Goal: Task Accomplishment & Management: Use online tool/utility

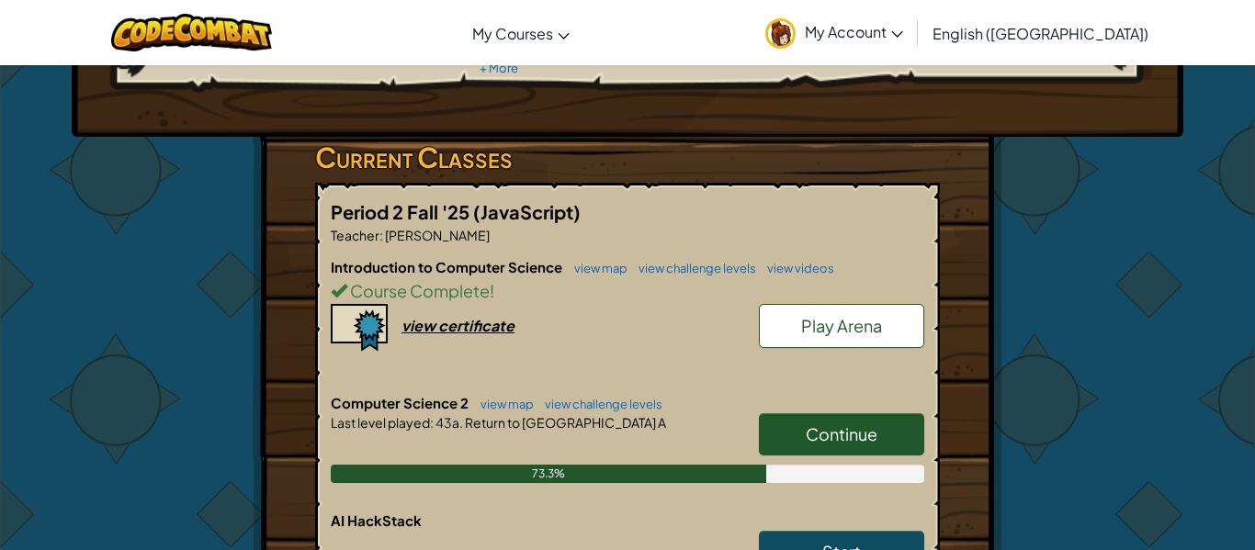
scroll to position [242, 0]
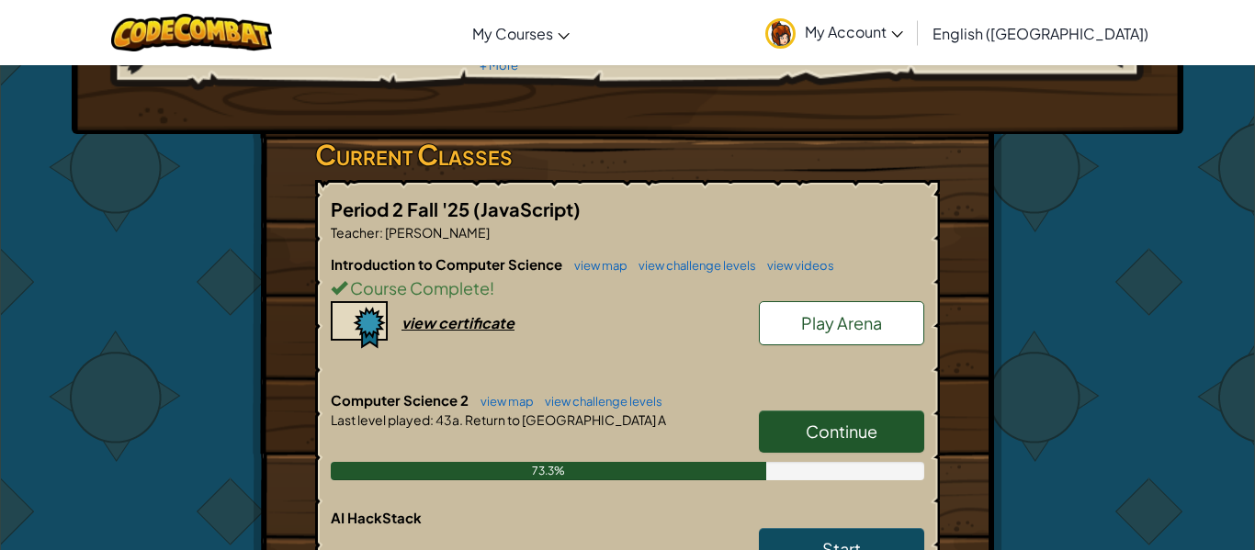
click at [843, 436] on span "Continue" at bounding box center [841, 431] width 72 height 21
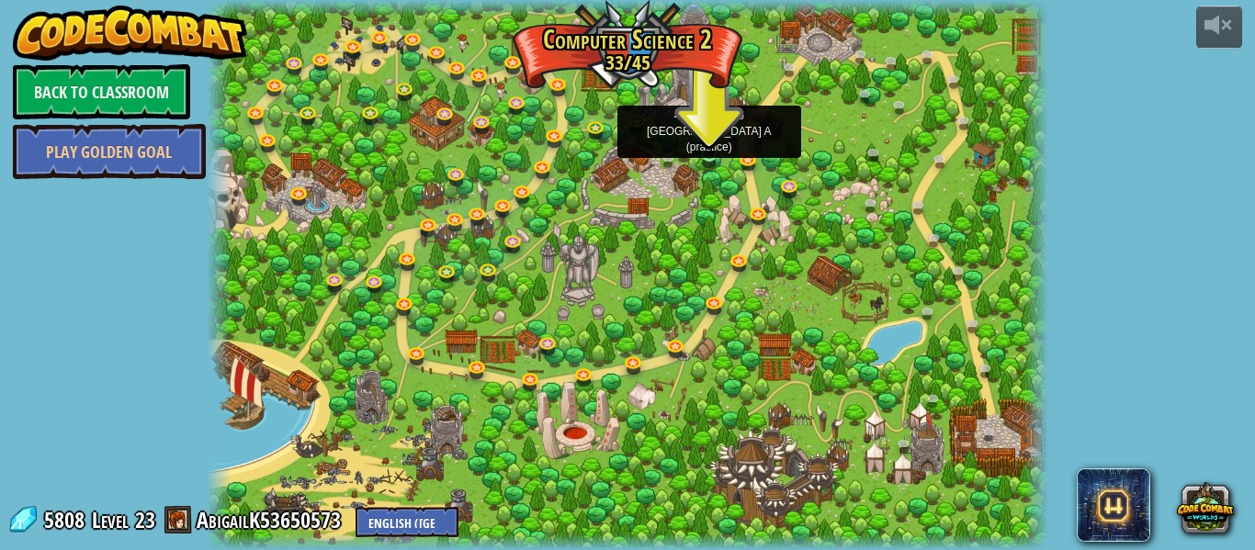
click at [705, 152] on img at bounding box center [708, 132] width 19 height 44
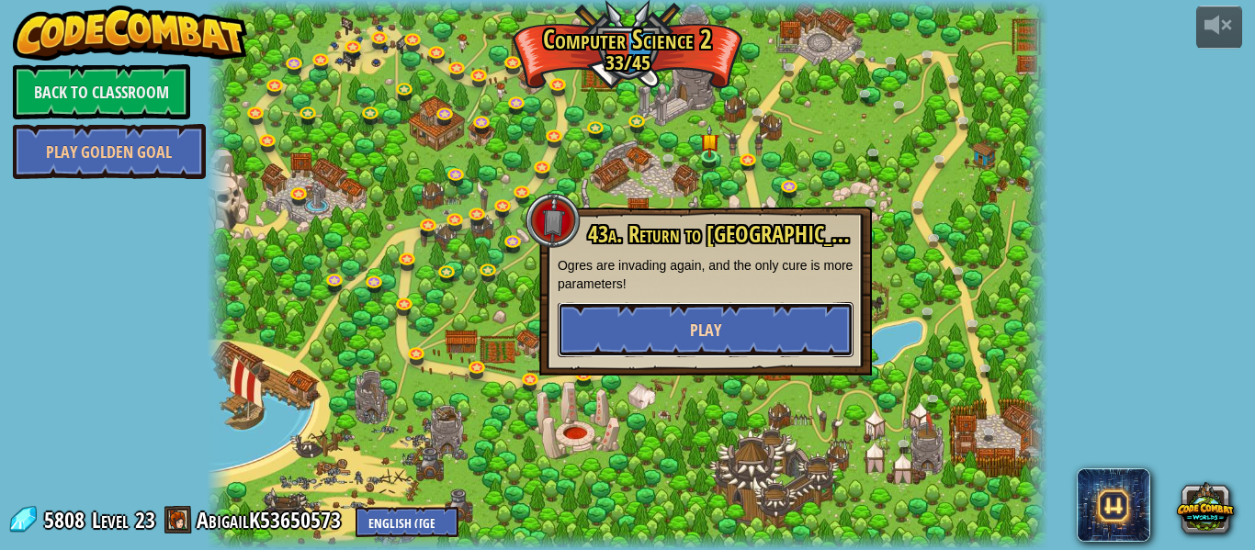
click at [659, 320] on button "Play" at bounding box center [705, 329] width 296 height 55
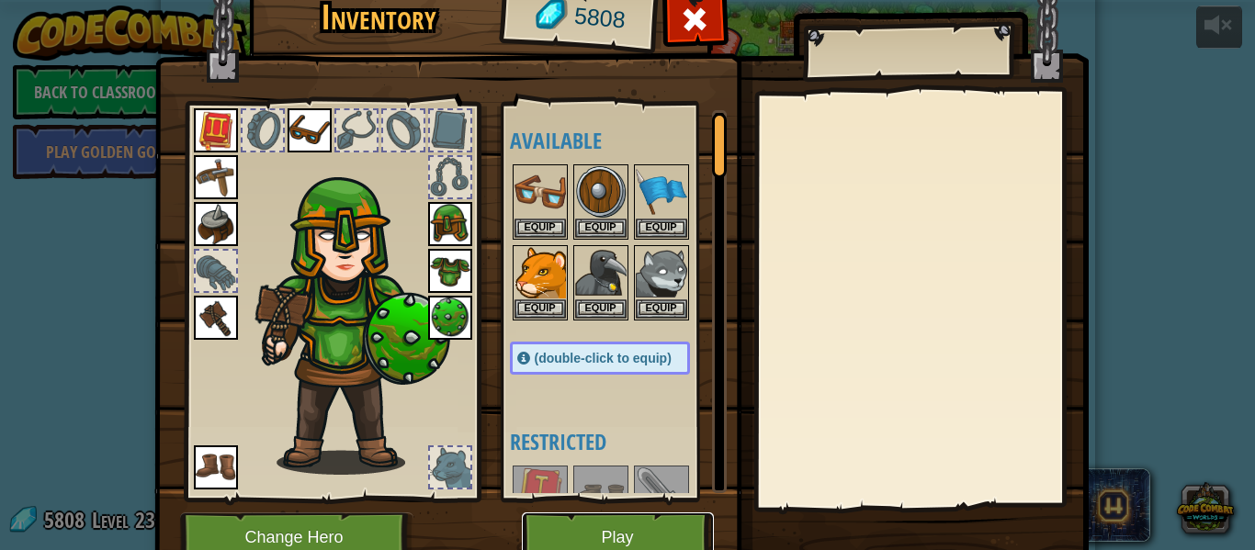
click at [647, 519] on button "Play" at bounding box center [618, 537] width 192 height 51
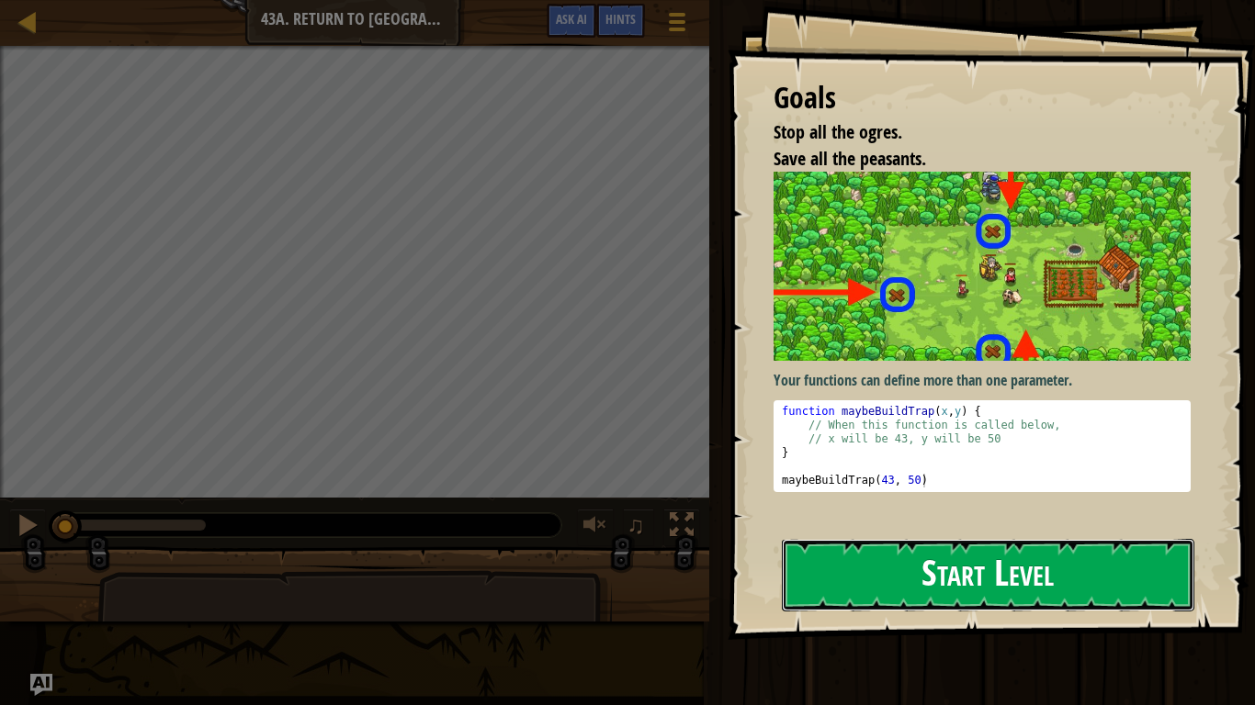
click at [918, 549] on button "Start Level" at bounding box center [988, 575] width 412 height 73
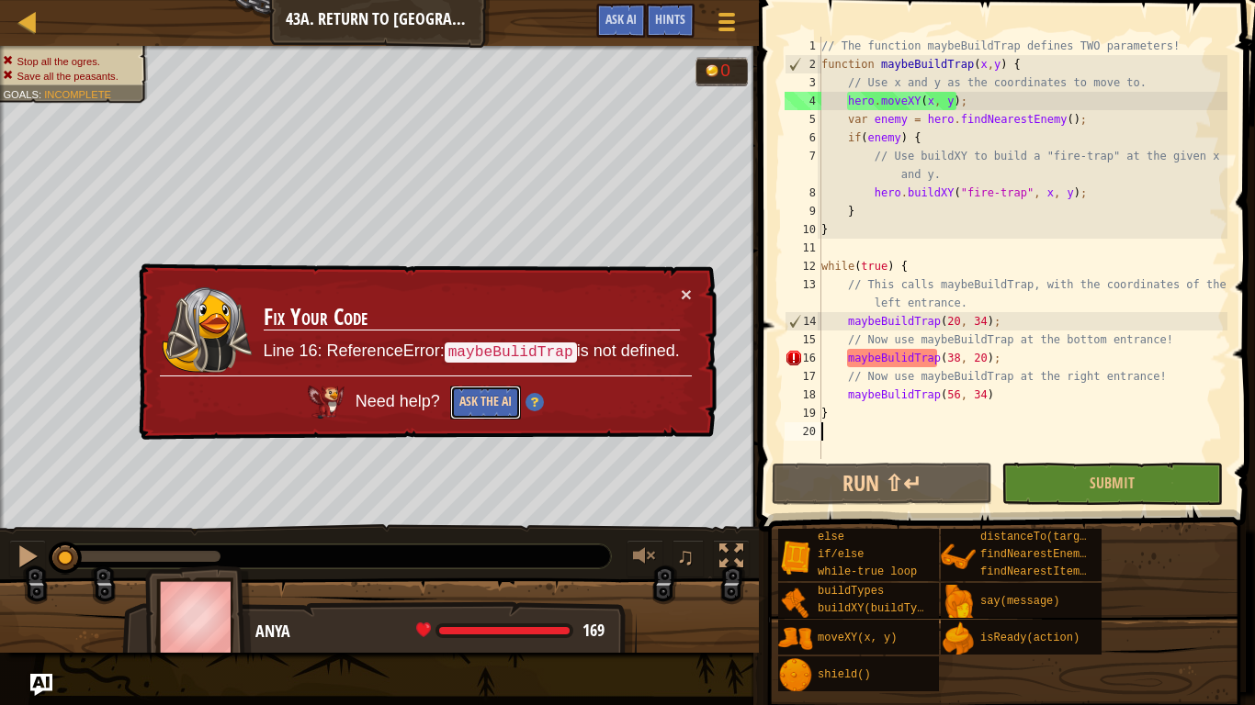
click at [473, 395] on button "Ask the AI" at bounding box center [485, 403] width 71 height 34
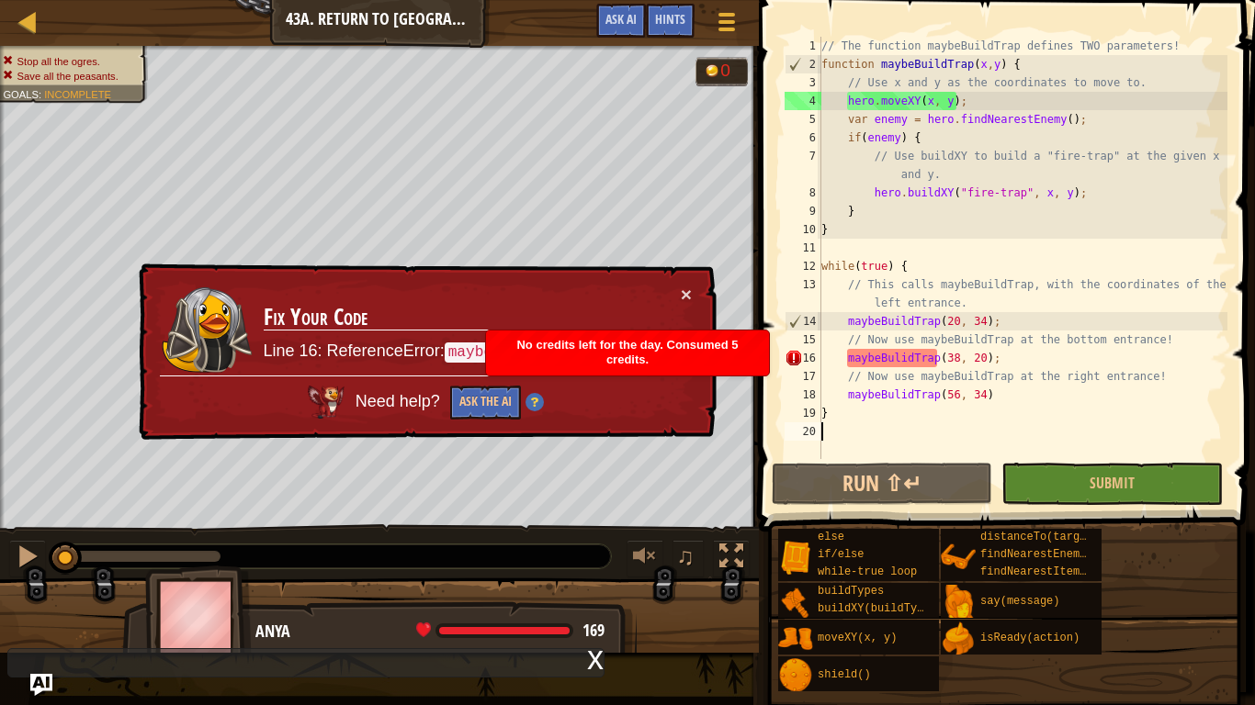
click at [679, 296] on td "Fix Your Code Line 16: ReferenceError: maybeBulidTrap is not defined." at bounding box center [471, 329] width 419 height 94
click at [684, 296] on button "×" at bounding box center [686, 294] width 11 height 19
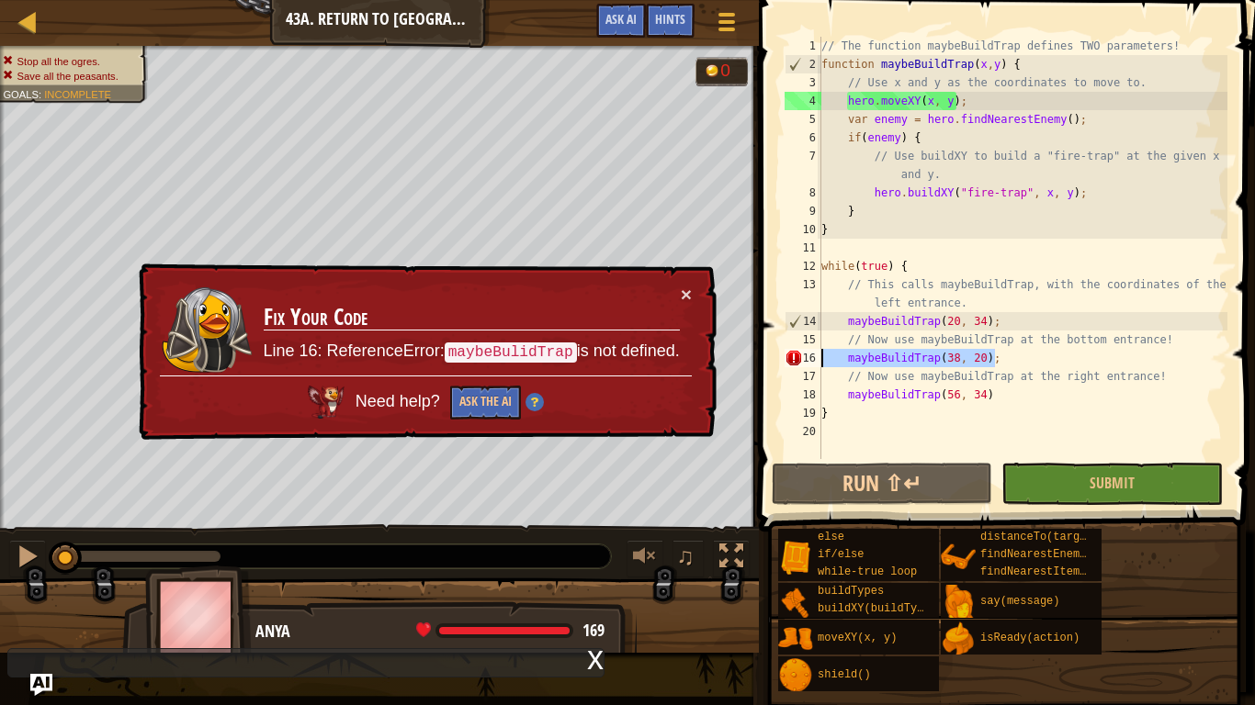
drag, startPoint x: 1010, startPoint y: 360, endPoint x: 789, endPoint y: 362, distance: 221.3
click at [789, 362] on div "1 2 3 4 5 6 7 8 9 10 11 12 13 14 15 16 17 18 19 20 // The function maybeBuildTr…" at bounding box center [1004, 248] width 446 height 422
type textarea "\"
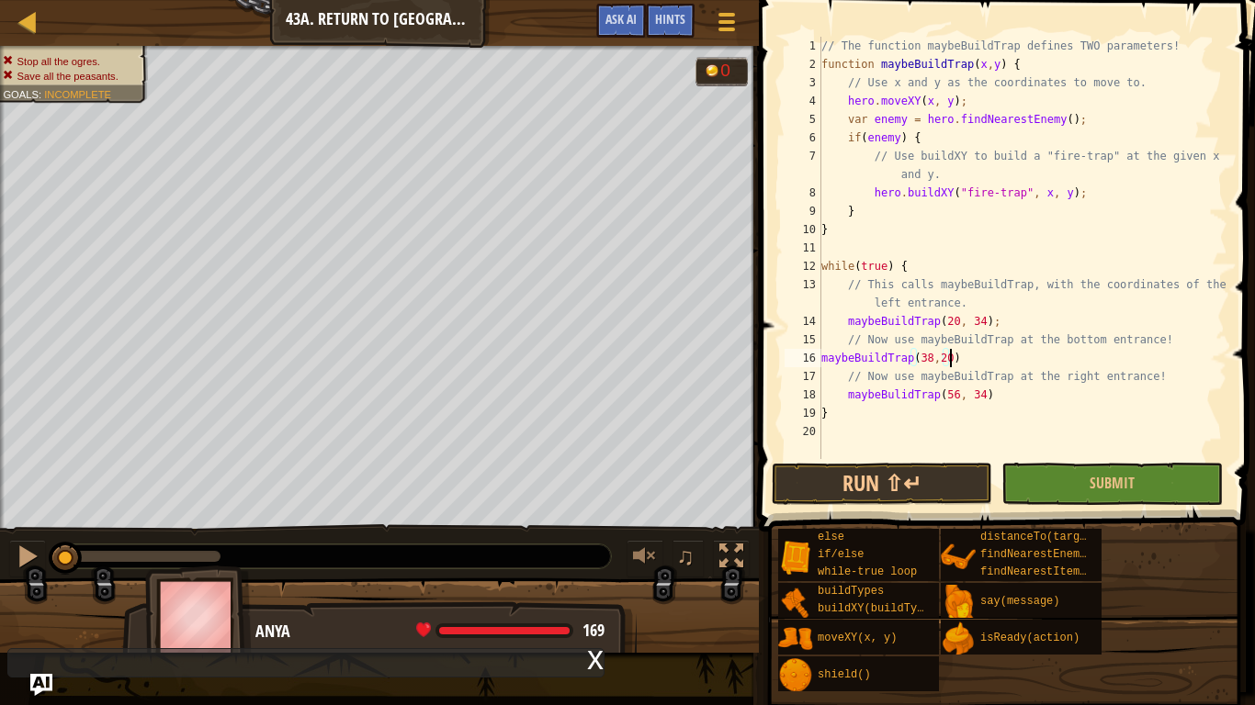
scroll to position [8, 18]
click at [1029, 478] on button "Submit" at bounding box center [1111, 484] width 220 height 42
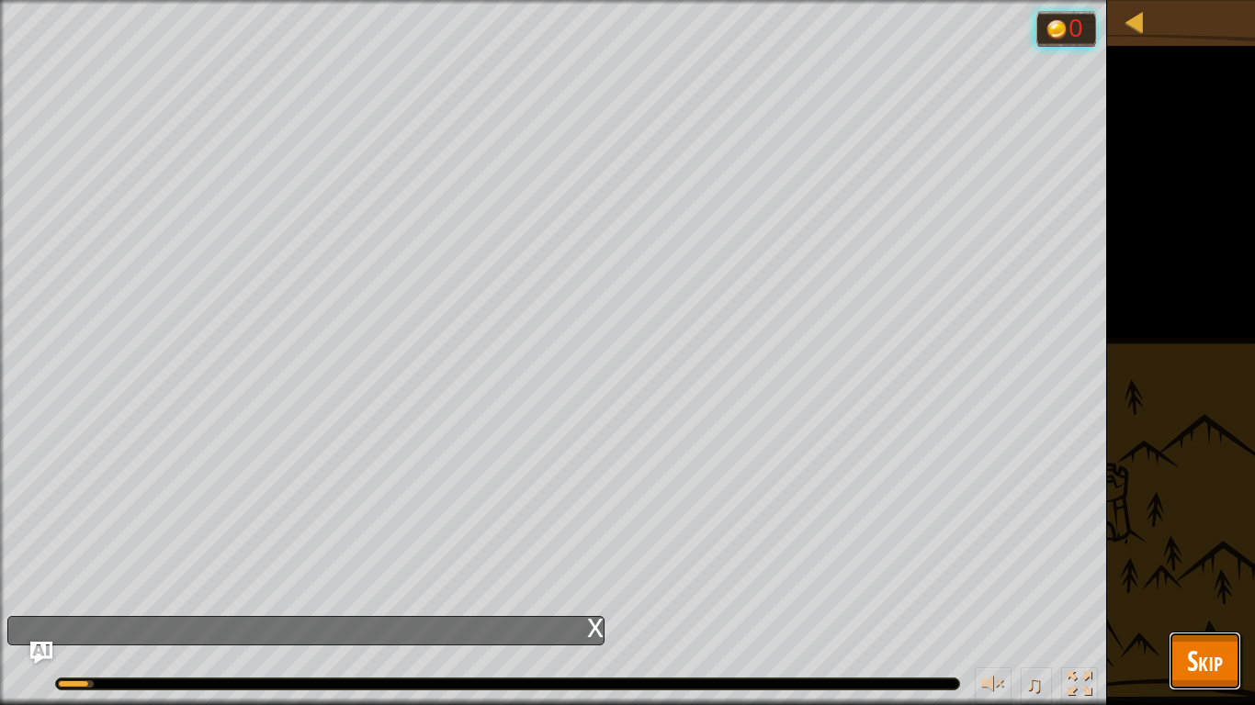
click at [1177, 549] on button "Skip" at bounding box center [1204, 661] width 73 height 59
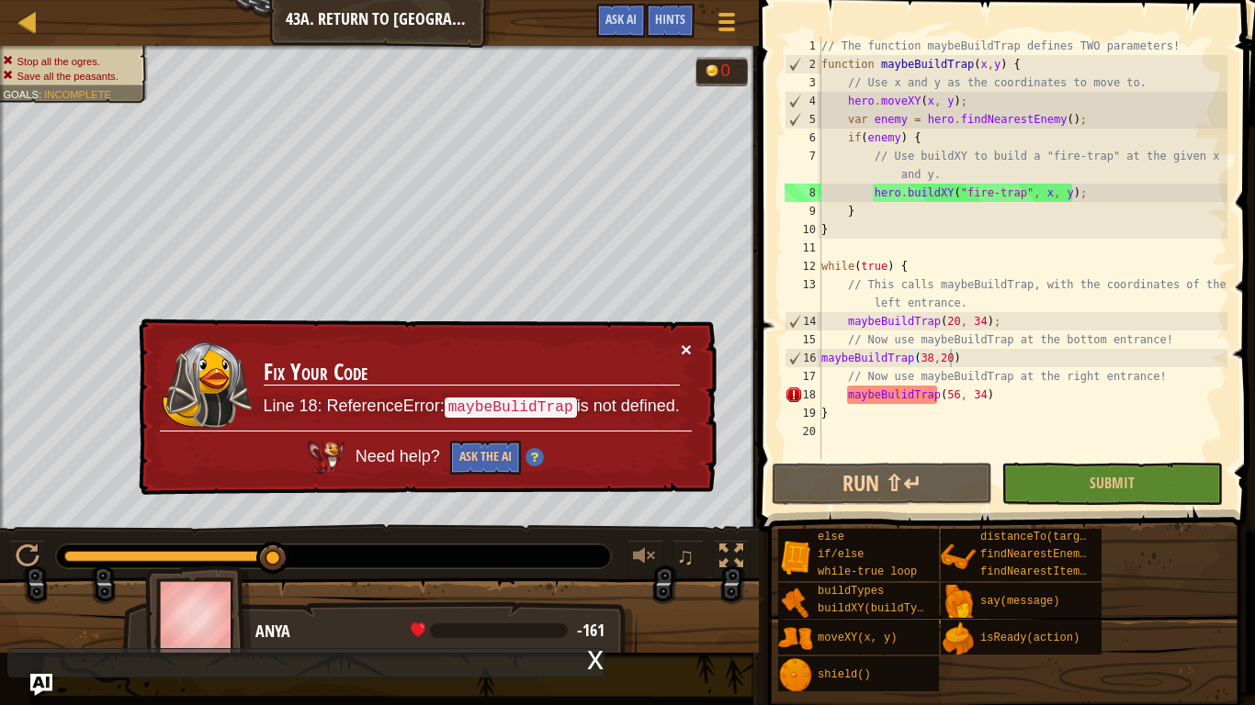
click at [685, 353] on button "×" at bounding box center [686, 344] width 12 height 19
drag, startPoint x: 1008, startPoint y: 396, endPoint x: 820, endPoint y: 396, distance: 188.3
click at [820, 396] on div "maybeBuildTrap(38,20) 1 2 3 4 5 6 7 8 9 10 11 12 13 14 15 16 17 18 19 20 // The…" at bounding box center [1004, 248] width 446 height 422
type textarea "maybeBulidTrap(56, 34)"
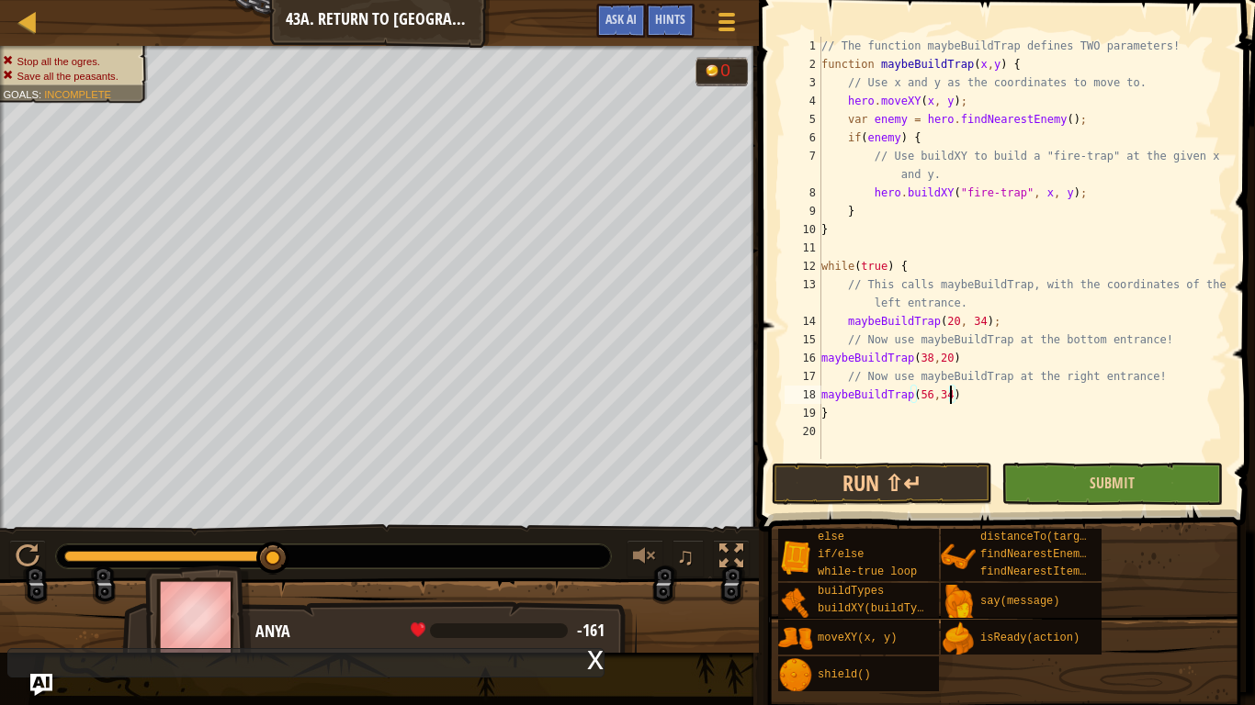
type textarea "maybeBuildTrap(56,34)"
click at [1038, 498] on button "Submit" at bounding box center [1111, 484] width 220 height 42
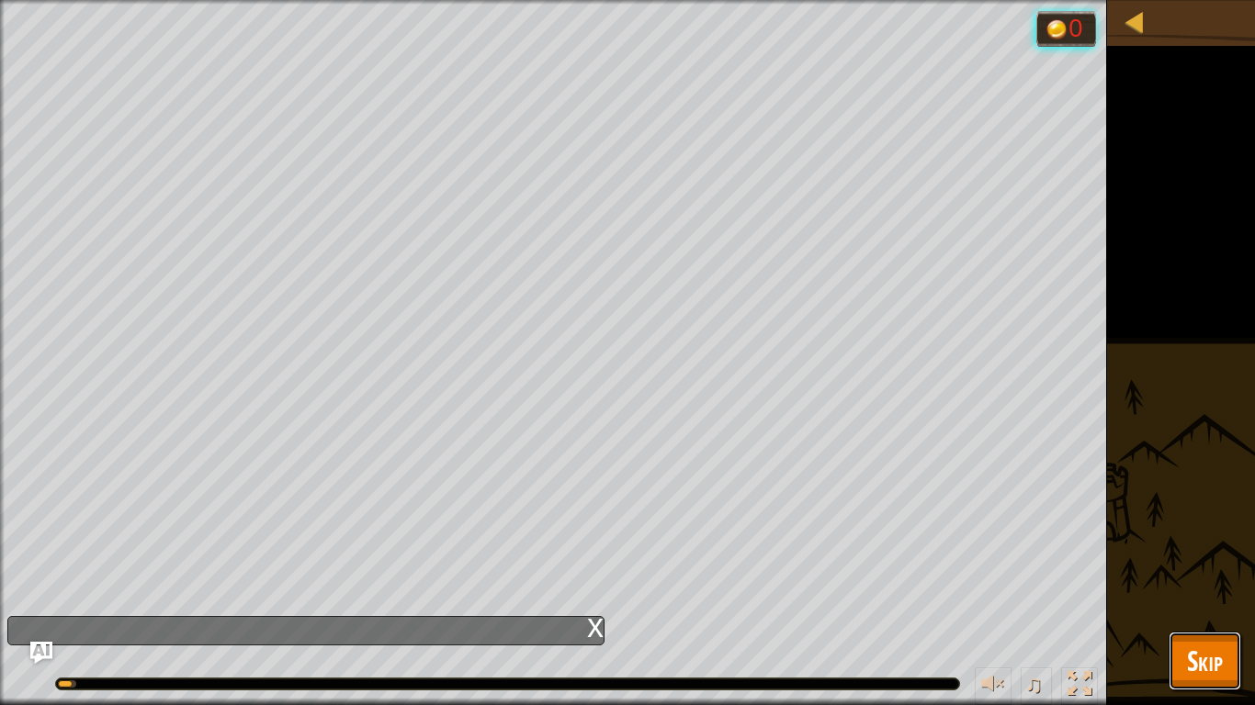
click at [1200, 549] on span "Skip" at bounding box center [1205, 661] width 36 height 38
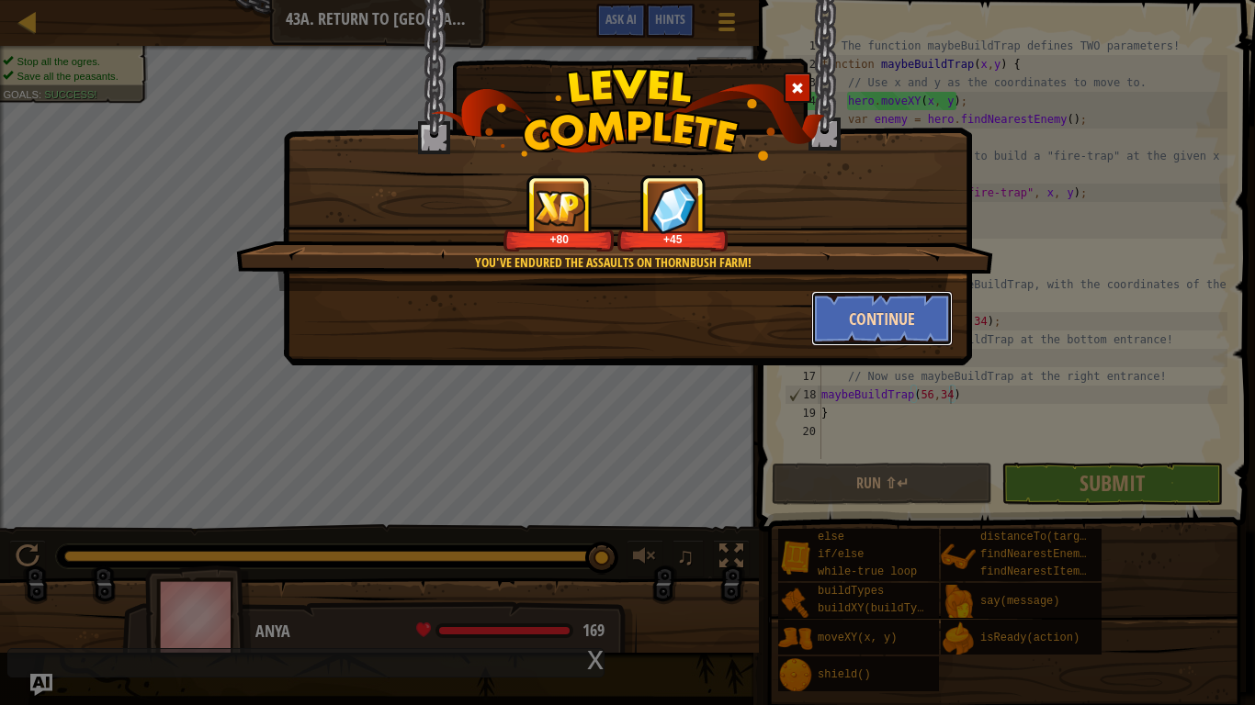
click at [849, 333] on button "Continue" at bounding box center [882, 318] width 142 height 55
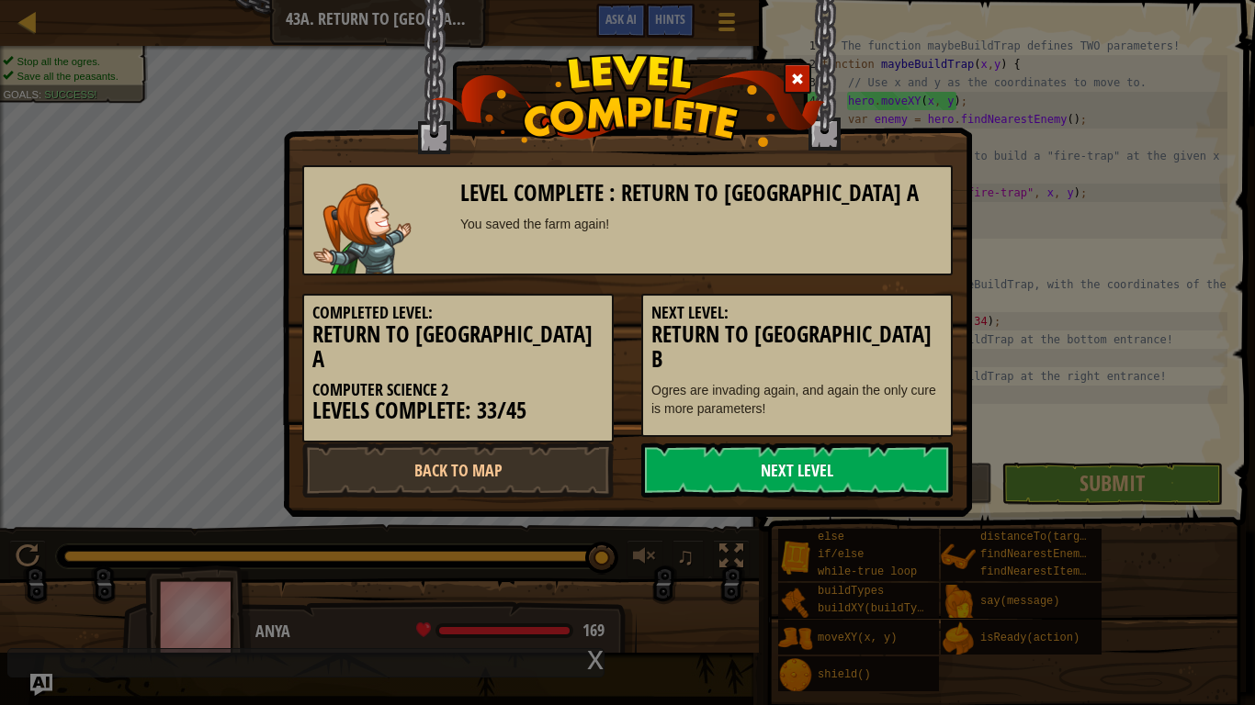
click at [869, 443] on link "Next Level" at bounding box center [796, 470] width 311 height 55
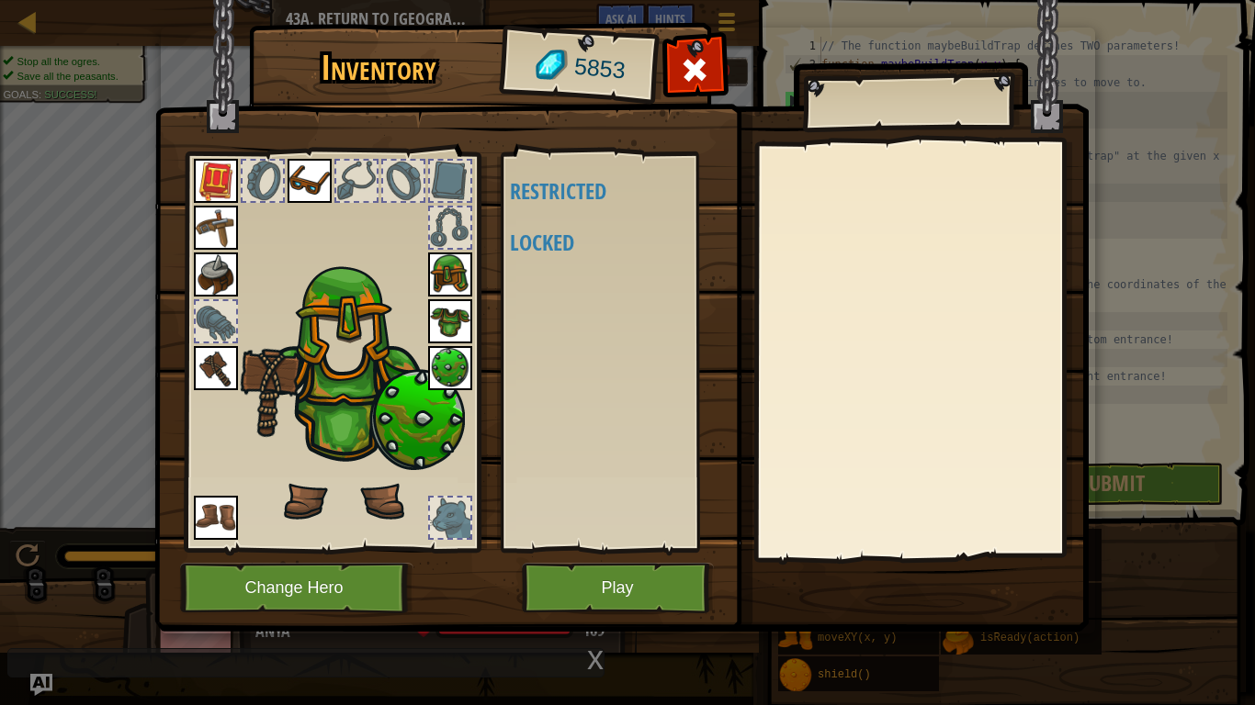
click at [869, 433] on div "Inventory 5853 Available (double-click to equip) Restricted Locked Equip Unequi…" at bounding box center [628, 331] width 934 height 606
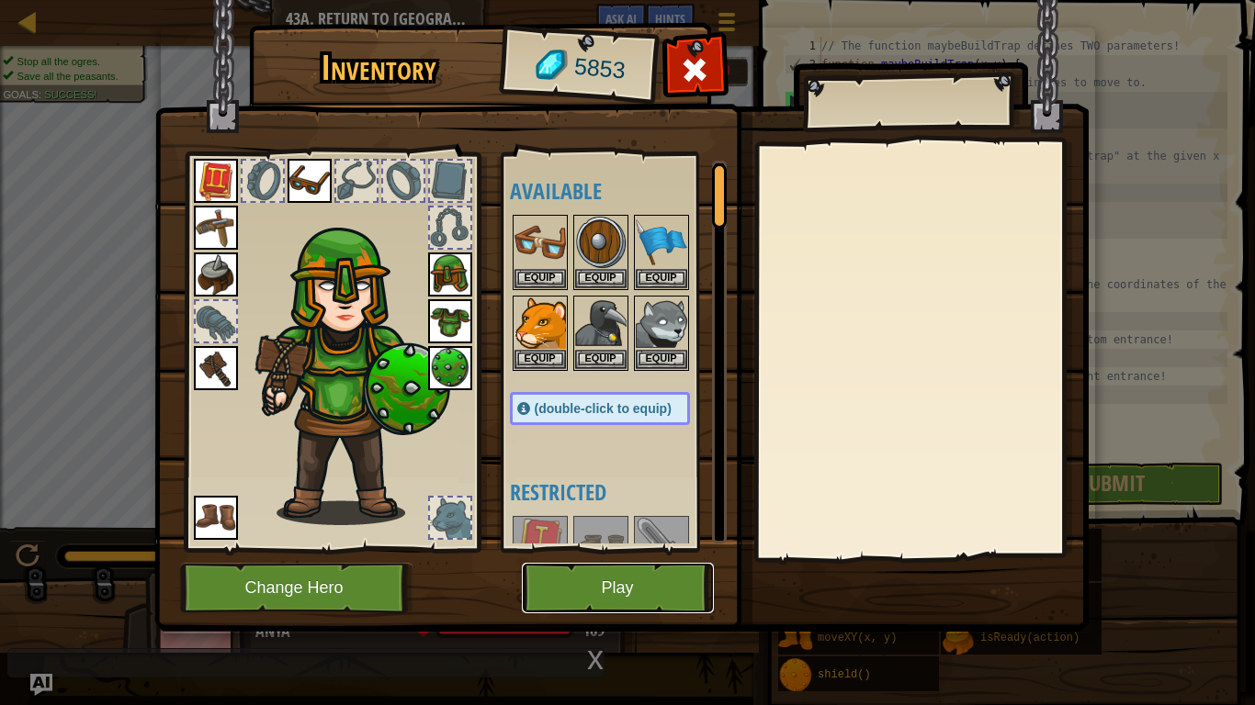
click at [647, 549] on button "Play" at bounding box center [618, 588] width 192 height 51
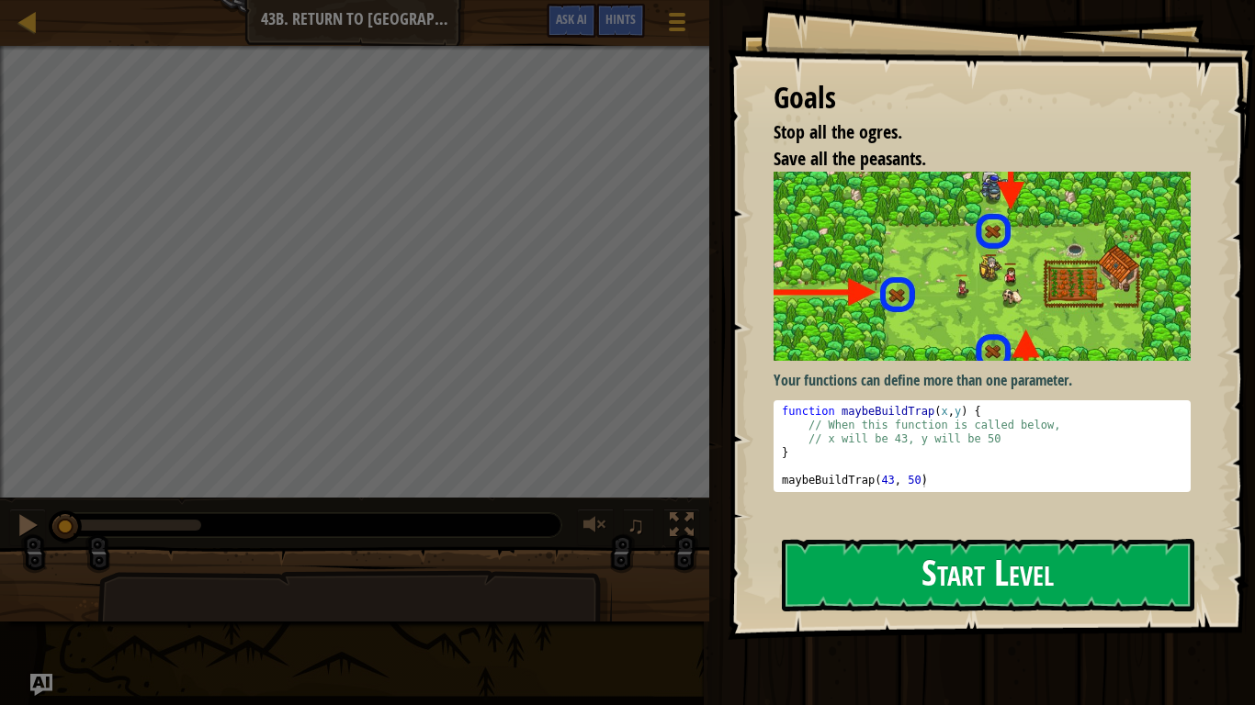
click at [837, 549] on button "Start Level" at bounding box center [988, 575] width 412 height 73
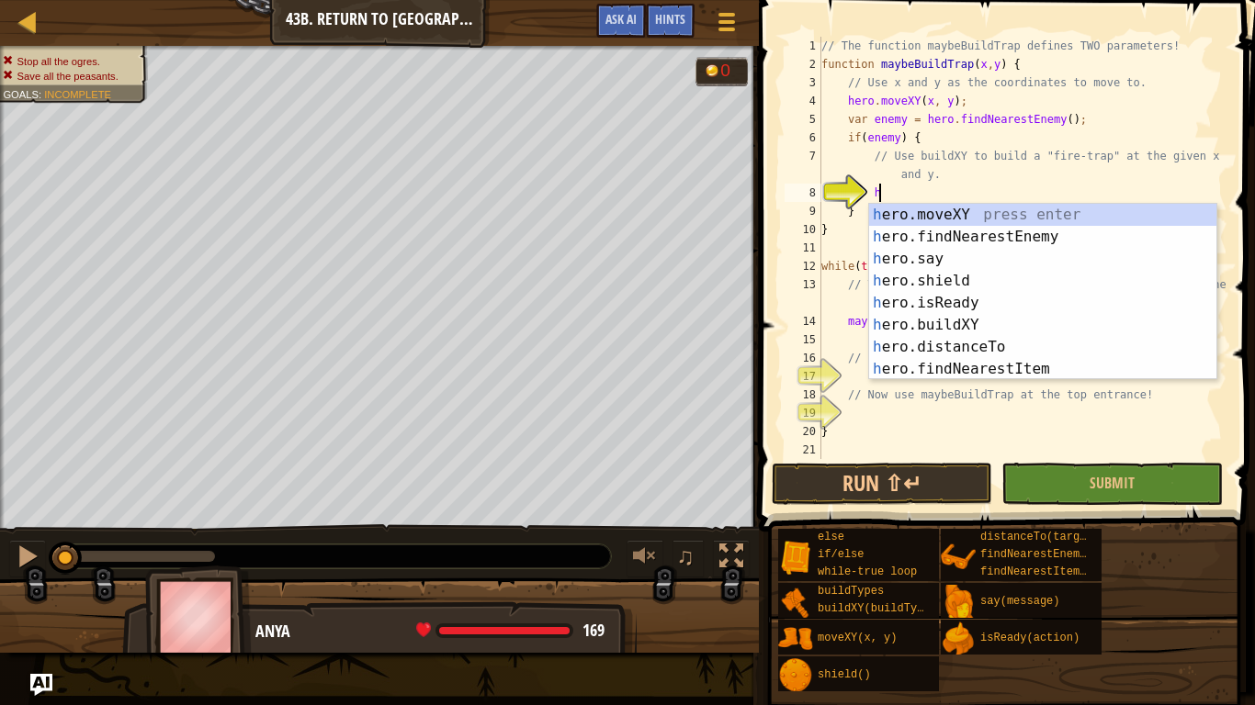
scroll to position [8, 7]
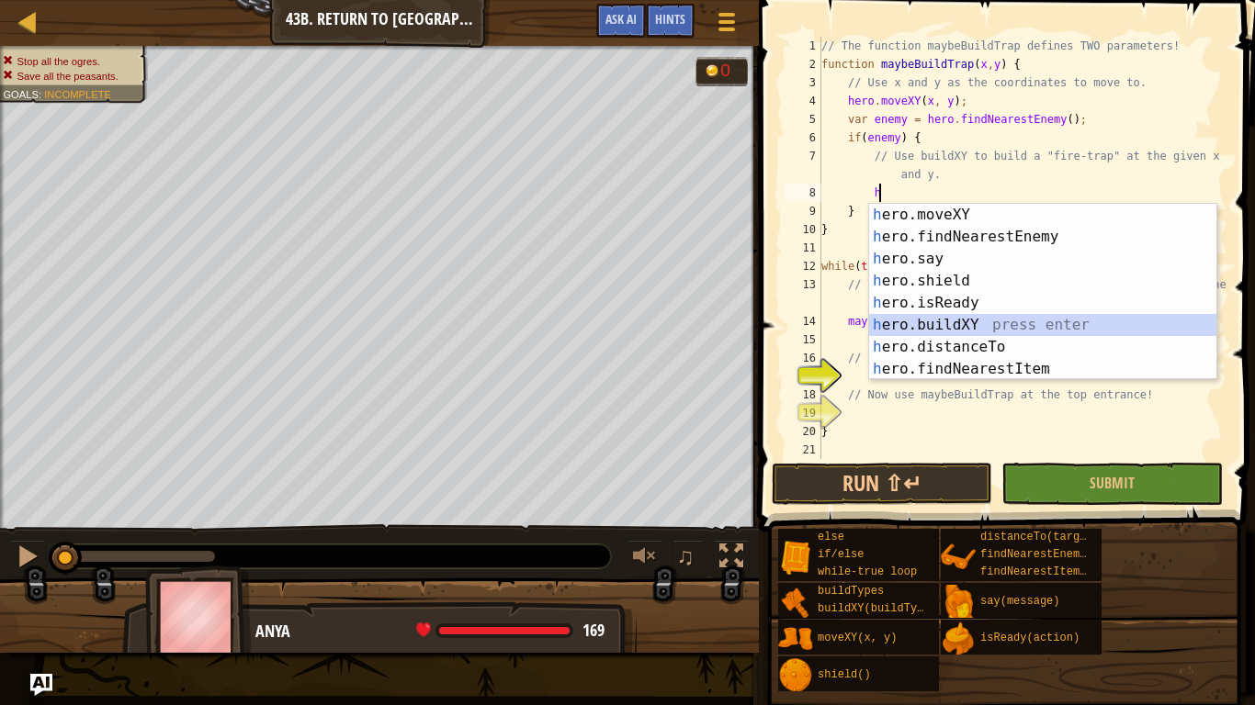
click at [985, 317] on div "h ero.moveXY press enter h ero.findNearestEnemy press enter h ero.say press ent…" at bounding box center [1042, 314] width 347 height 220
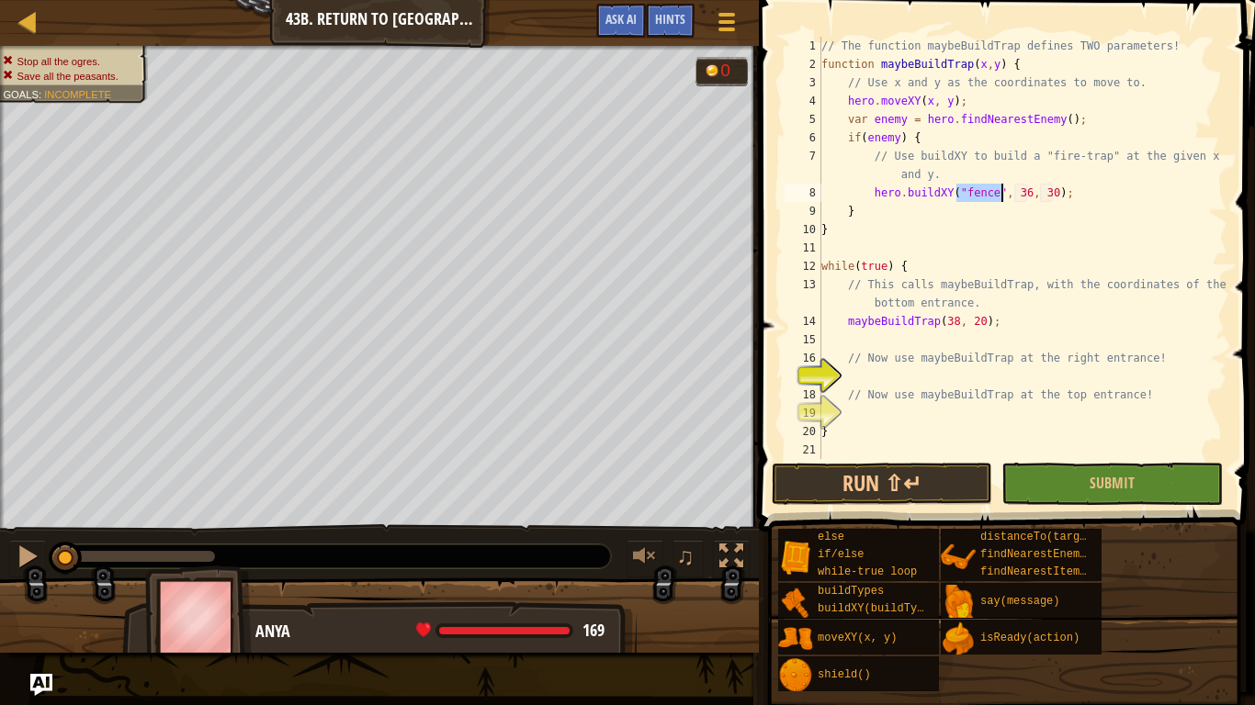
click at [980, 192] on div "// The function maybeBuildTrap defines TWO parameters! function maybeBuildTrap …" at bounding box center [1022, 248] width 410 height 422
drag, startPoint x: 993, startPoint y: 195, endPoint x: 964, endPoint y: 197, distance: 28.6
click at [964, 197] on div "// The function maybeBuildTrap defines TWO parameters! function maybeBuildTrap …" at bounding box center [1022, 266] width 410 height 459
type textarea "hero.buildXY("fire-trap", 36, 30);"
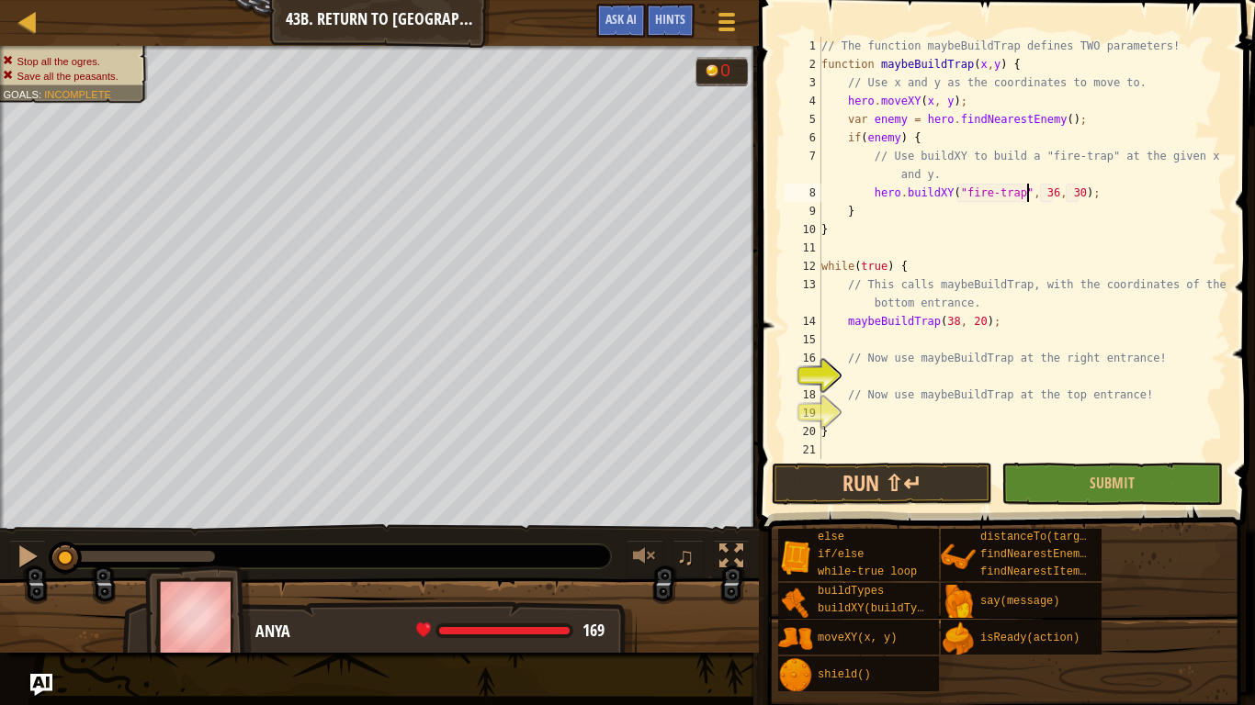
click at [1086, 374] on div "// The function maybeBuildTrap defines TWO parameters! function maybeBuildTrap …" at bounding box center [1022, 266] width 410 height 459
click at [942, 427] on div "// The function maybeBuildTrap defines TWO parameters! function maybeBuildTrap …" at bounding box center [1022, 266] width 410 height 459
type textarea "}"
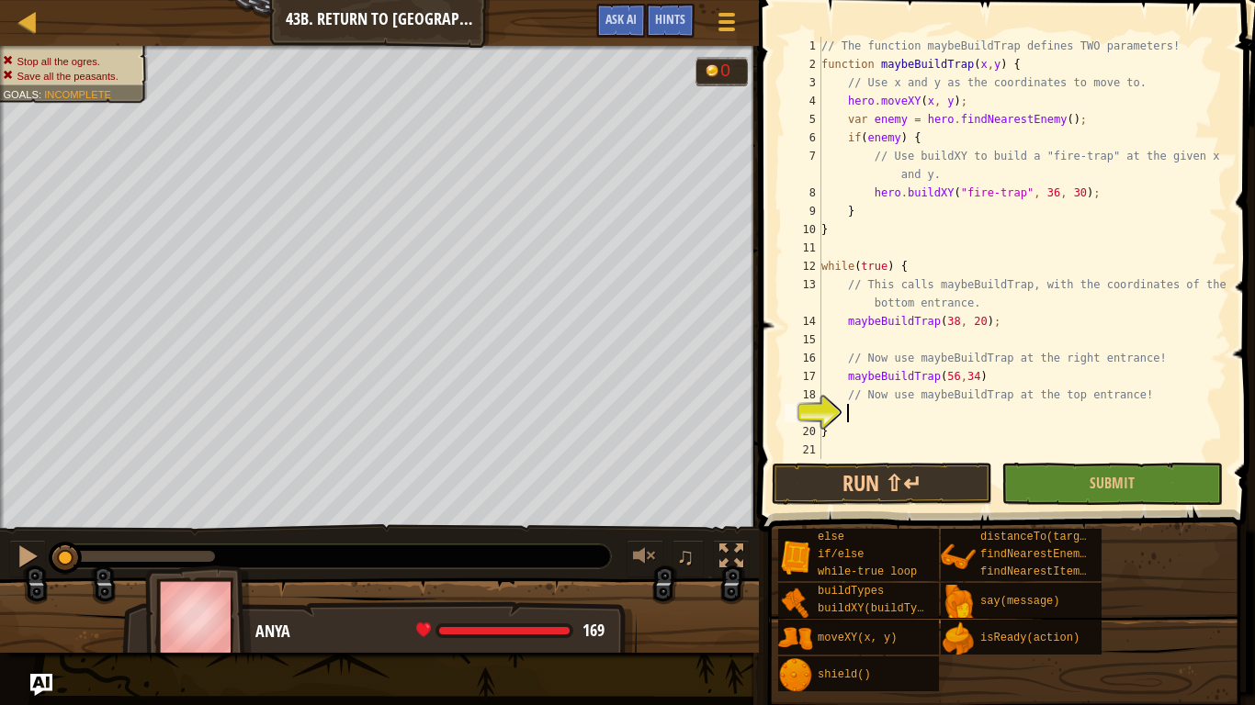
click at [879, 405] on div "// The function maybeBuildTrap defines TWO parameters! function maybeBuildTrap …" at bounding box center [1022, 266] width 410 height 459
click at [1038, 475] on button "Submit" at bounding box center [1111, 484] width 220 height 42
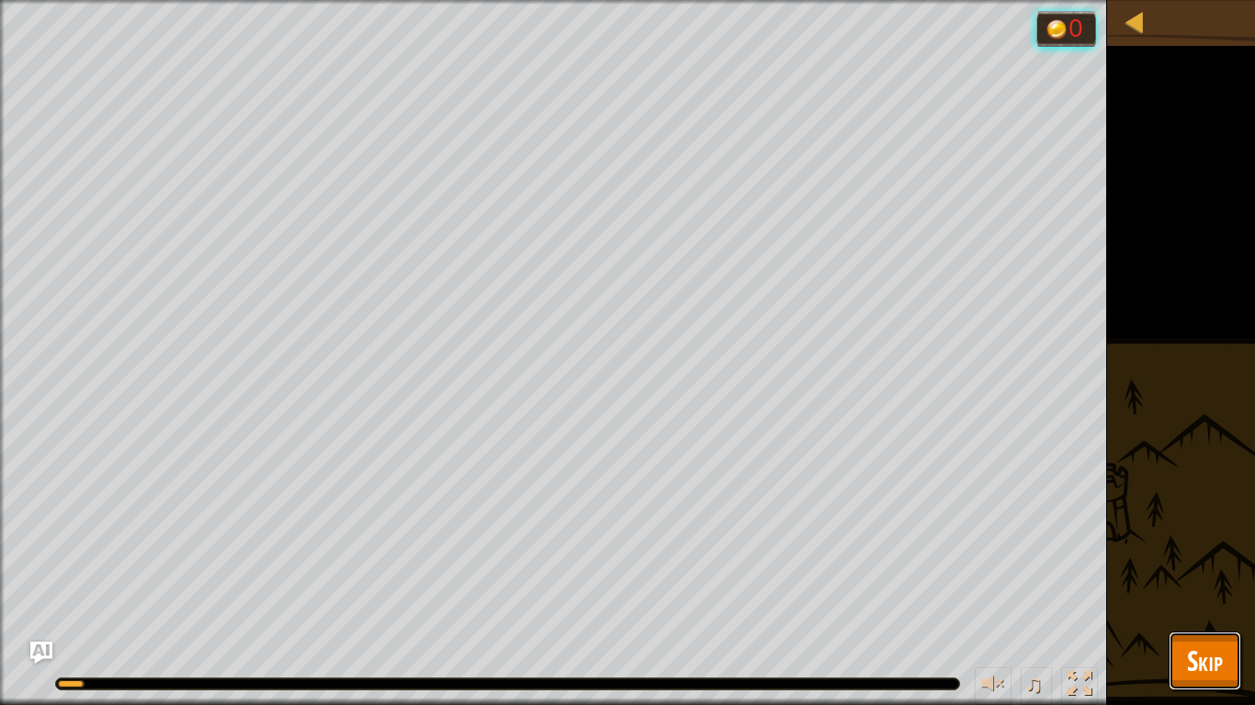
click at [1179, 549] on button "Skip" at bounding box center [1204, 661] width 73 height 59
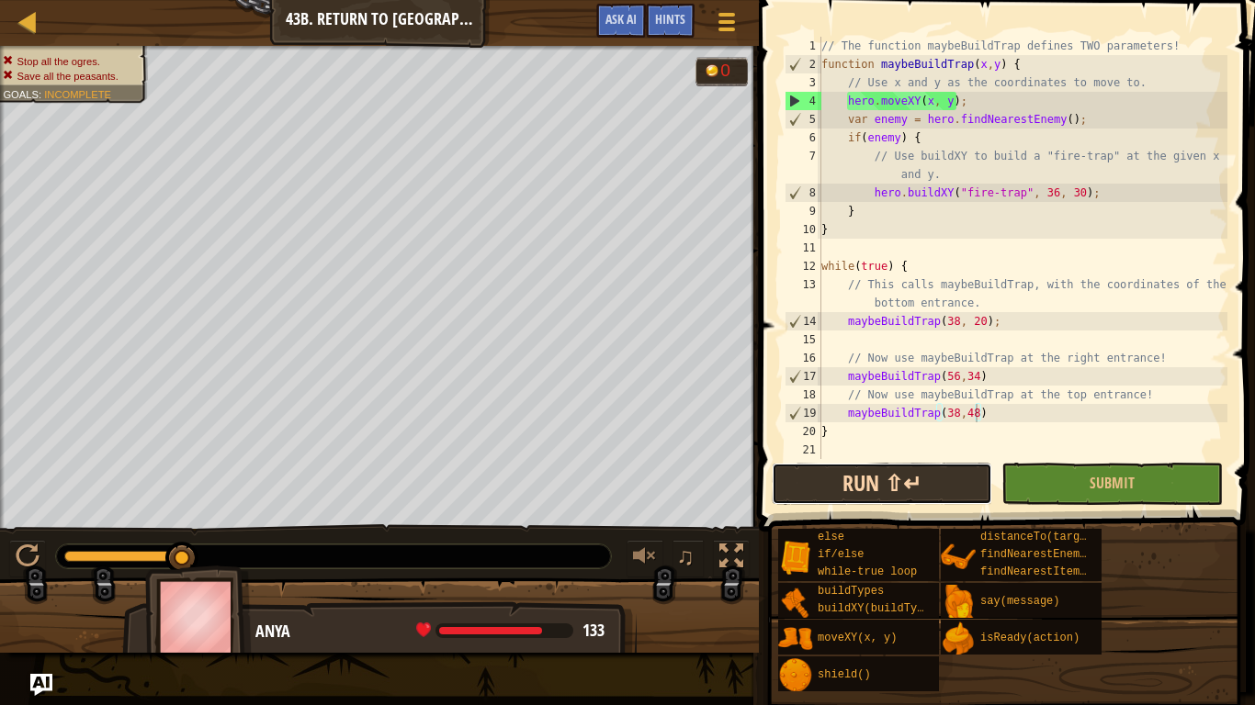
click at [882, 480] on button "Run ⇧↵" at bounding box center [881, 484] width 220 height 42
click at [1049, 187] on div "// The function maybeBuildTrap defines TWO parameters! function maybeBuildTrap …" at bounding box center [1022, 266] width 410 height 459
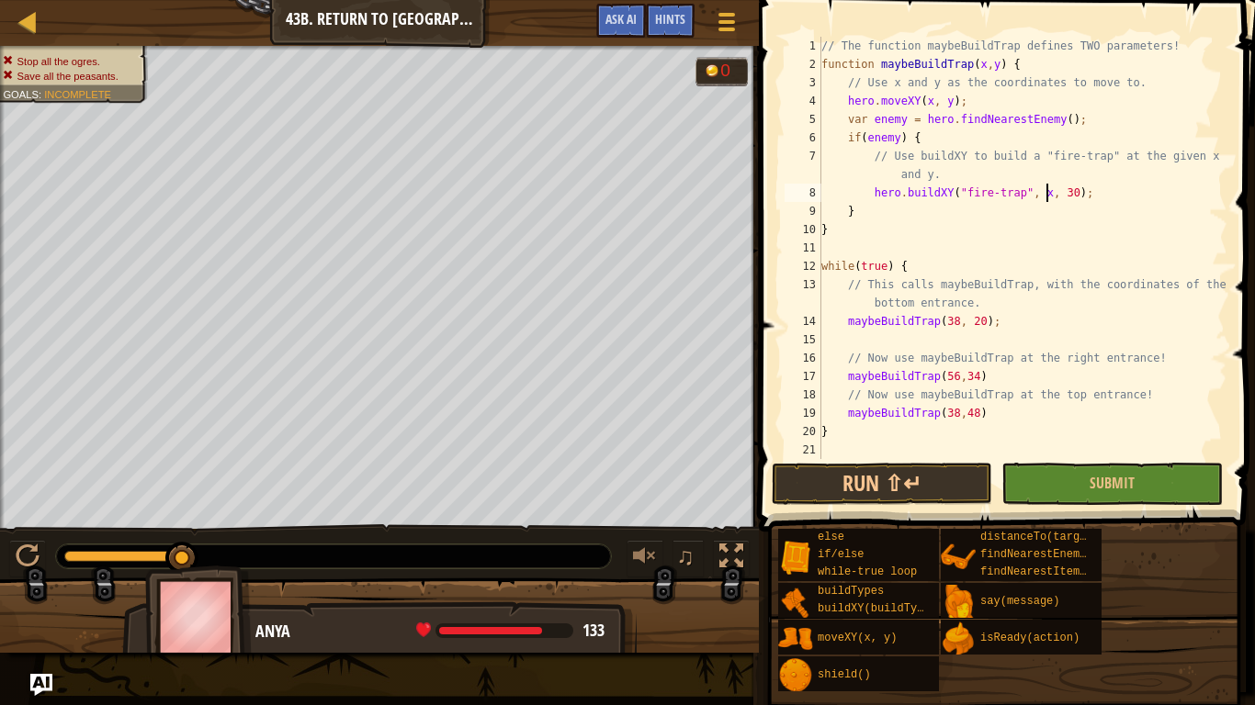
click at [1068, 192] on div "// The function maybeBuildTrap defines TWO parameters! function maybeBuildTrap …" at bounding box center [1022, 266] width 410 height 459
type textarea "hero.buildXY("fire-trap", x, y);"
click at [1181, 489] on button "Submit" at bounding box center [1111, 484] width 220 height 42
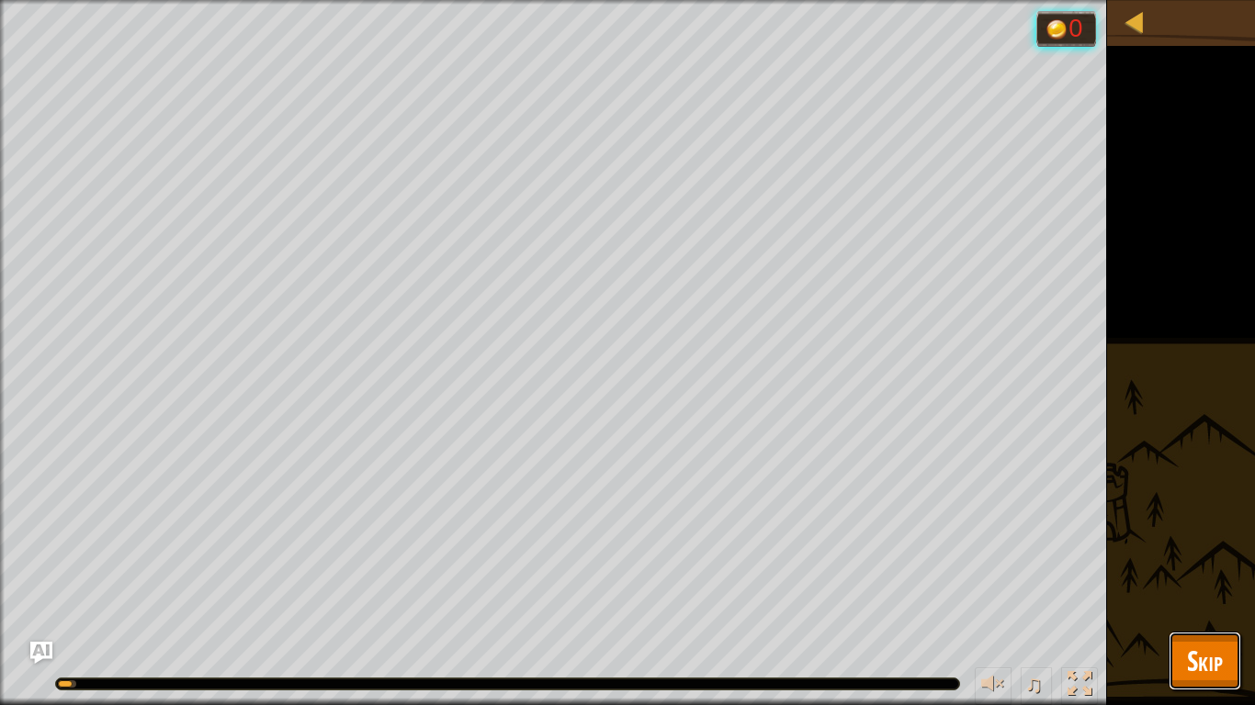
click at [1218, 549] on span "Skip" at bounding box center [1205, 661] width 36 height 38
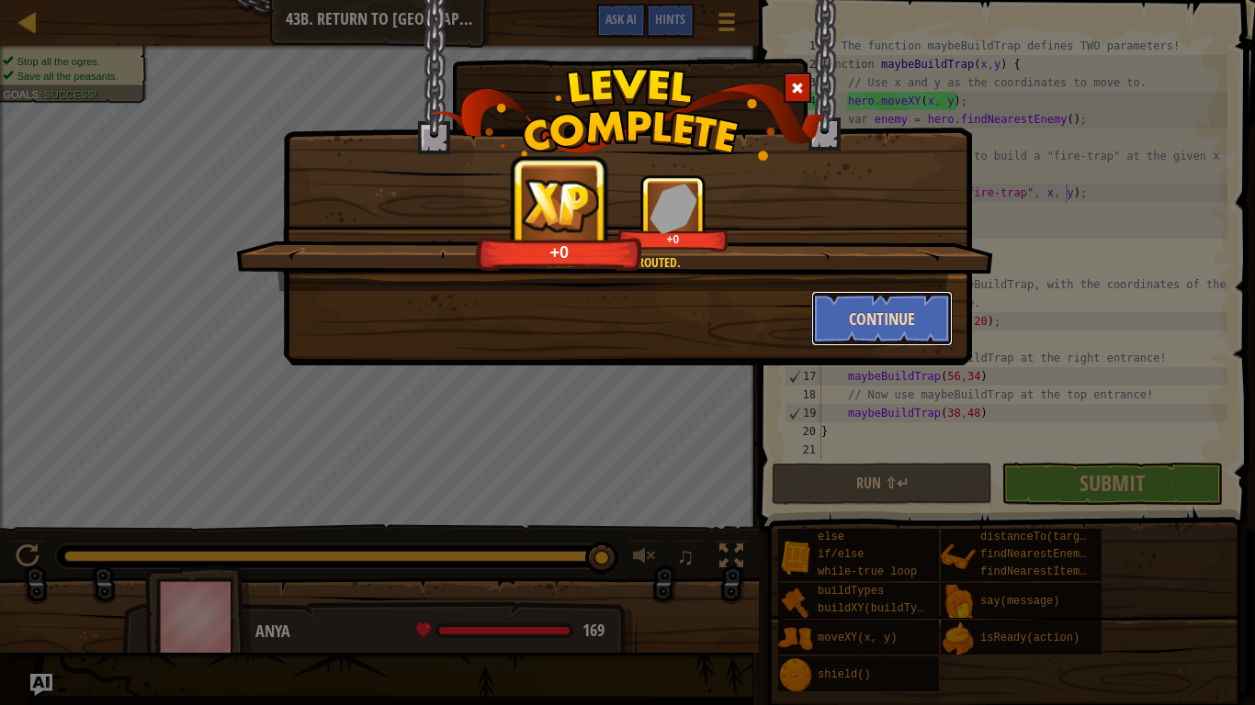
click at [844, 329] on button "Continue" at bounding box center [882, 318] width 142 height 55
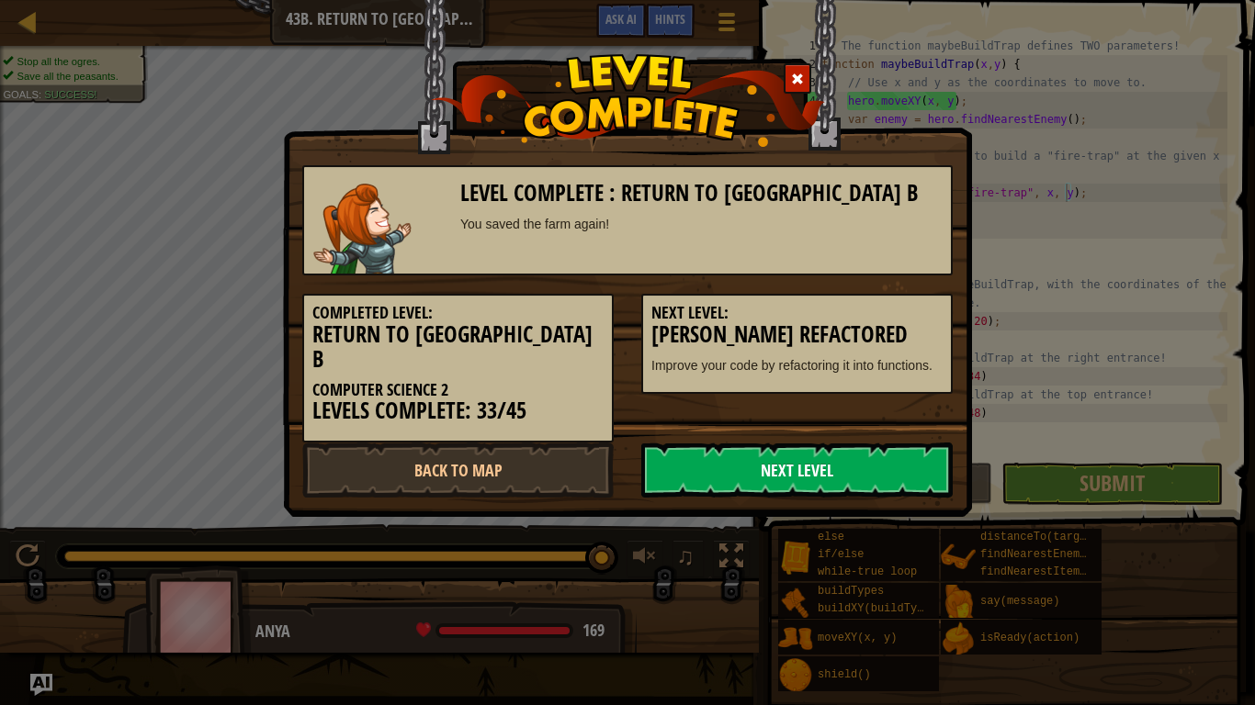
click at [759, 443] on link "Next Level" at bounding box center [796, 470] width 311 height 55
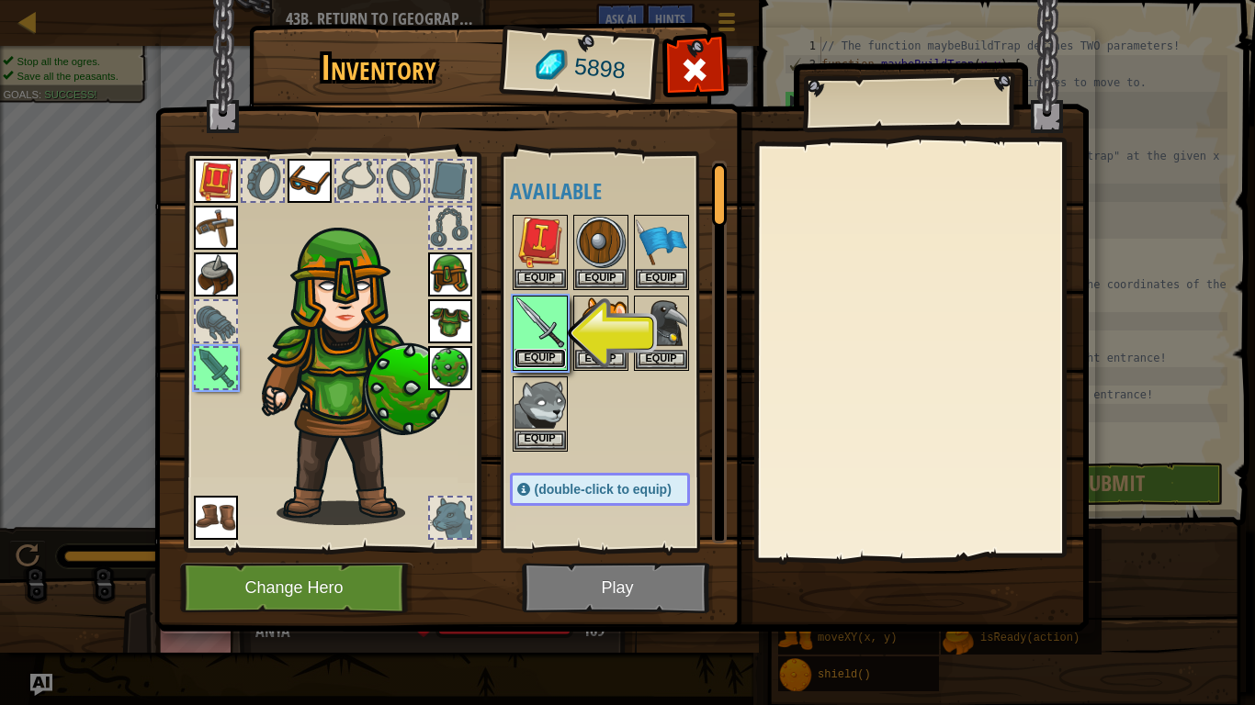
click at [534, 363] on button "Equip" at bounding box center [539, 358] width 51 height 19
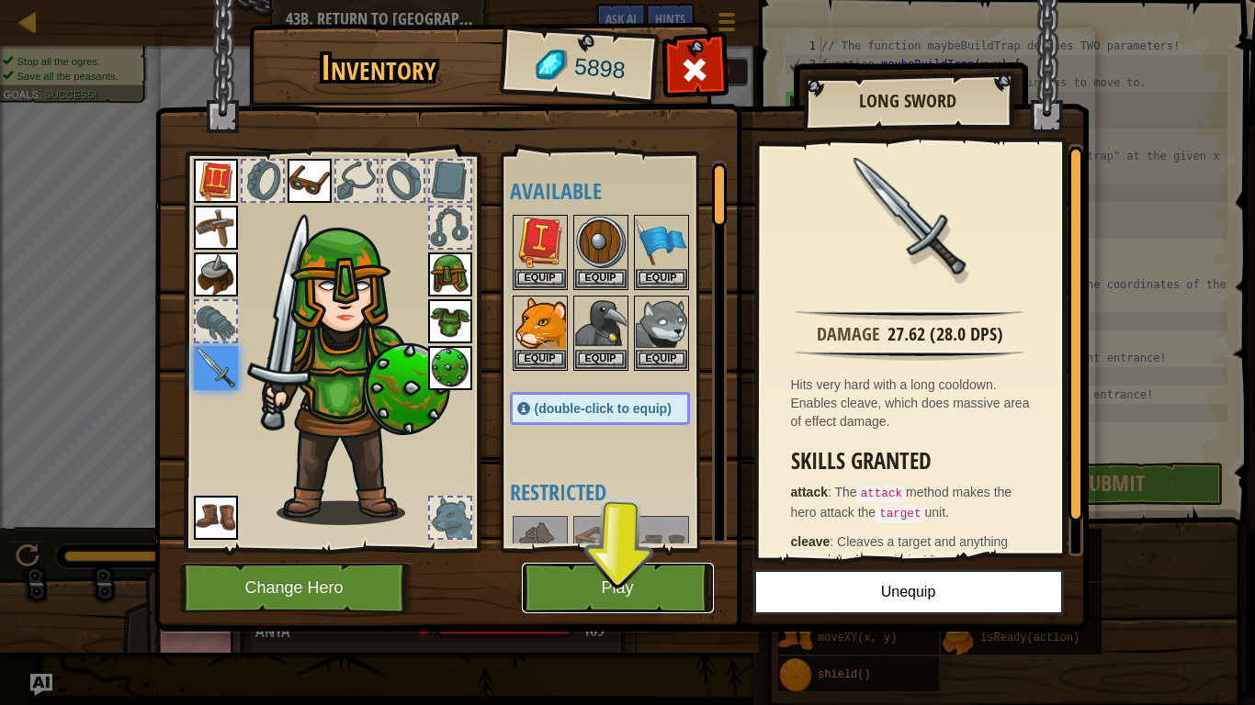
click at [636, 549] on button "Play" at bounding box center [618, 588] width 192 height 51
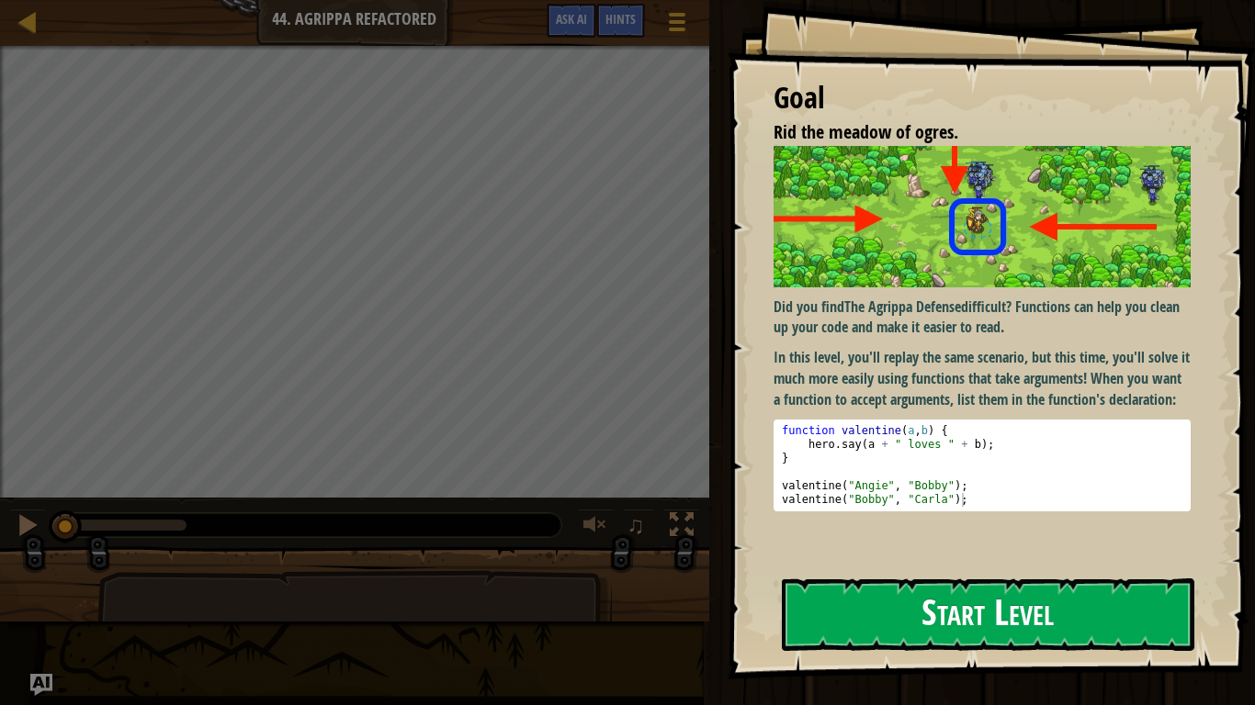
click at [1006, 549] on button "Start Level" at bounding box center [988, 615] width 412 height 73
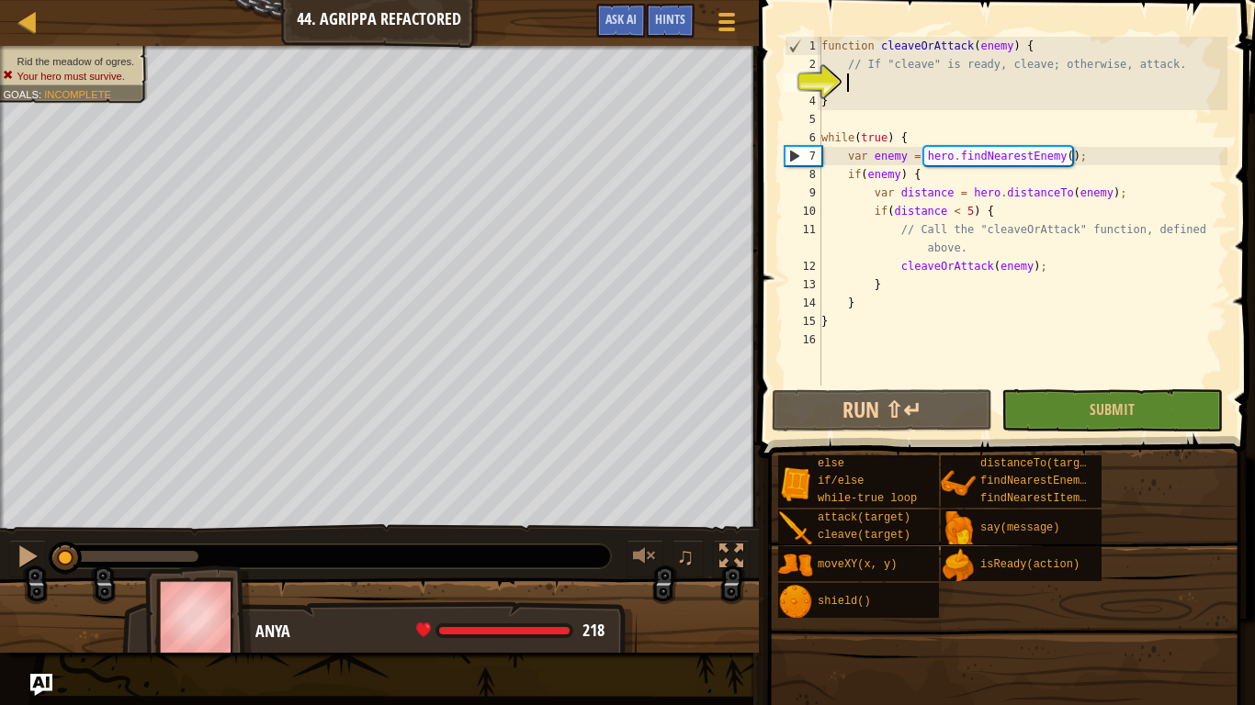
click at [1060, 299] on div "function cleaveOrAttack ( enemy ) { // If "cleave" is ready, cleave; otherwise,…" at bounding box center [1022, 230] width 410 height 386
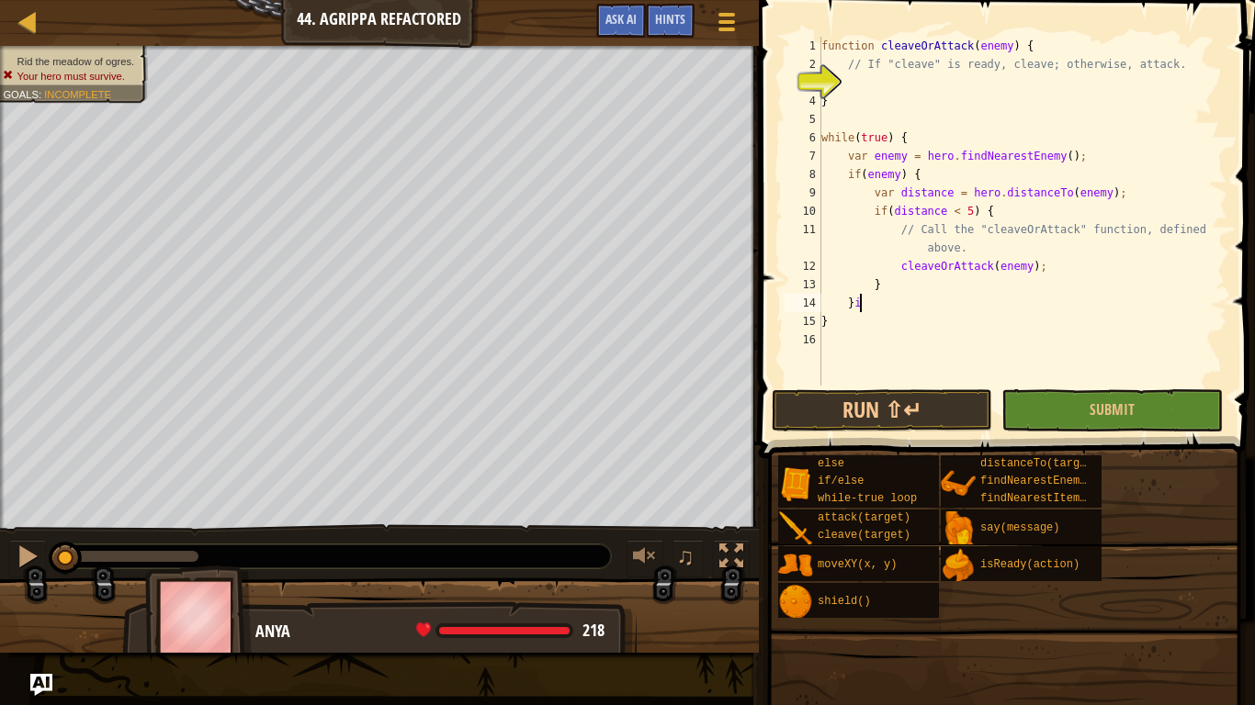
scroll to position [8, 4]
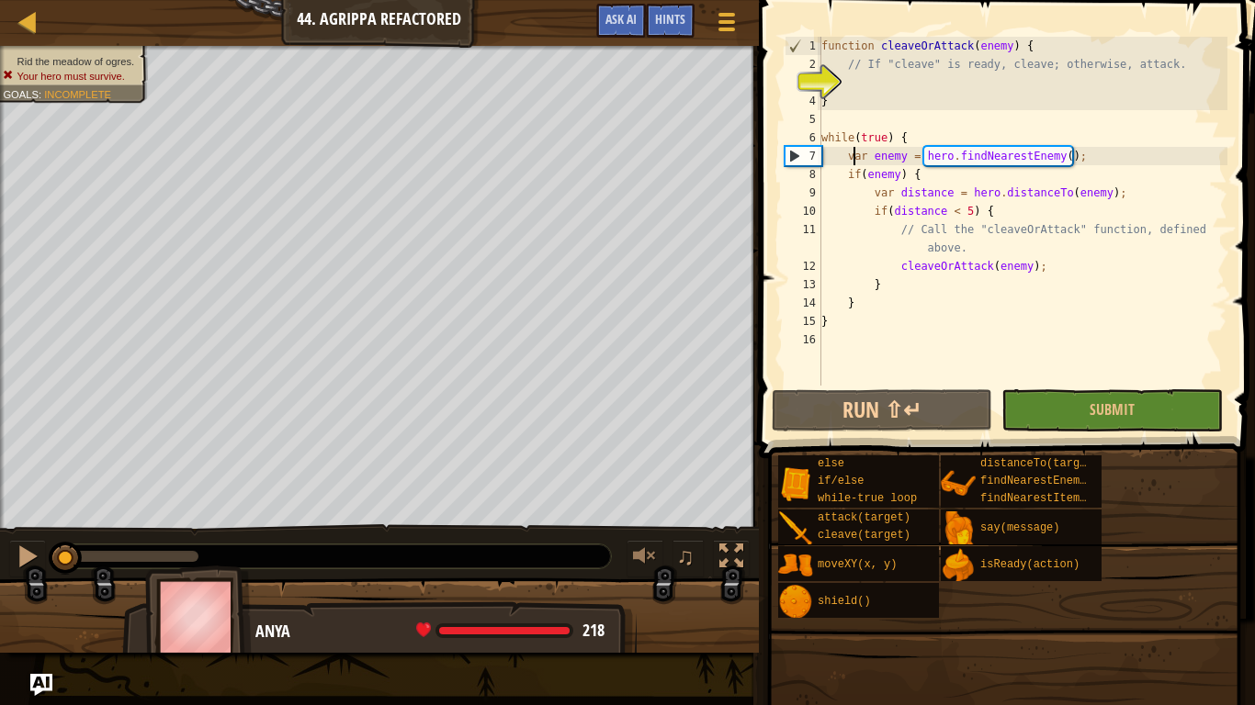
type textarea "while(true) {"
type textarea "}"
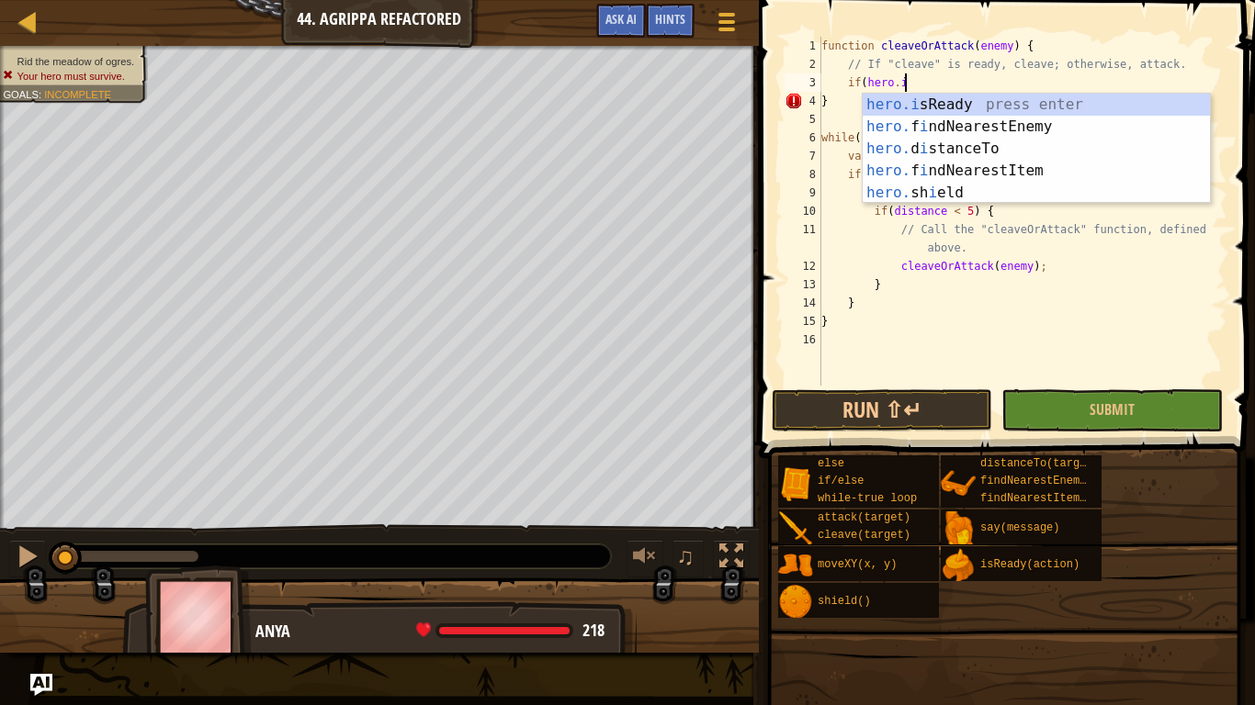
scroll to position [8, 12]
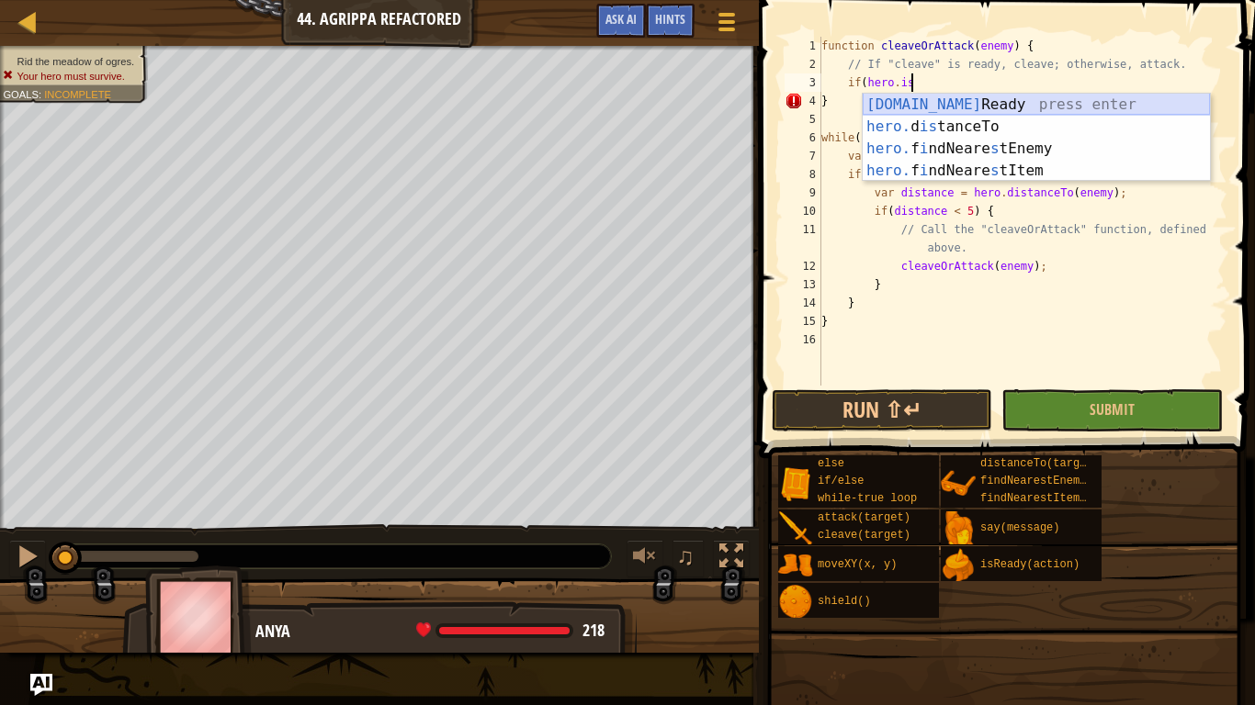
click at [1087, 102] on div "[DOMAIN_NAME] Ready press enter hero. d is tanceTo press enter hero. f i ndNear…" at bounding box center [1035, 160] width 347 height 132
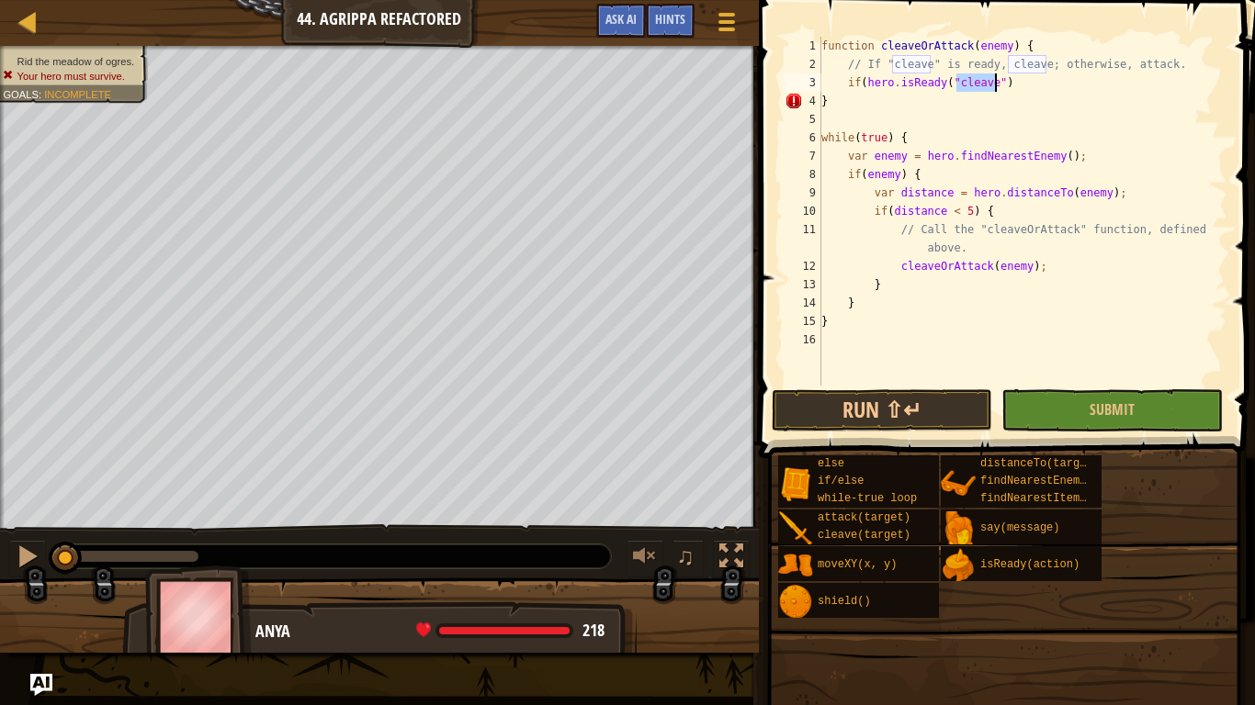
click at [1022, 82] on div "function cleaveOrAttack ( enemy ) { // If "cleave" is ready, cleave; otherwise,…" at bounding box center [1022, 230] width 410 height 386
type textarea "if(hero.isReady("cleave"))"
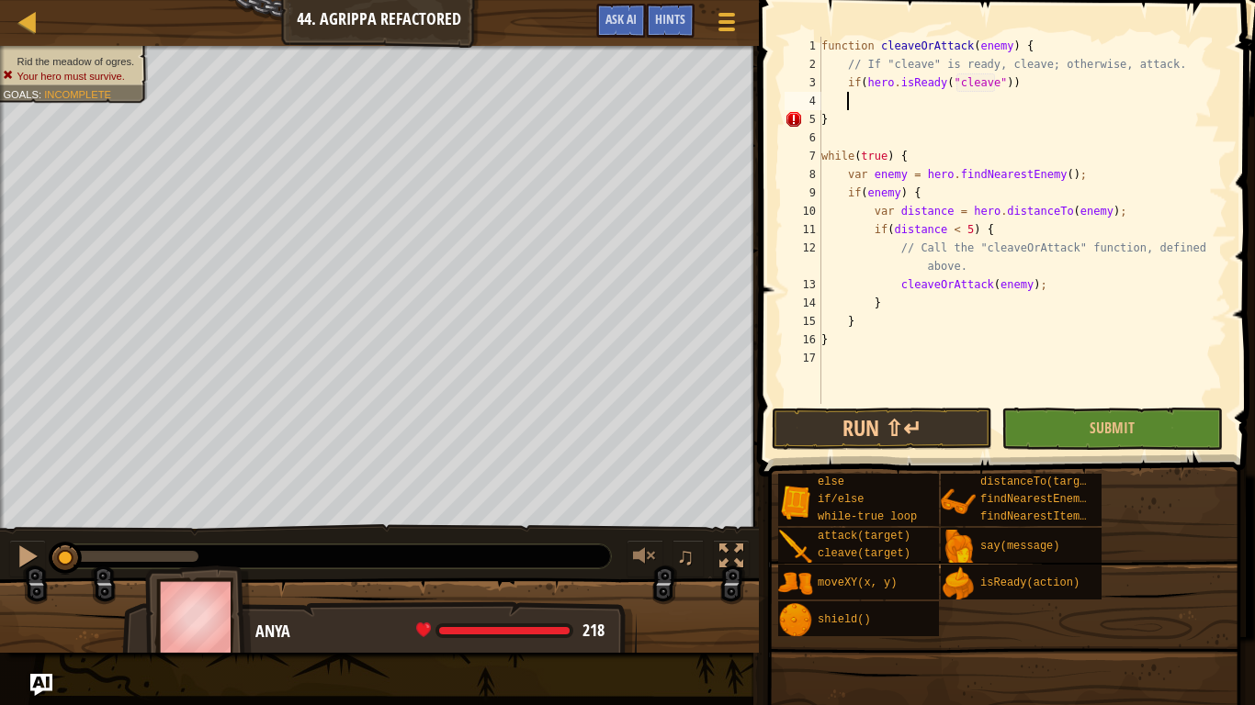
type textarea "i"
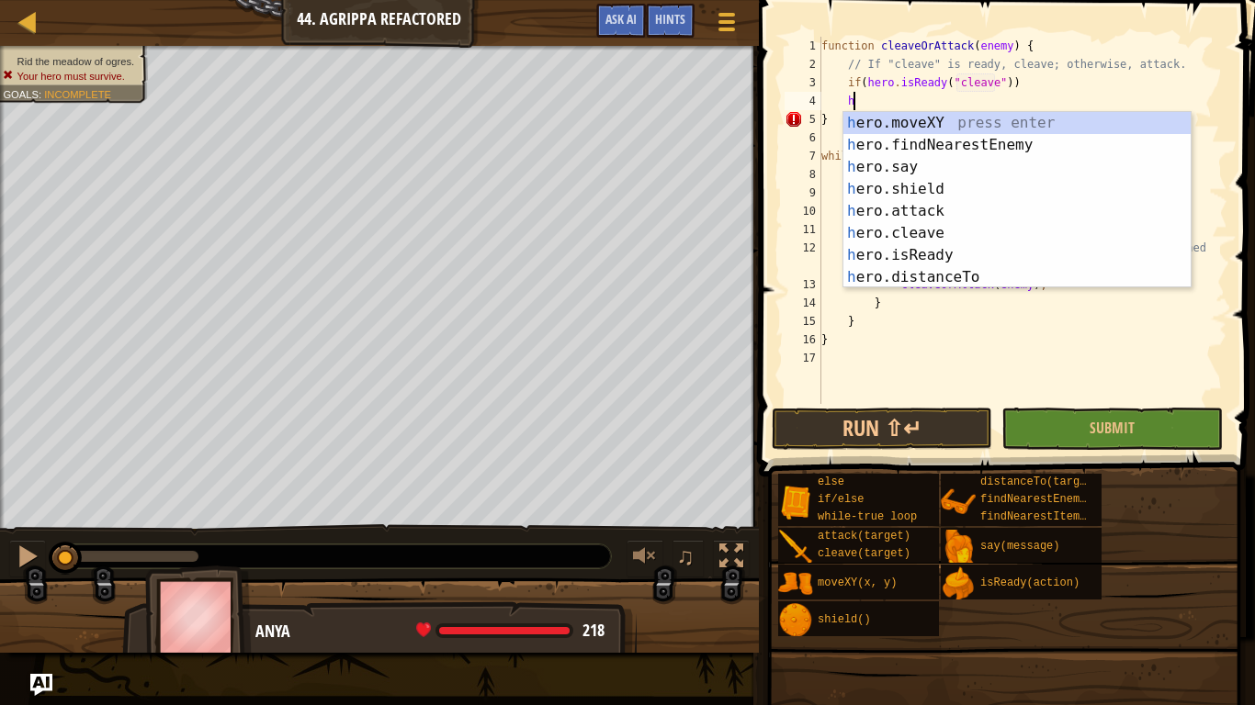
scroll to position [8, 4]
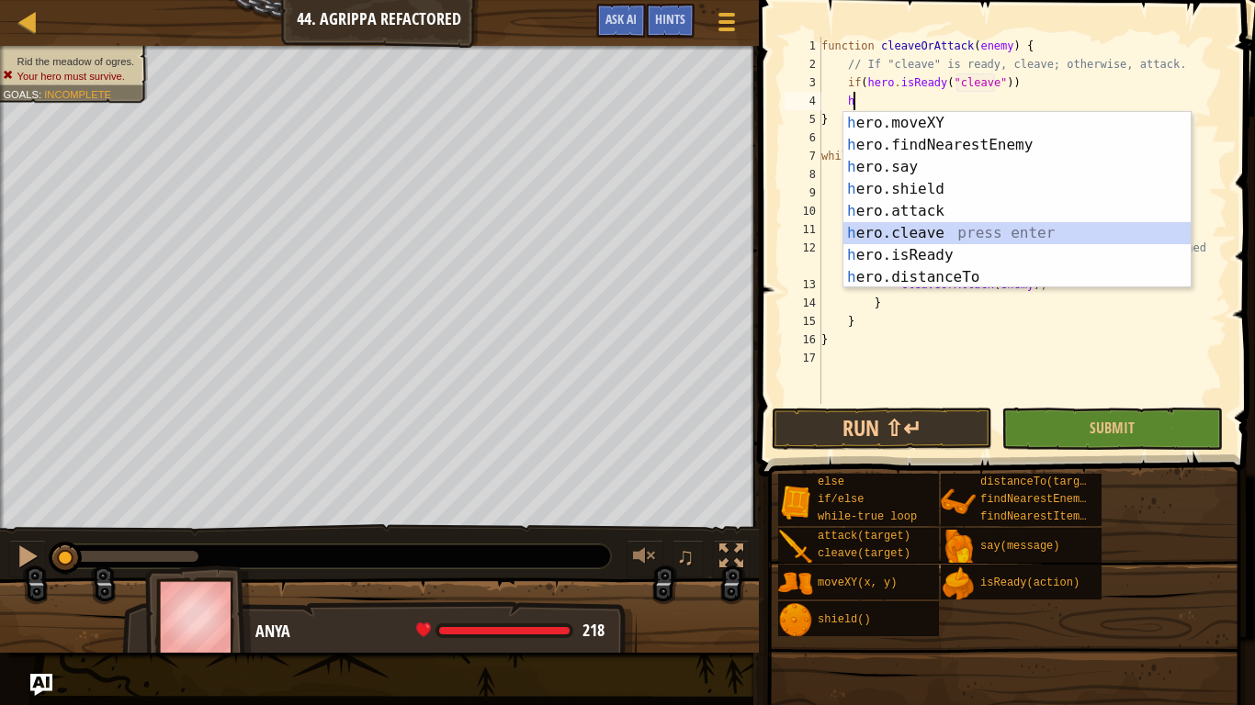
click at [1087, 234] on div "h ero.moveXY press enter h ero.findNearestEnemy press enter h ero.say press ent…" at bounding box center [1016, 222] width 347 height 220
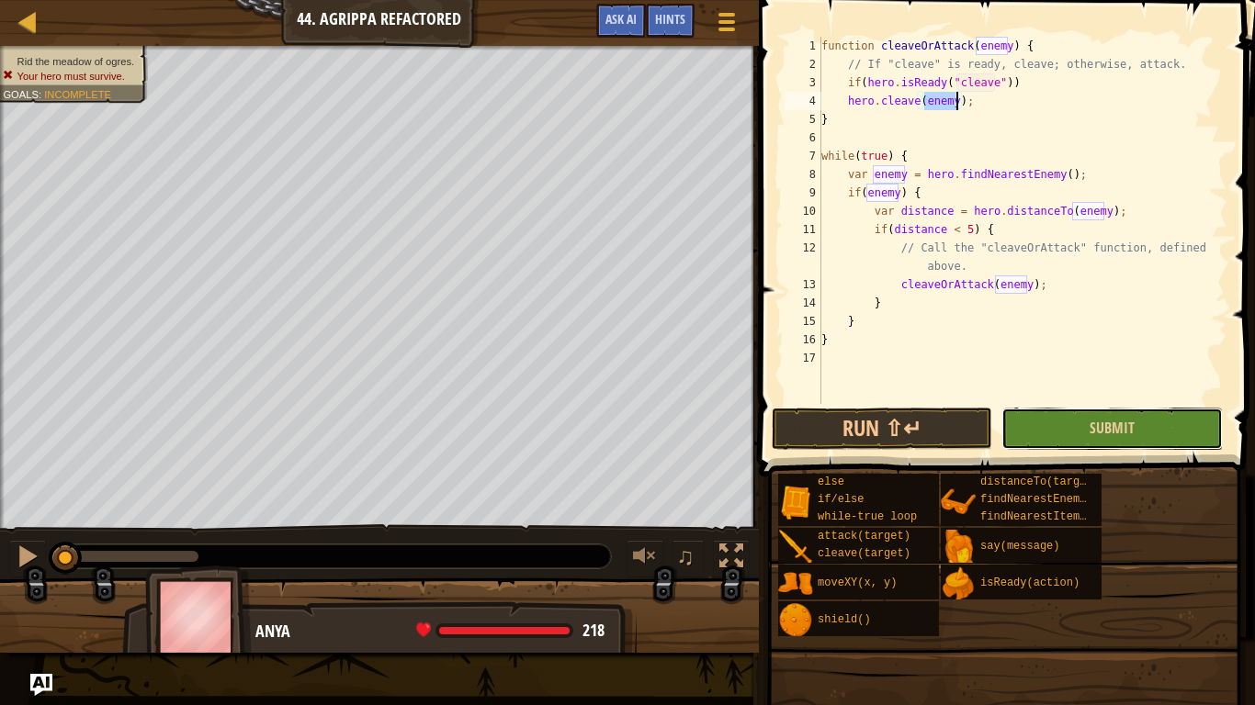
click at [1029, 425] on button "Submit" at bounding box center [1111, 429] width 220 height 42
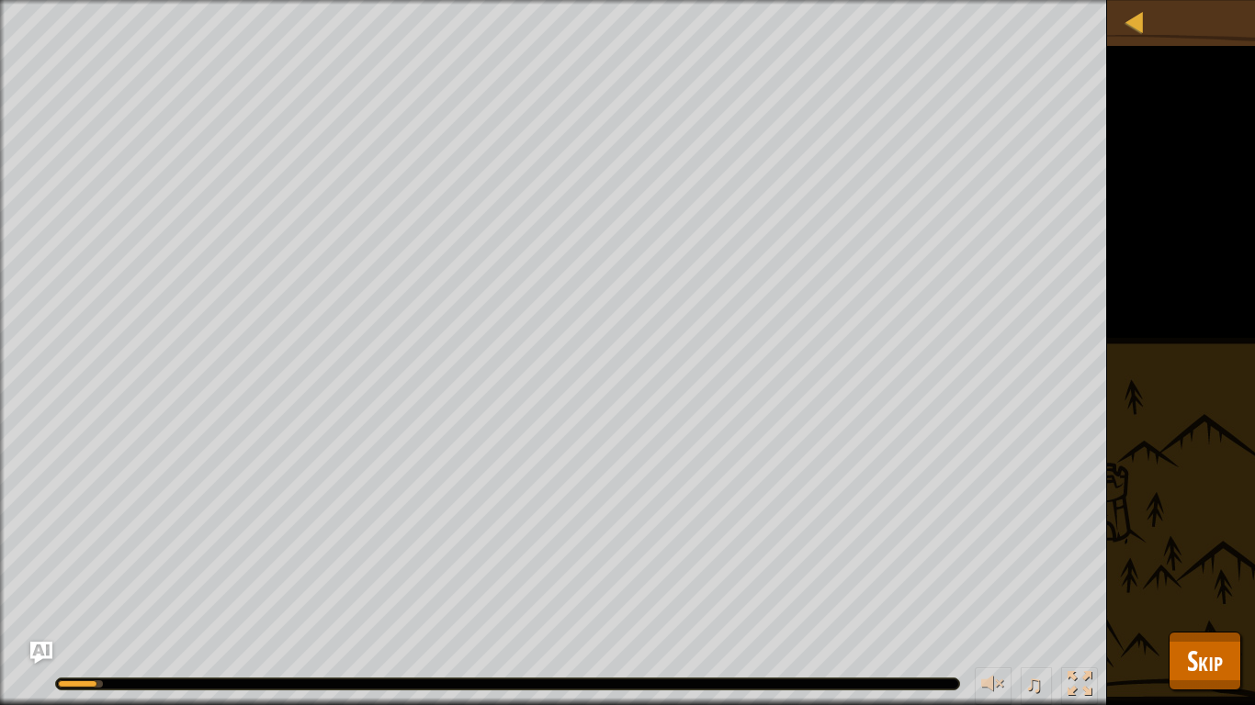
click at [1160, 549] on div "Rid the meadow of ogres. Your hero must survive. Goals : Running... ♫ Anya 218 …" at bounding box center [627, 352] width 1255 height 705
click at [1184, 549] on button "Skip" at bounding box center [1204, 661] width 73 height 59
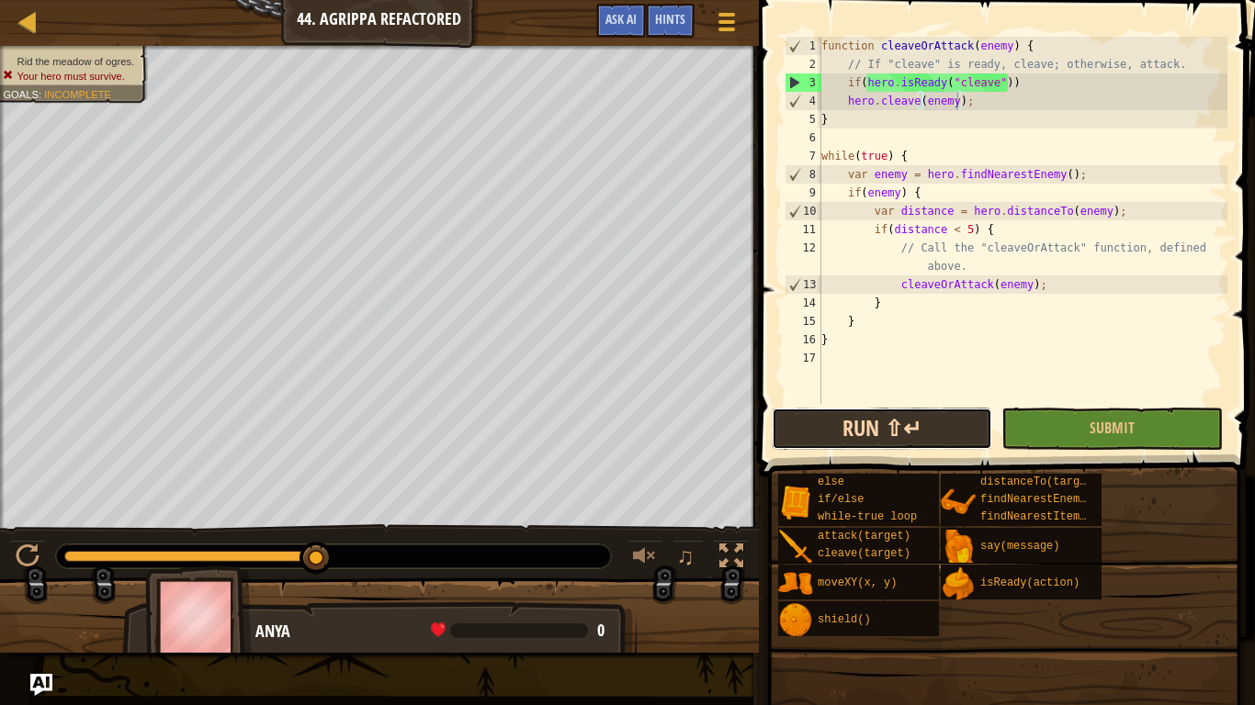
click at [893, 445] on button "Run ⇧↵" at bounding box center [881, 429] width 220 height 42
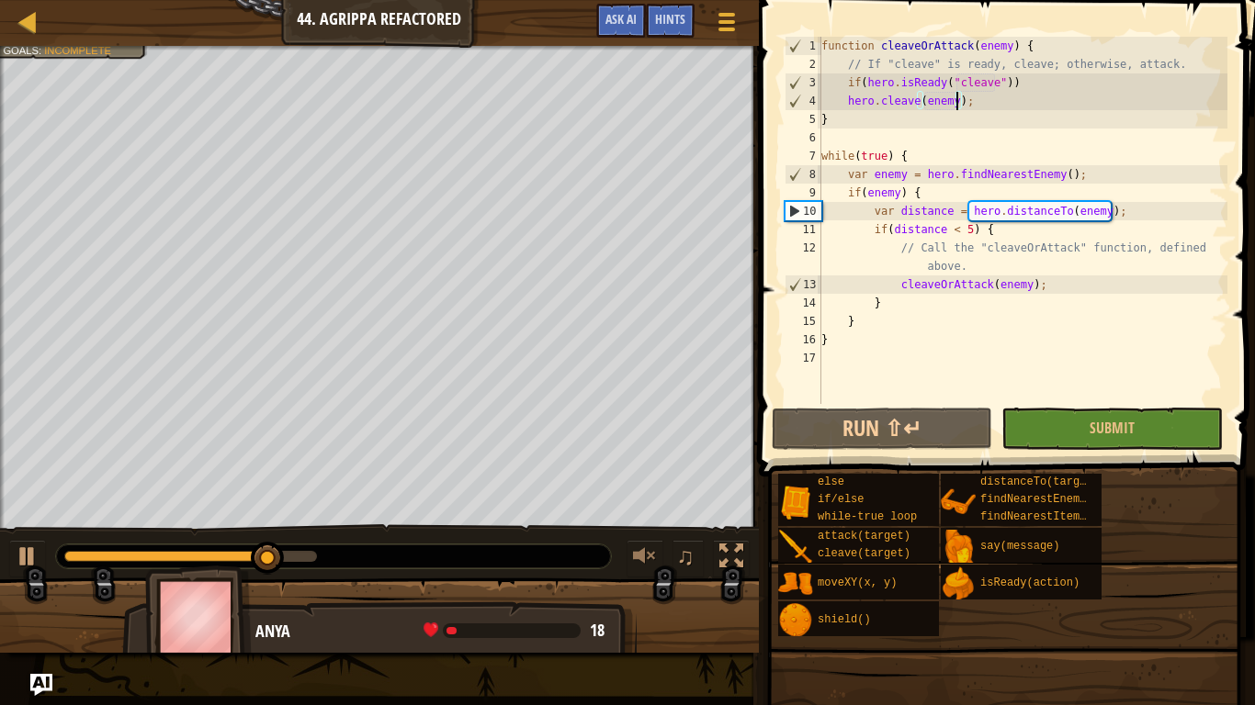
click at [989, 123] on div "function cleaveOrAttack ( enemy ) { // If "cleave" is ready, cleave; otherwise,…" at bounding box center [1022, 239] width 410 height 404
type textarea "}"
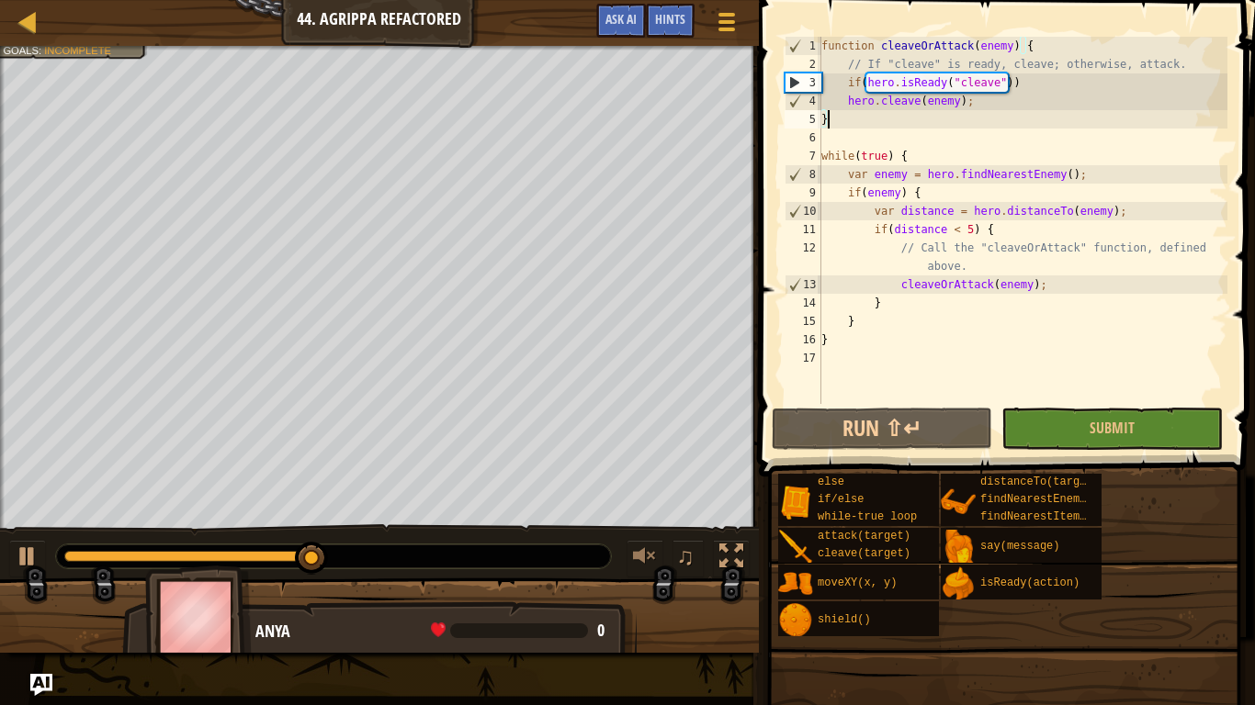
click at [971, 142] on div "function cleaveOrAttack ( enemy ) { // If "cleave" is ready, cleave; otherwise,…" at bounding box center [1022, 239] width 410 height 404
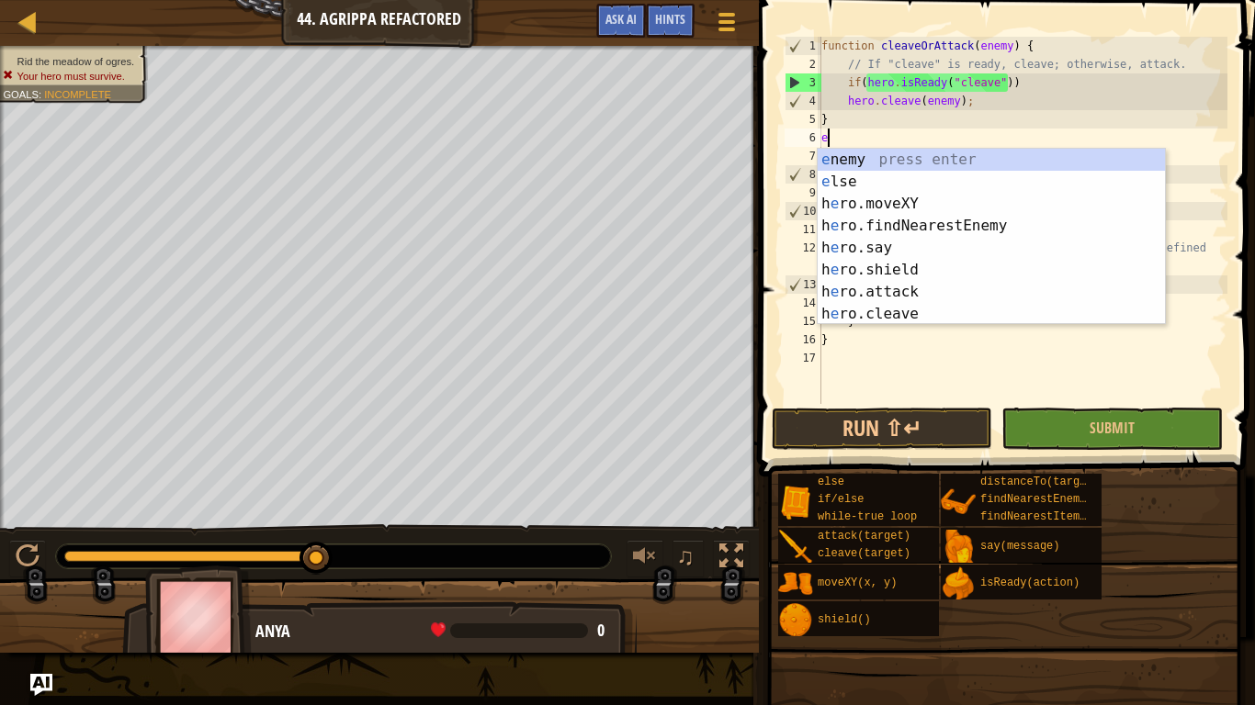
type textarea "el"
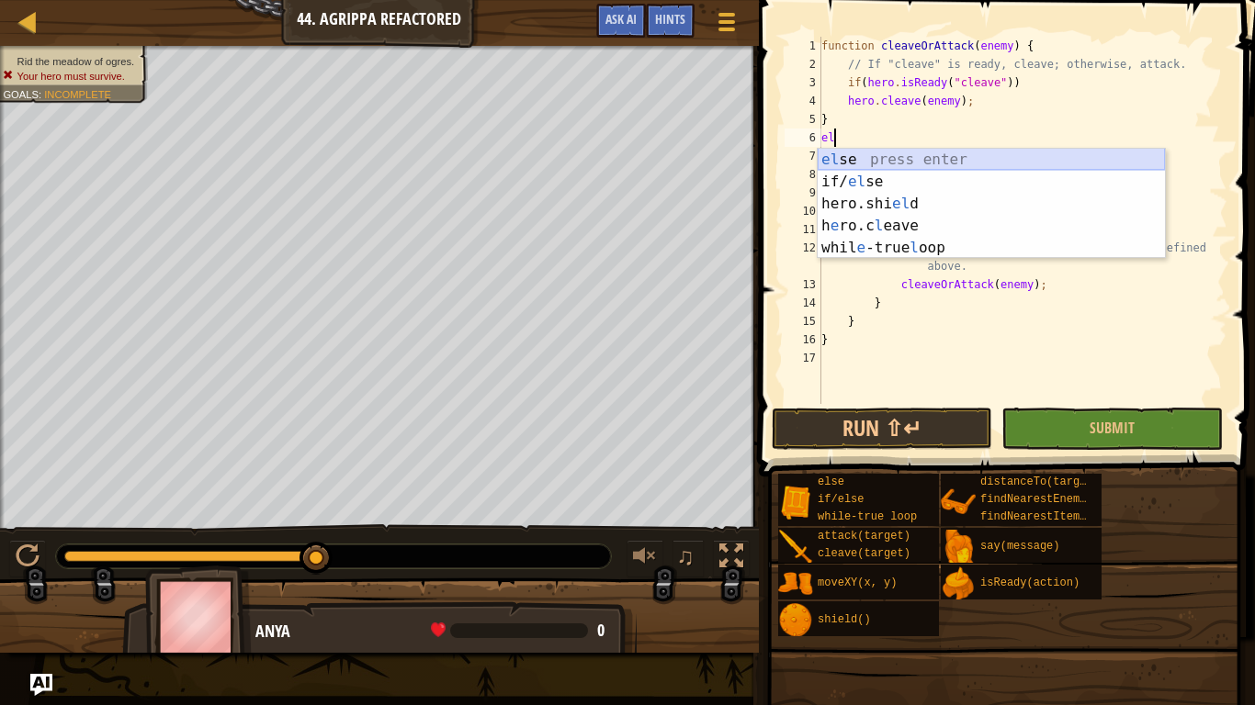
click at [962, 158] on div "el se press enter if/ el se press enter hero.shi el d press enter h e ro.c l ea…" at bounding box center [990, 226] width 347 height 154
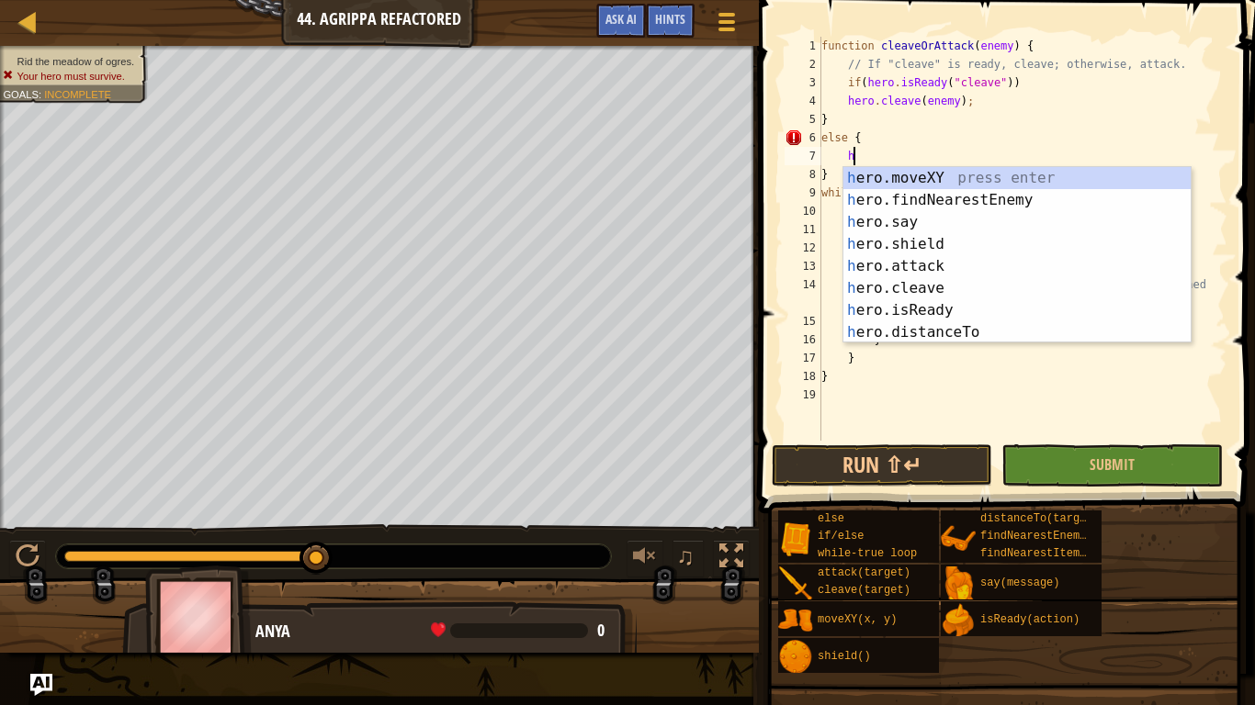
scroll to position [8, 4]
click at [1031, 264] on div "h ero.moveXY press enter h ero.findNearestEnemy press enter h ero.say press ent…" at bounding box center [1016, 277] width 347 height 220
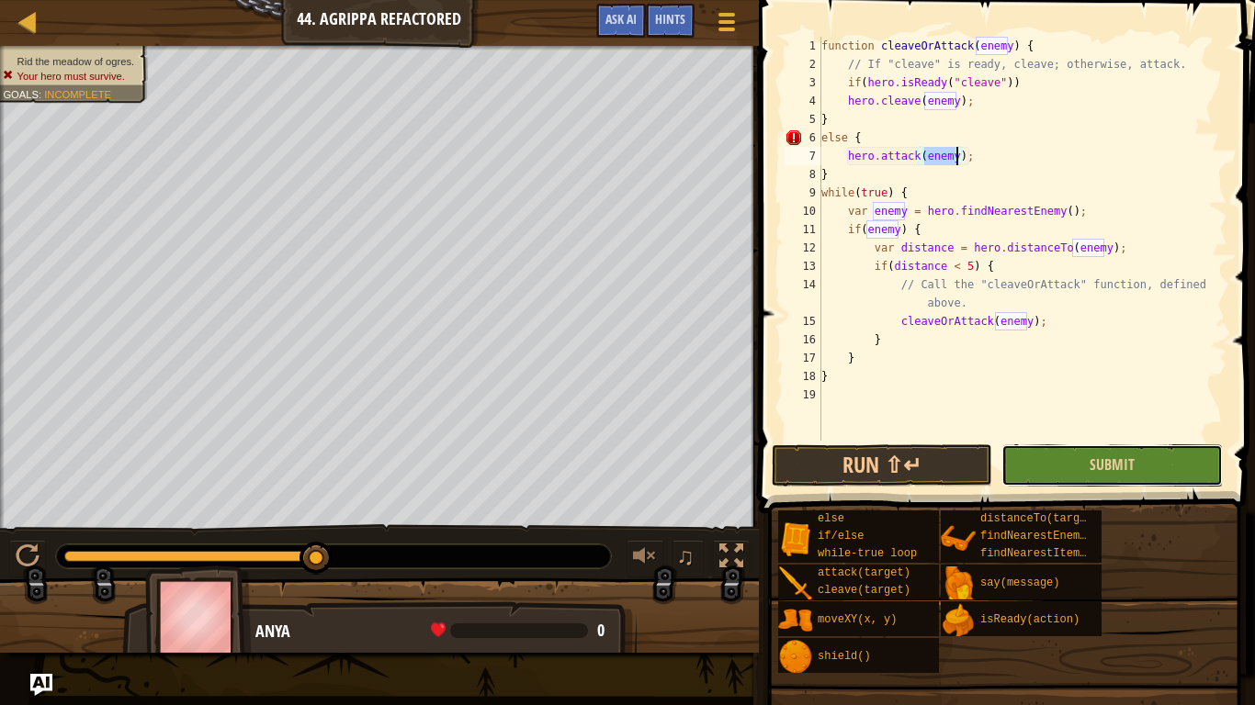
click at [1042, 465] on button "Submit" at bounding box center [1111, 465] width 220 height 42
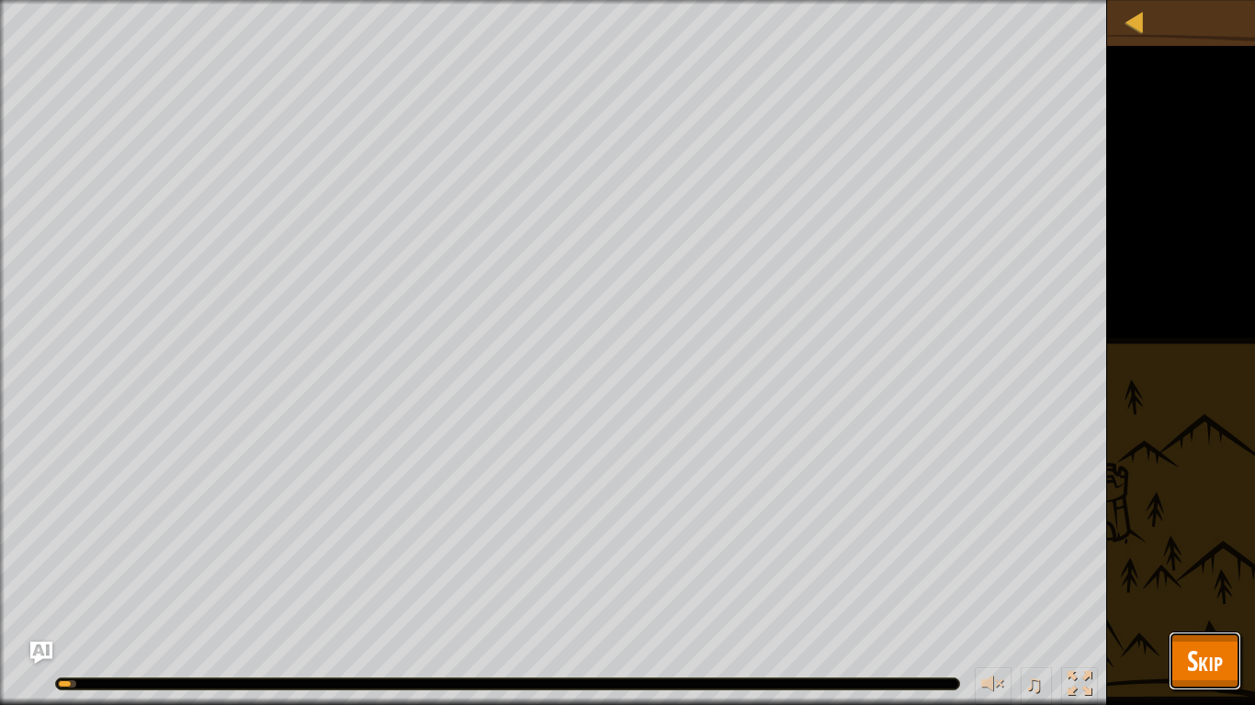
click at [1187, 549] on span "Skip" at bounding box center [1205, 661] width 36 height 38
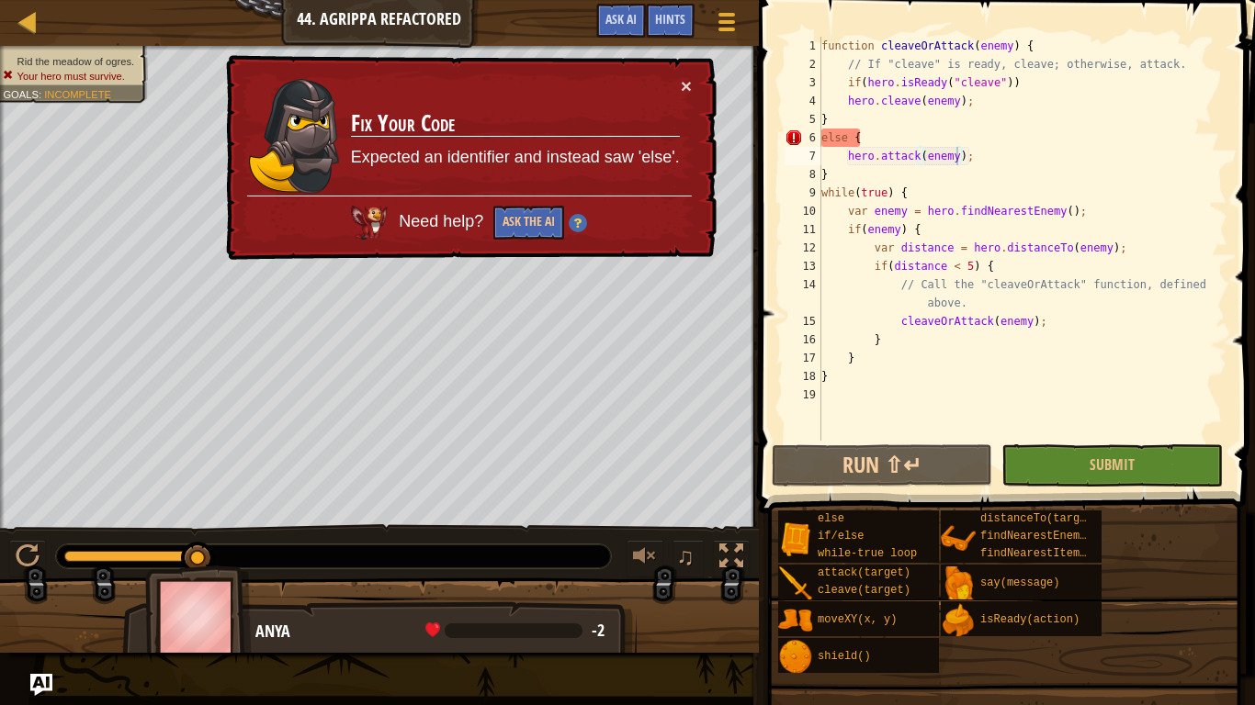
type textarea "}"
click at [827, 176] on div "function cleaveOrAttack ( enemy ) { // If "cleave" is ready, cleave; otherwise,…" at bounding box center [1022, 257] width 410 height 441
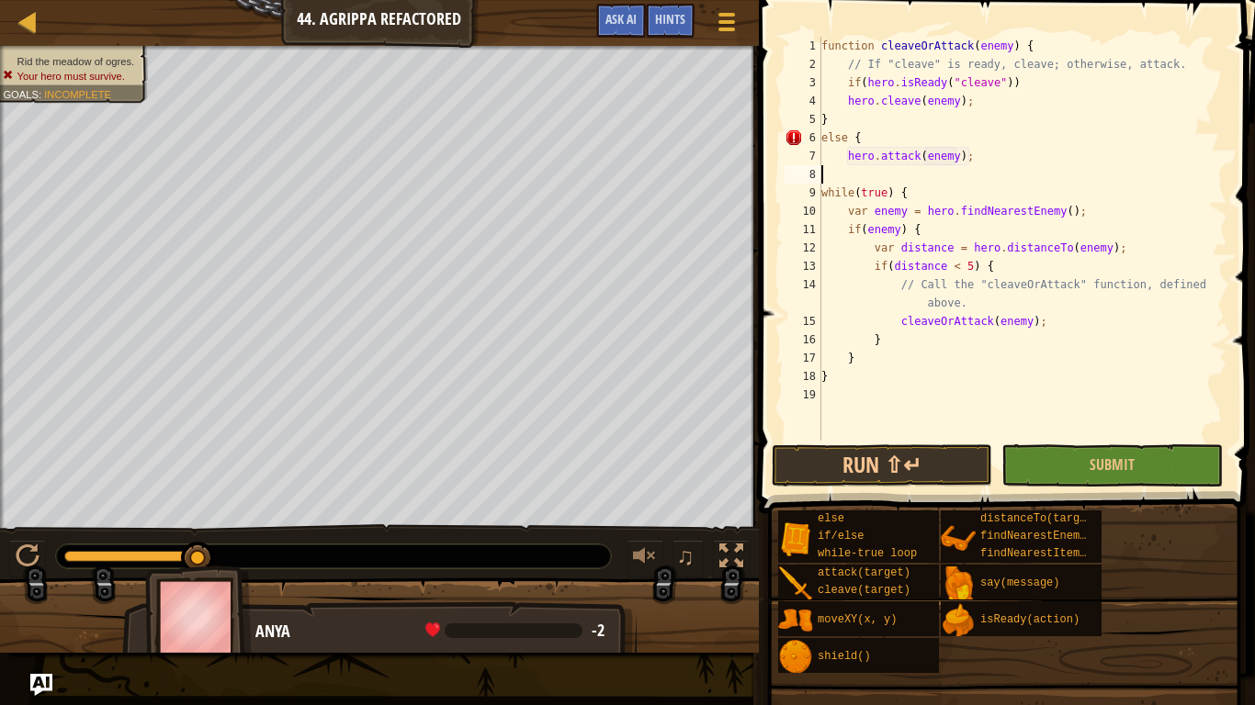
click at [838, 408] on div "function cleaveOrAttack ( enemy ) { // If "cleave" is ready, cleave; otherwise,…" at bounding box center [1022, 257] width 410 height 441
type textarea "|"
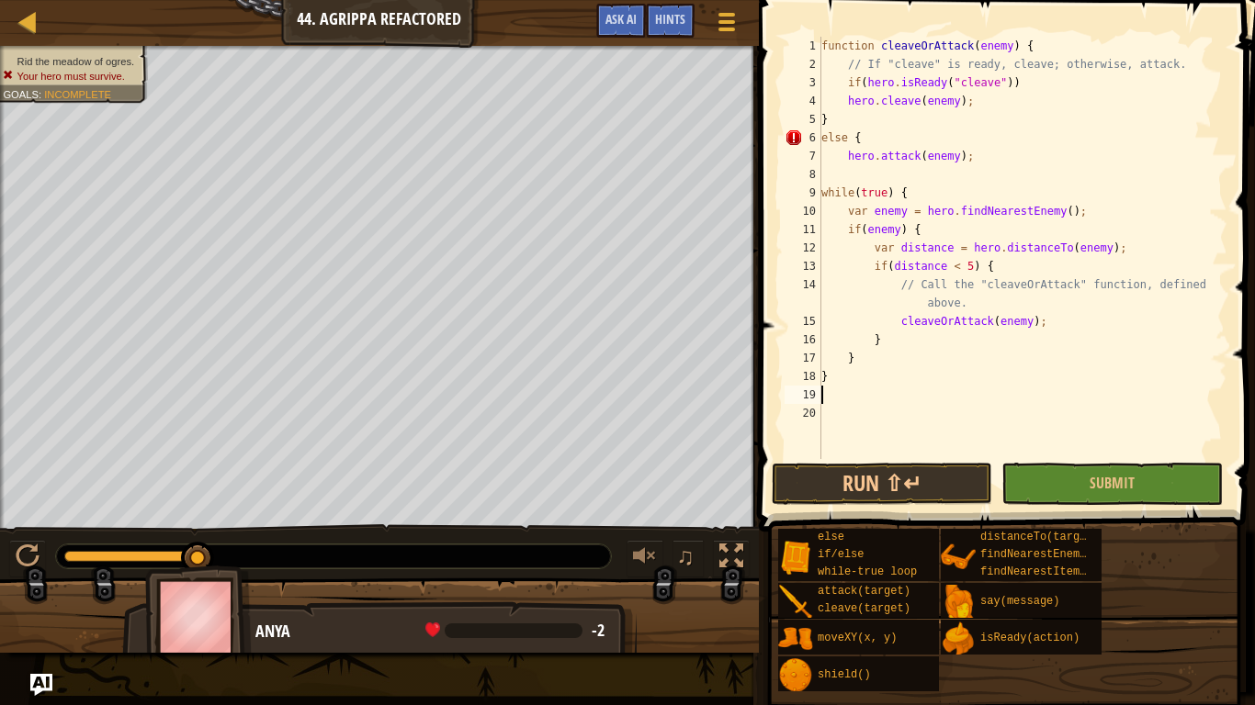
type textarea "}"
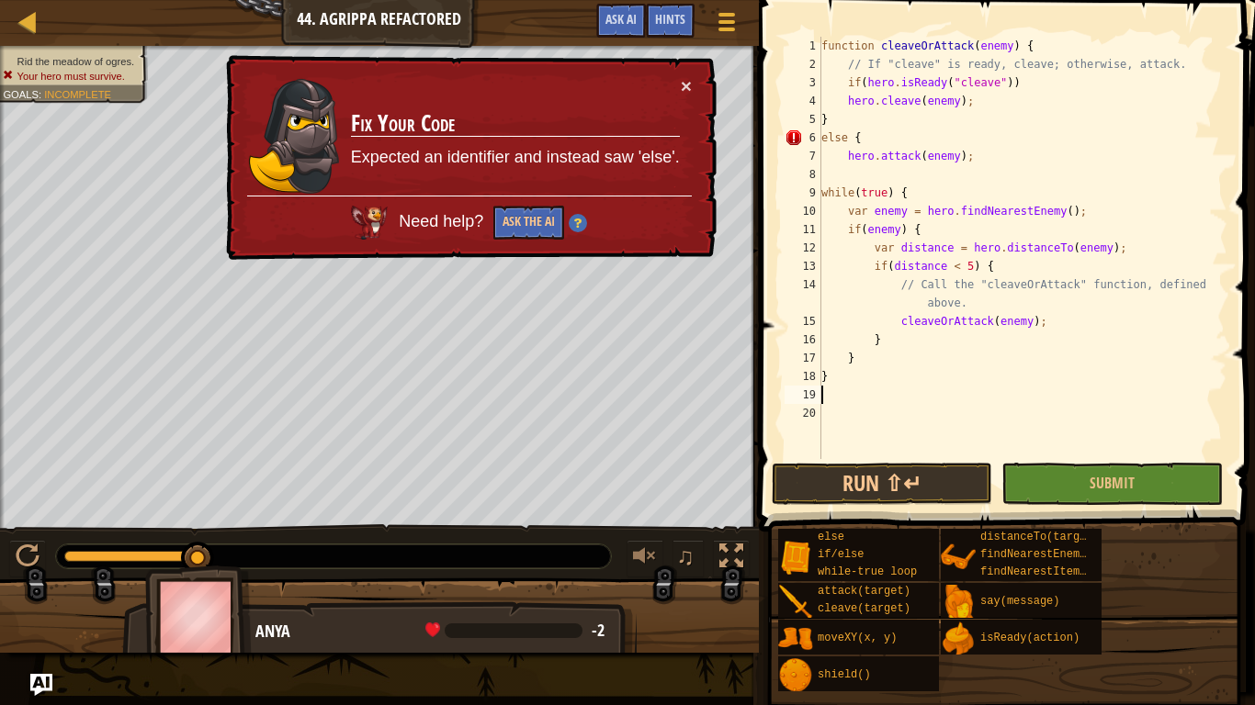
click at [954, 174] on div "function cleaveOrAttack ( enemy ) { // If "cleave" is ready, cleave; otherwise,…" at bounding box center [1022, 266] width 410 height 459
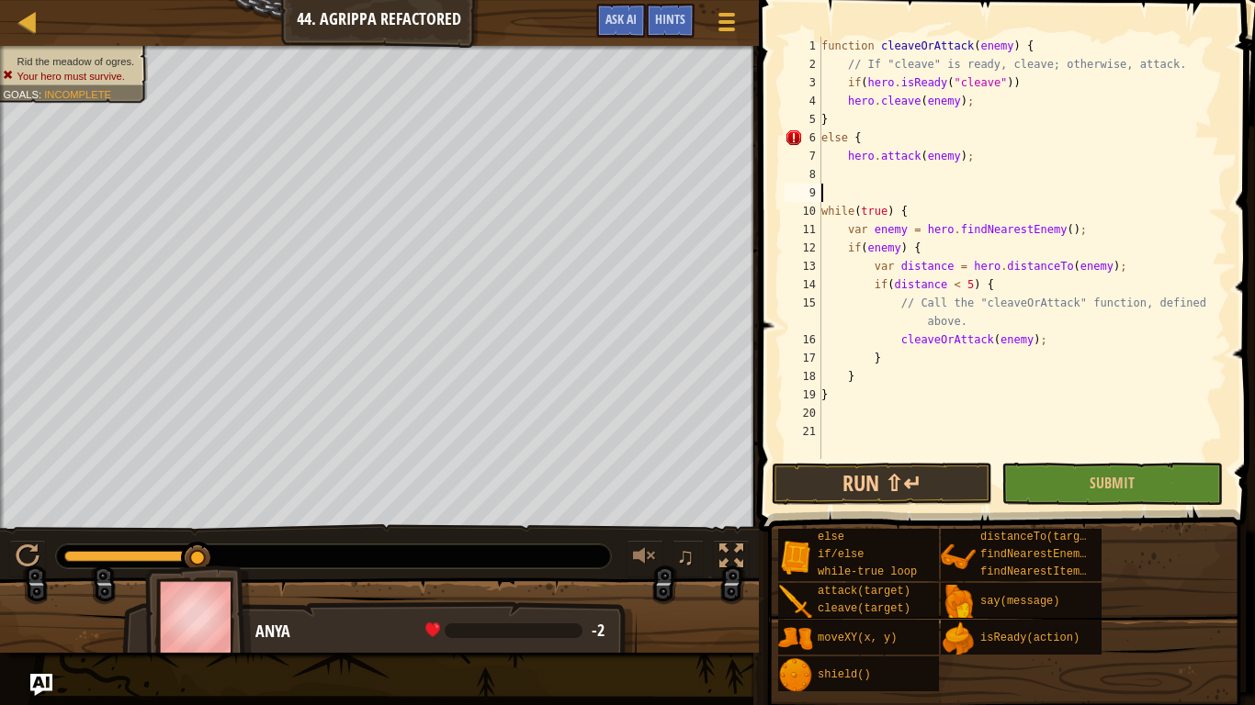
type textarea "}"
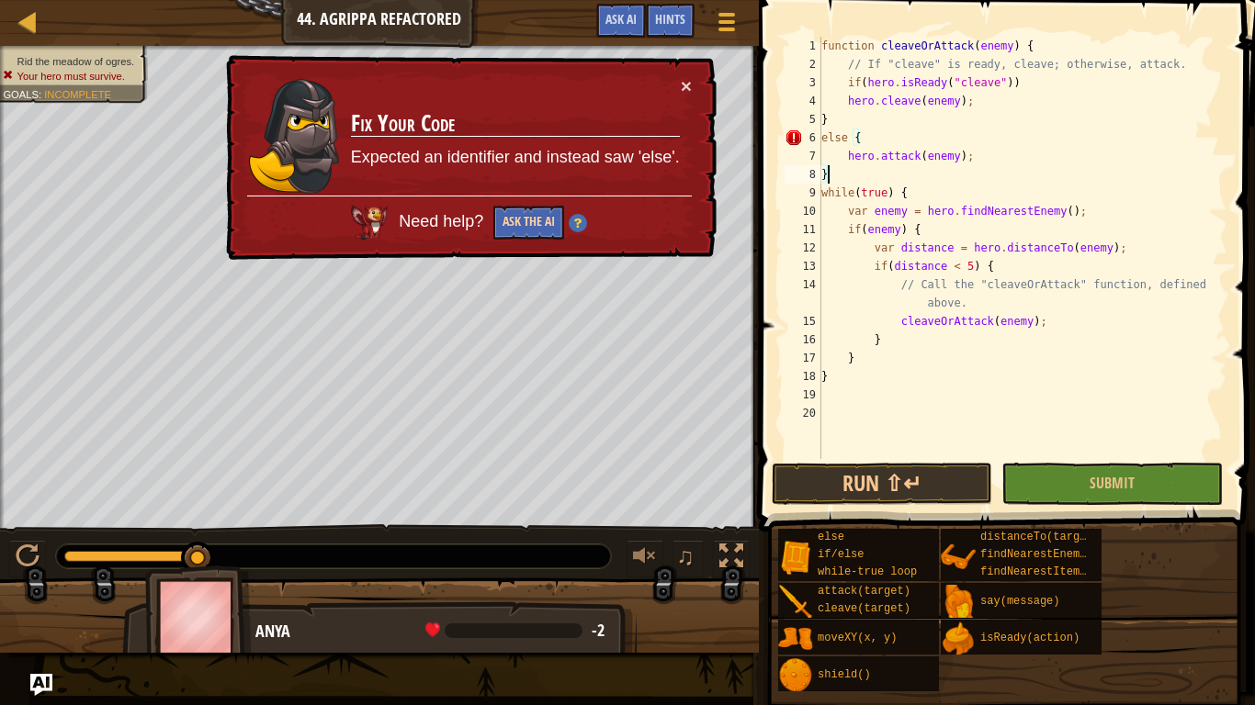
type textarea "}"
click at [513, 231] on button "Ask the AI" at bounding box center [528, 223] width 71 height 34
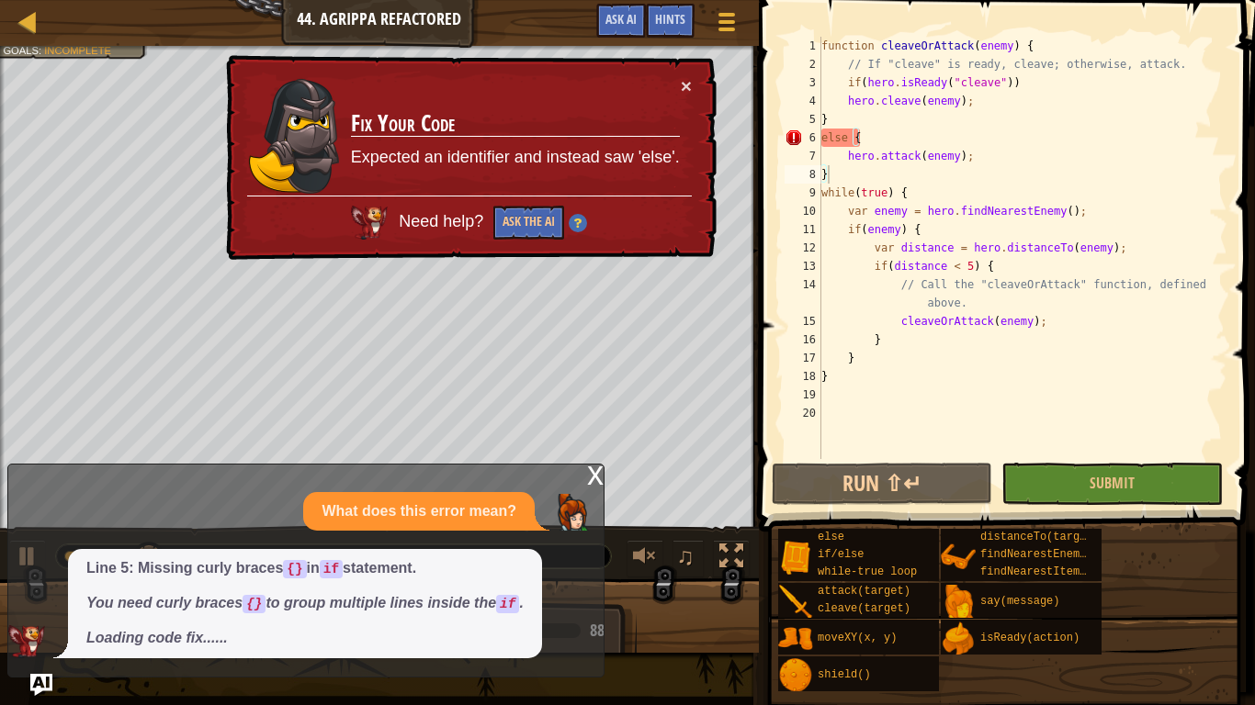
click at [695, 69] on div "× Fix Your Code Expected an identifier and instead saw 'else'. Need help? Ask t…" at bounding box center [469, 158] width 494 height 206
click at [688, 81] on button "×" at bounding box center [686, 85] width 11 height 19
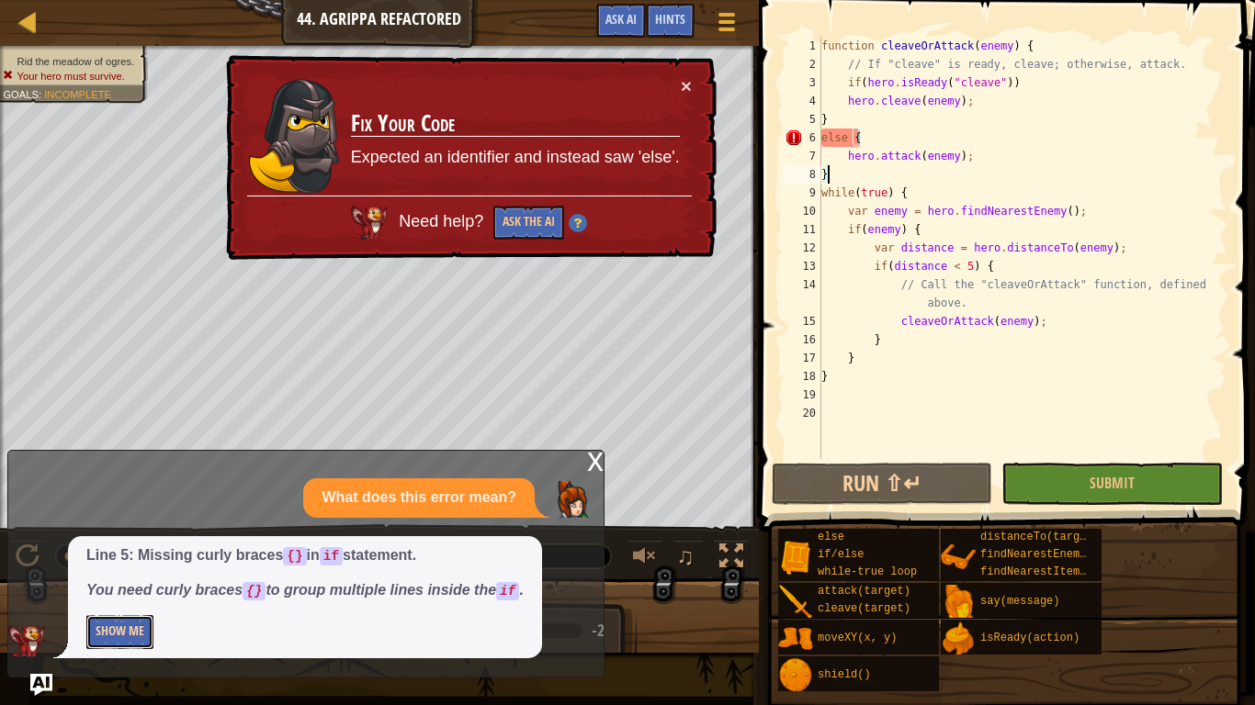
click at [138, 549] on button "Show Me" at bounding box center [119, 632] width 67 height 34
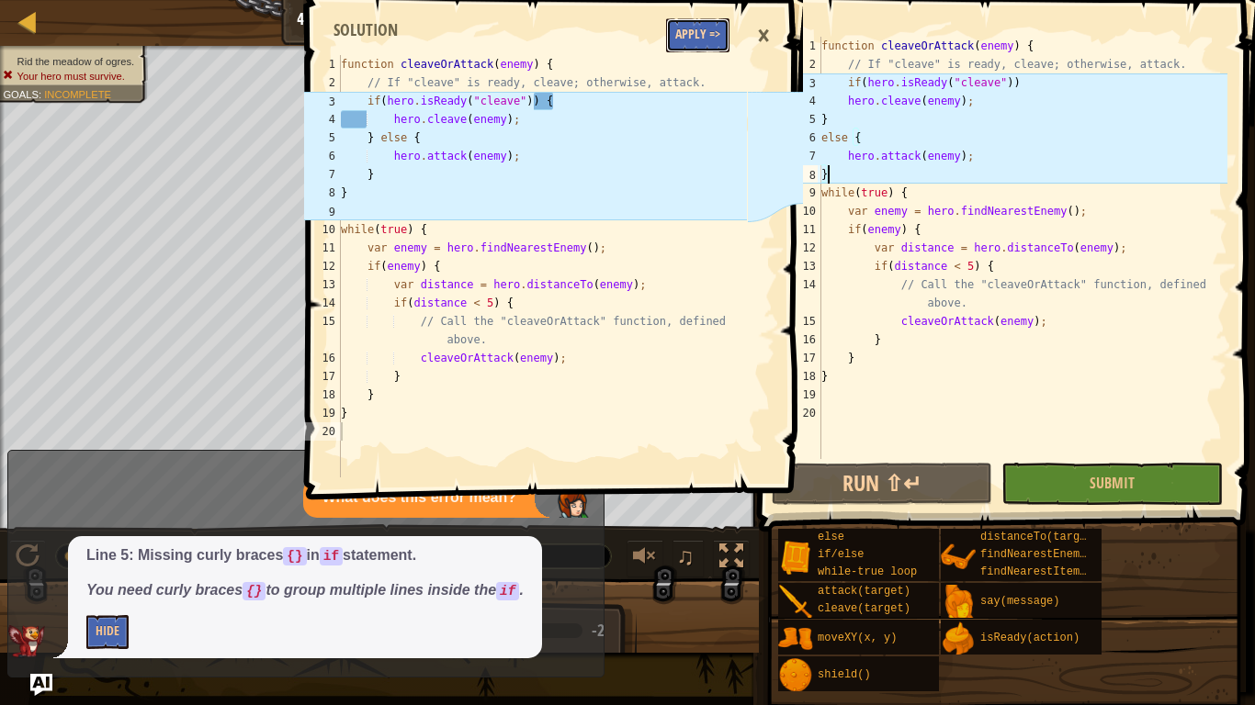
click at [704, 29] on button "Apply =>" at bounding box center [697, 35] width 63 height 34
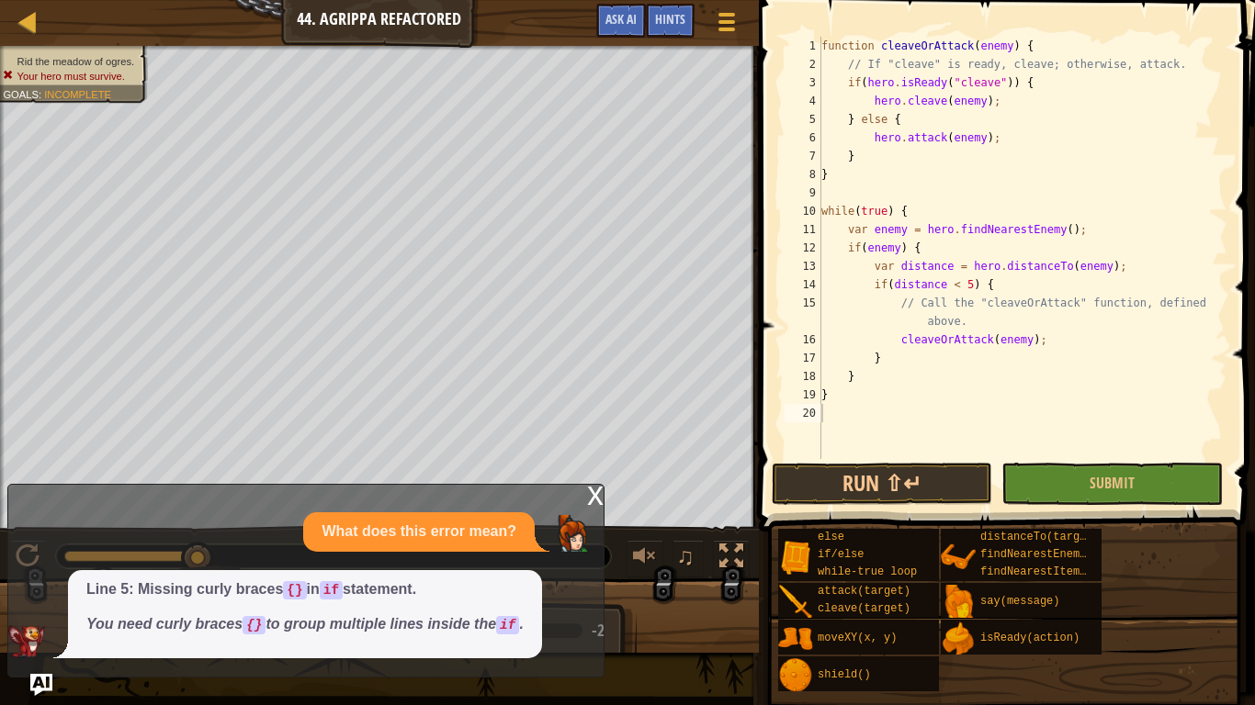
click at [588, 498] on div "x" at bounding box center [595, 494] width 17 height 18
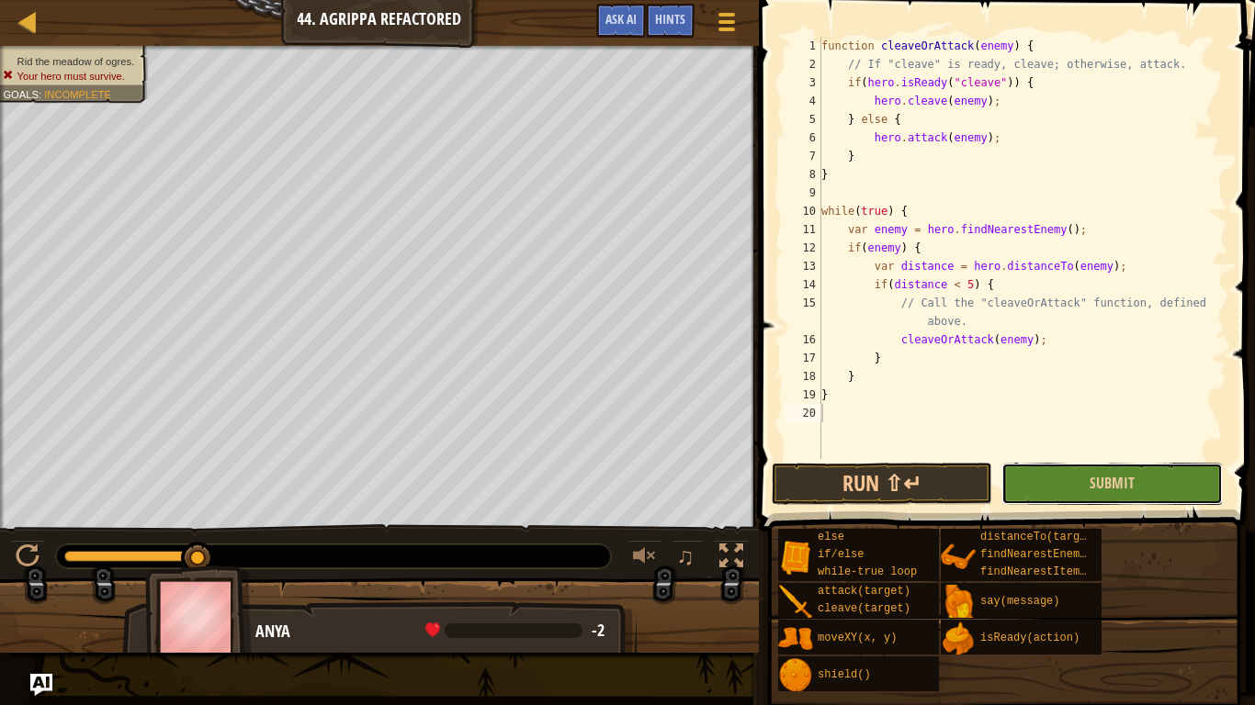
click at [1036, 489] on button "Submit" at bounding box center [1111, 484] width 220 height 42
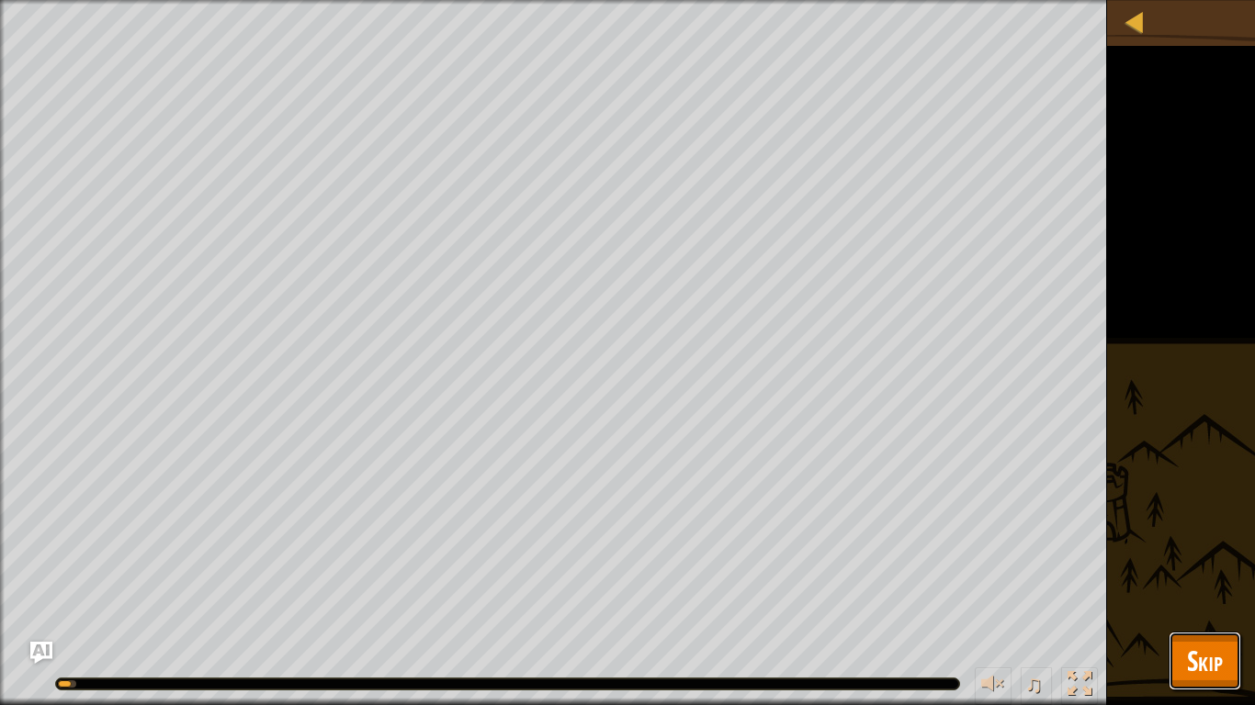
click at [1182, 549] on button "Skip" at bounding box center [1204, 661] width 73 height 59
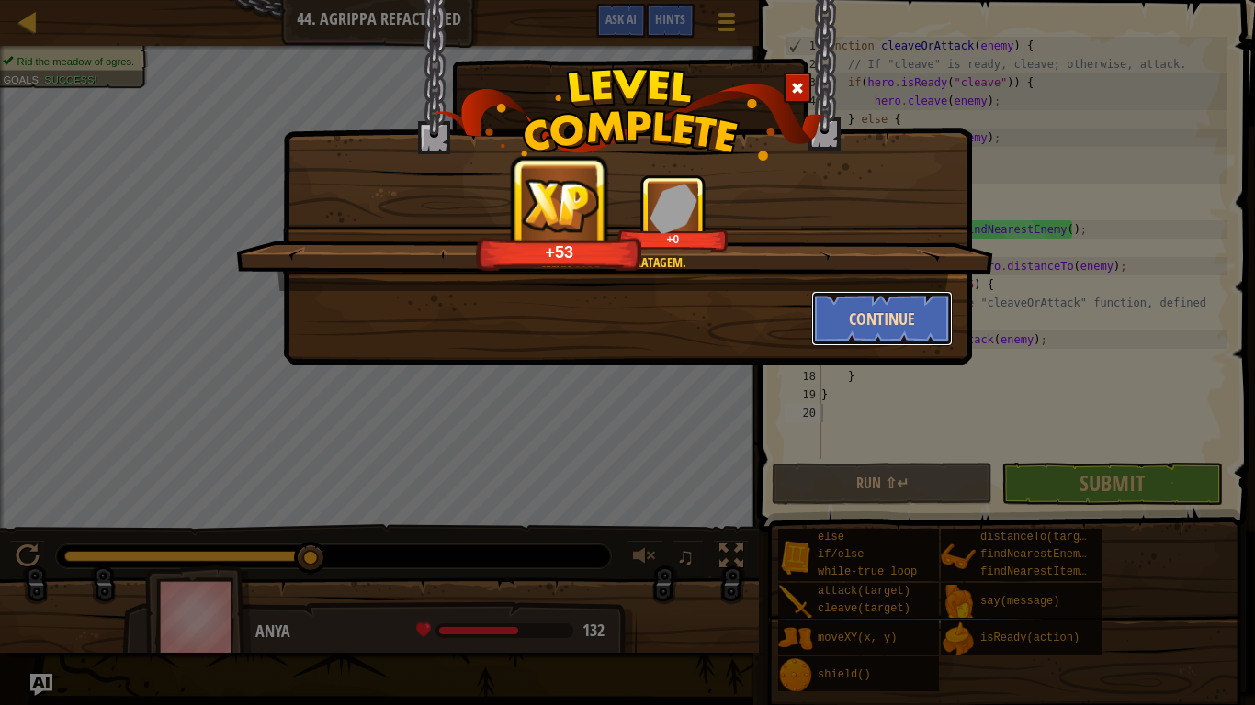
click at [870, 323] on button "Continue" at bounding box center [882, 318] width 142 height 55
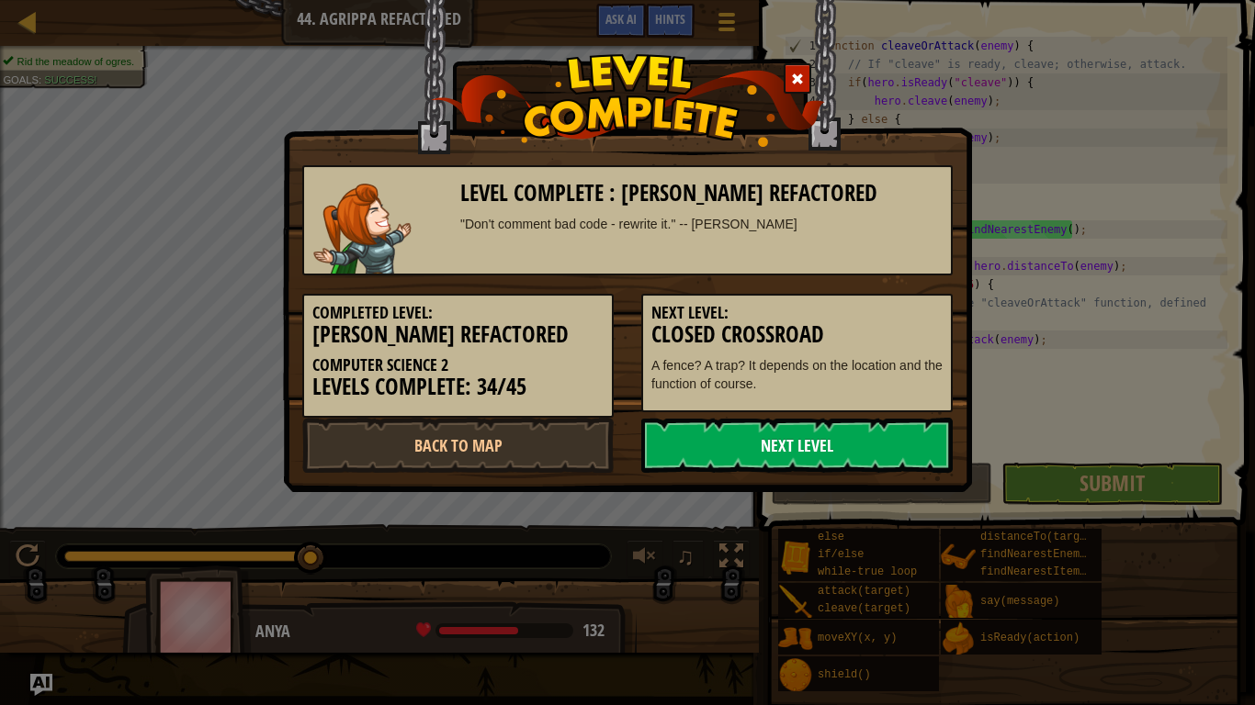
click at [860, 437] on link "Next Level" at bounding box center [796, 445] width 311 height 55
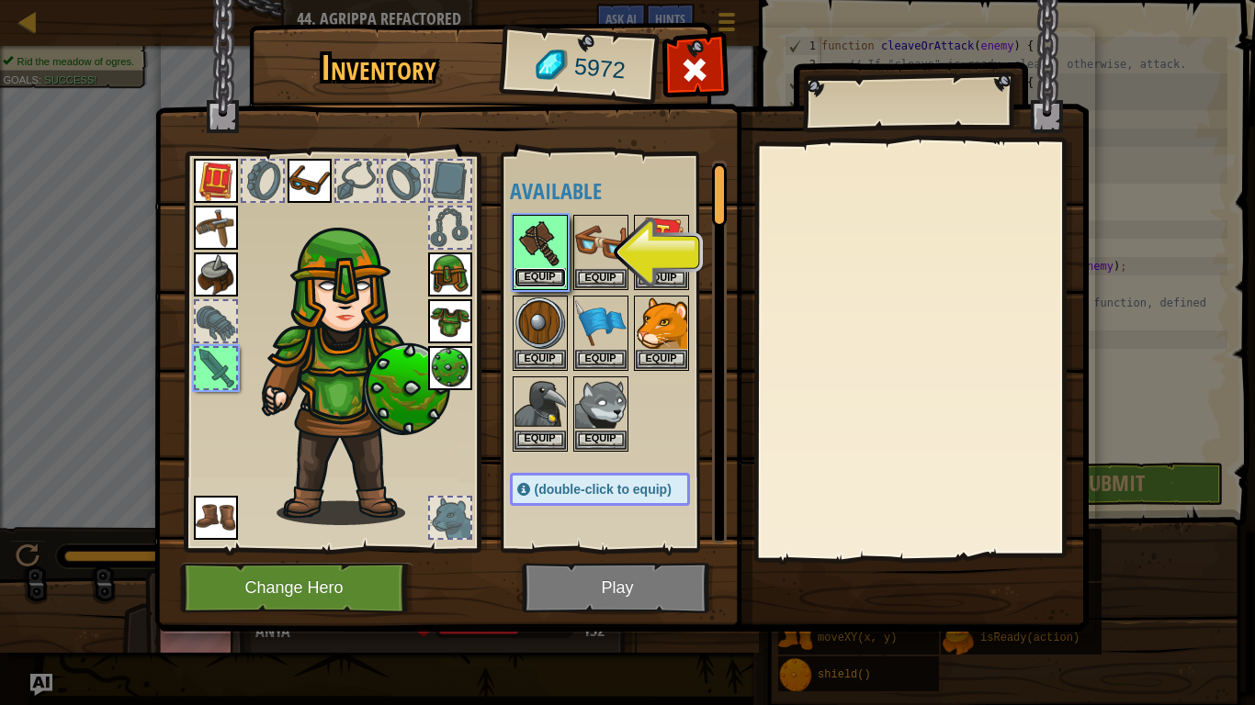
click at [546, 273] on button "Equip" at bounding box center [539, 277] width 51 height 19
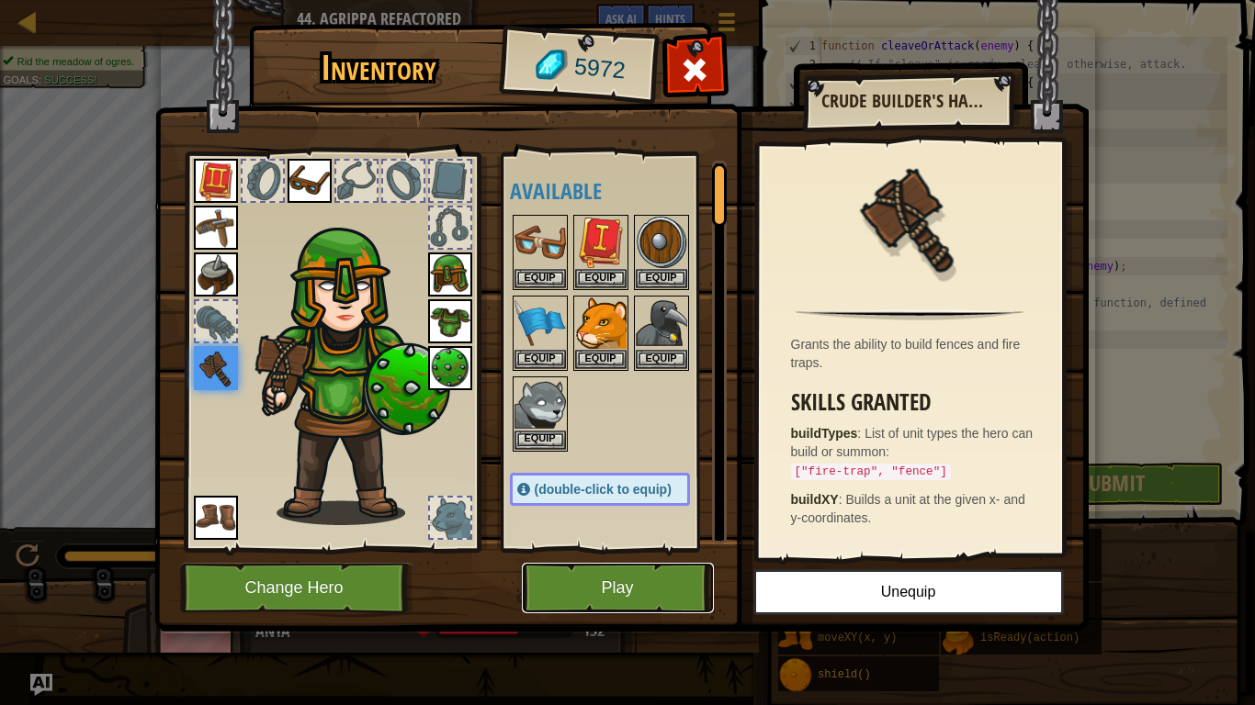
click at [582, 549] on button "Play" at bounding box center [618, 588] width 192 height 51
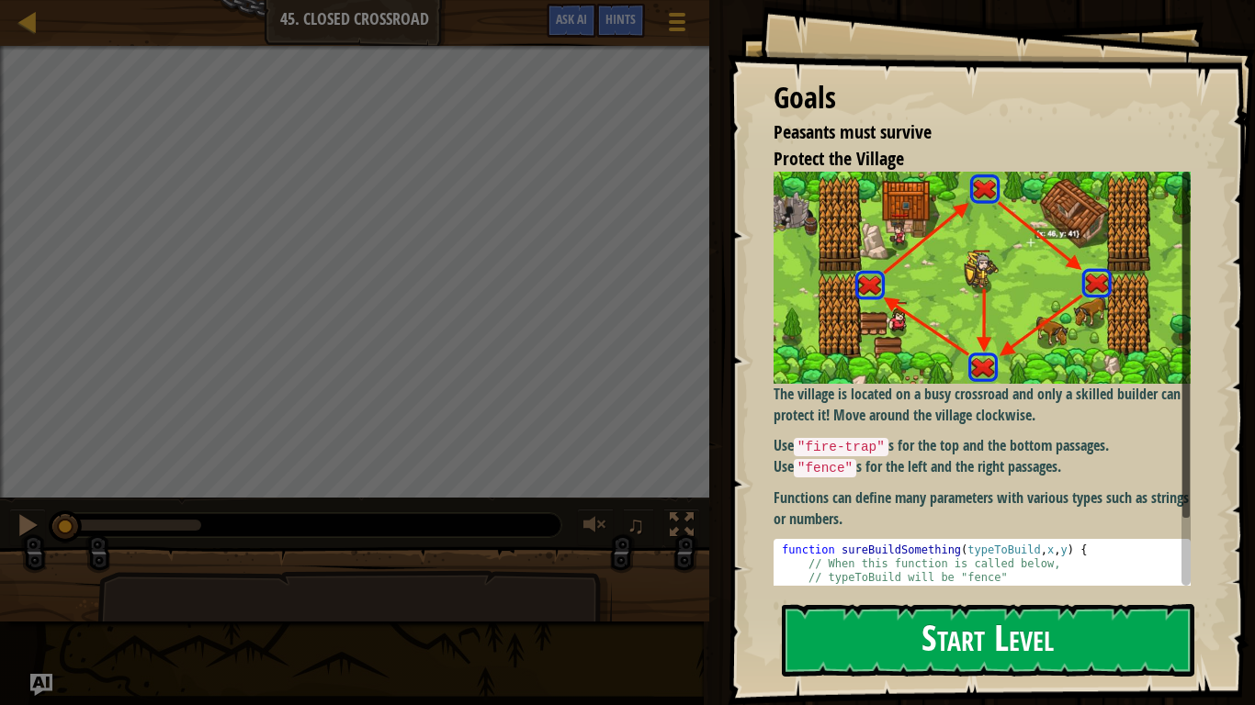
click at [825, 549] on button "Start Level" at bounding box center [988, 640] width 412 height 73
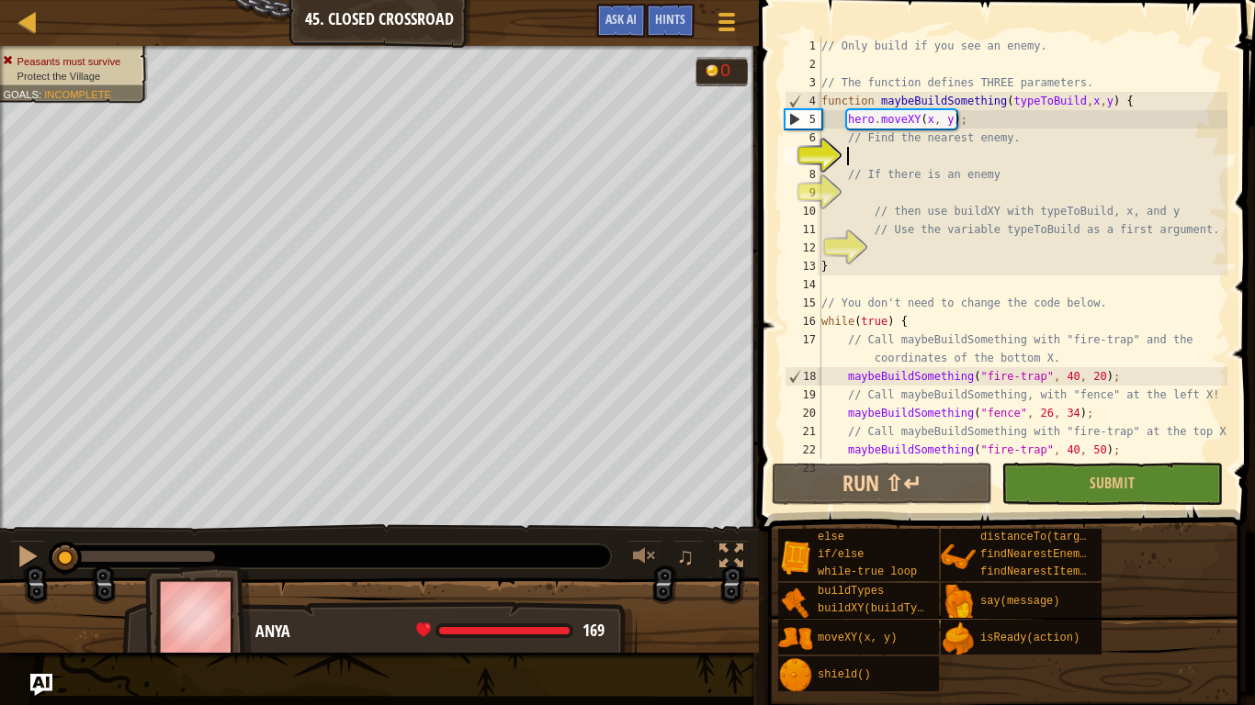
type textarea "h"
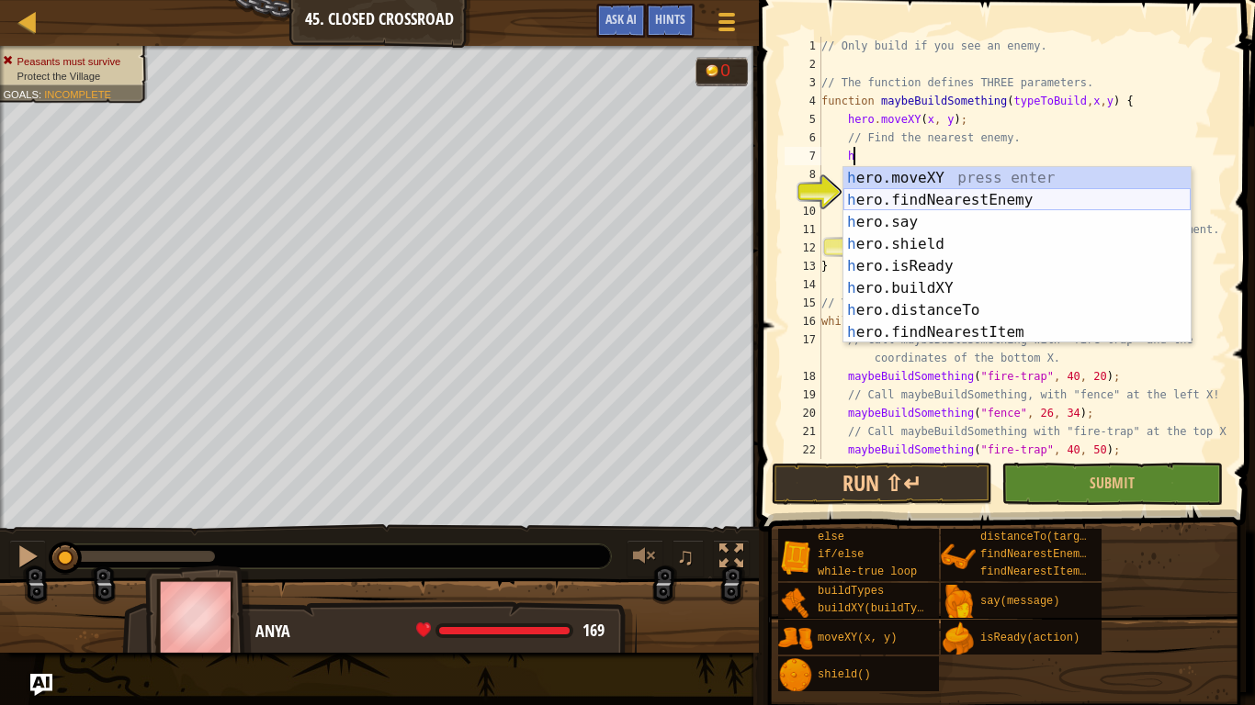
click at [962, 208] on div "h ero.moveXY press enter h ero.findNearestEnemy press enter h ero.say press ent…" at bounding box center [1016, 277] width 347 height 220
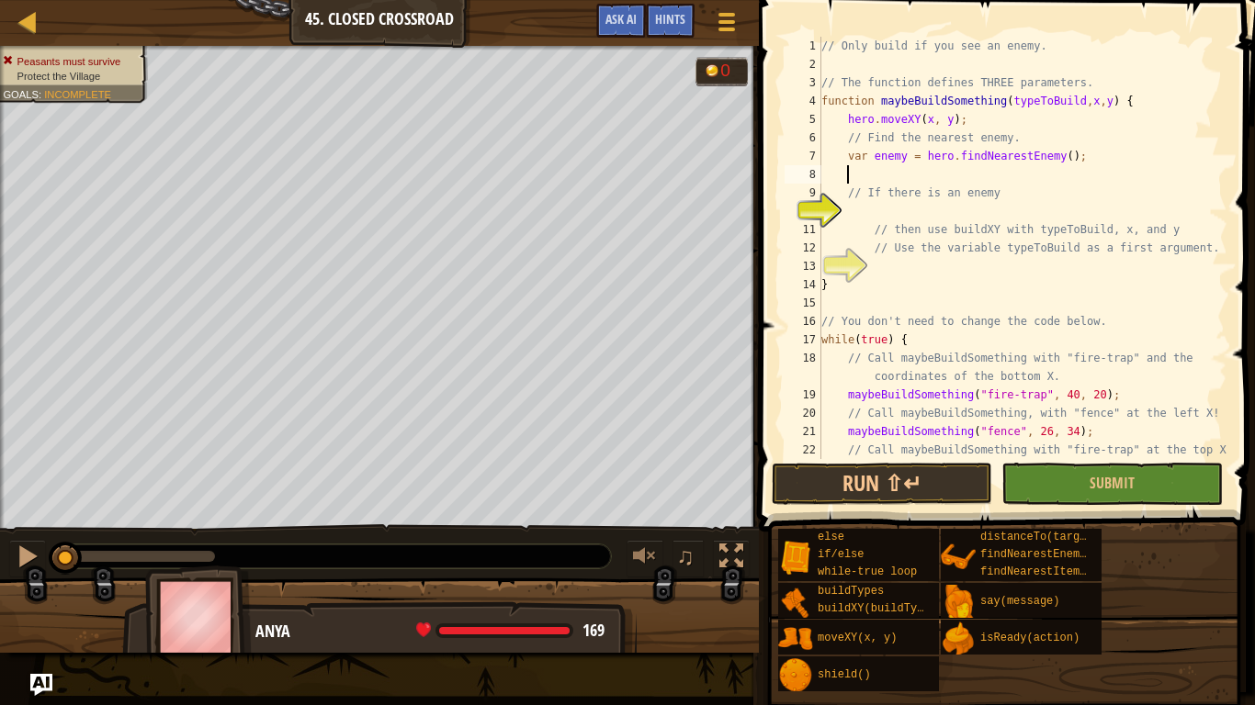
click at [962, 208] on div "// Only build if you see an enemy. // The function defines THREE parameters. fu…" at bounding box center [1022, 266] width 410 height 459
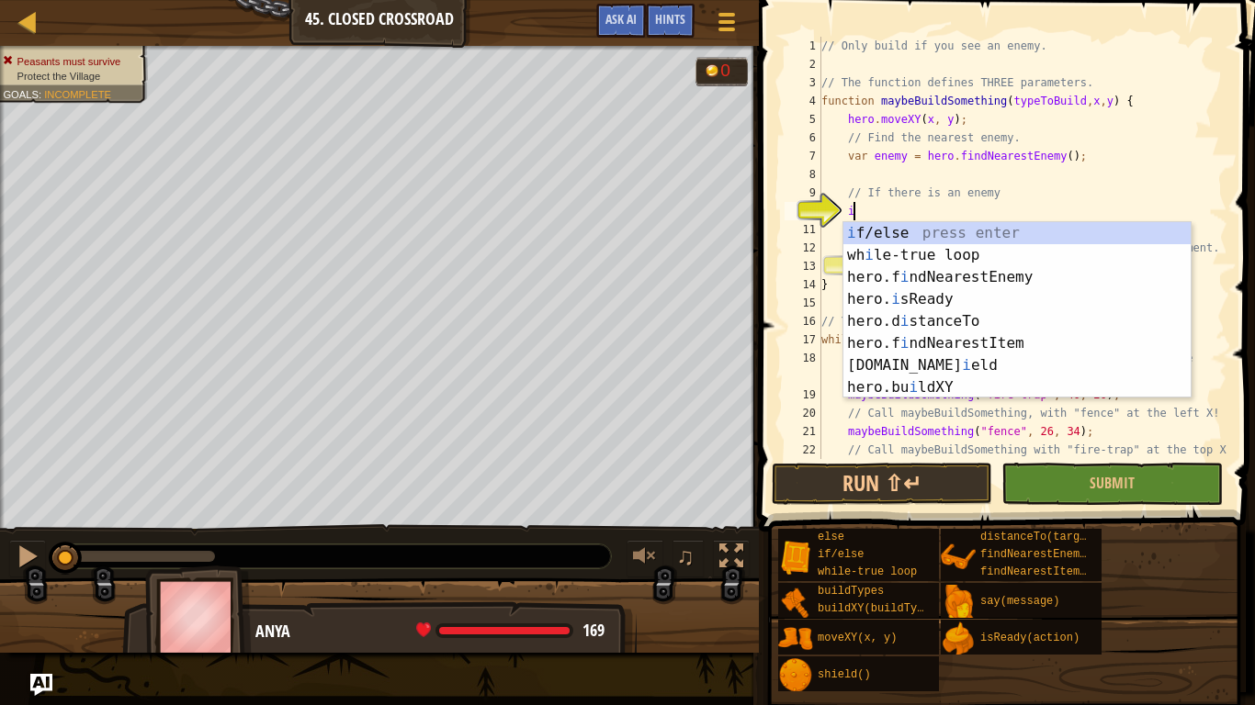
scroll to position [8, 4]
click at [903, 231] on div "i f/else press enter wh i le-true loop press enter hero.f i ndNearestEnemy pres…" at bounding box center [1016, 332] width 347 height 220
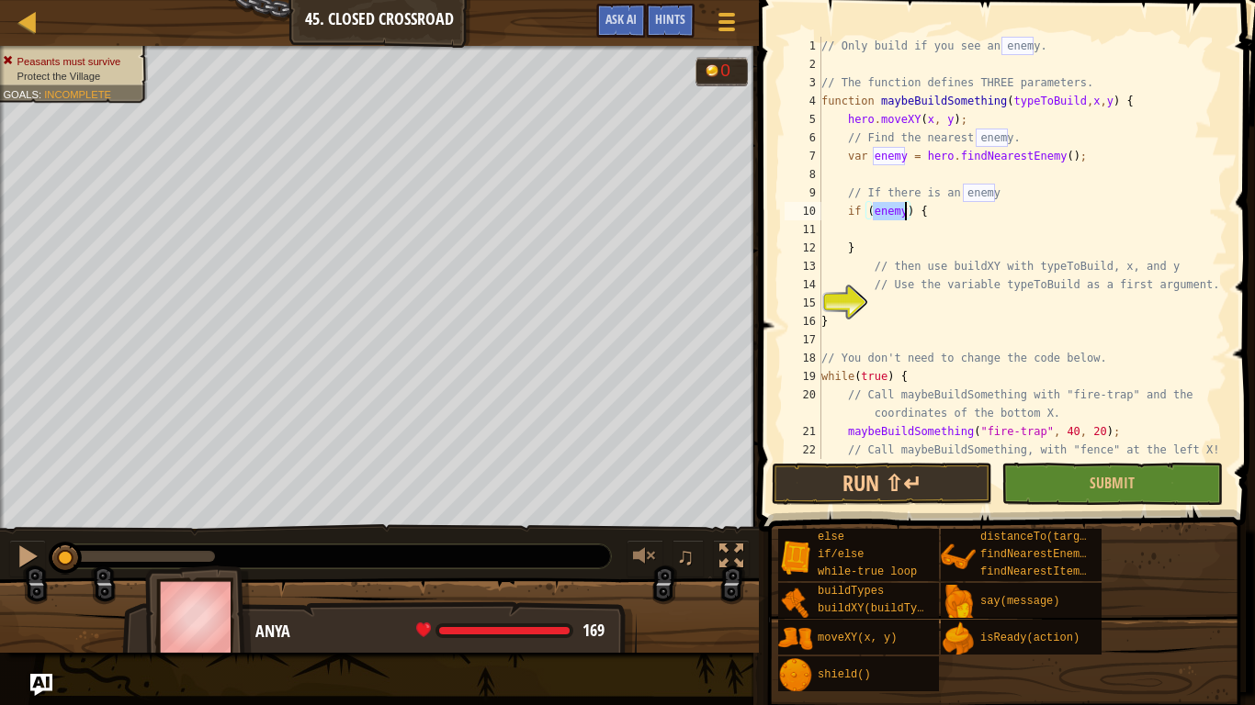
click at [872, 253] on div "// Only build if you see an enemy. // The function defines THREE parameters. fu…" at bounding box center [1022, 266] width 410 height 459
type textarea "}"
click at [918, 313] on div "// Only build if you see an enemy. // The function defines THREE parameters. fu…" at bounding box center [1022, 266] width 410 height 459
type textarea "}"
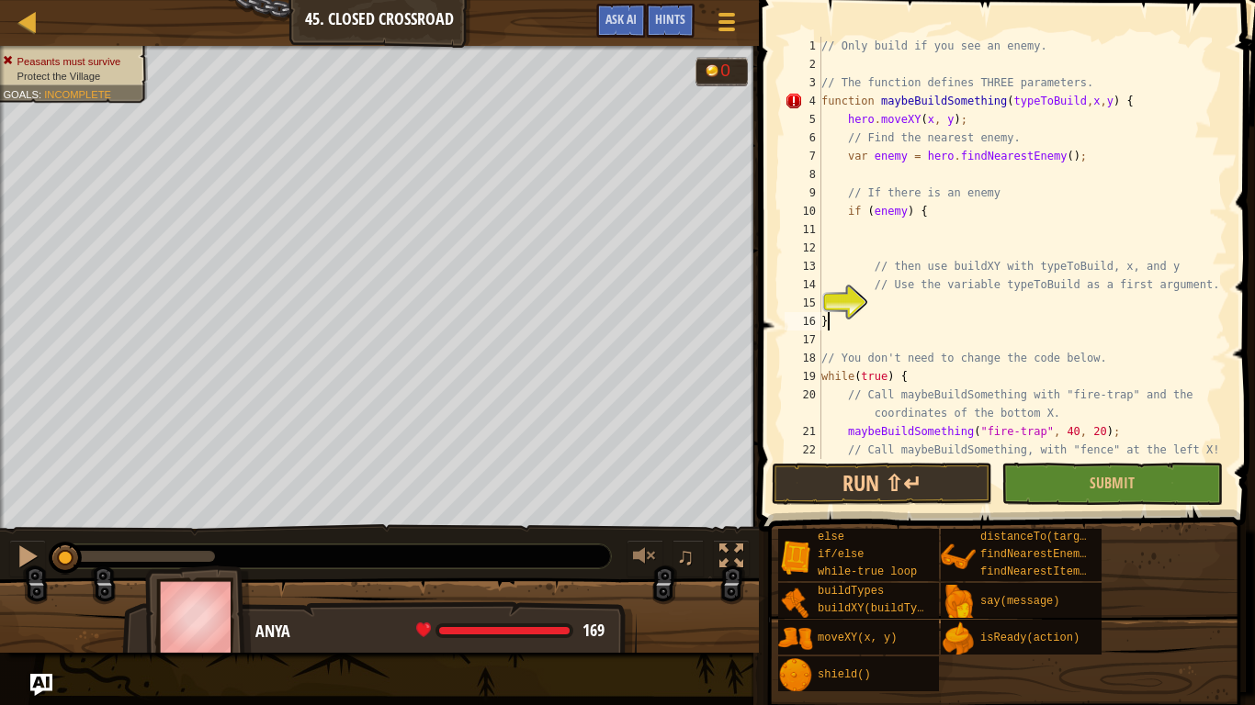
scroll to position [8, 0]
click at [915, 307] on div "// Only build if you see an enemy. // The function defines THREE parameters. fu…" at bounding box center [1022, 266] width 410 height 459
type textarea "t"
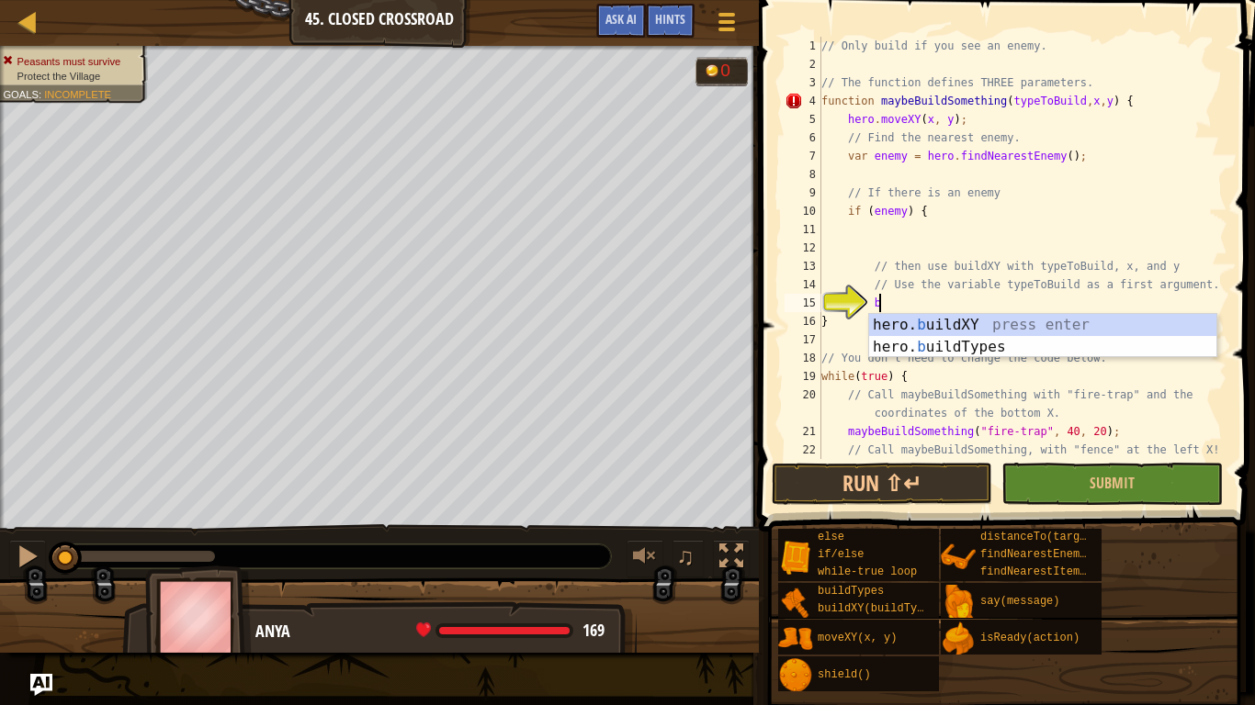
scroll to position [8, 7]
click at [1130, 332] on div "hero. b uildXY press enter hero. b uildTypes press enter" at bounding box center [1042, 358] width 347 height 88
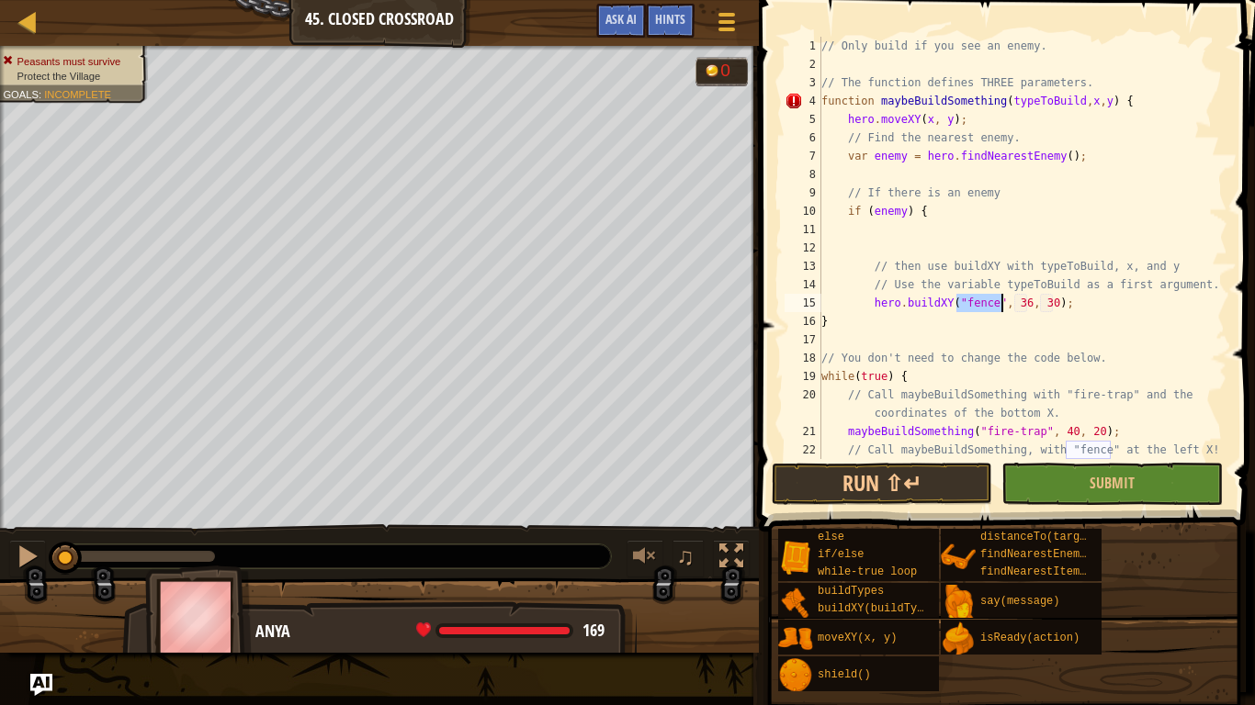
click at [1026, 302] on div "// Only build if you see an enemy. // The function defines THREE parameters. fu…" at bounding box center [1022, 266] width 410 height 459
click at [1042, 301] on div "// Only build if you see an enemy. // The function defines THREE parameters. fu…" at bounding box center [1022, 266] width 410 height 459
type textarea "hero.buildXY("fence", x, y);"
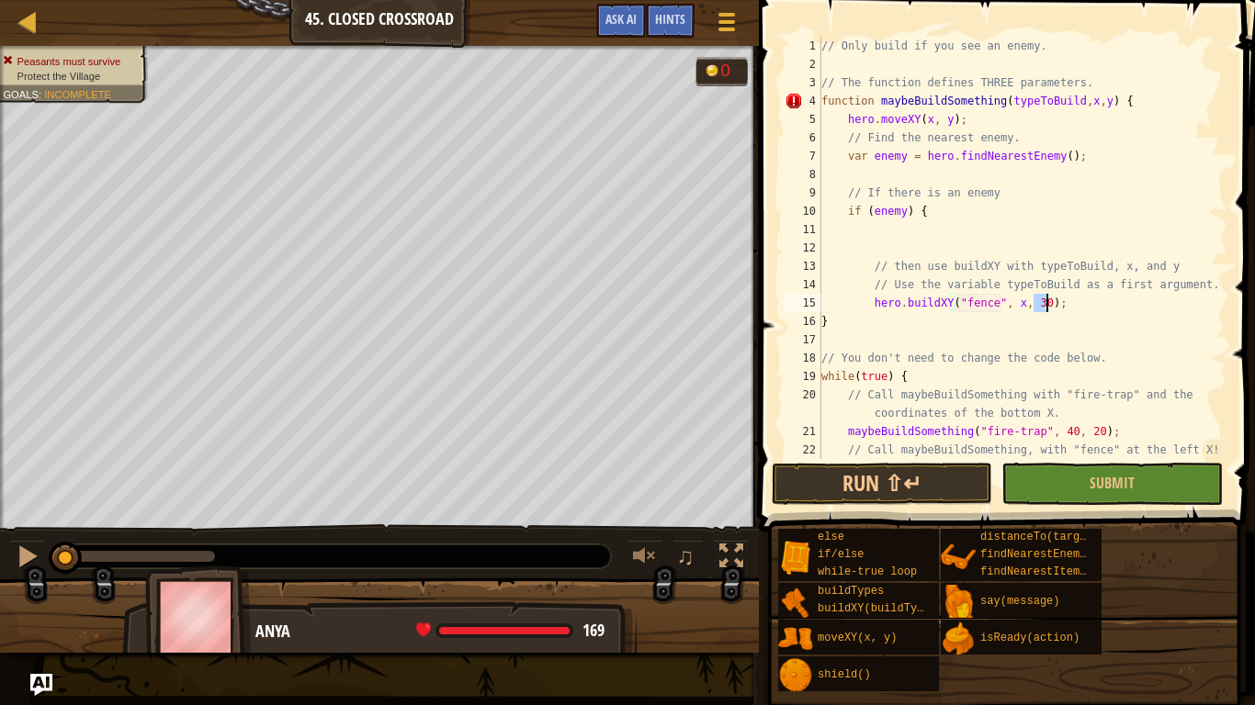
scroll to position [8, 31]
click at [861, 249] on div "// Only build if you see an enemy. // The function defines THREE parameters. fu…" at bounding box center [1022, 266] width 410 height 459
click at [828, 347] on div "// Only build if you see an enemy. // The function defines THREE parameters. fu…" at bounding box center [1022, 266] width 410 height 459
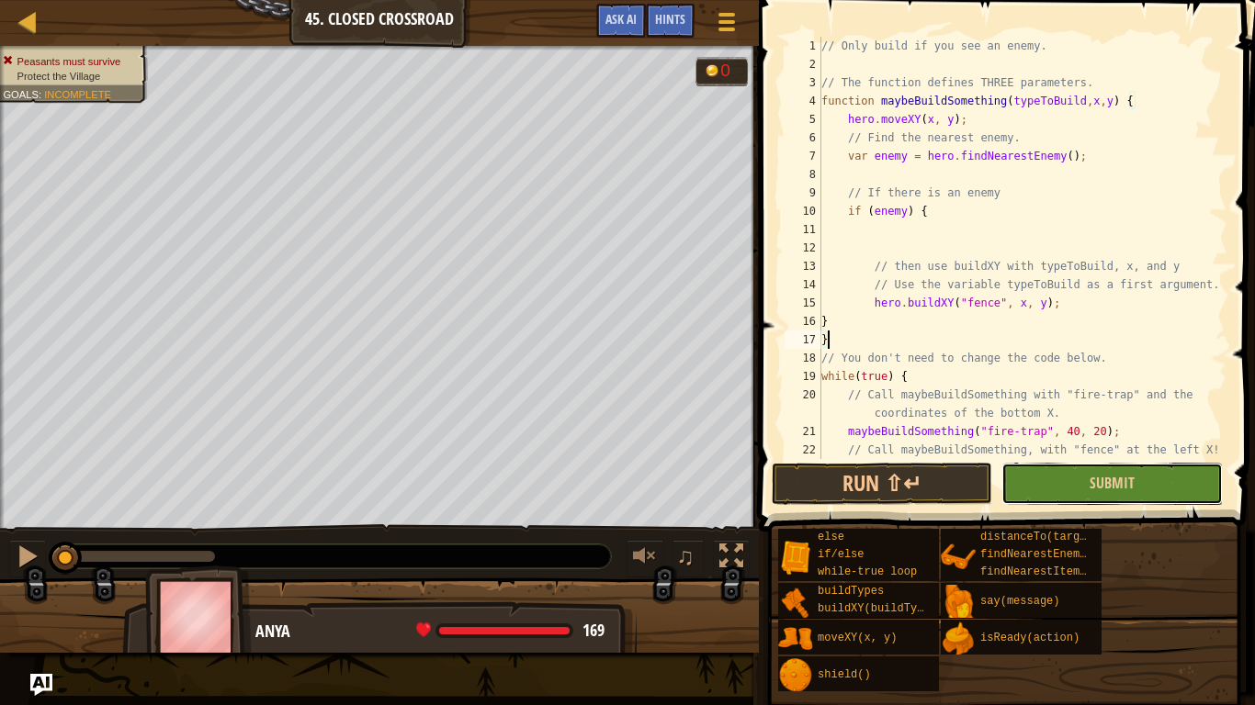
click at [1071, 493] on button "Submit" at bounding box center [1111, 484] width 220 height 42
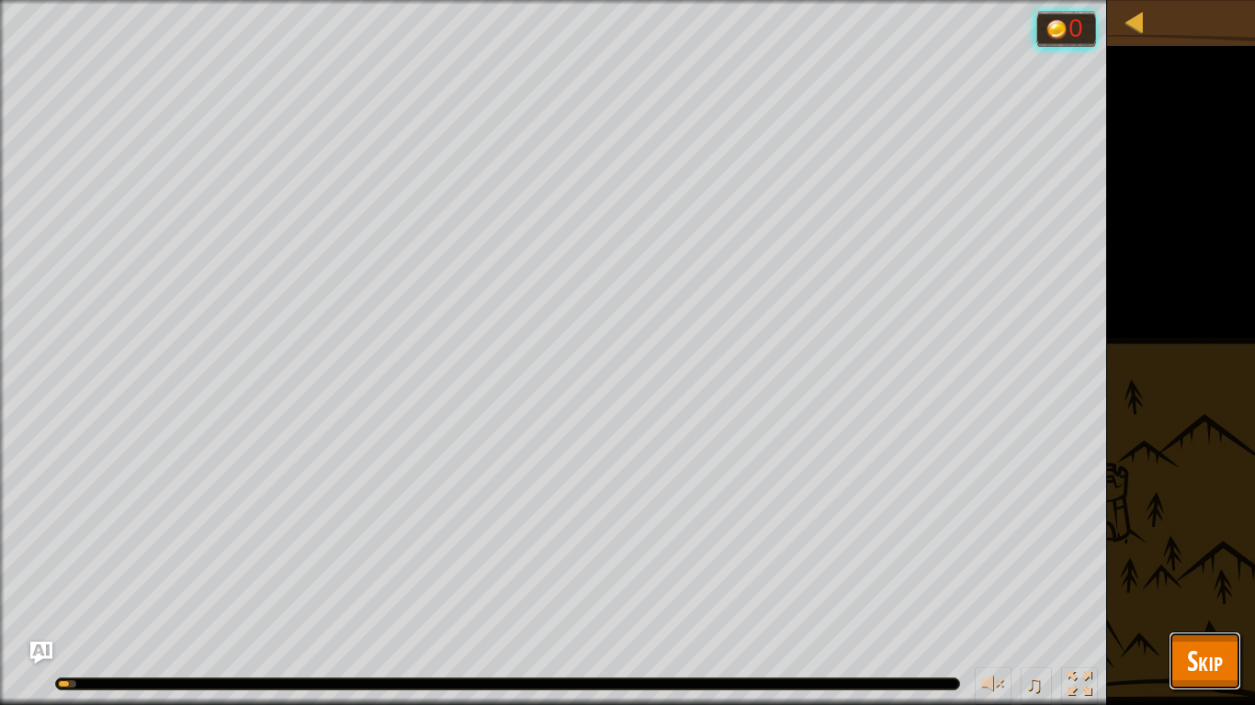
click at [1184, 549] on button "Skip" at bounding box center [1204, 661] width 73 height 59
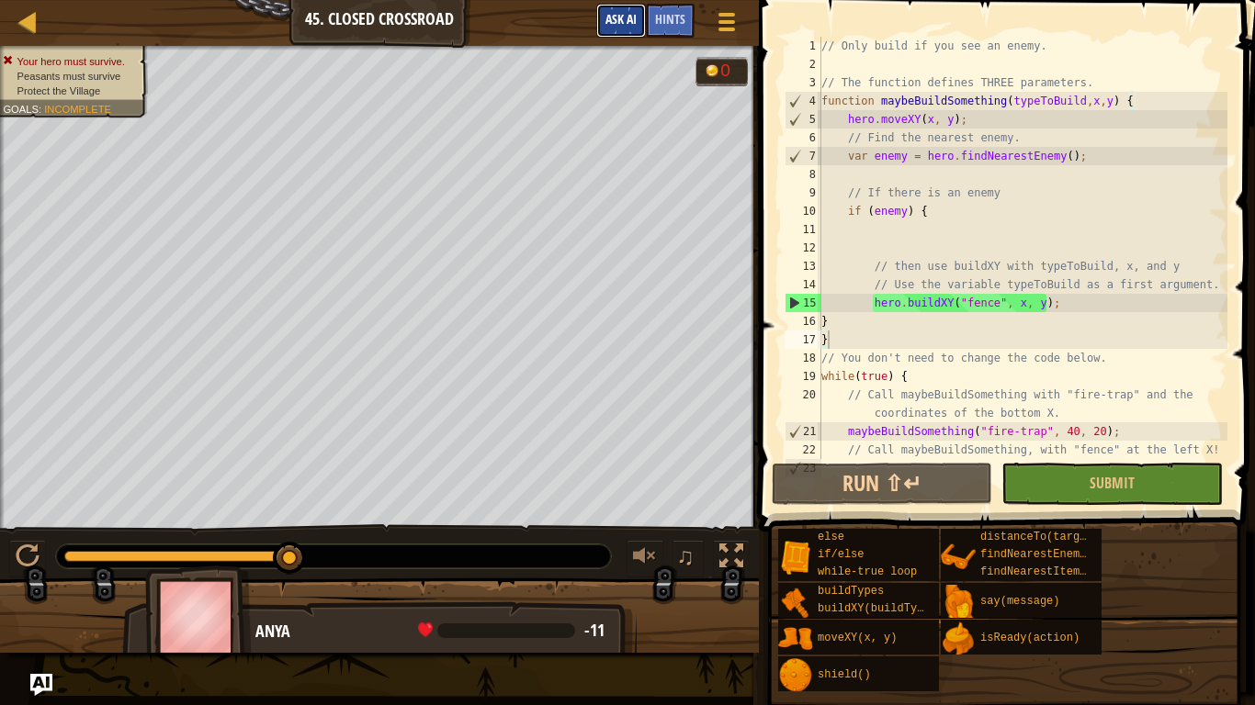
click at [612, 18] on span "Ask AI" at bounding box center [620, 18] width 31 height 17
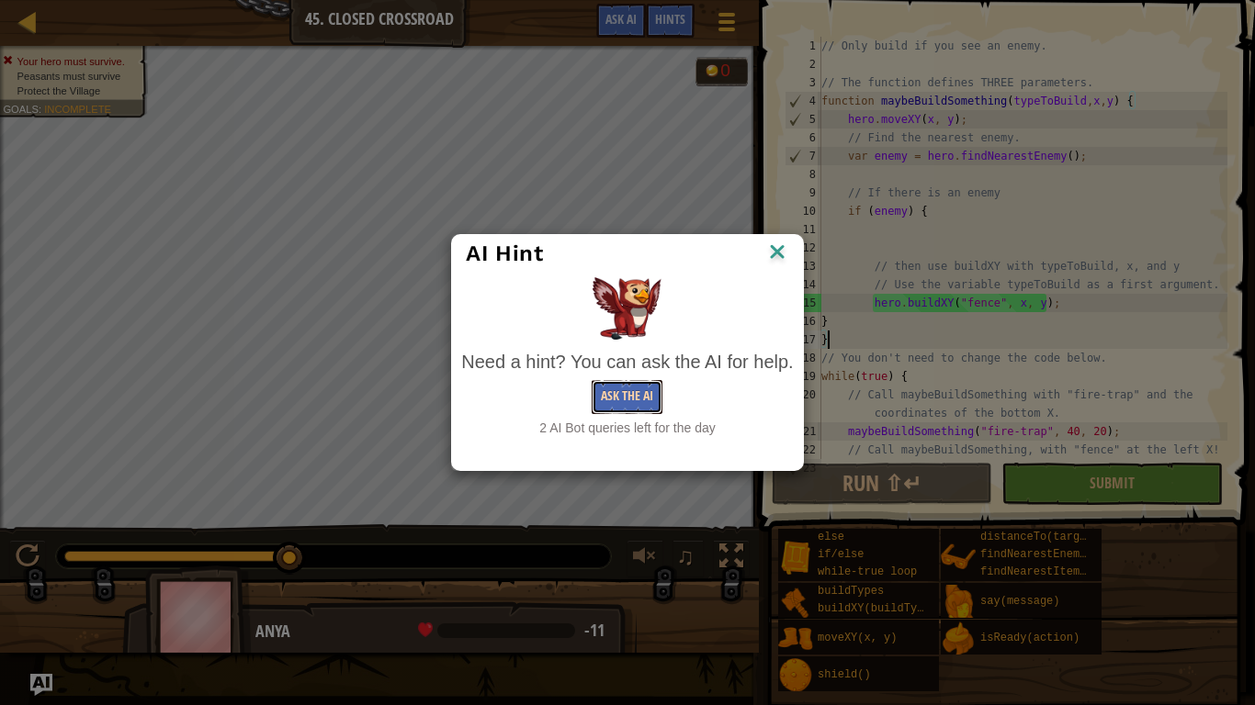
click at [653, 394] on button "Ask the AI" at bounding box center [626, 397] width 71 height 34
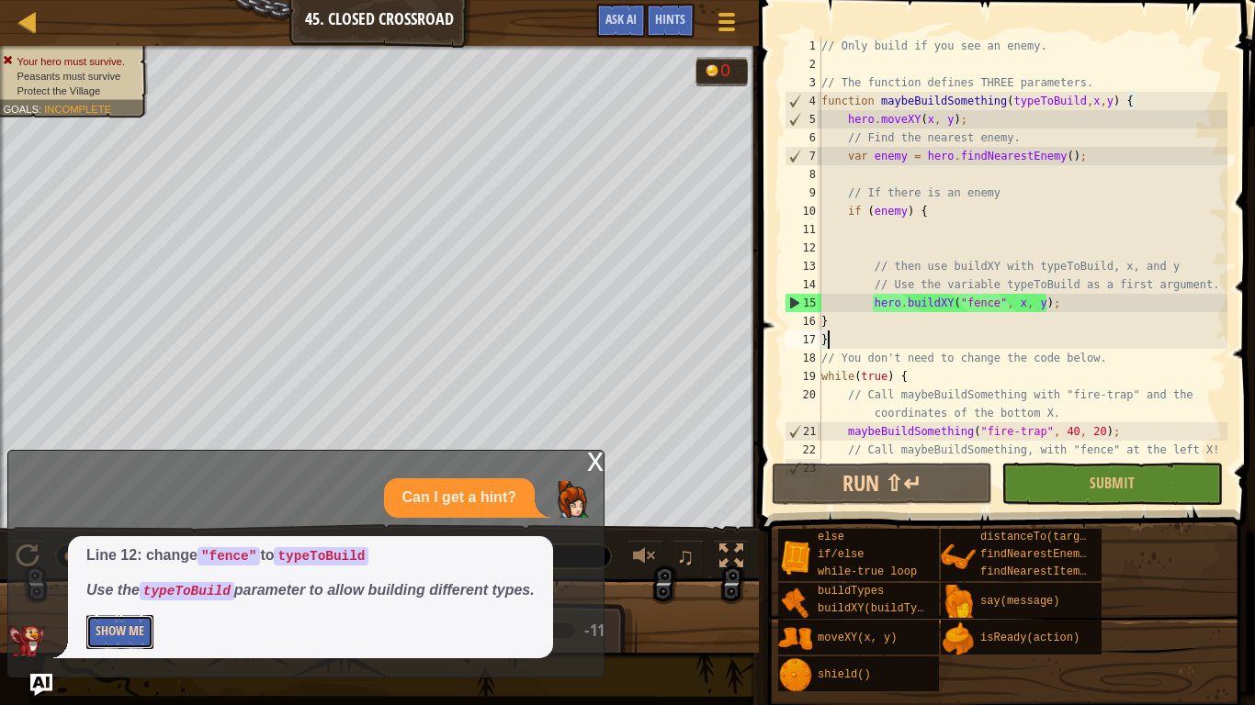
click at [138, 549] on button "Show Me" at bounding box center [119, 632] width 67 height 34
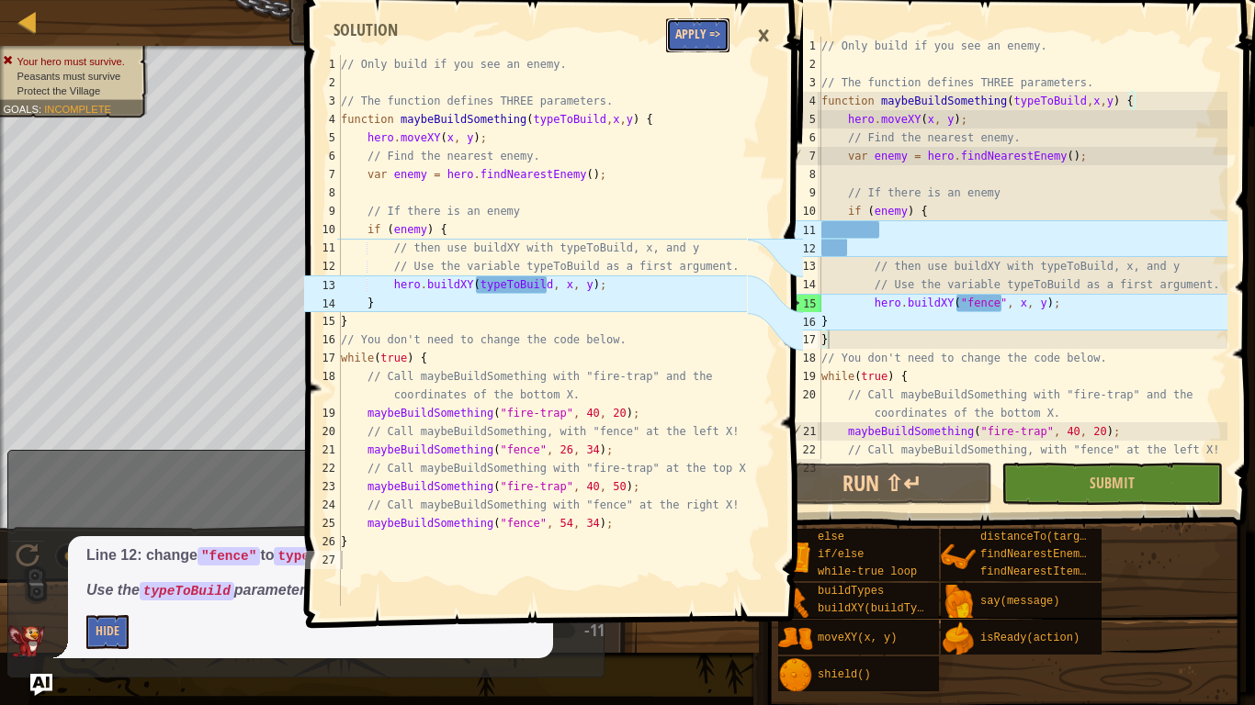
click at [683, 41] on button "Apply =>" at bounding box center [697, 35] width 63 height 34
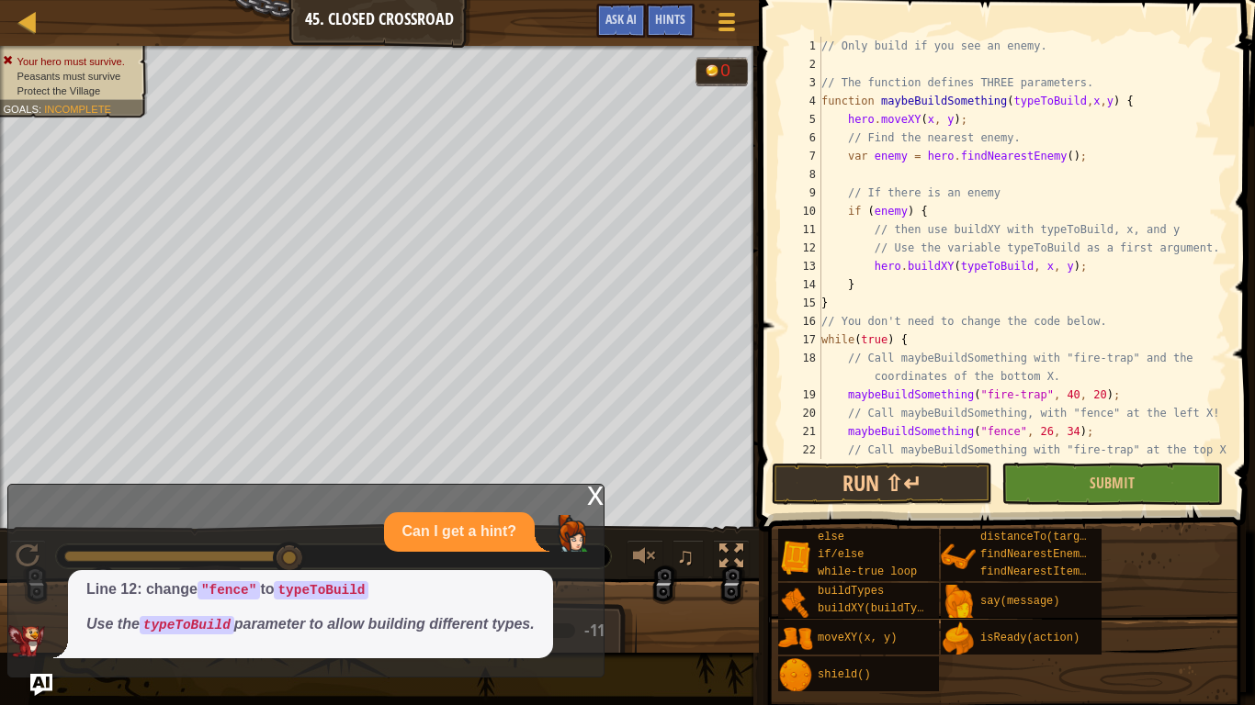
click at [595, 496] on div "x" at bounding box center [595, 494] width 17 height 18
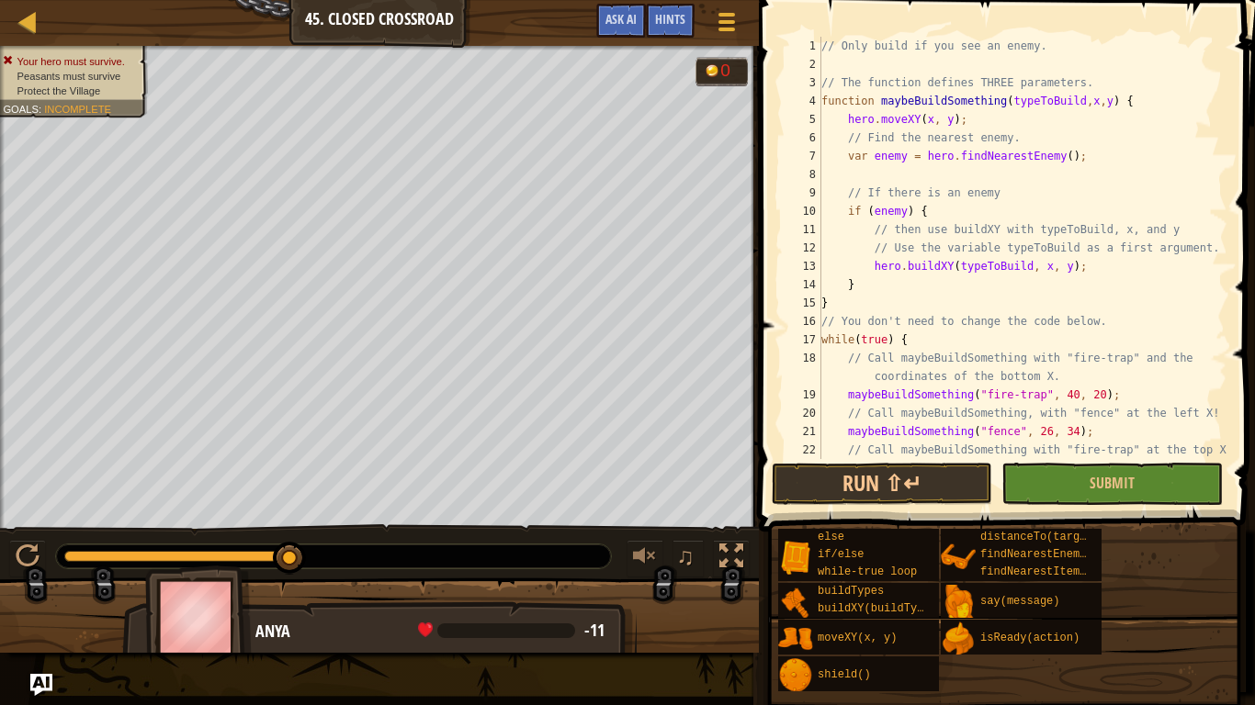
type textarea "maybeBuildSomething("fence", 26, 34);"
click at [970, 433] on div "// Only build if you see an enemy. // The function defines THREE parameters. fu…" at bounding box center [1022, 266] width 410 height 459
click at [1034, 488] on button "Submit" at bounding box center [1111, 484] width 220 height 42
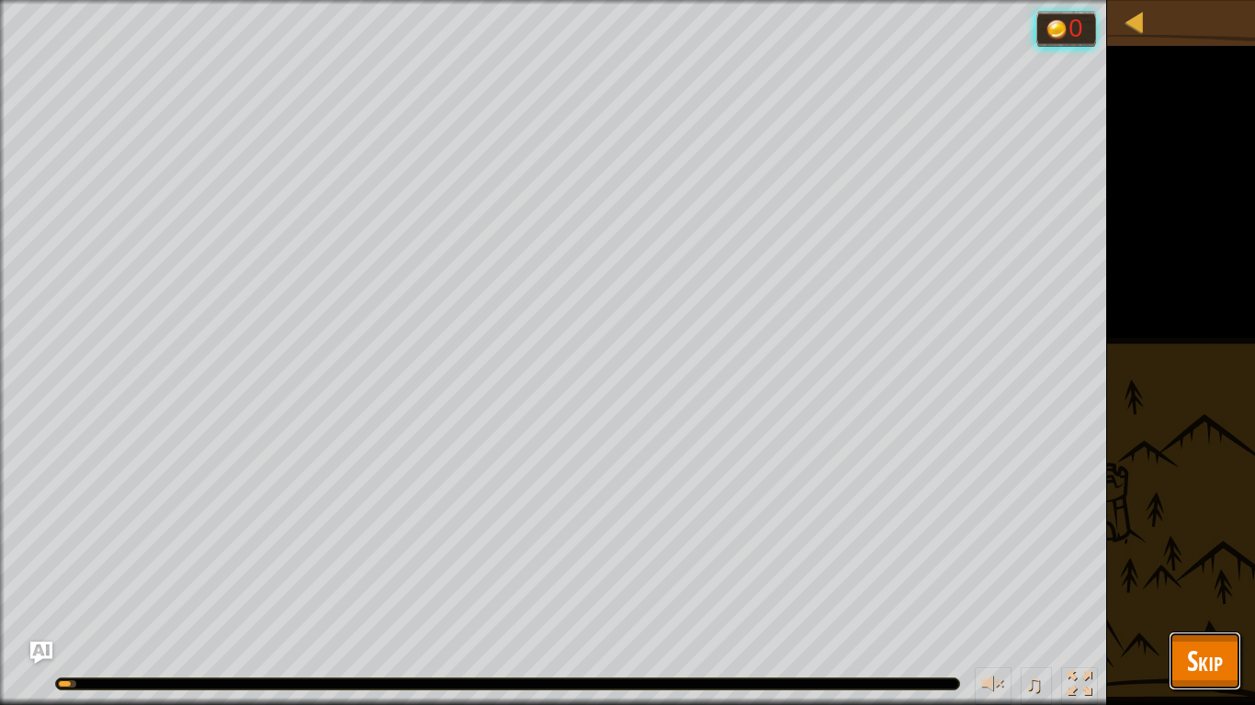
click at [1198, 549] on button "Skip" at bounding box center [1204, 661] width 73 height 59
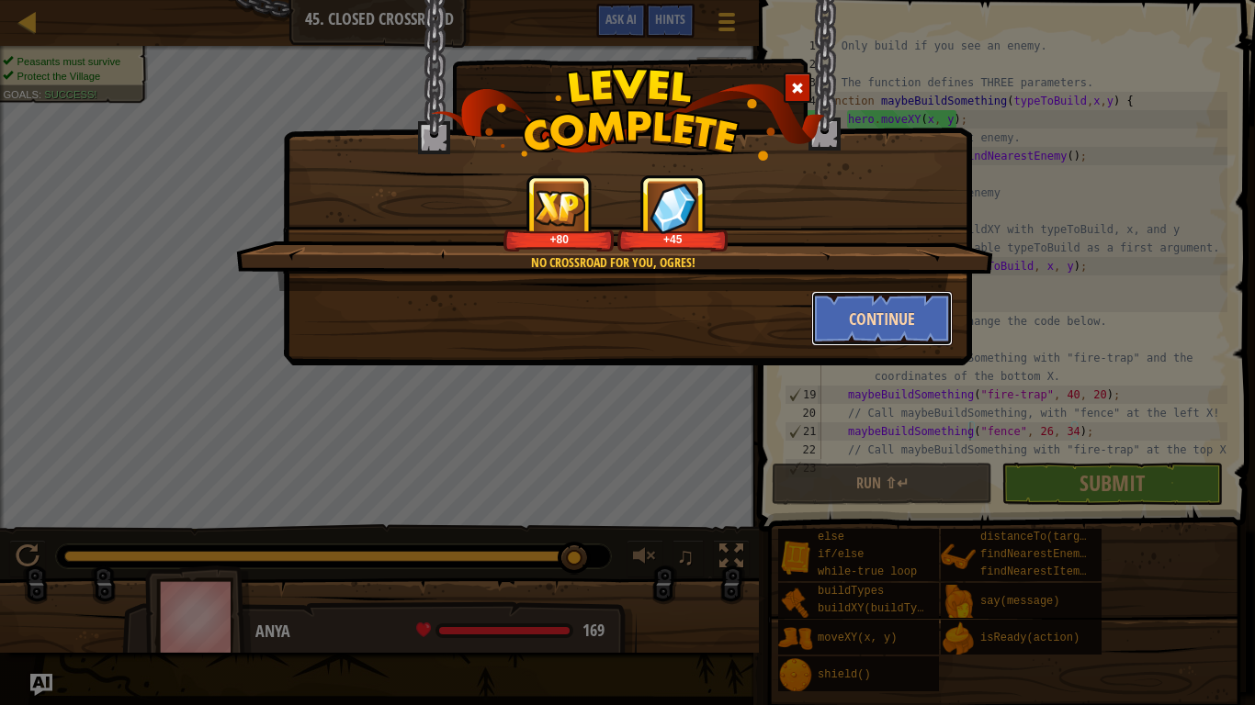
click at [926, 333] on button "Continue" at bounding box center [882, 318] width 142 height 55
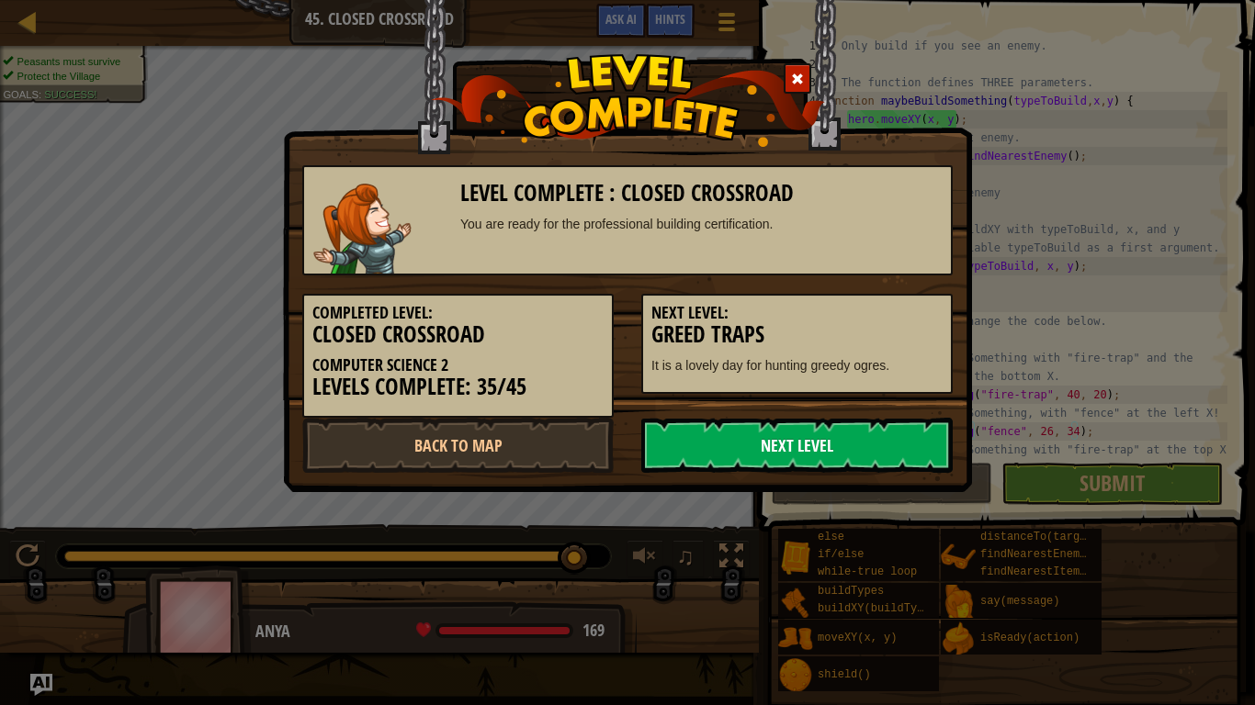
click at [846, 459] on link "Next Level" at bounding box center [796, 445] width 311 height 55
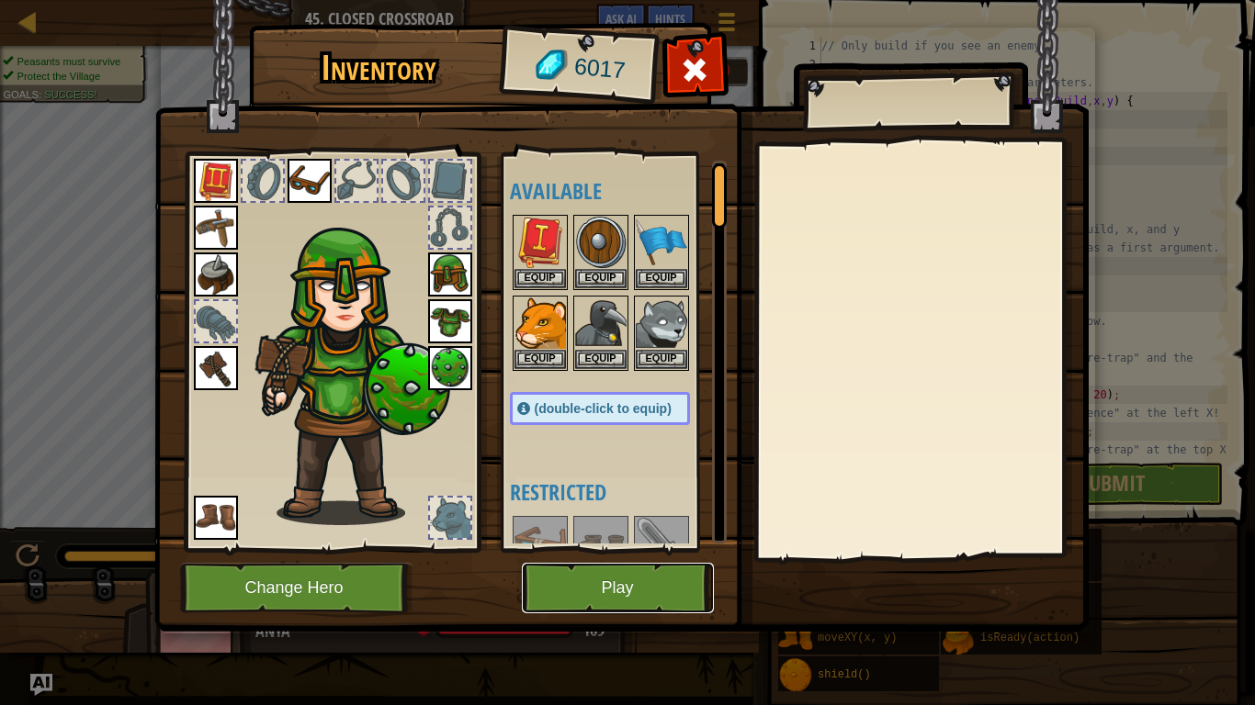
click at [619, 549] on button "Play" at bounding box center [618, 588] width 192 height 51
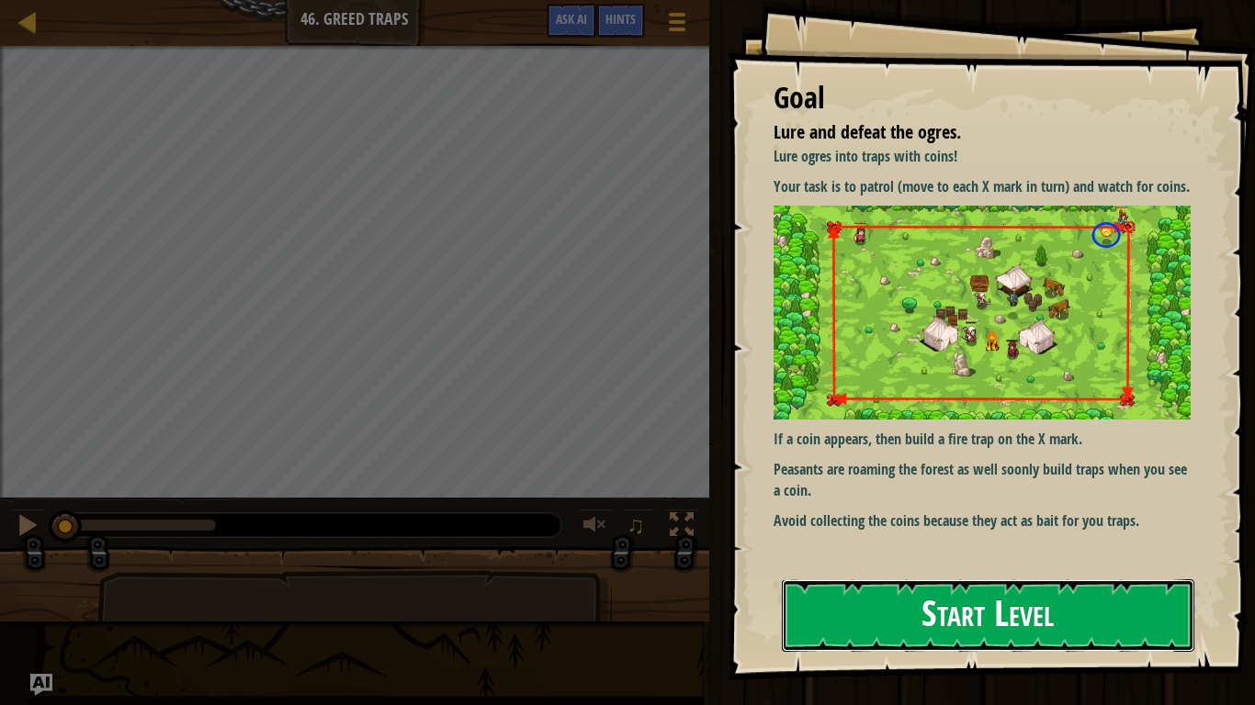
click at [860, 549] on button "Start Level" at bounding box center [988, 615] width 412 height 73
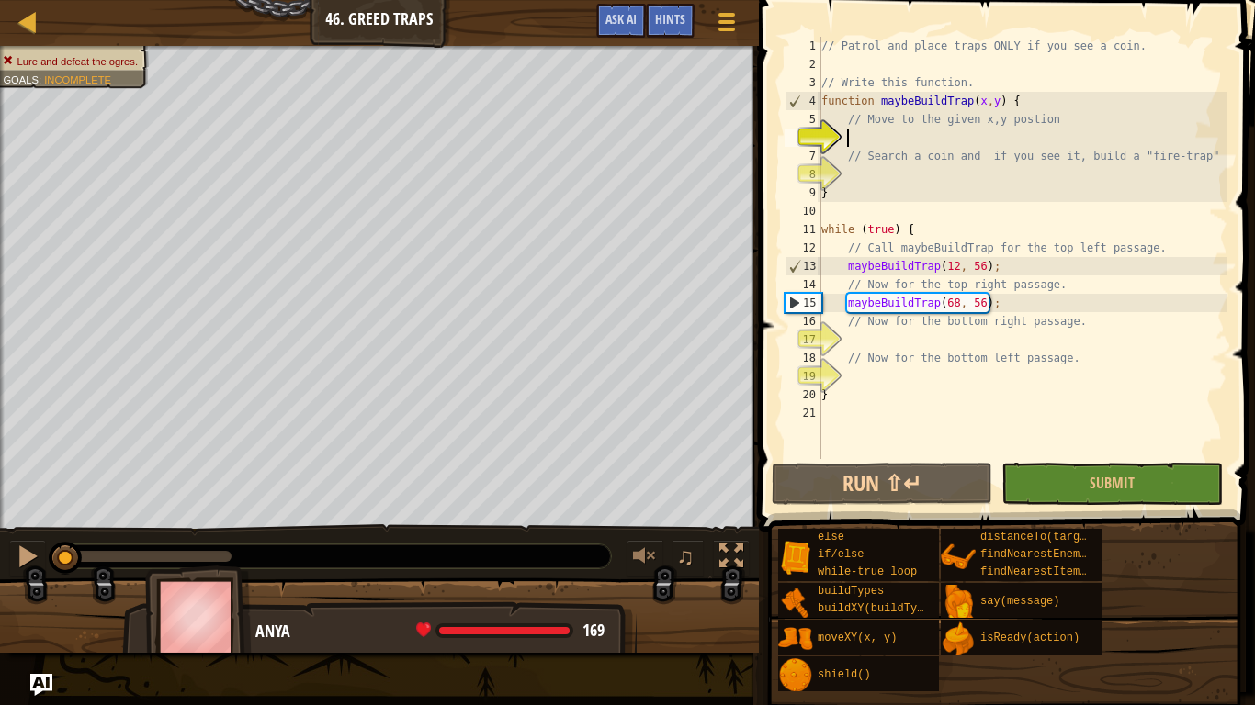
scroll to position [8, 4]
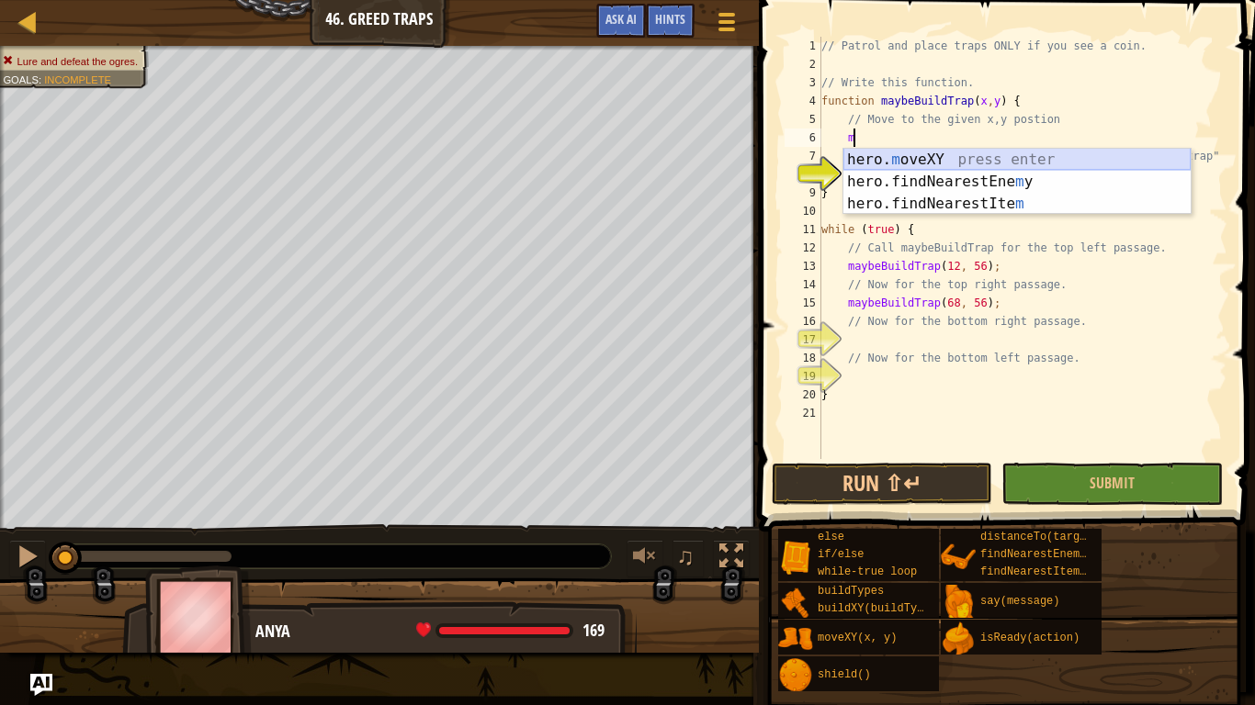
click at [1049, 153] on div "hero. m oveXY press enter hero.findNearestEne m y press enter hero.findNearestI…" at bounding box center [1016, 204] width 347 height 110
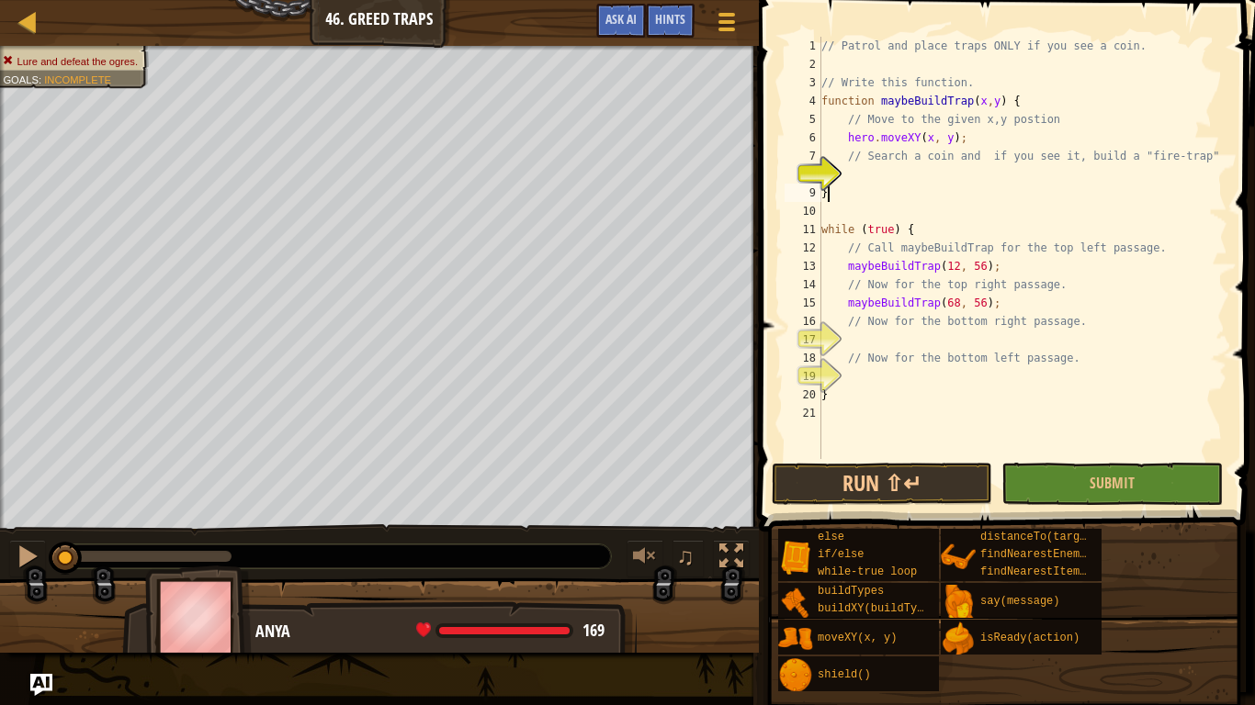
click at [983, 193] on div "// Patrol and place traps ONLY if you see a coin. // Write this function. funct…" at bounding box center [1022, 266] width 410 height 459
type textarea "}"
click at [983, 181] on div "// Patrol and place traps ONLY if you see a coin. // Write this function. funct…" at bounding box center [1022, 266] width 410 height 459
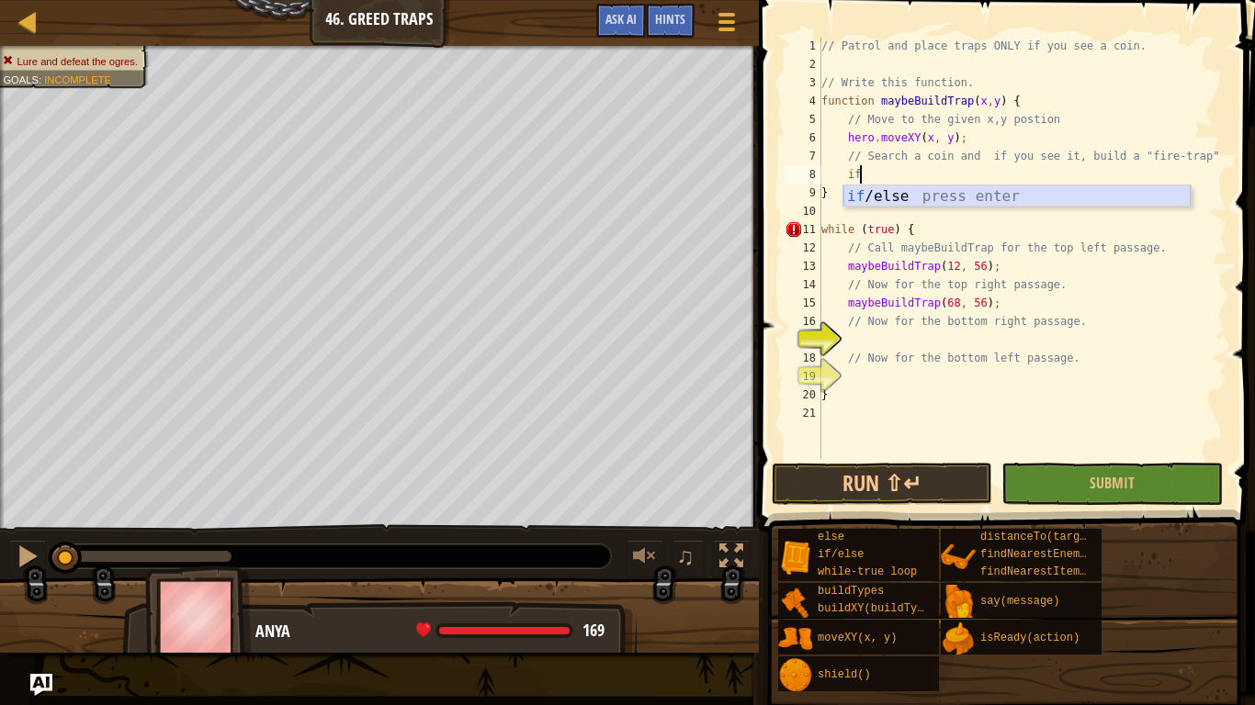
click at [1107, 195] on div "if /else press enter" at bounding box center [1016, 219] width 347 height 66
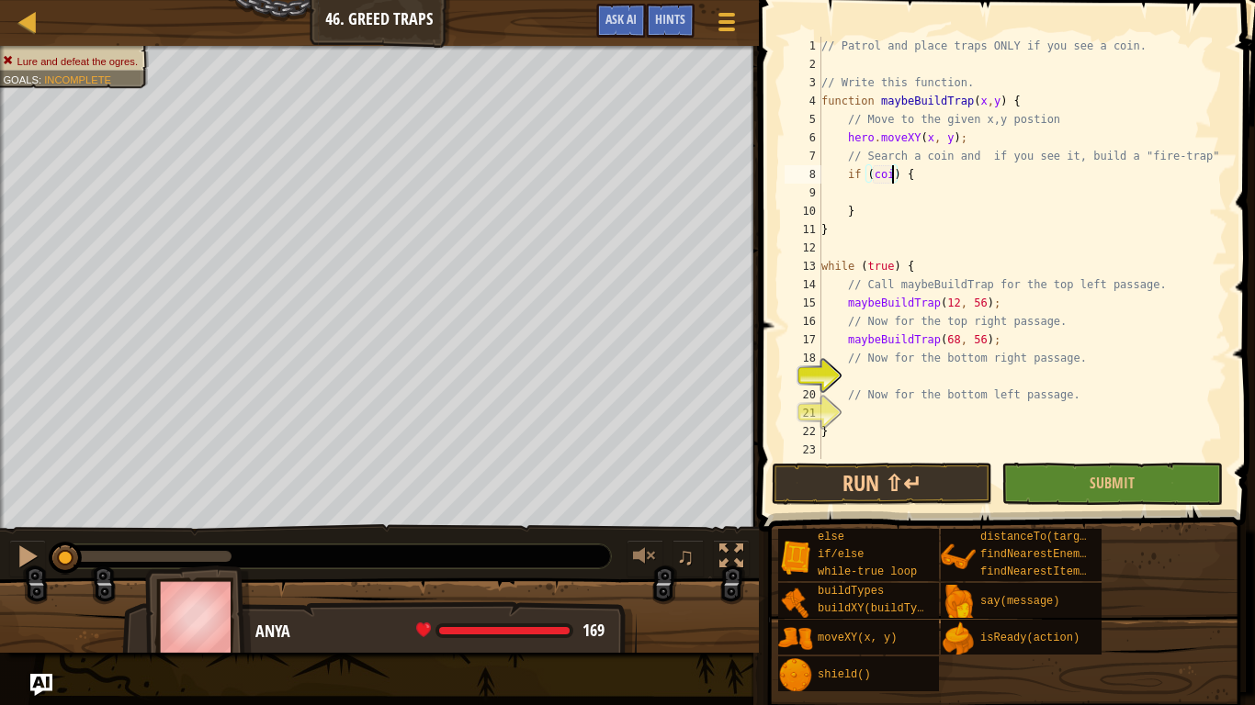
type textarea "if (coin) {"
click at [1006, 197] on div "// Patrol and place traps ONLY if you see a coin. // Write this function. funct…" at bounding box center [1022, 266] width 410 height 459
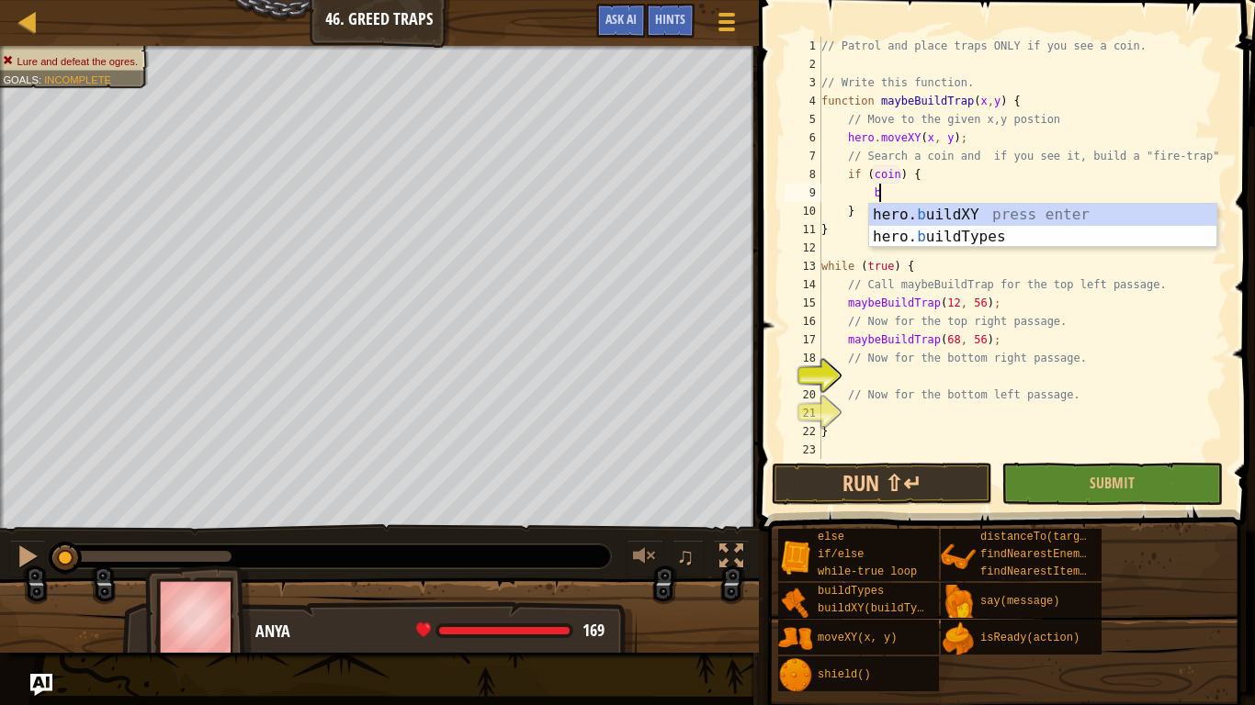
scroll to position [8, 7]
click at [1052, 219] on div "hero. b uildXY press enter hero. b uildTypes press enter" at bounding box center [1042, 248] width 347 height 88
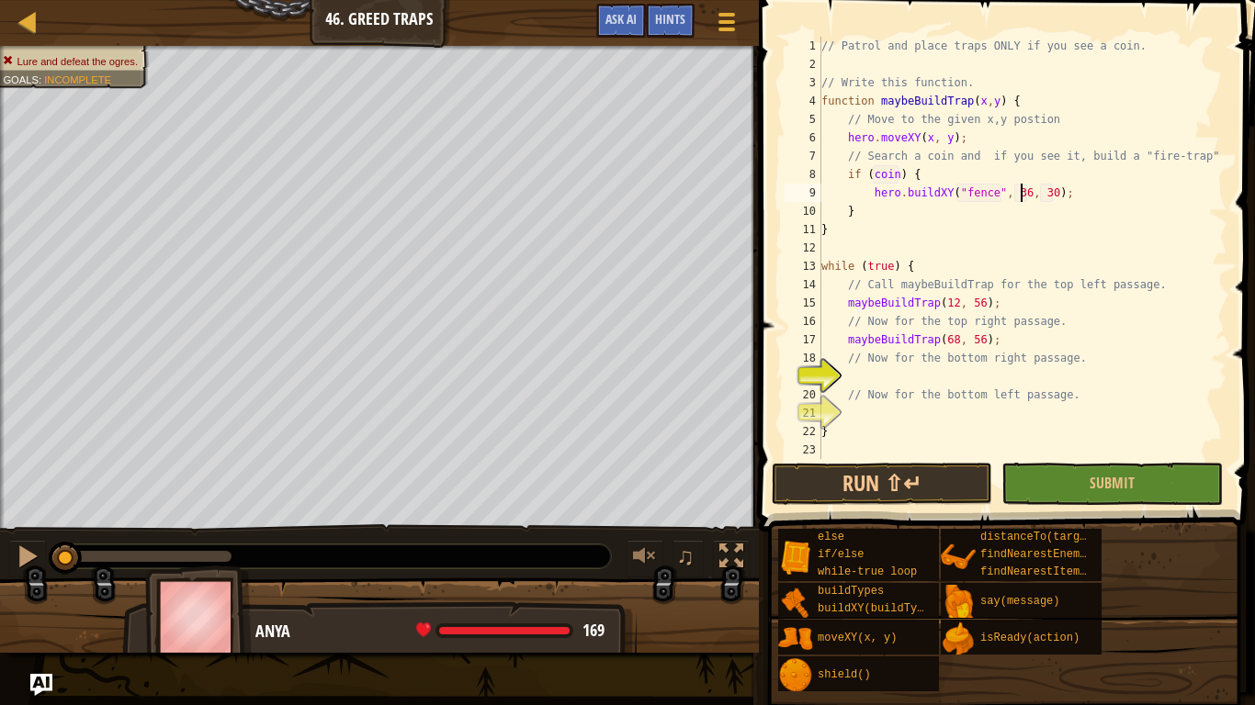
click at [1018, 196] on div "// Patrol and place traps ONLY if you see a coin. // Write this function. funct…" at bounding box center [1022, 266] width 410 height 459
click at [1038, 194] on div "// Patrol and place traps ONLY if you see a coin. // Write this function. funct…" at bounding box center [1022, 266] width 410 height 459
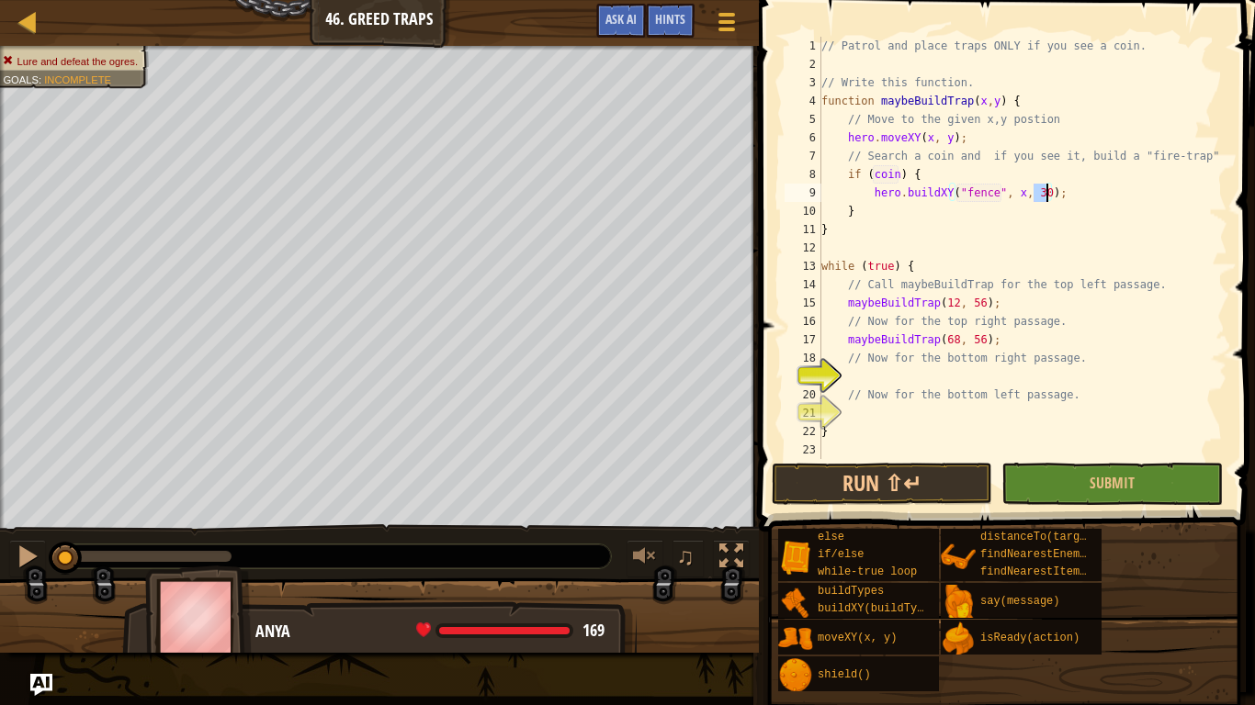
scroll to position [8, 31]
click at [986, 192] on div "// Patrol and place traps ONLY if you see a coin. // Write this function. funct…" at bounding box center [1022, 266] width 410 height 459
click at [994, 194] on div "// Patrol and place traps ONLY if you see a coin. // Write this function. funct…" at bounding box center [1022, 266] width 410 height 459
type textarea "hero.buildXY("fire-trap", x, y);"
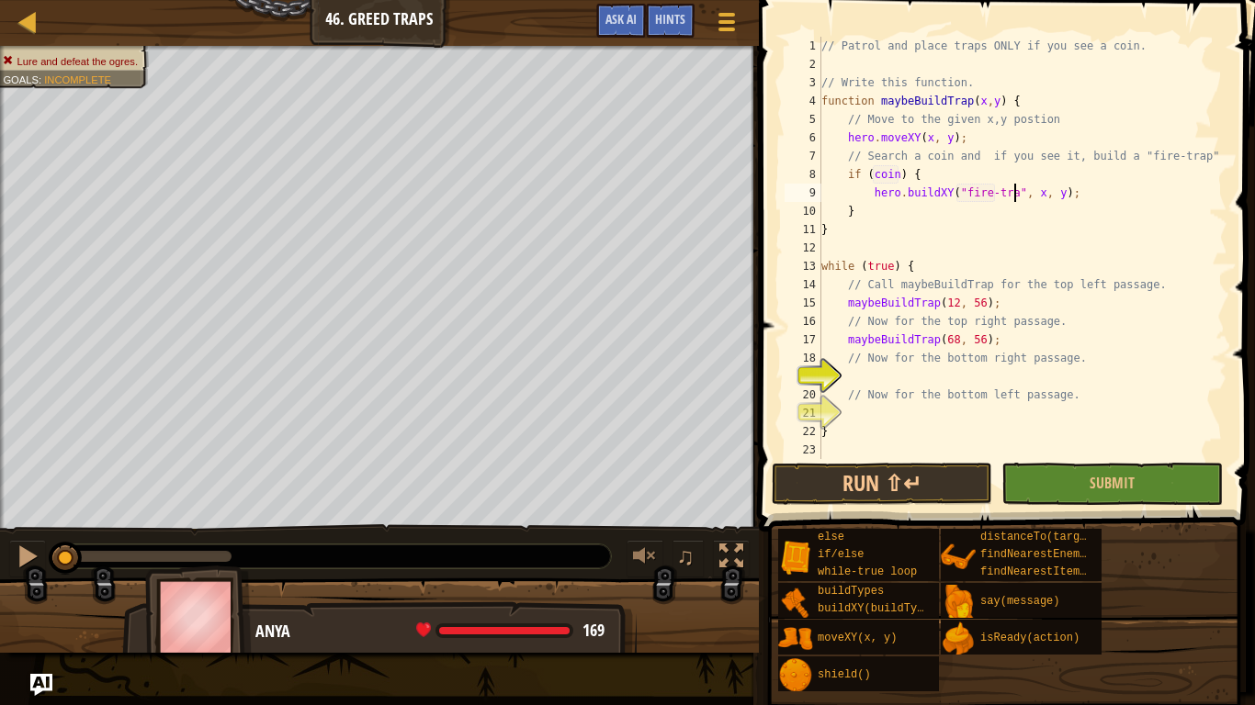
scroll to position [8, 28]
click at [900, 382] on div "// Patrol and place traps ONLY if you see a coin. // Write this function. funct…" at bounding box center [1022, 266] width 410 height 459
type textarea "maybeBuildTrap(68,12)"
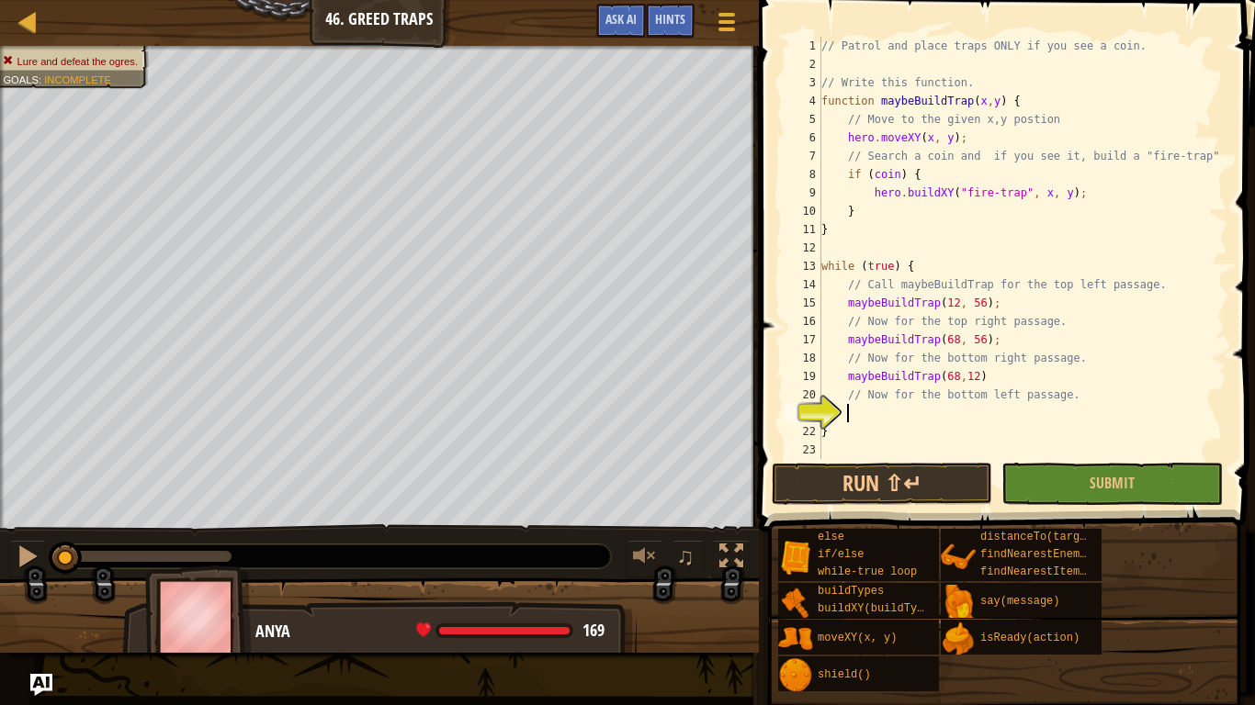
click at [911, 418] on div "// Patrol and place traps ONLY if you see a coin. // Write this function. funct…" at bounding box center [1022, 266] width 410 height 459
click at [907, 436] on div "// Patrol and place traps ONLY if you see a coin. // Write this function. funct…" at bounding box center [1022, 266] width 410 height 459
type textarea "}maybeBuildTrap()"
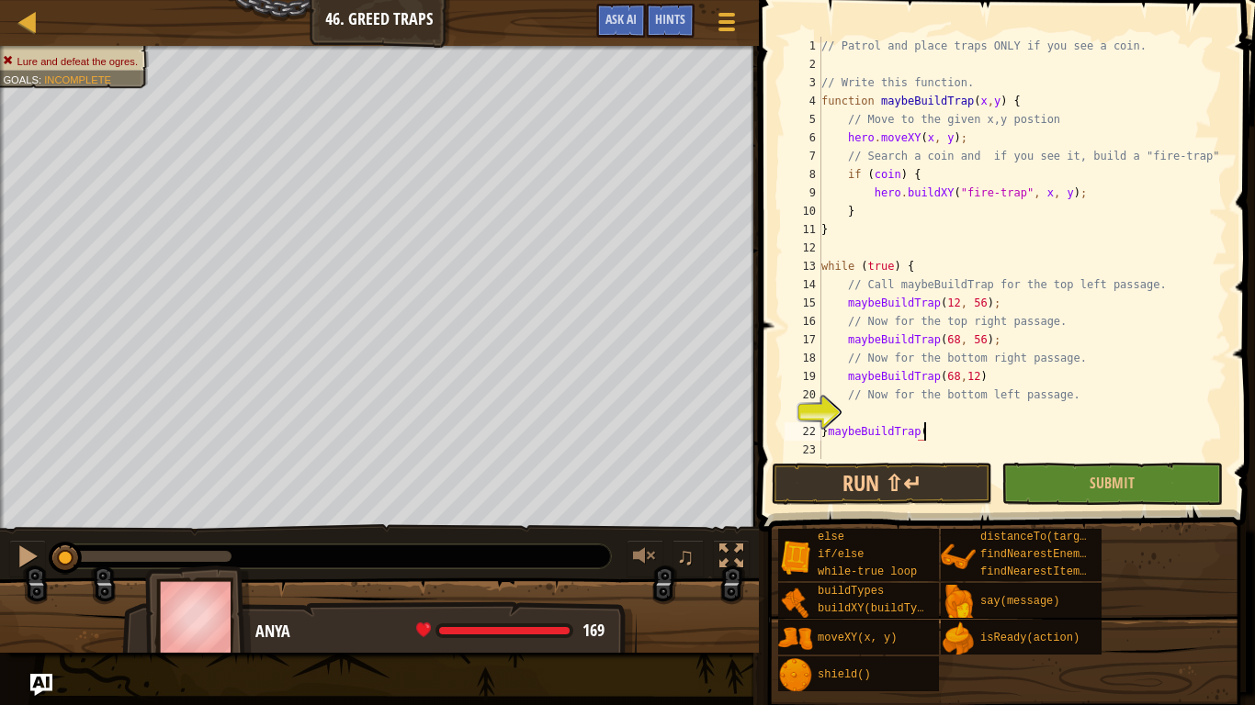
scroll to position [8, 15]
click at [960, 444] on div "// Patrol and place traps ONLY if you see a coin. // Write this function. funct…" at bounding box center [1022, 266] width 410 height 459
click at [938, 433] on div "// Patrol and place traps ONLY if you see a coin. // Write this function. funct…" at bounding box center [1022, 266] width 410 height 459
type textarea "}"
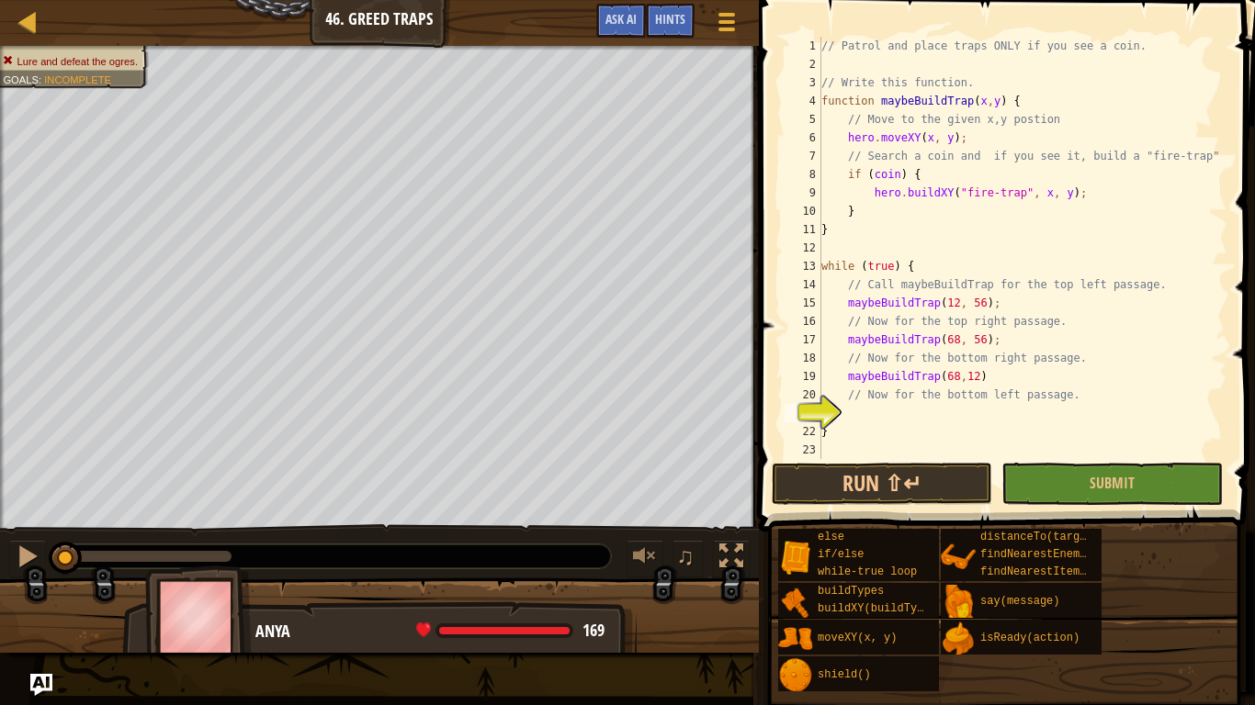
type textarea "// Now for the bottom left passage."
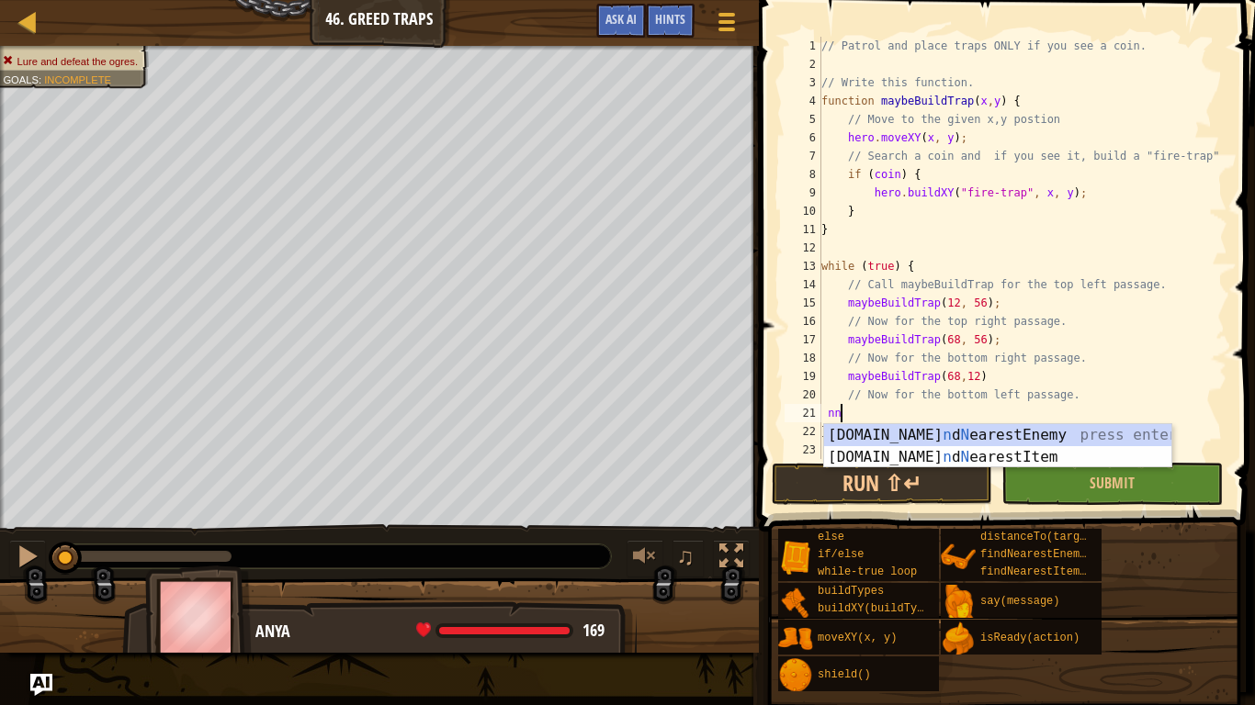
type textarea "n"
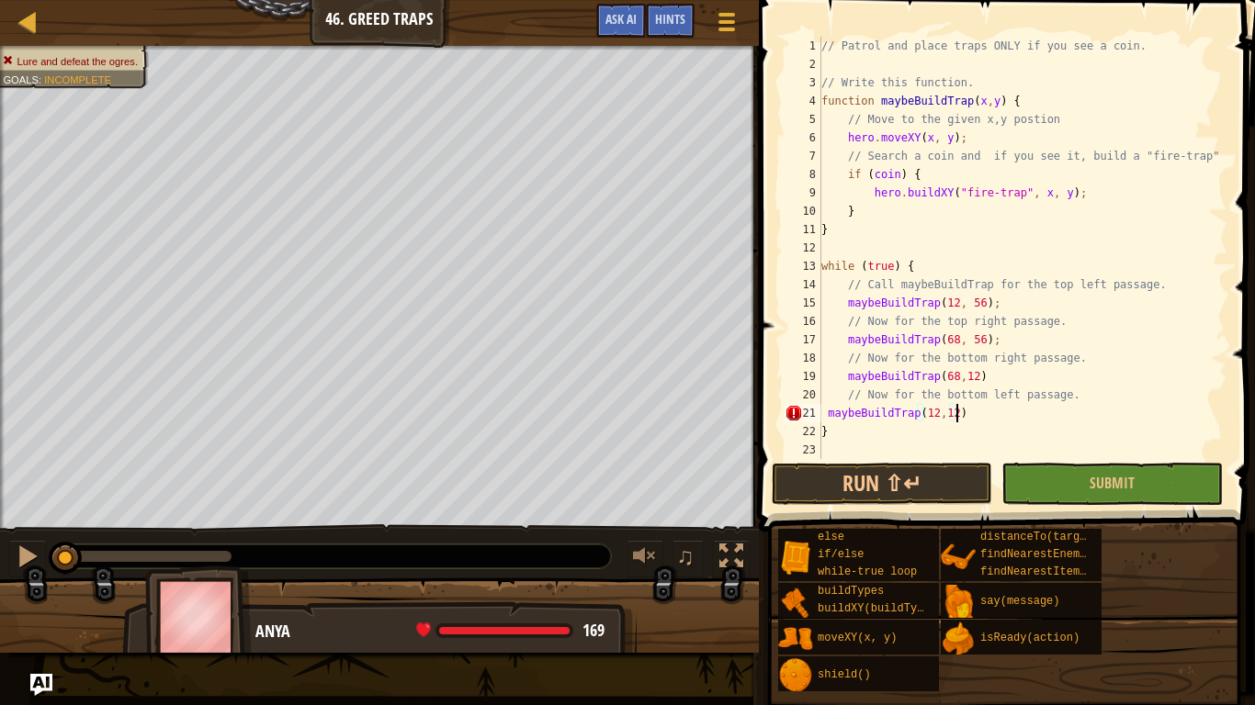
scroll to position [8, 19]
click at [1065, 506] on span at bounding box center [1008, 240] width 511 height 586
click at [1065, 493] on button "Submit" at bounding box center [1111, 484] width 220 height 42
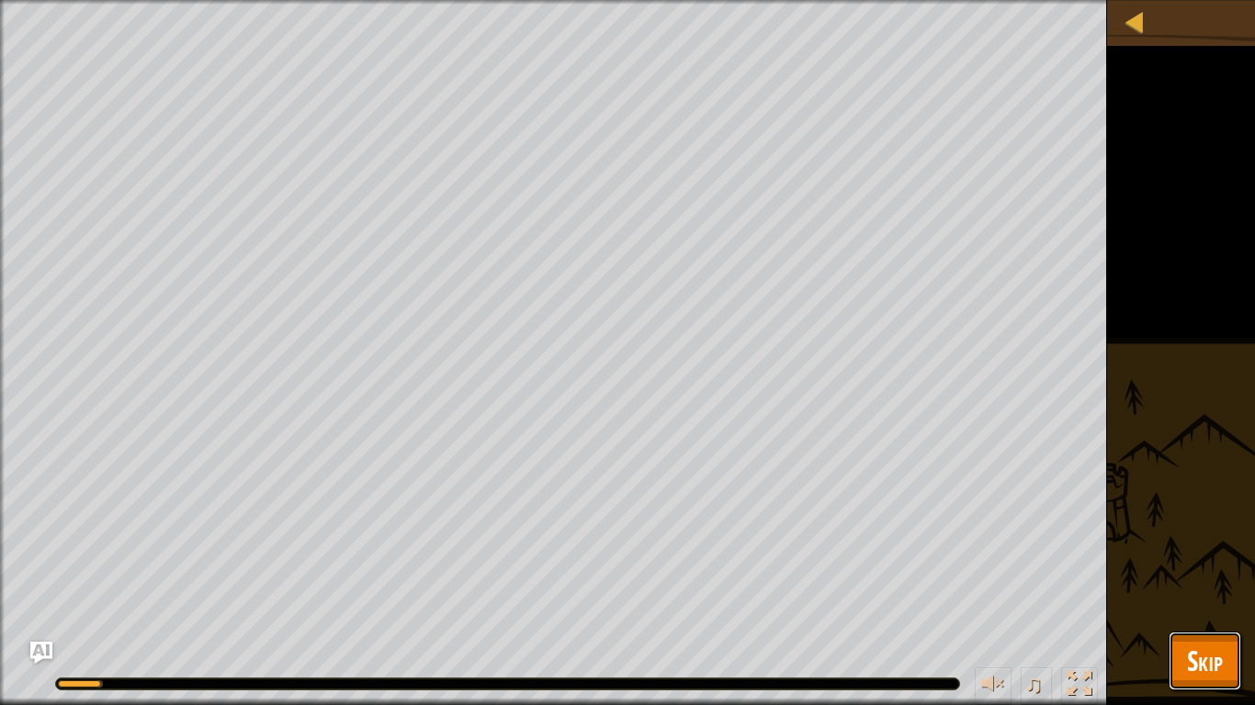
click at [1185, 549] on button "Skip" at bounding box center [1204, 661] width 73 height 59
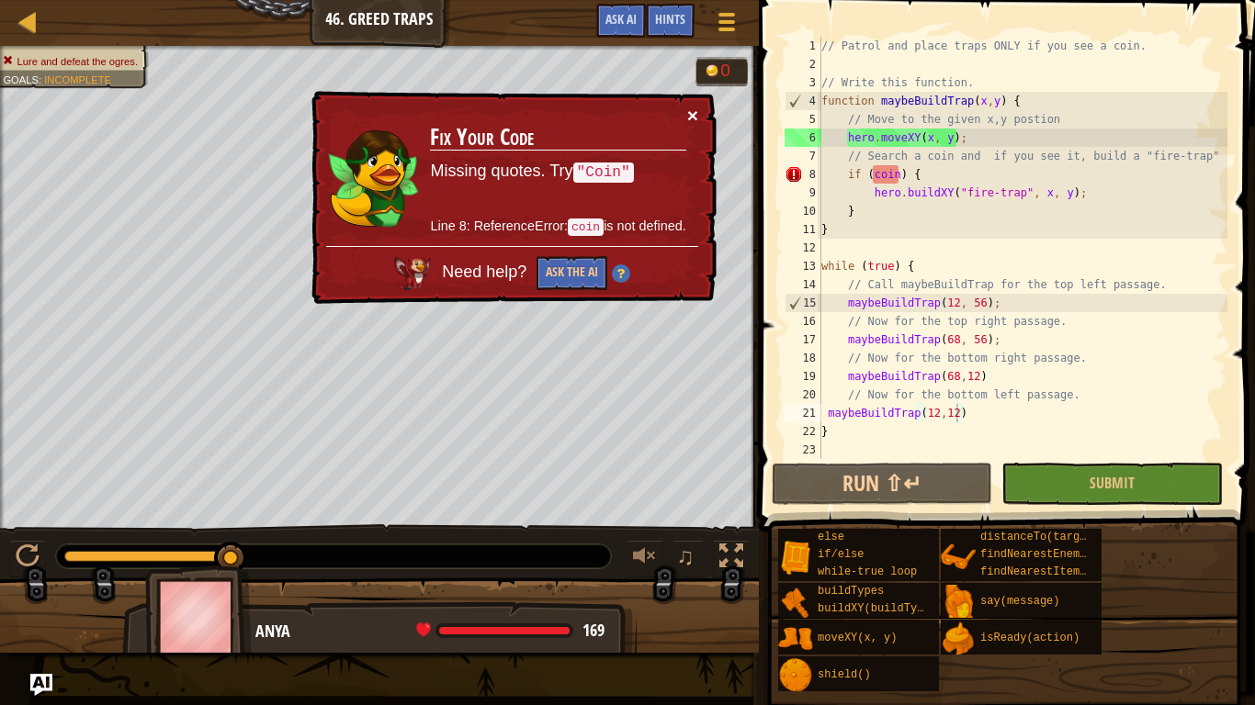
click at [695, 108] on button "×" at bounding box center [692, 115] width 11 height 19
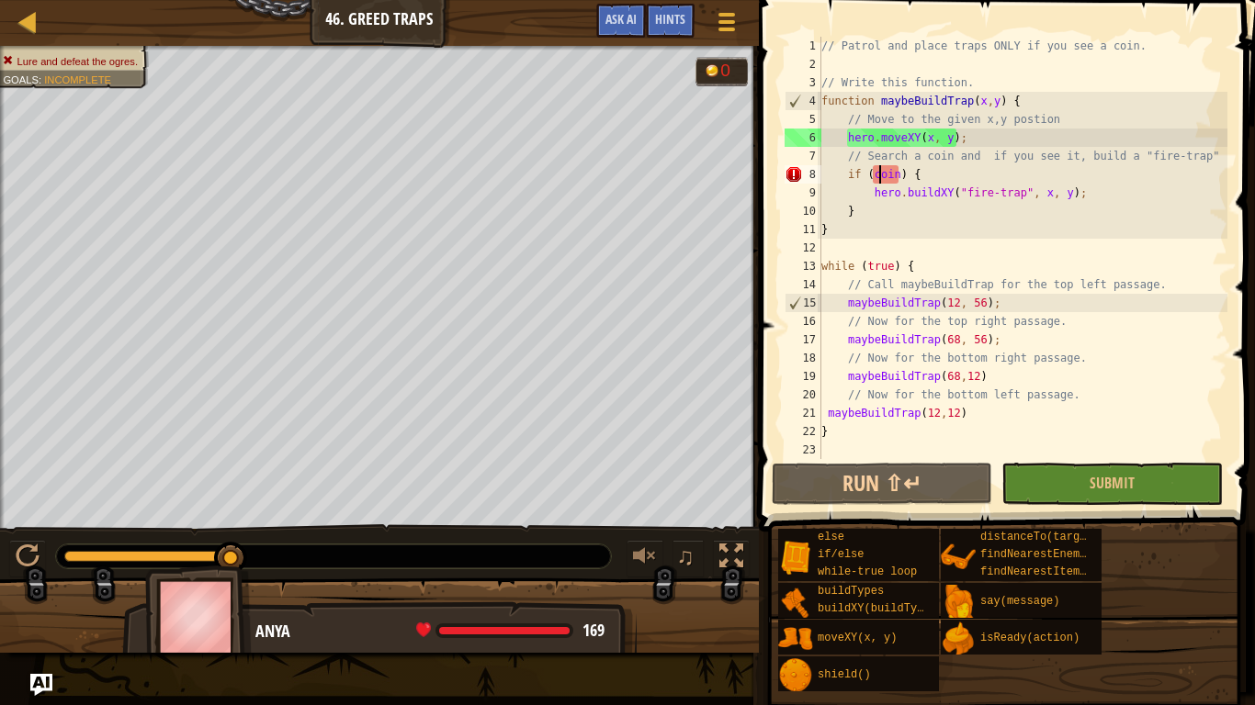
click at [879, 182] on div "// Patrol and place traps ONLY if you see a coin. // Write this function. funct…" at bounding box center [1022, 266] width 410 height 459
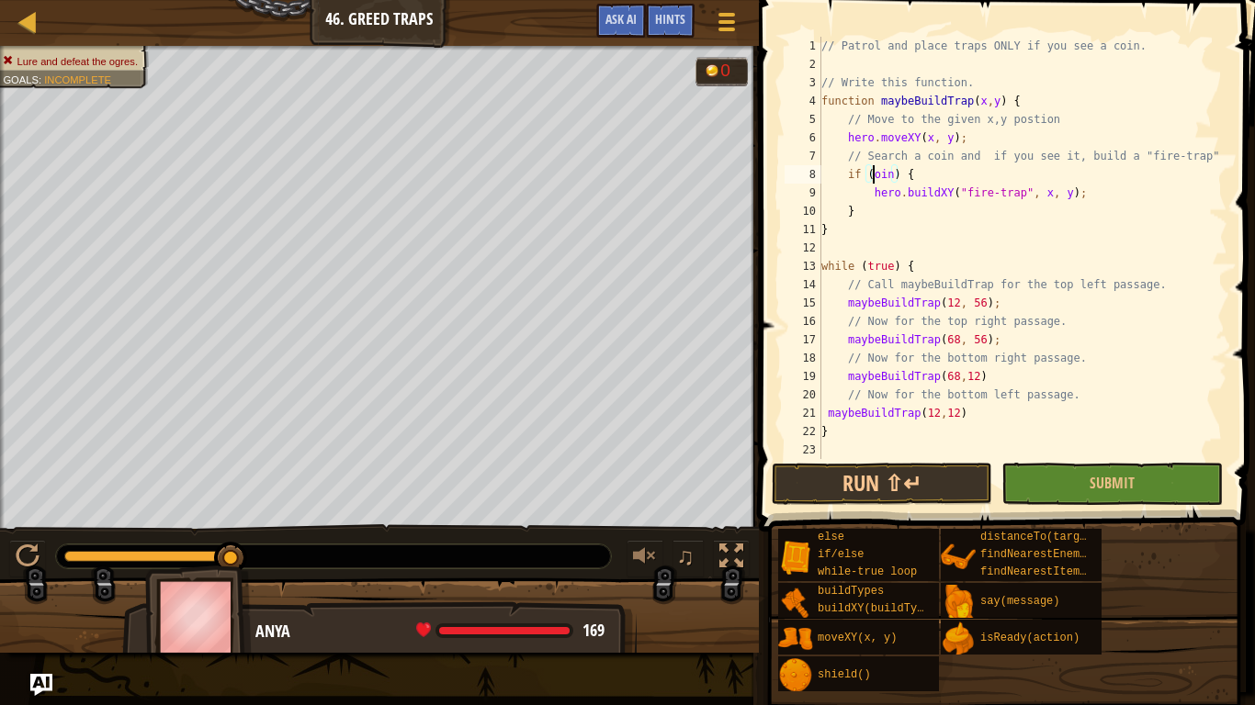
scroll to position [8, 8]
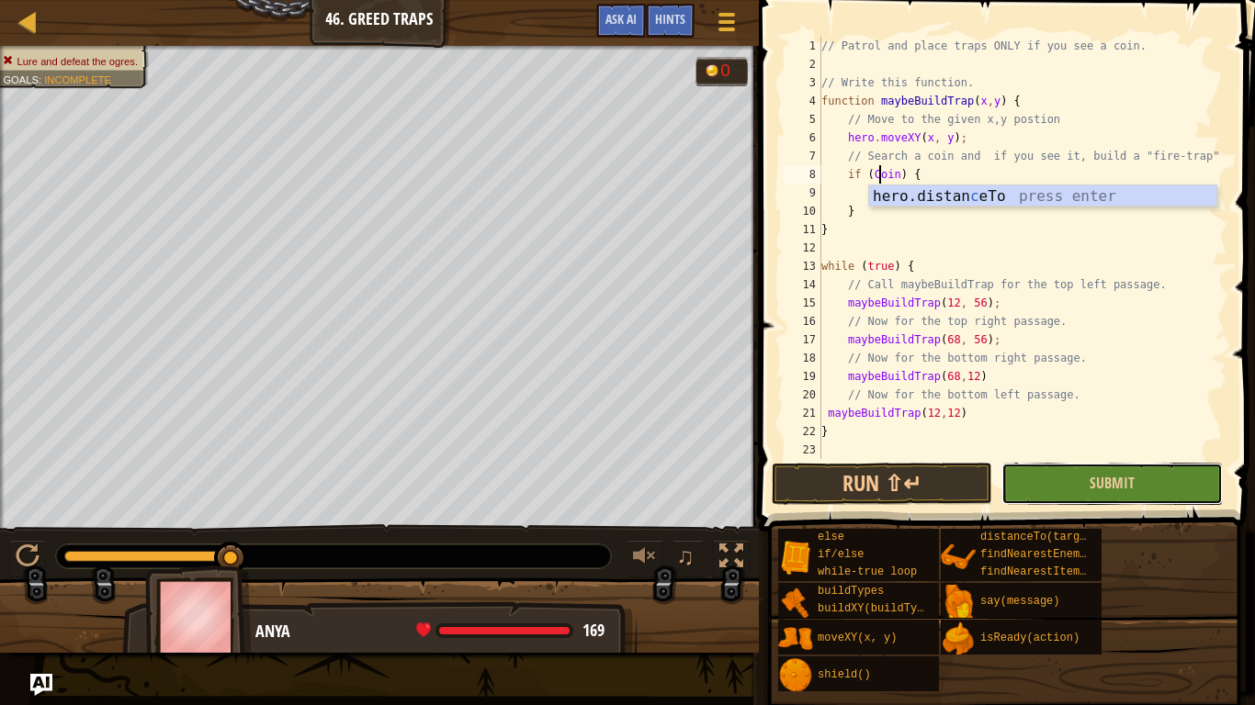
click at [1137, 476] on button "Submit" at bounding box center [1111, 484] width 220 height 42
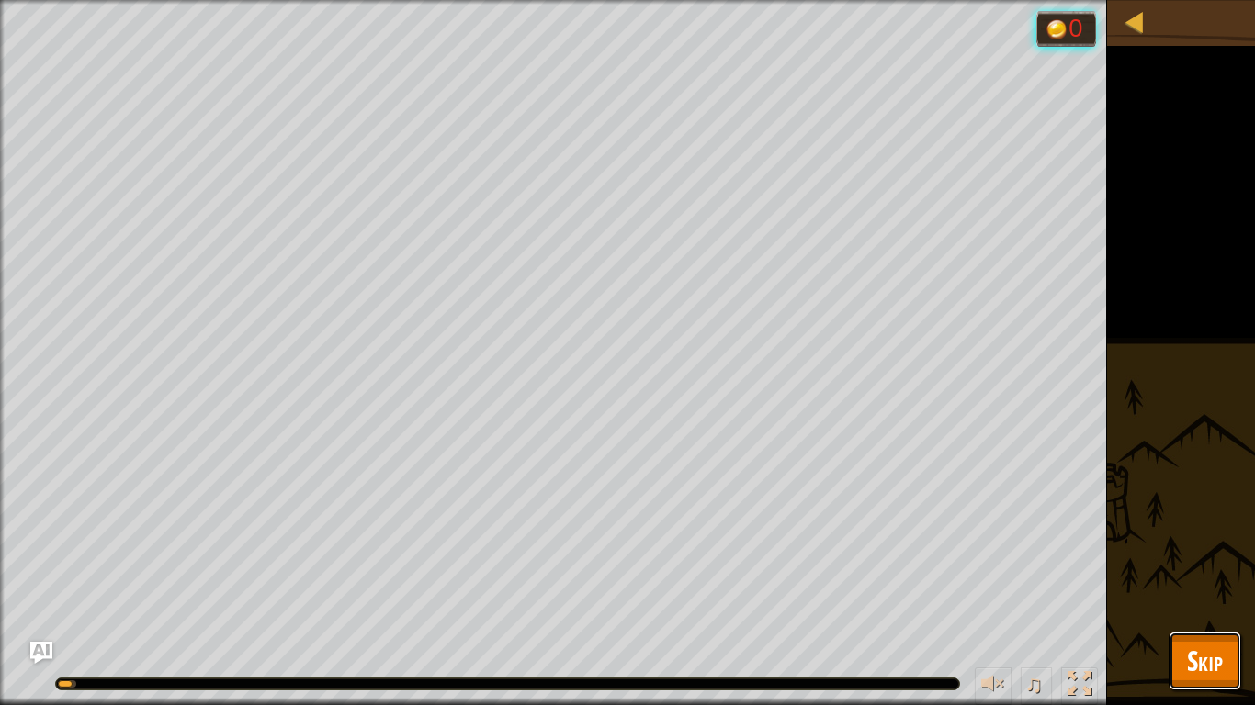
click at [1207, 549] on span "Skip" at bounding box center [1205, 661] width 36 height 38
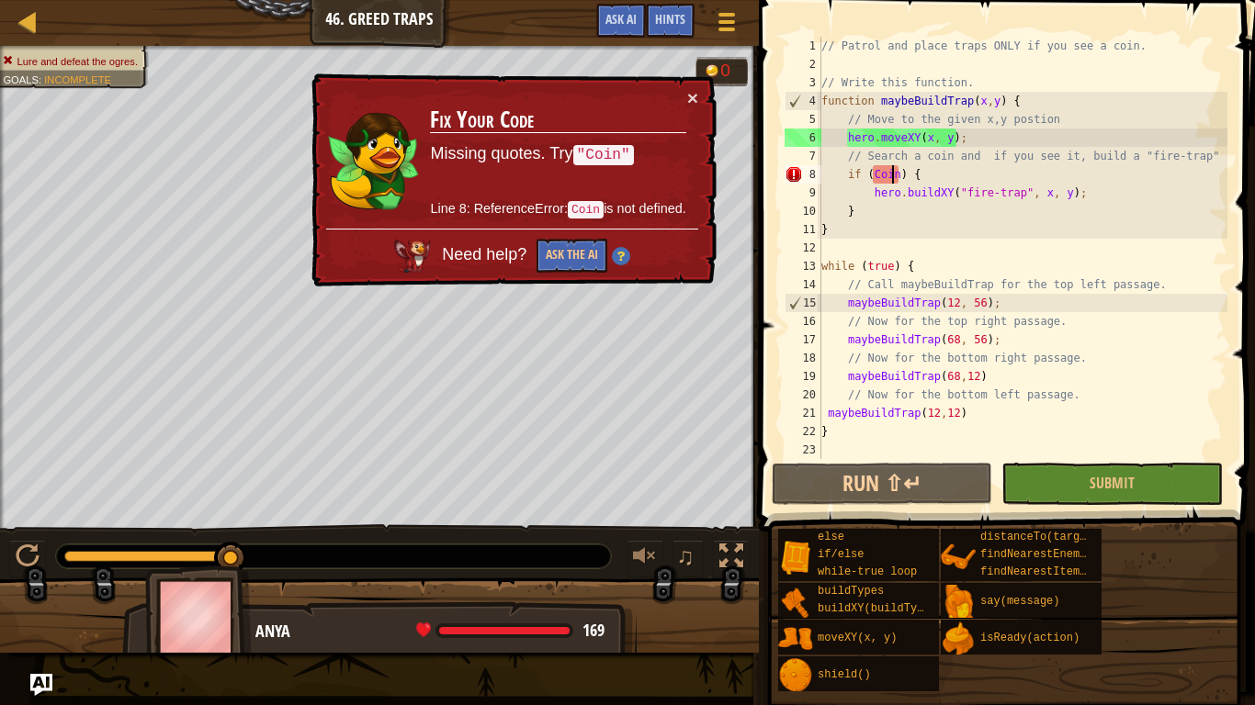
click at [893, 168] on div "// Patrol and place traps ONLY if you see a coin. // Write this function. funct…" at bounding box center [1022, 266] width 410 height 459
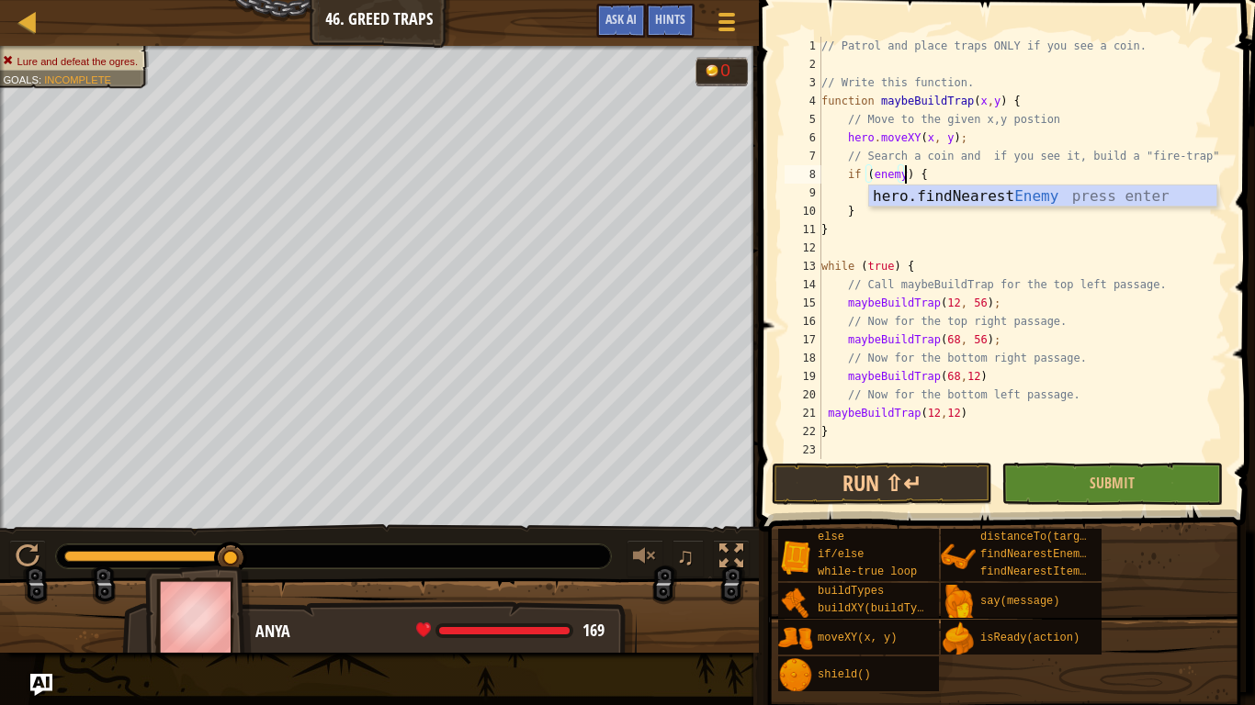
scroll to position [8, 12]
click at [1037, 481] on button "Submit" at bounding box center [1111, 484] width 220 height 42
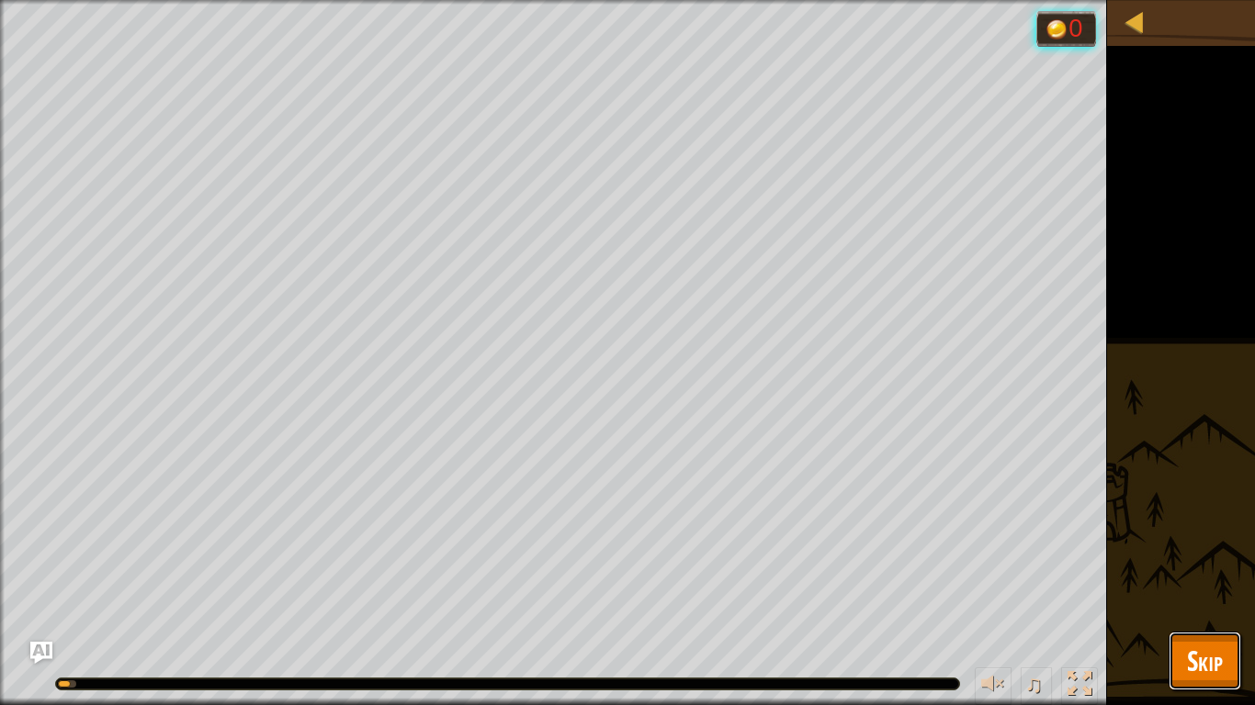
click at [1193, 549] on button "Skip" at bounding box center [1204, 661] width 73 height 59
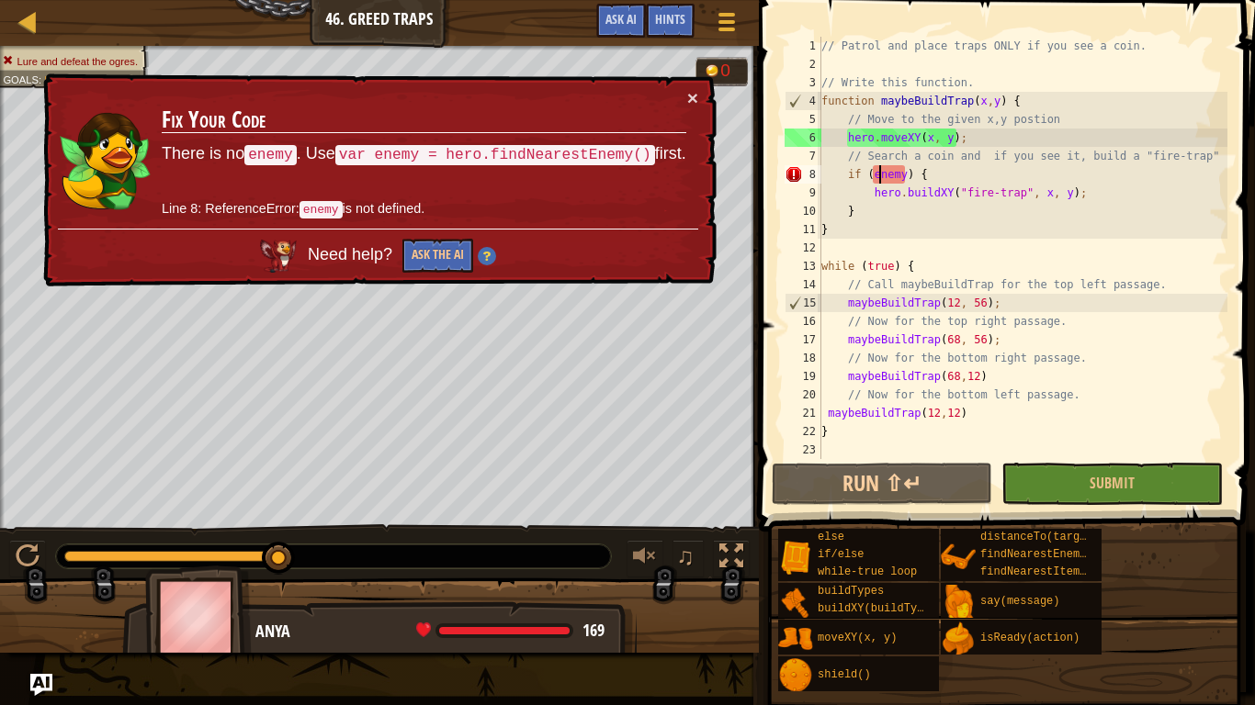
click at [879, 173] on div "// Patrol and place traps ONLY if you see a coin. // Write this function. funct…" at bounding box center [1022, 266] width 410 height 459
click at [948, 227] on div "// Patrol and place traps ONLY if you see a coin. // Write this function. funct…" at bounding box center [1022, 266] width 410 height 459
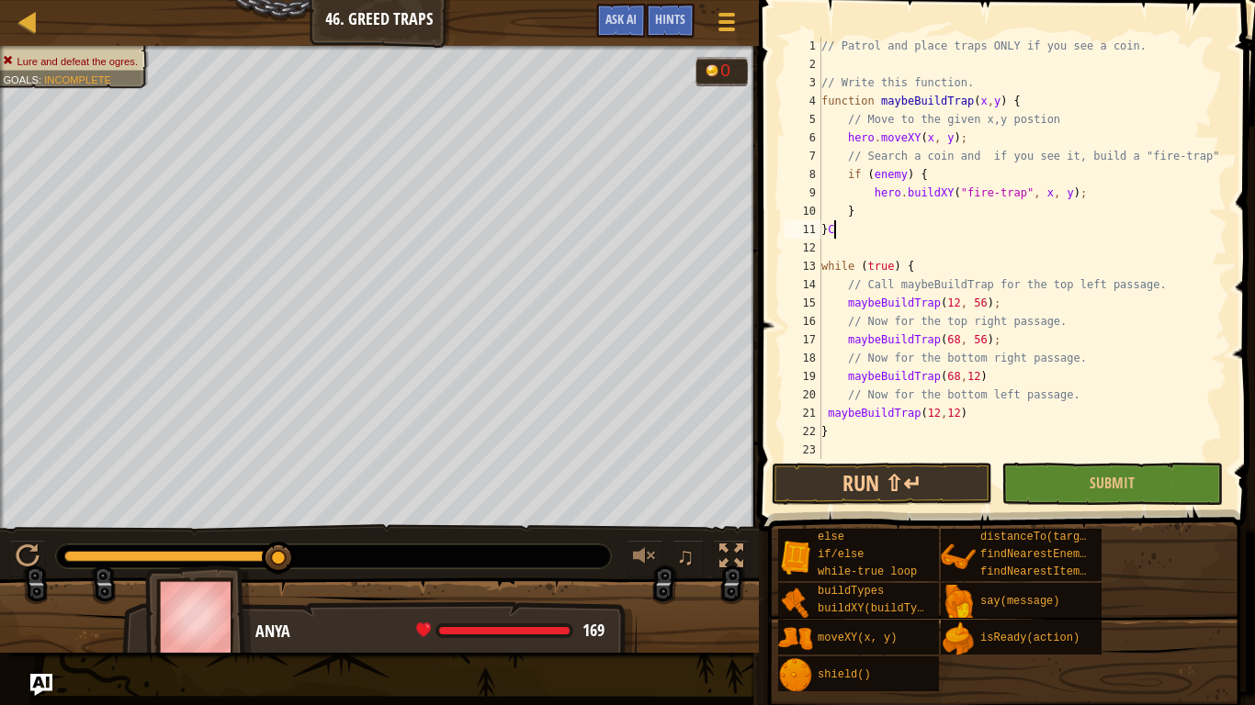
scroll to position [8, 0]
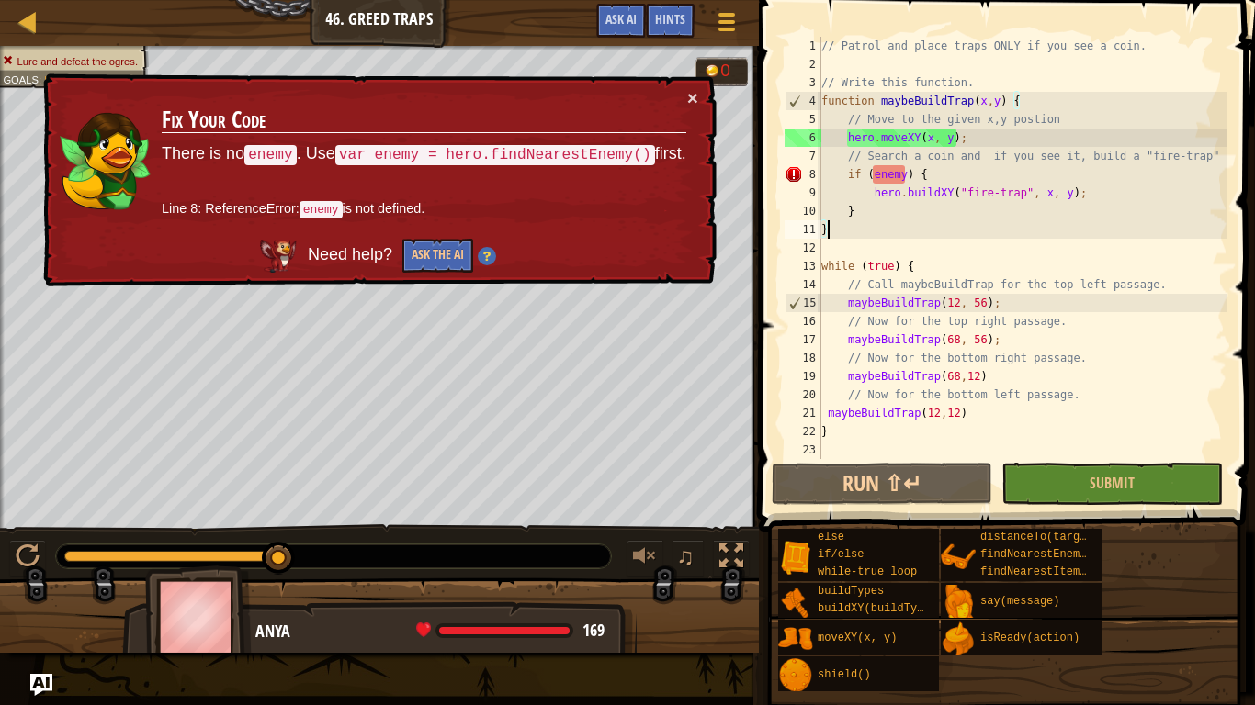
click at [884, 175] on div "// Patrol and place traps ONLY if you see a coin. // Write this function. funct…" at bounding box center [1022, 266] width 410 height 459
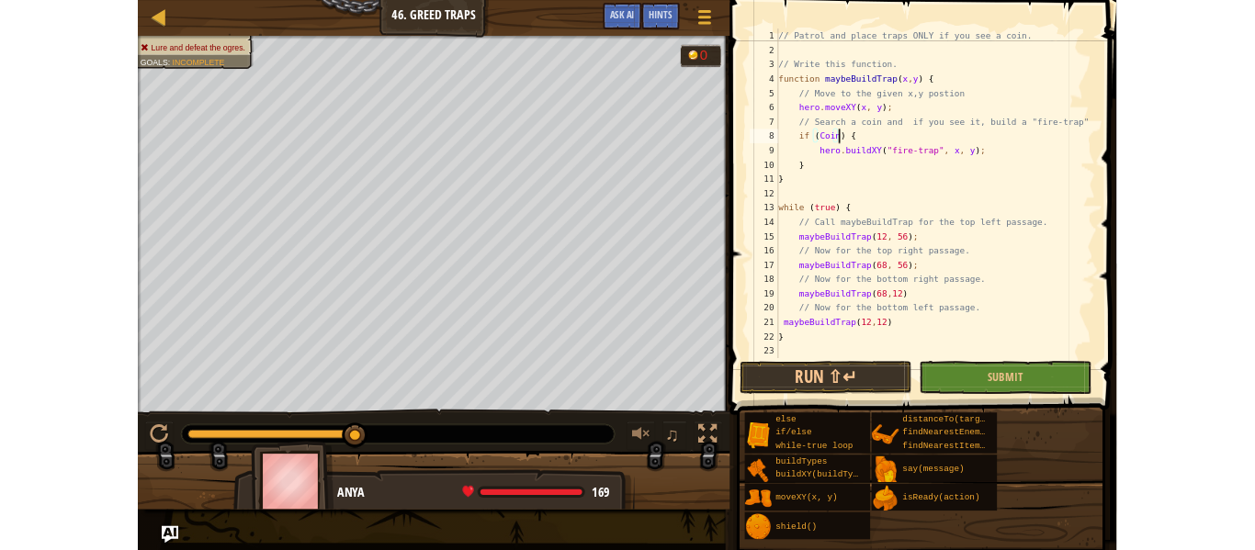
scroll to position [8, 11]
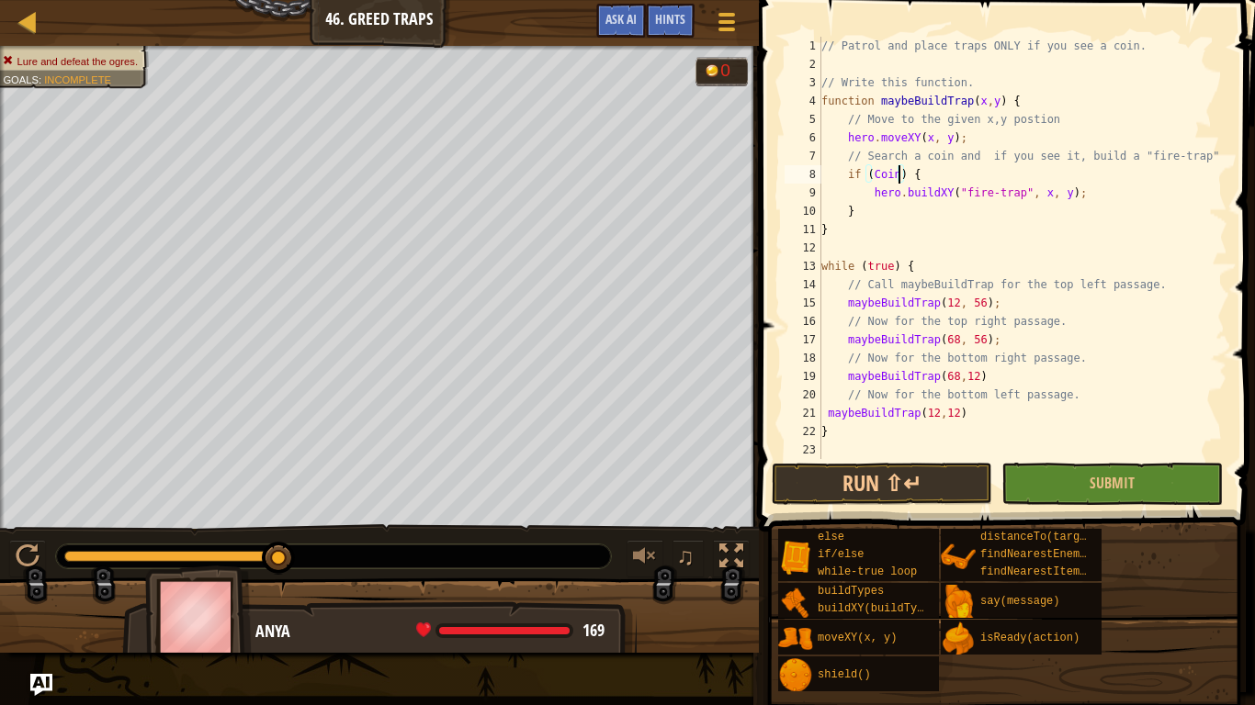
click at [935, 419] on div "// Patrol and place traps ONLY if you see a coin. // Write this function. funct…" at bounding box center [1022, 266] width 410 height 459
type textarea "maybeBuildTrap(12,12)"
click at [850, 482] on button "Run ⇧↵" at bounding box center [881, 484] width 220 height 42
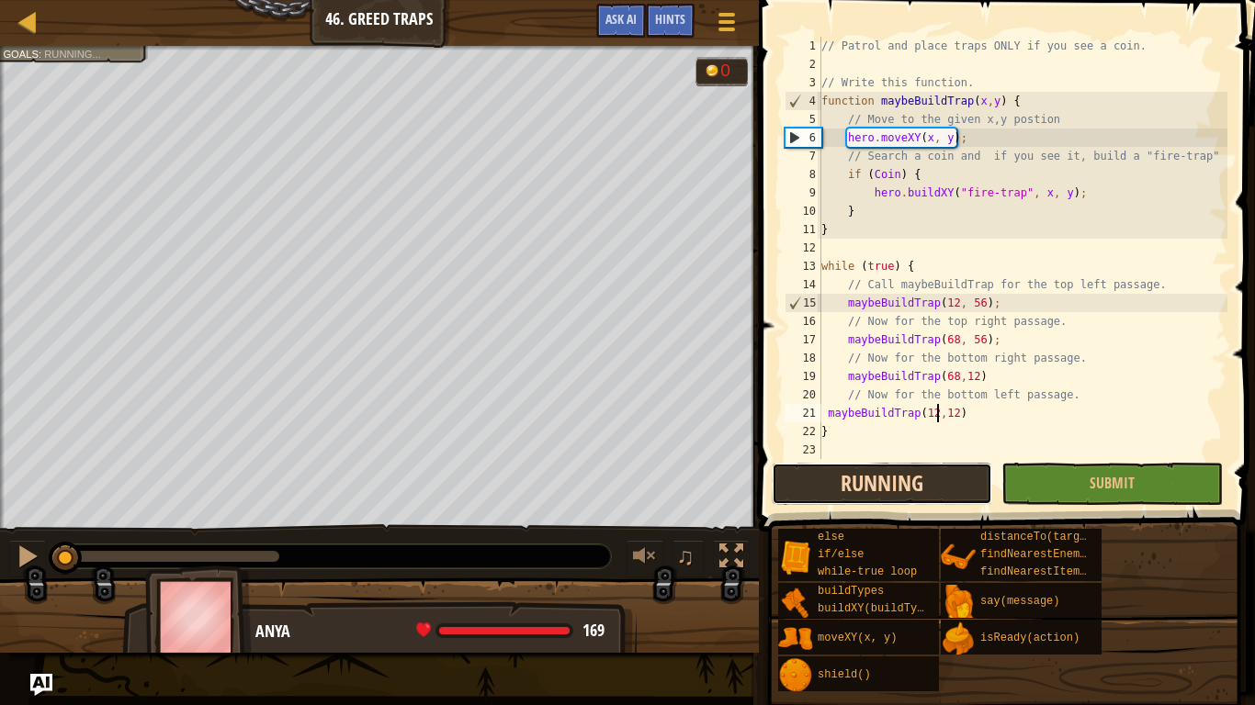
click at [850, 482] on button "Running" at bounding box center [881, 484] width 220 height 42
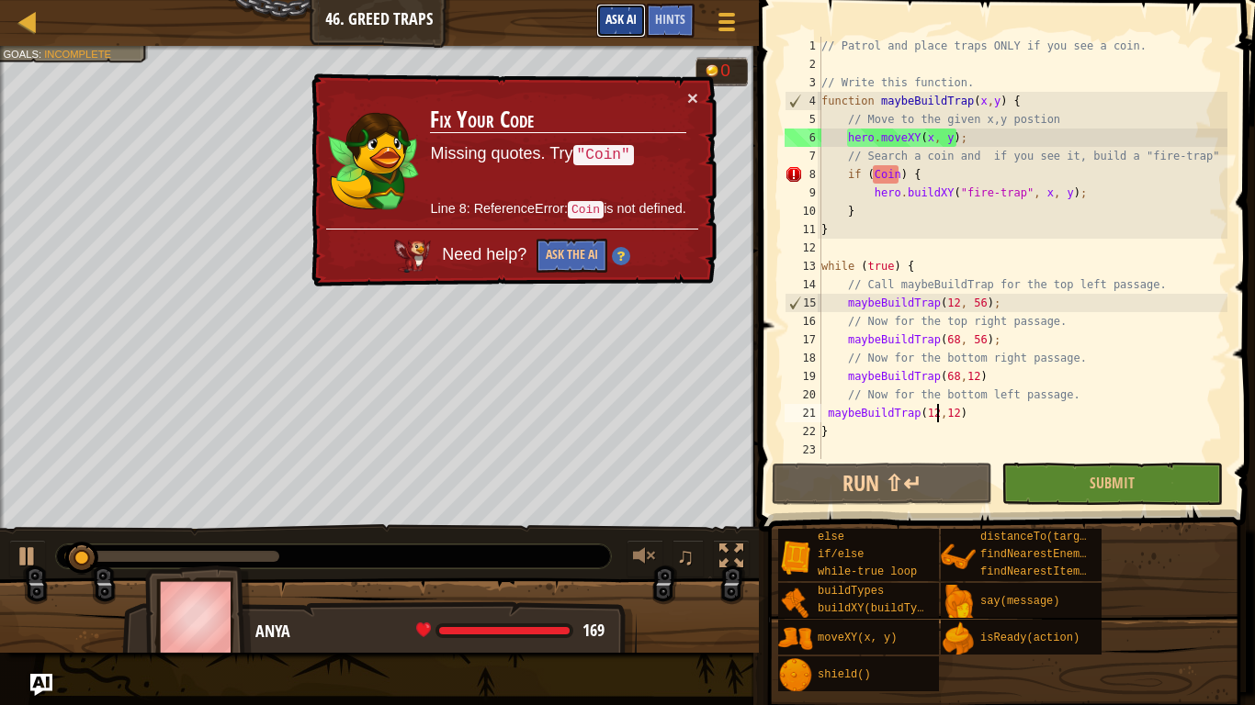
click at [626, 17] on span "Ask AI" at bounding box center [620, 18] width 31 height 17
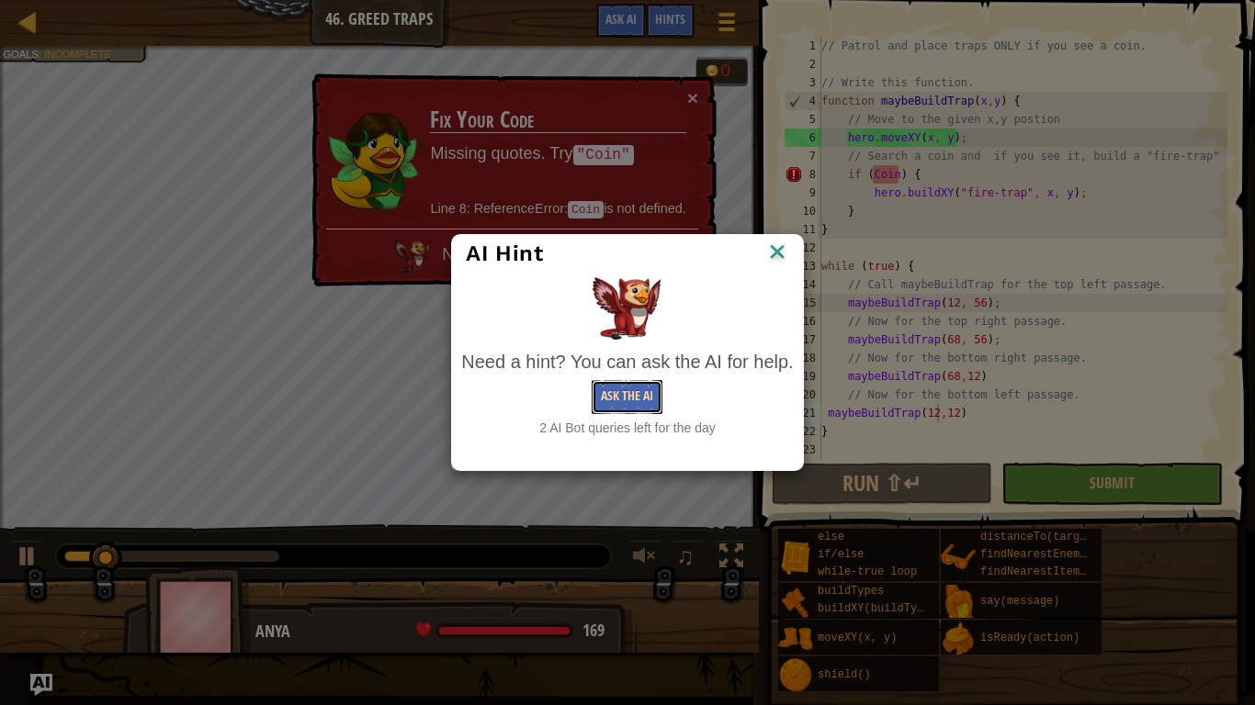
click at [615, 395] on button "Ask the AI" at bounding box center [626, 397] width 71 height 34
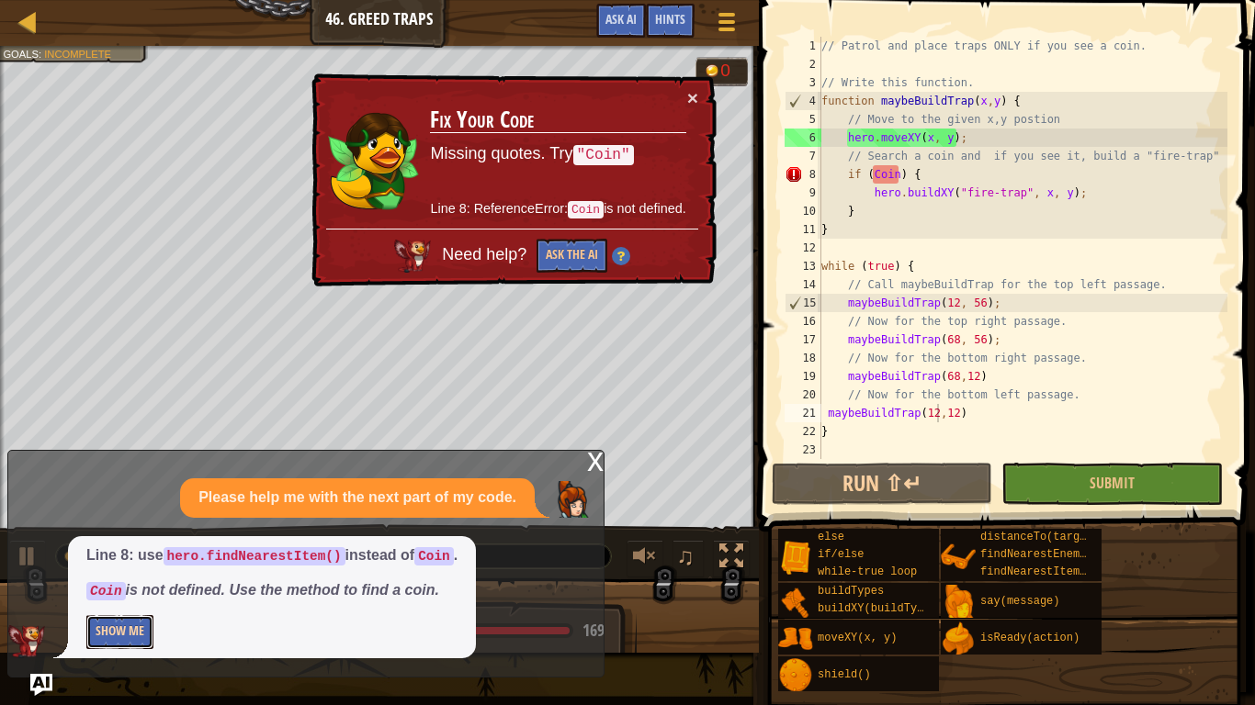
click at [136, 549] on button "Show Me" at bounding box center [119, 632] width 67 height 34
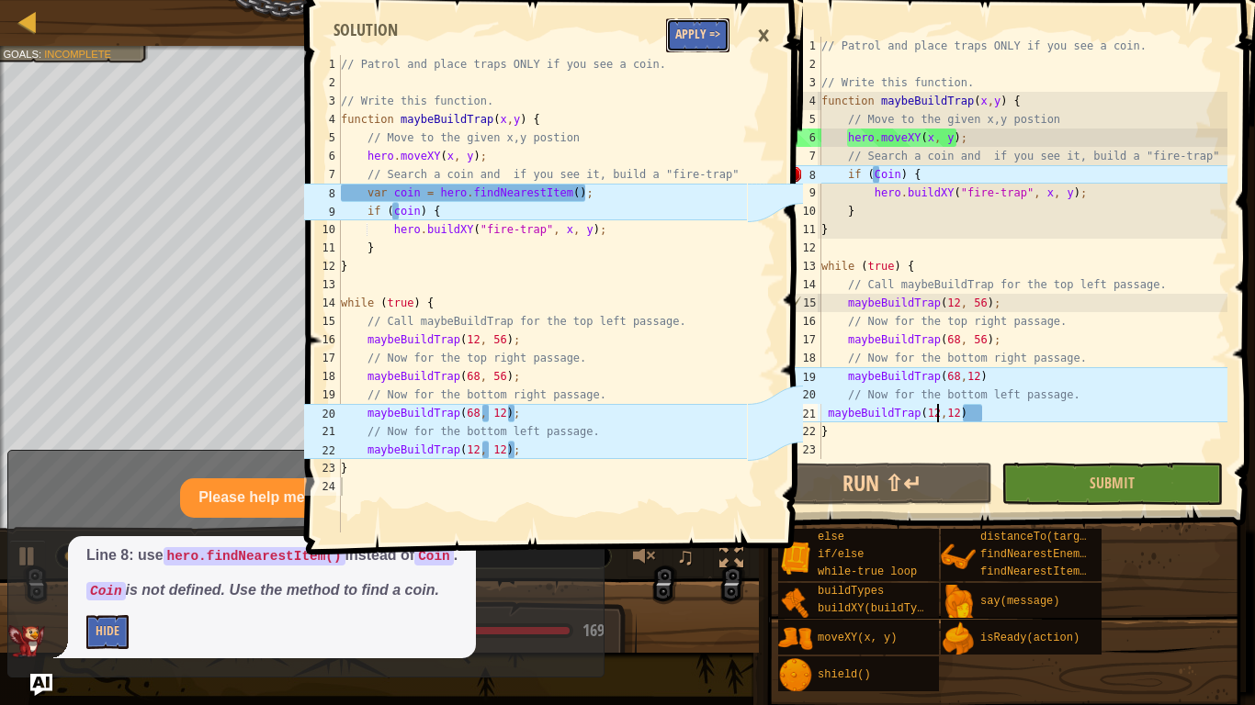
click at [681, 31] on button "Apply =>" at bounding box center [697, 35] width 63 height 34
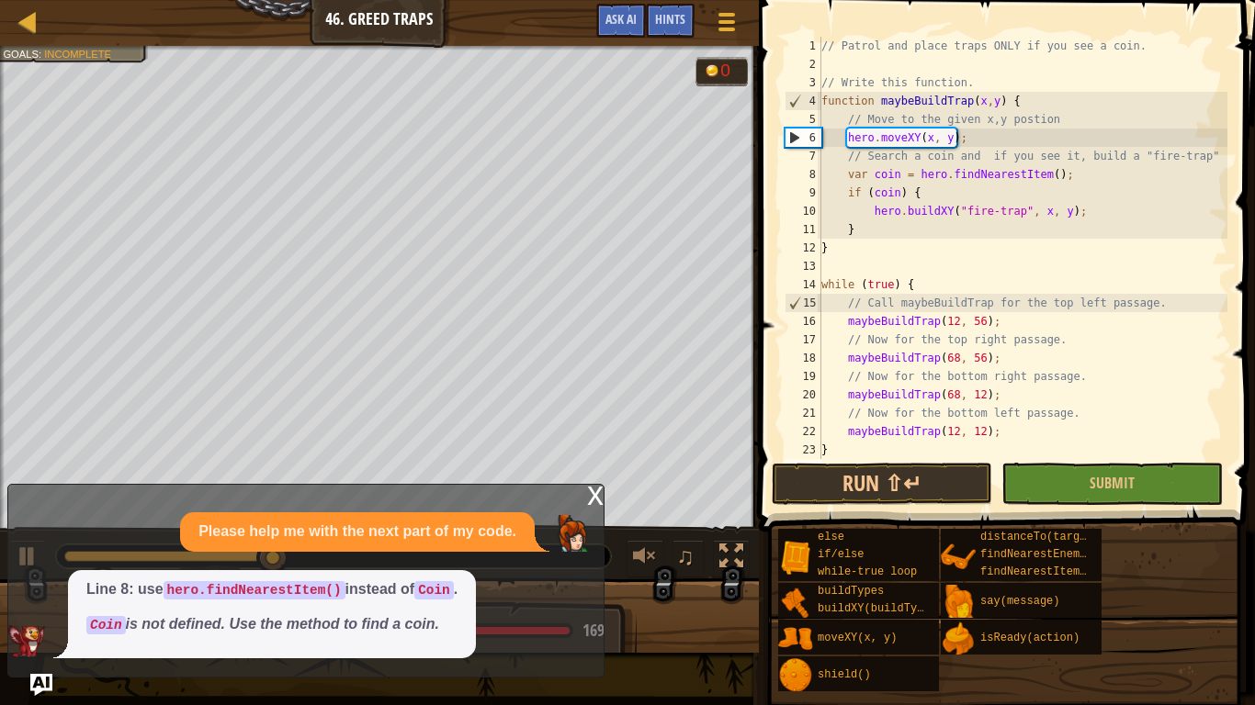
click at [599, 490] on div "x" at bounding box center [595, 494] width 17 height 18
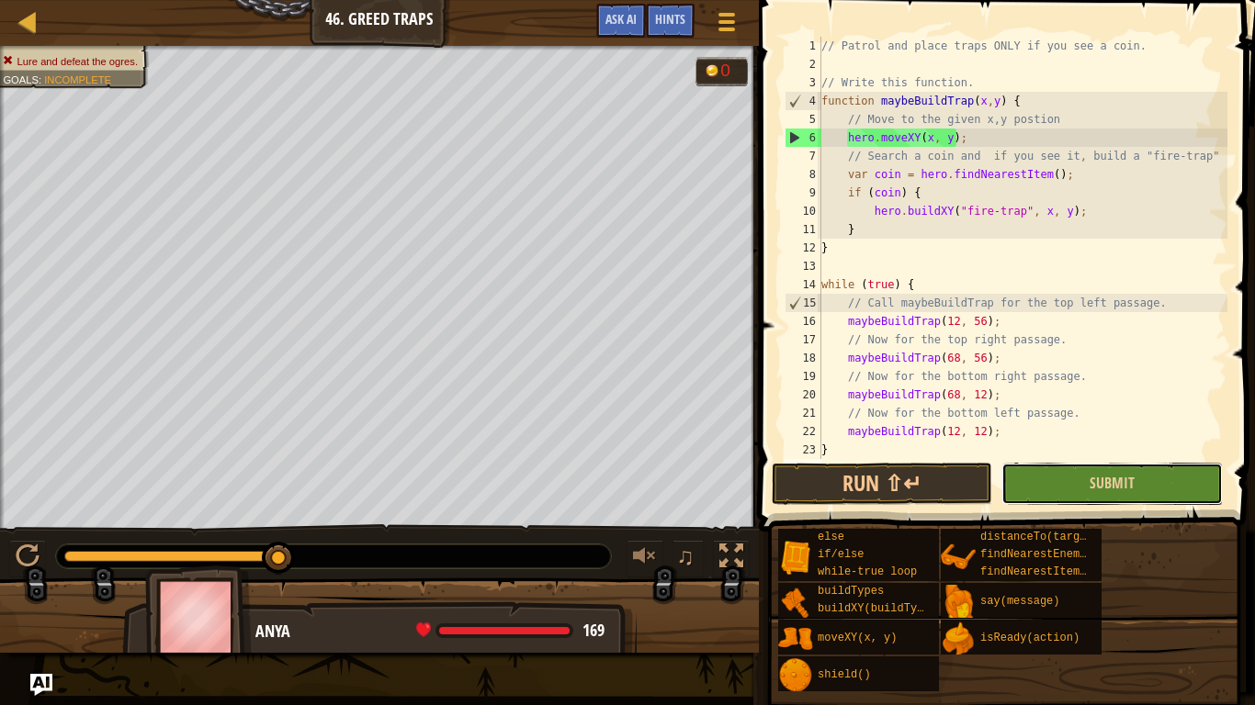
click at [1062, 469] on button "Submit" at bounding box center [1111, 484] width 220 height 42
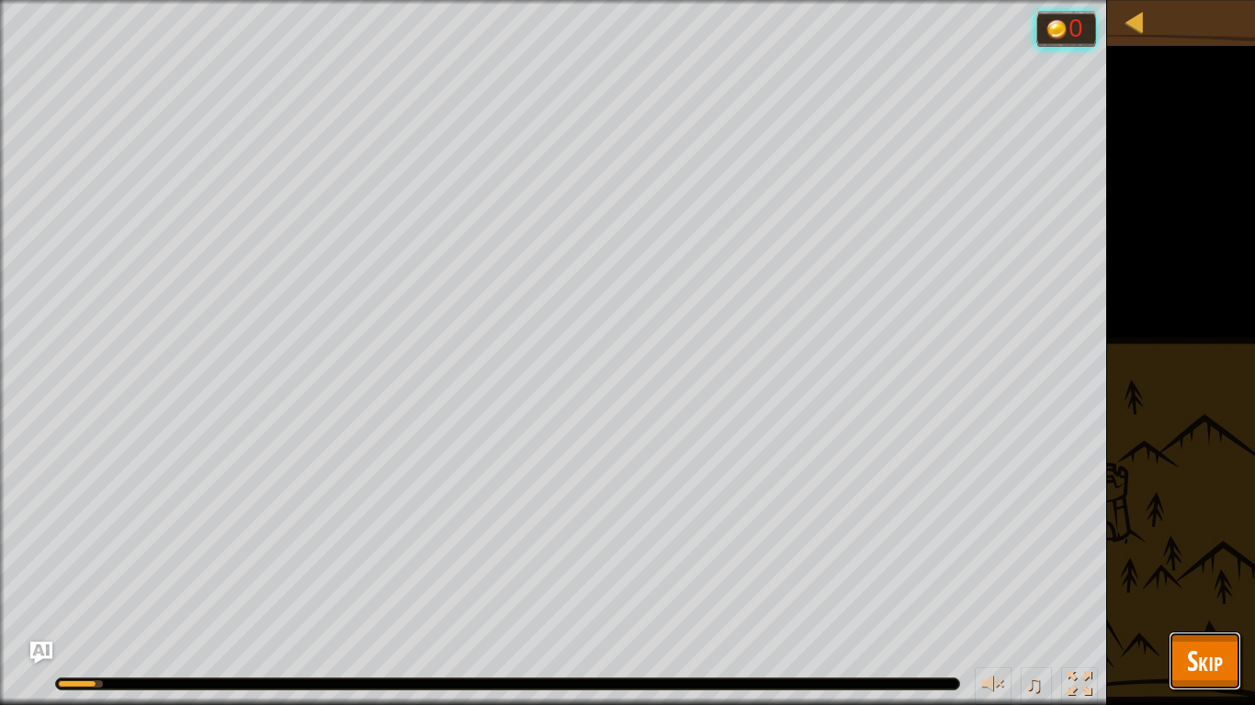
click at [1193, 549] on span "Skip" at bounding box center [1205, 661] width 36 height 38
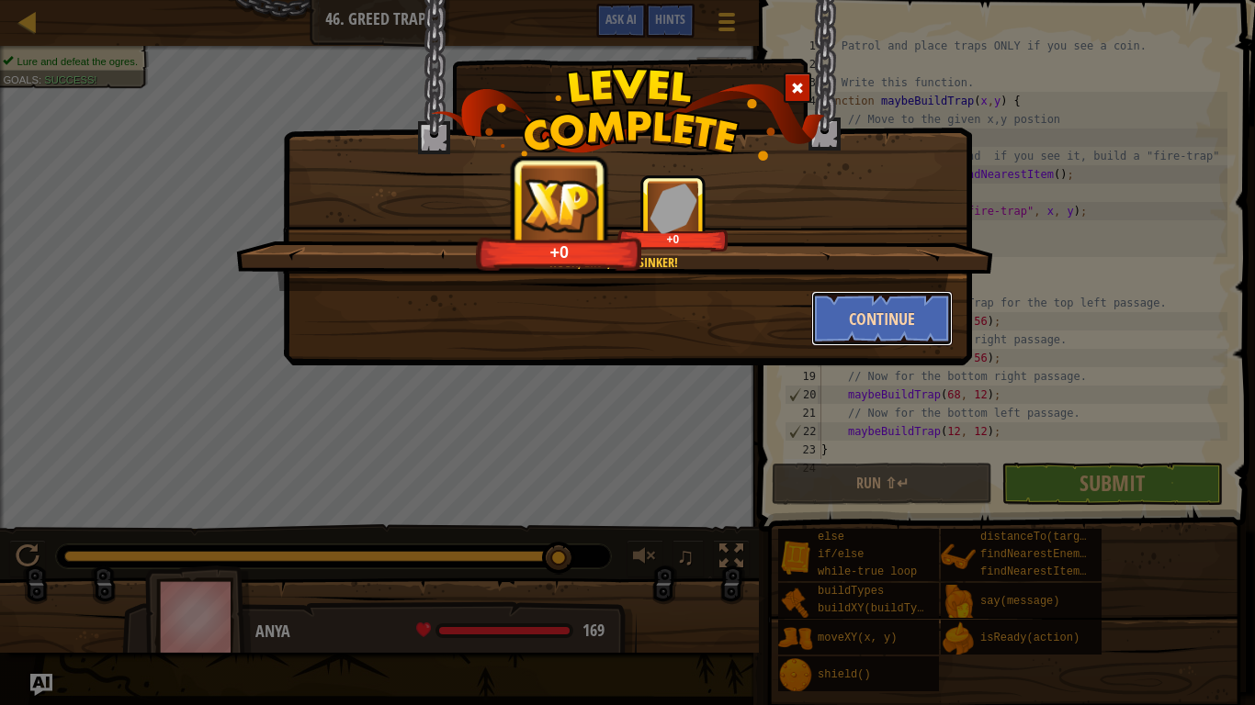
click at [857, 311] on button "Continue" at bounding box center [882, 318] width 142 height 55
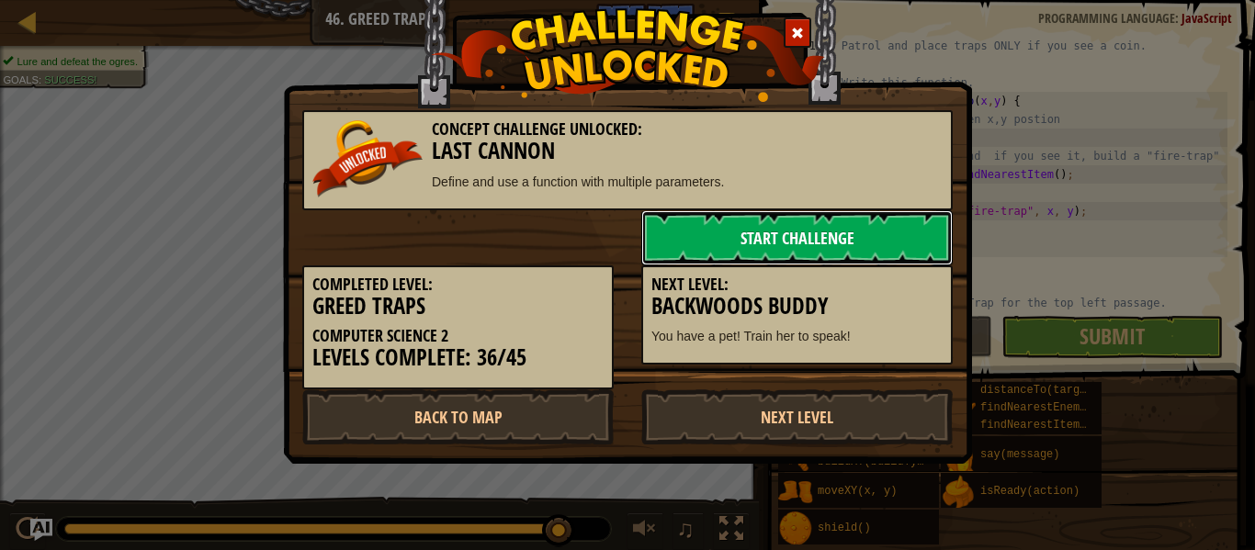
click at [810, 248] on link "Start Challenge" at bounding box center [796, 237] width 311 height 55
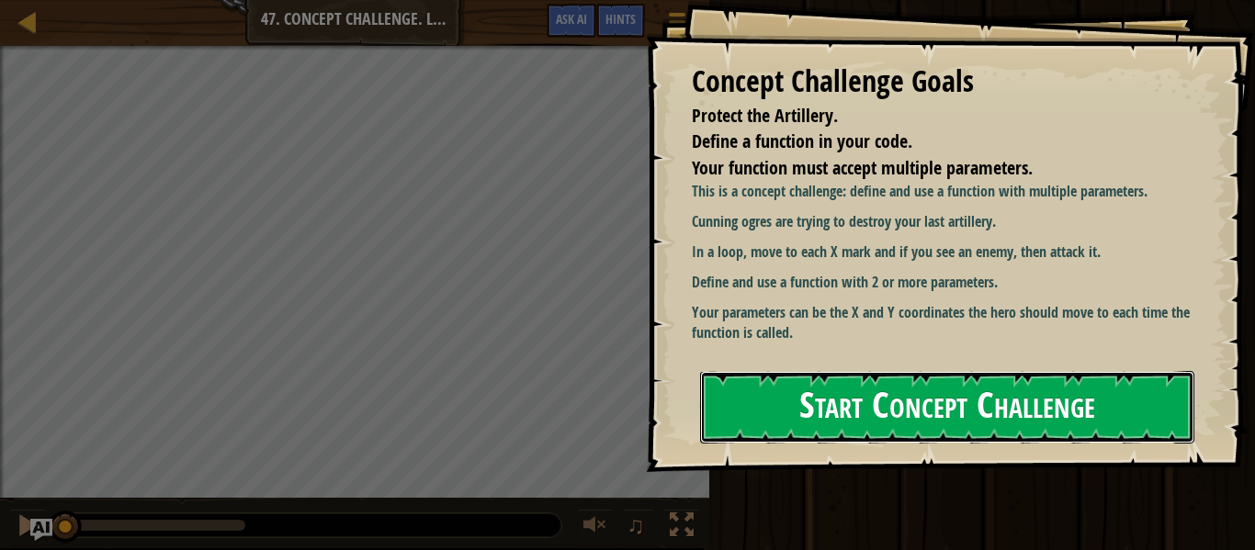
click at [868, 395] on button "Start Concept Challenge" at bounding box center [947, 407] width 494 height 73
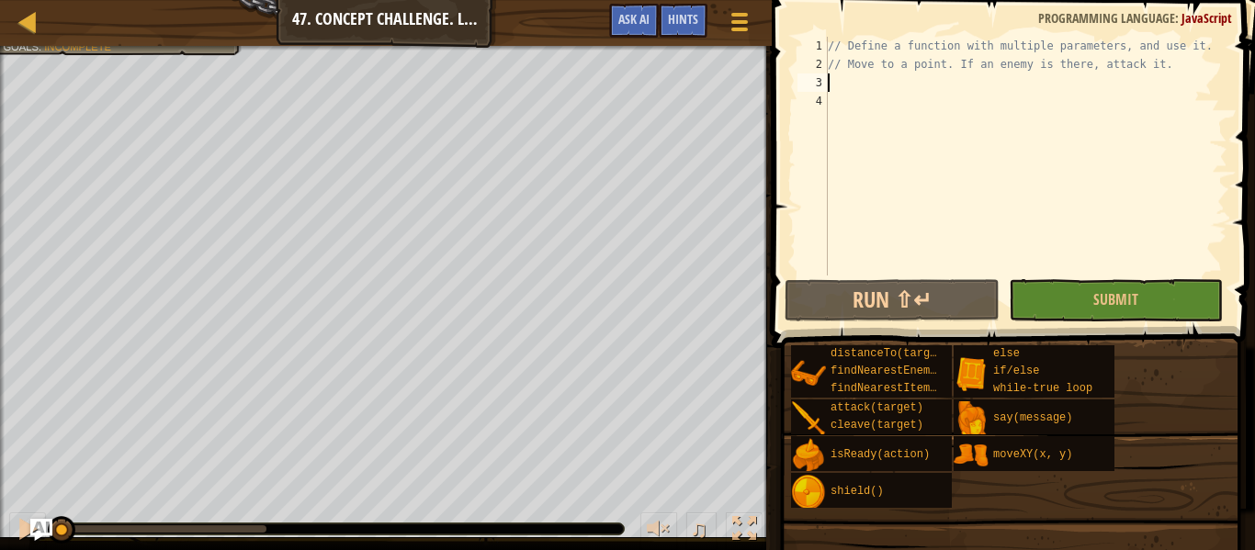
type textarea "// Move to a point. If an enemy is there, attack it."
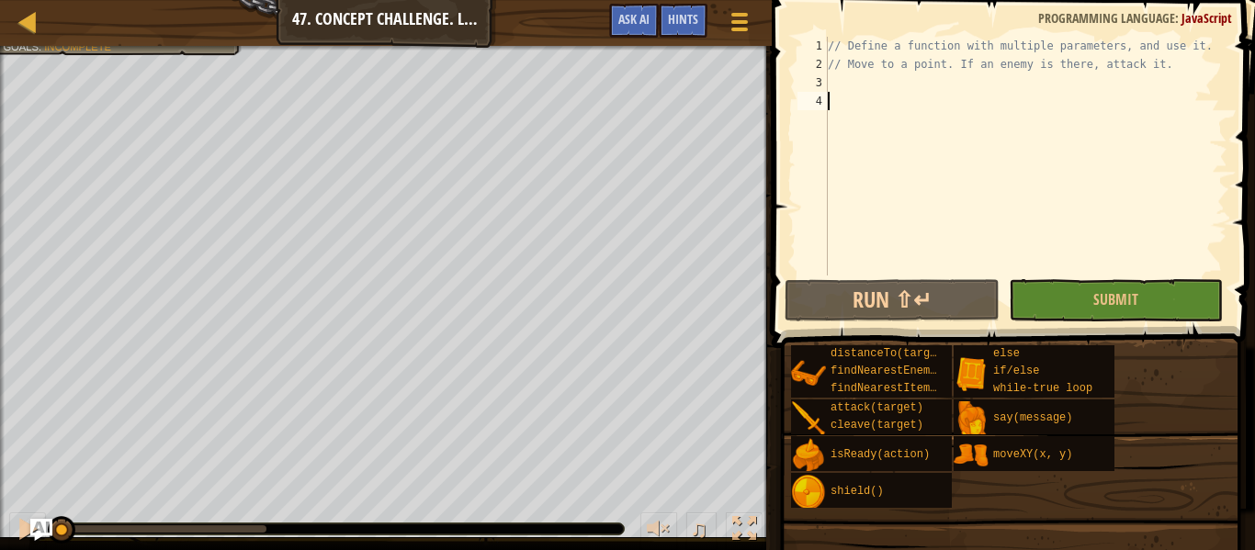
type textarea "// Move to a point. If an enemy is there, attack it."
click at [647, 41] on div "Game Menu Done Hints Ask AI" at bounding box center [681, 25] width 163 height 43
click at [32, 29] on div at bounding box center [28, 21] width 23 height 23
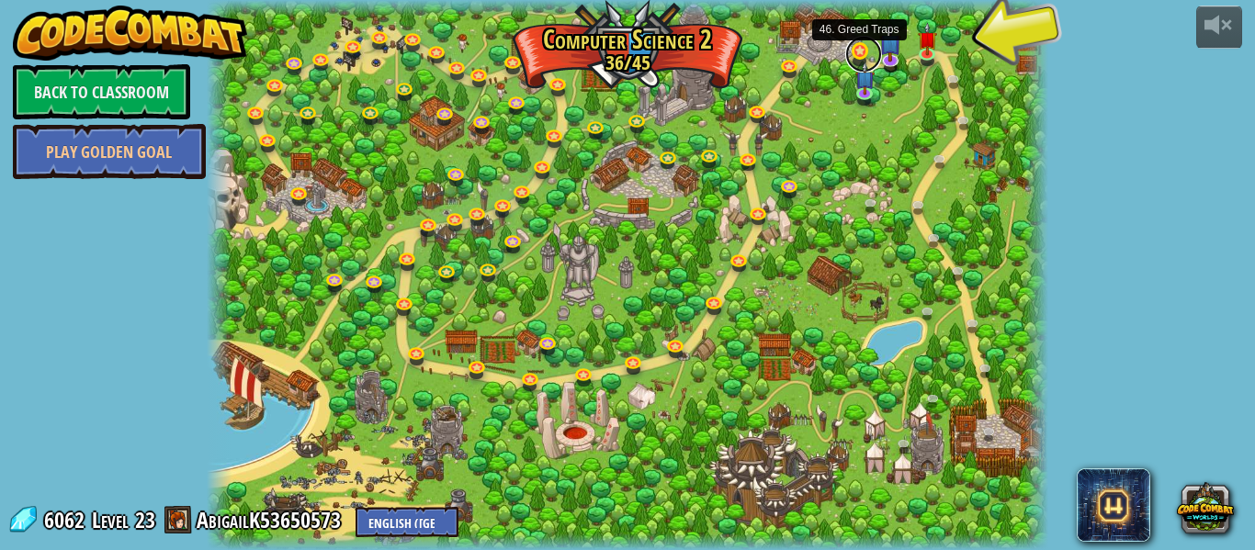
click at [861, 50] on link at bounding box center [863, 54] width 37 height 37
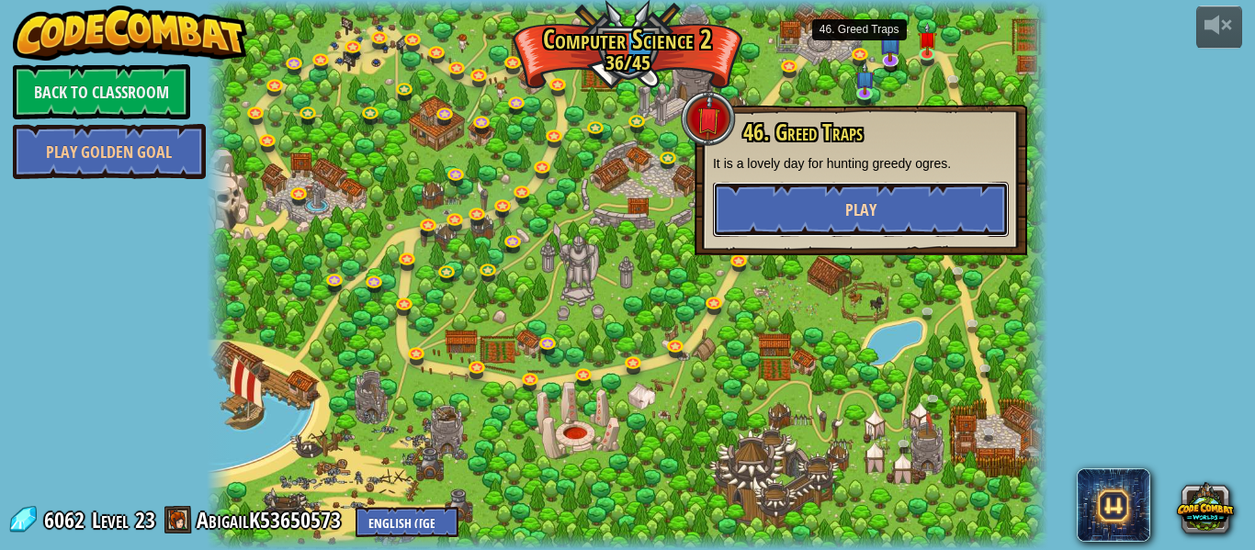
click at [908, 205] on button "Play" at bounding box center [861, 209] width 296 height 55
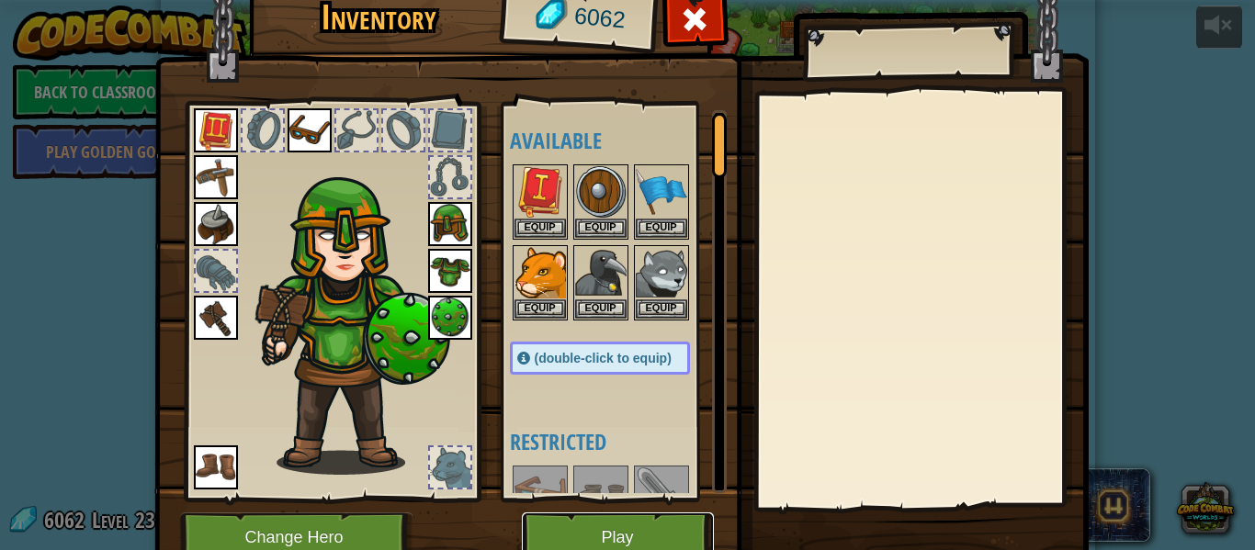
click at [627, 545] on button "Play" at bounding box center [618, 537] width 192 height 51
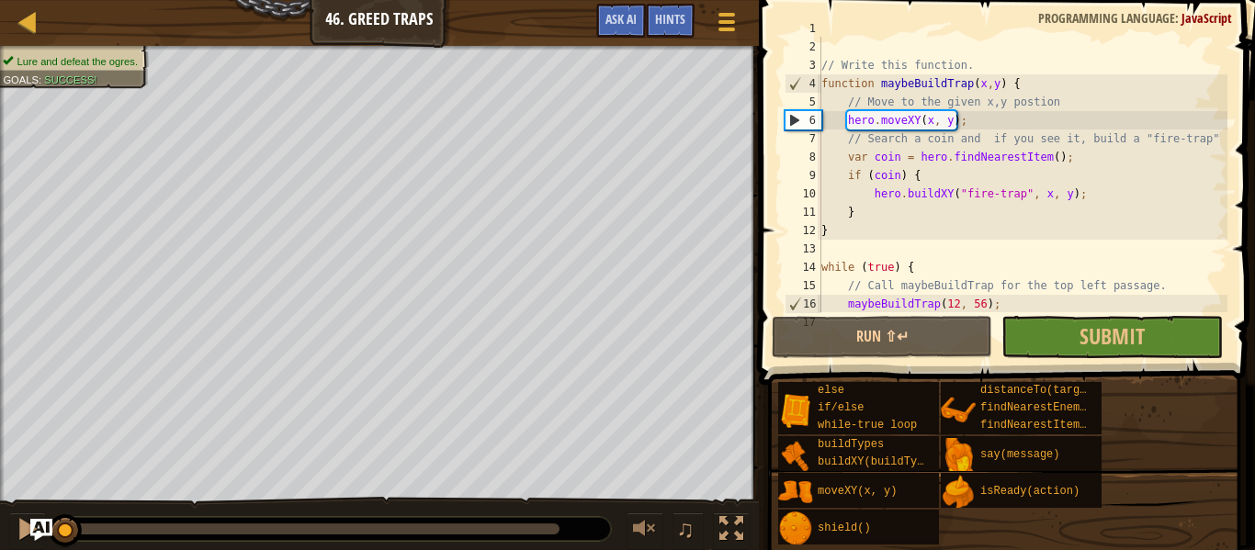
scroll to position [7, 0]
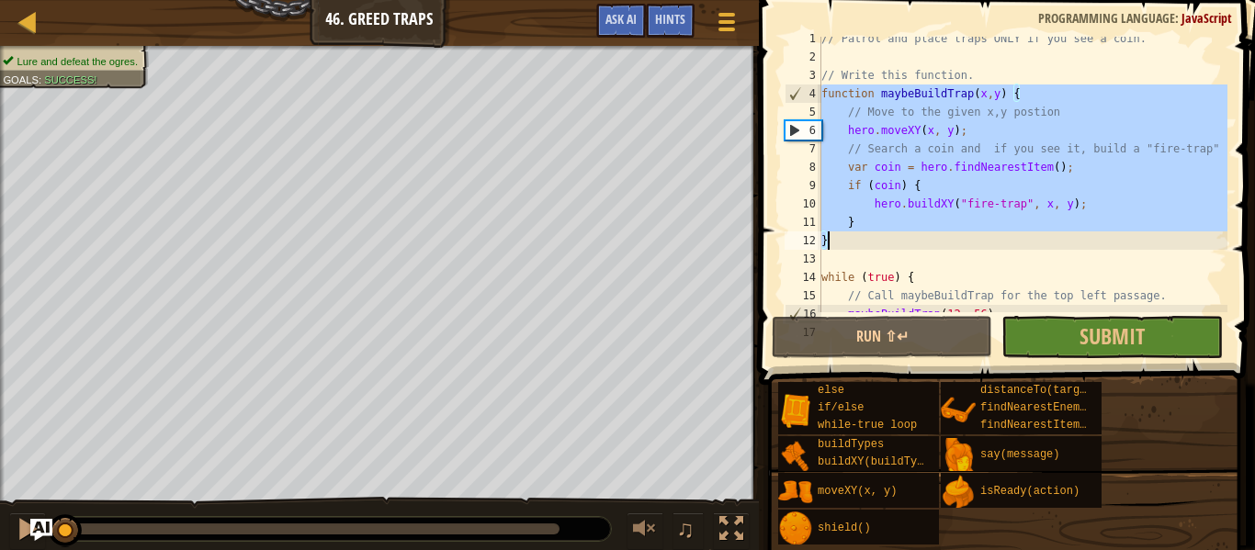
drag, startPoint x: 822, startPoint y: 95, endPoint x: 892, endPoint y: 240, distance: 161.0
click at [892, 240] on div "// Patrol and place traps ONLY if you see a coin. // Write this function. funct…" at bounding box center [1022, 185] width 410 height 312
click at [19, 35] on div "Map Computer Science 2 46. Greed Traps Game Menu Done Hints Ask AI" at bounding box center [379, 23] width 759 height 46
type textarea "}"
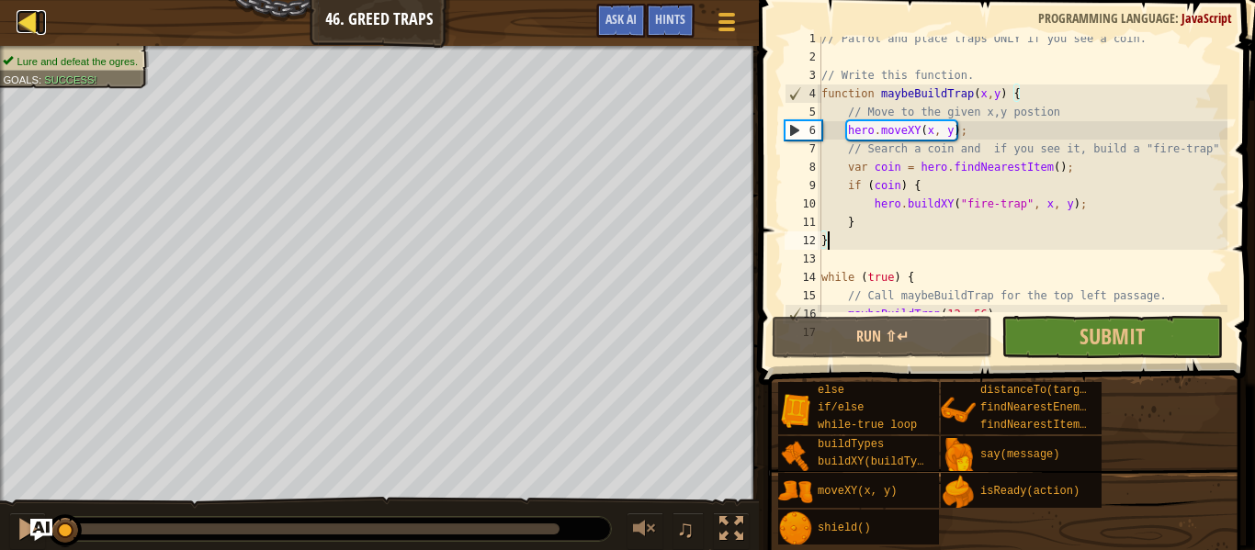
click at [20, 30] on div at bounding box center [28, 21] width 23 height 23
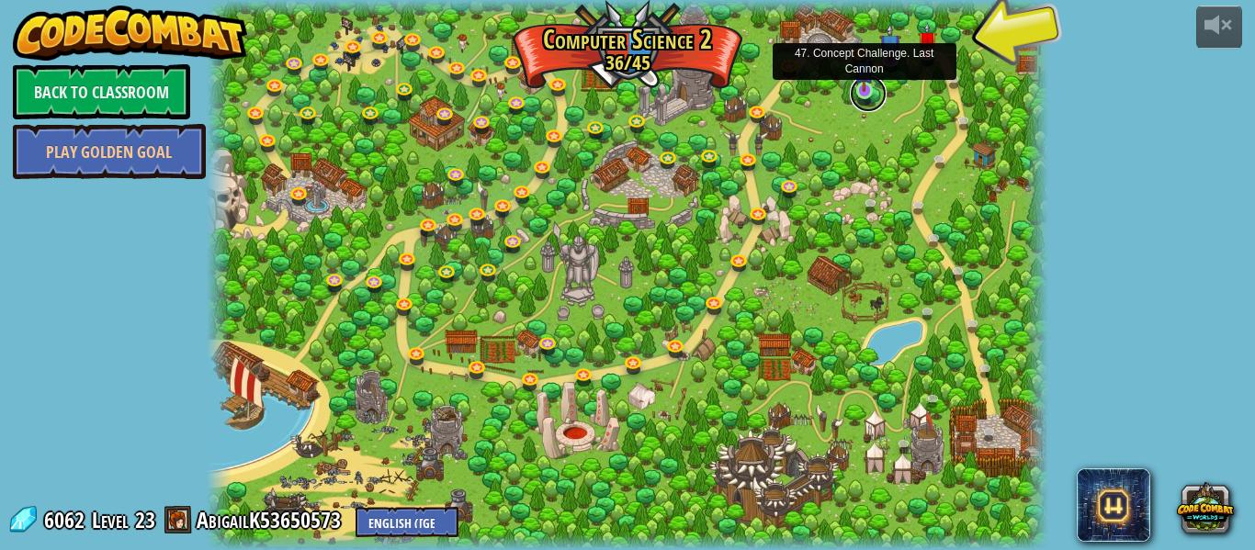
click at [863, 98] on link at bounding box center [867, 93] width 37 height 37
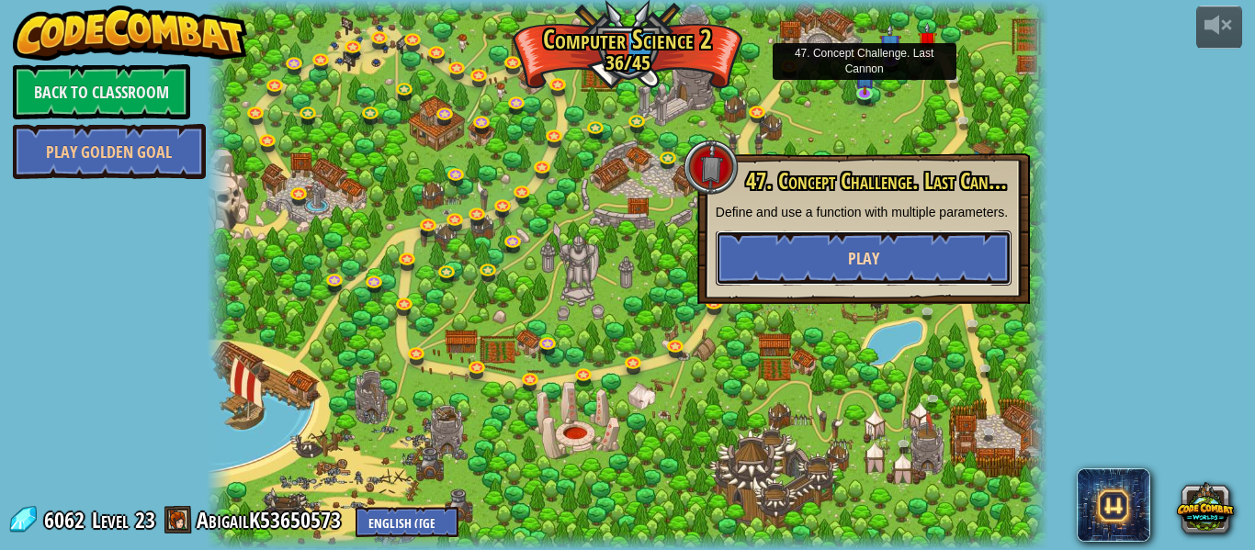
click at [896, 286] on button "Play" at bounding box center [863, 258] width 296 height 55
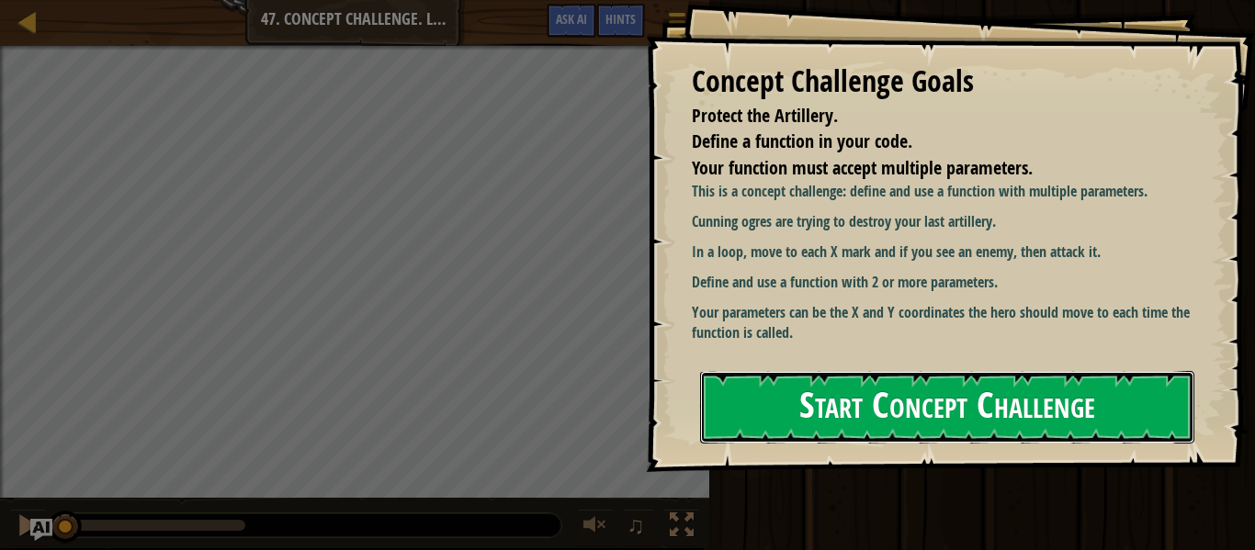
click at [847, 377] on button "Start Concept Challenge" at bounding box center [947, 407] width 494 height 73
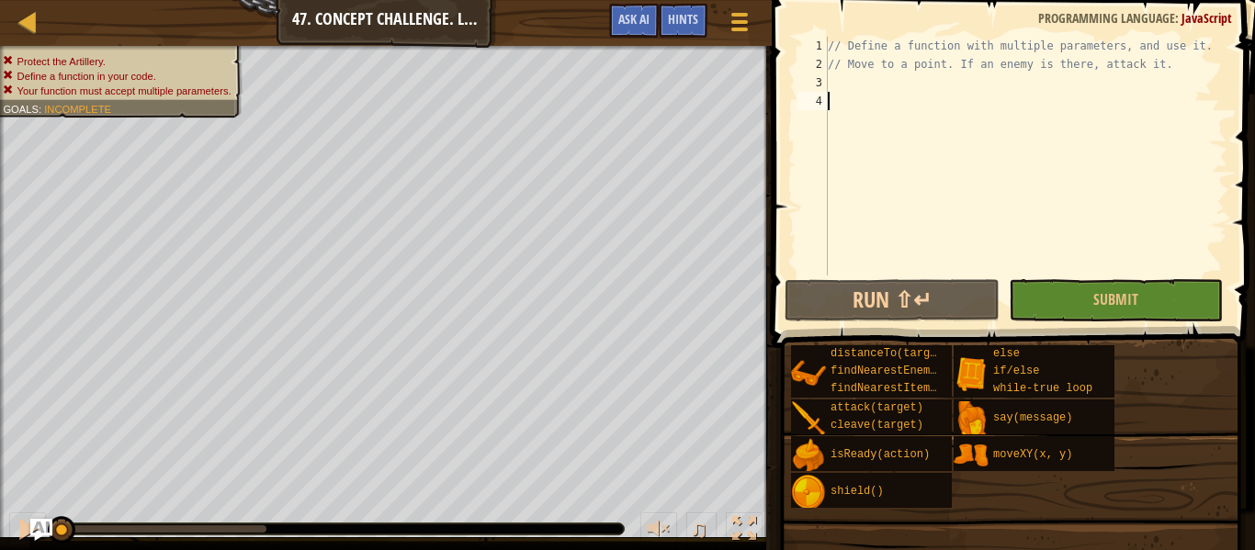
click at [834, 82] on div "// Define a function with multiple parameters, and use it. // Move to a point. …" at bounding box center [1025, 175] width 403 height 276
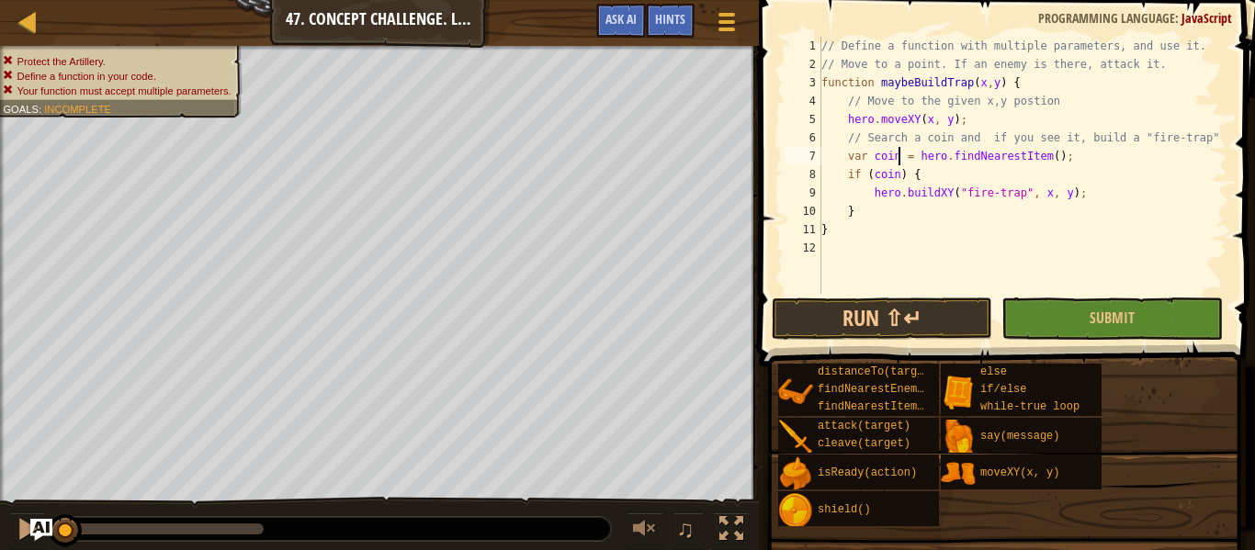
click at [899, 158] on div "// Define a function with multiple parameters, and use it. // Move to a point. …" at bounding box center [1022, 184] width 410 height 294
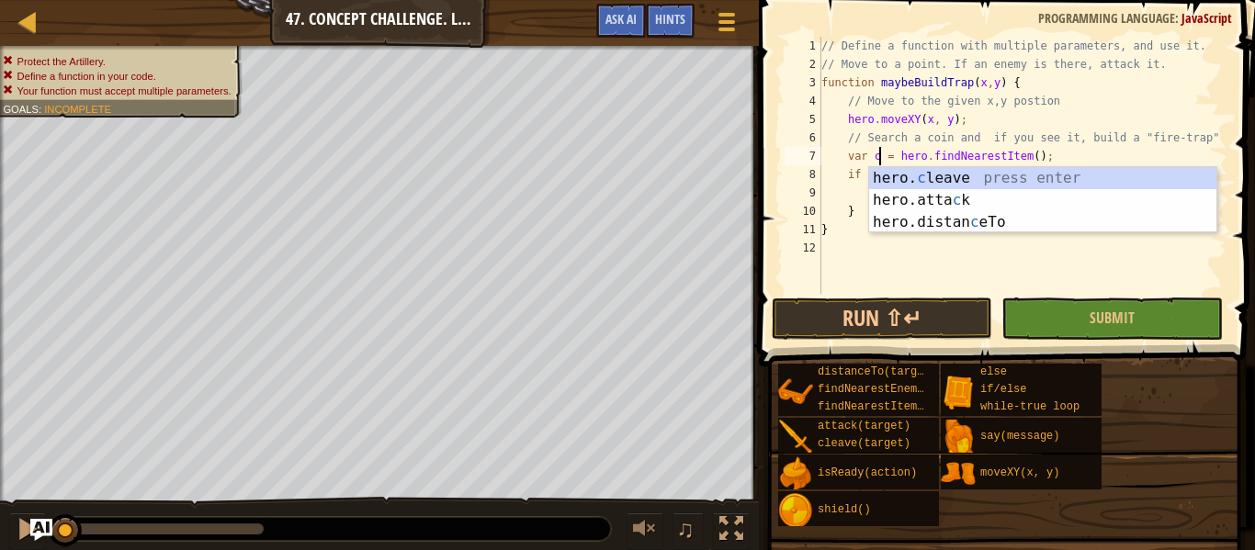
click at [1045, 163] on div "// Define a function with multiple parameters, and use it. // Move to a point. …" at bounding box center [1022, 184] width 410 height 294
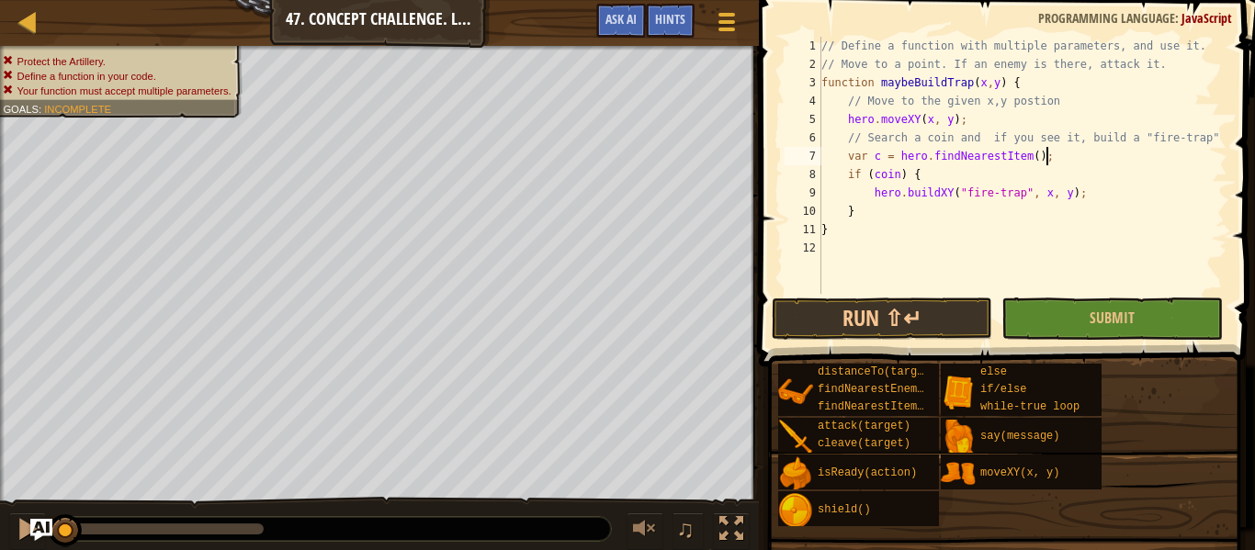
click at [899, 178] on div "// Define a function with multiple parameters, and use it. // Move to a point. …" at bounding box center [1022, 184] width 410 height 294
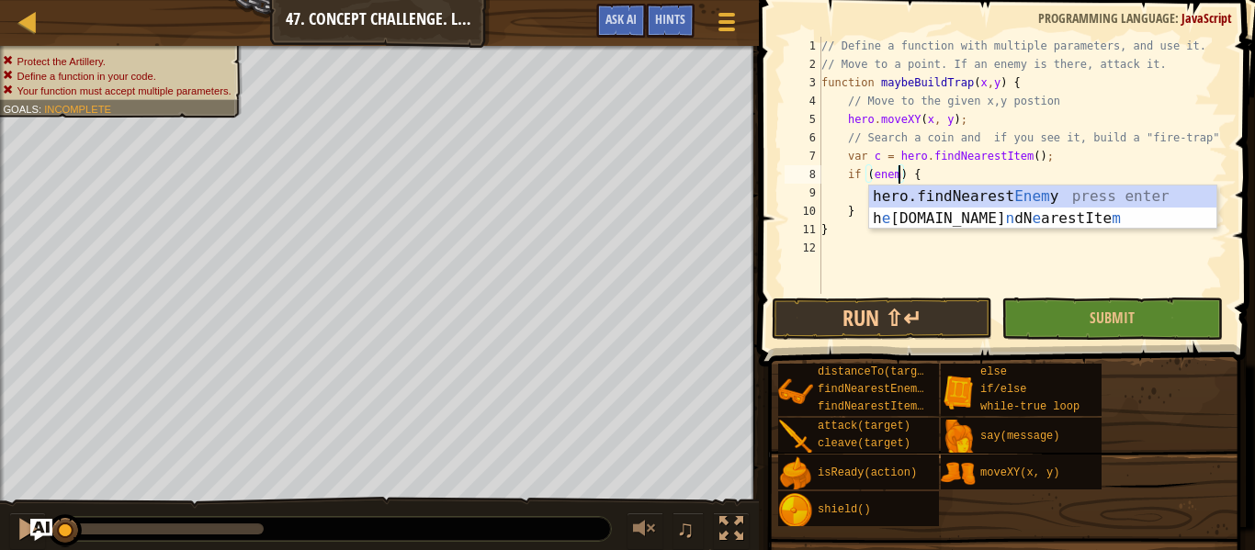
scroll to position [8, 12]
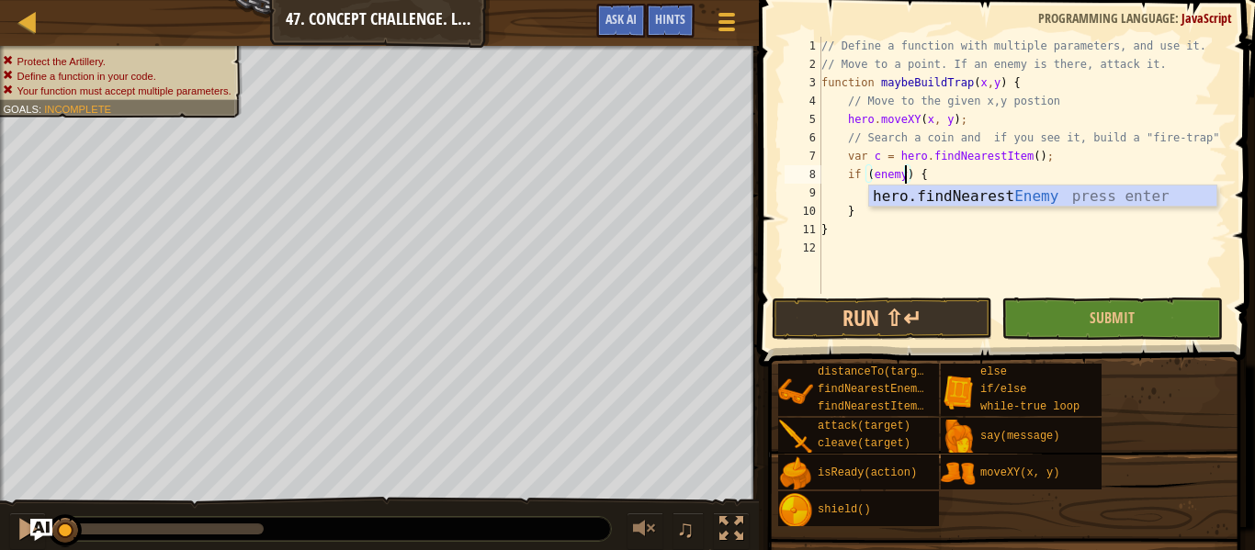
click at [1028, 153] on div "// Define a function with multiple parameters, and use it. // Move to a point. …" at bounding box center [1022, 184] width 410 height 294
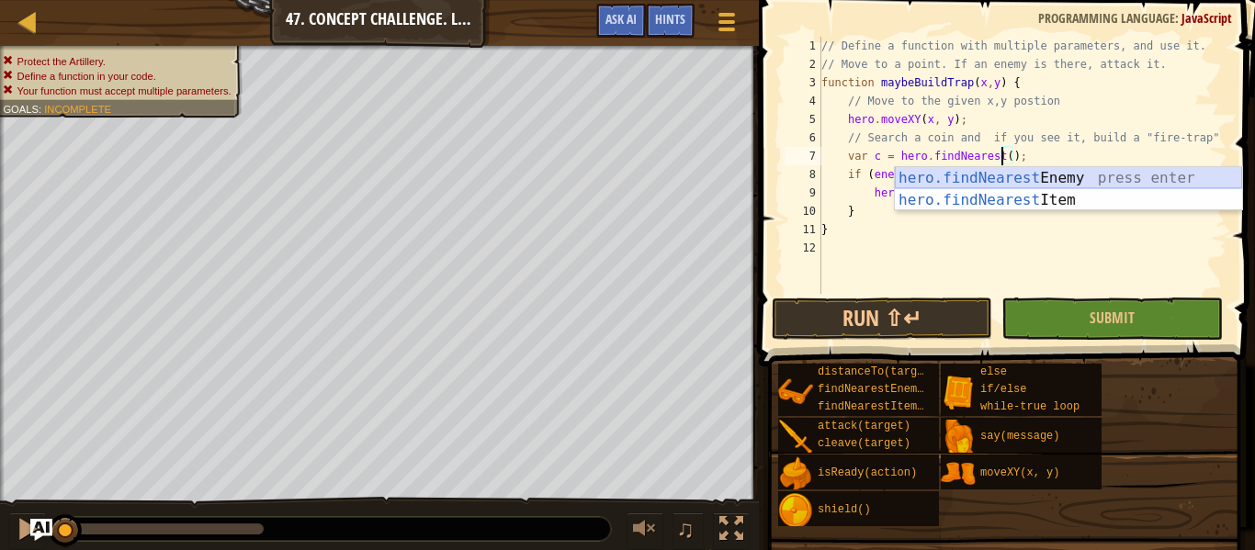
click at [1059, 177] on div "hero.findNearest Enemy press enter hero.findNearest Item press enter" at bounding box center [1068, 211] width 347 height 88
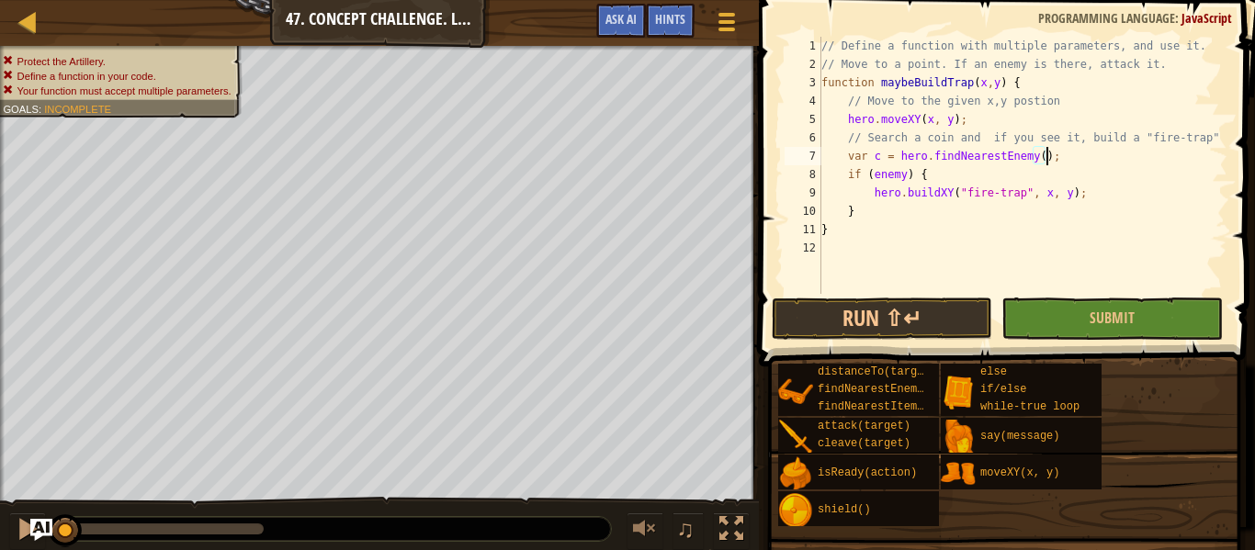
click at [883, 151] on div "// Define a function with multiple parameters, and use it. // Move to a point. …" at bounding box center [1022, 184] width 410 height 294
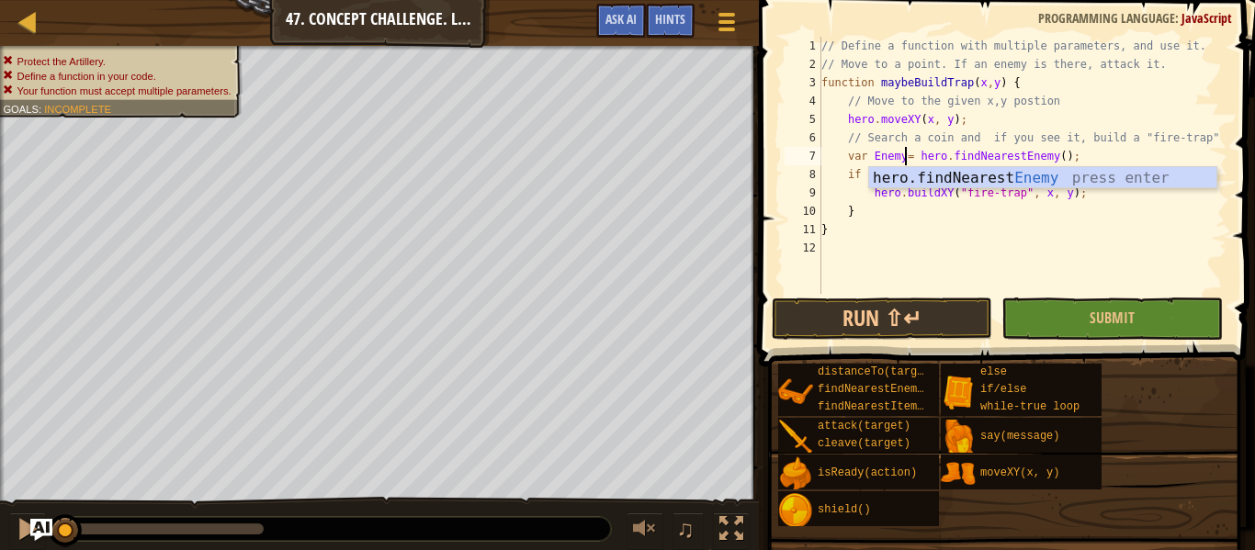
type textarea "var Enemy = hero.findNearestEnemy();"
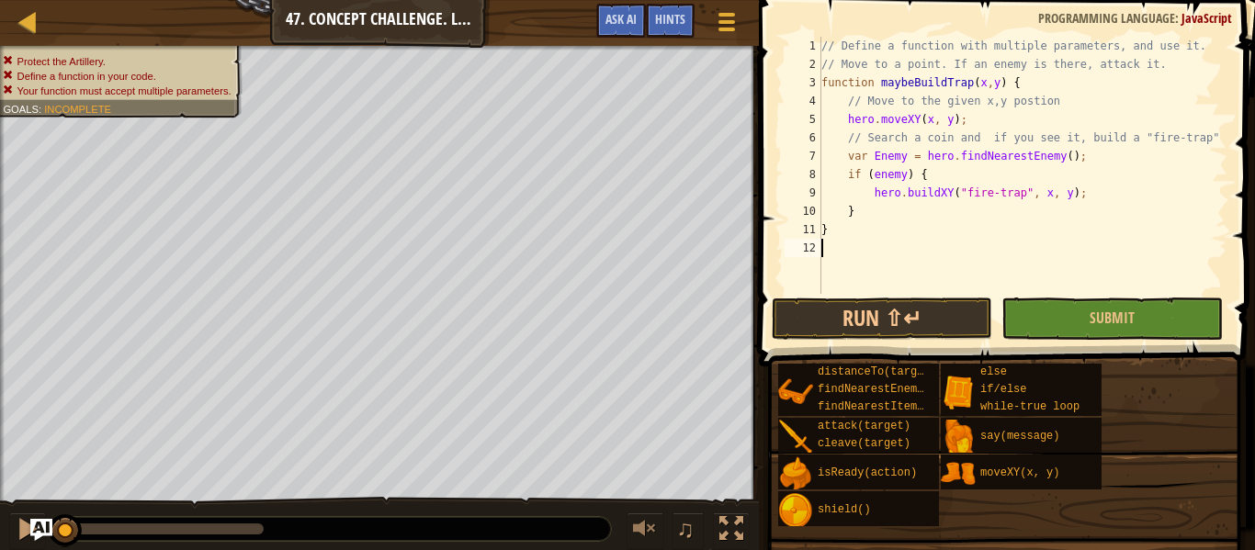
click at [970, 259] on div "// Define a function with multiple parameters, and use it. // Move to a point. …" at bounding box center [1022, 184] width 410 height 294
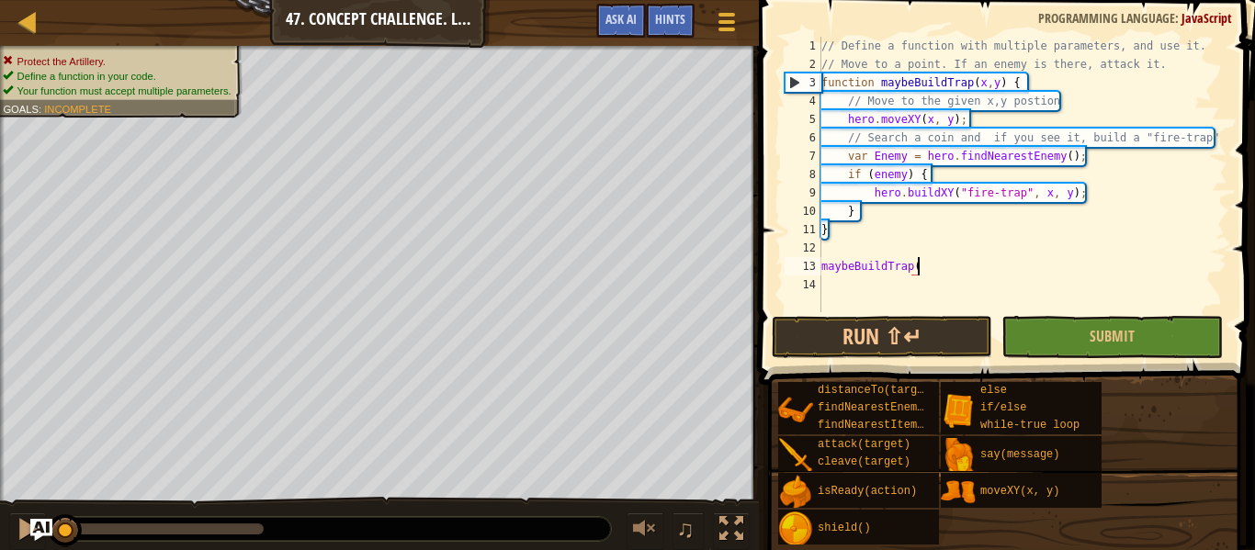
type textarea "maybeBuildTrap()"
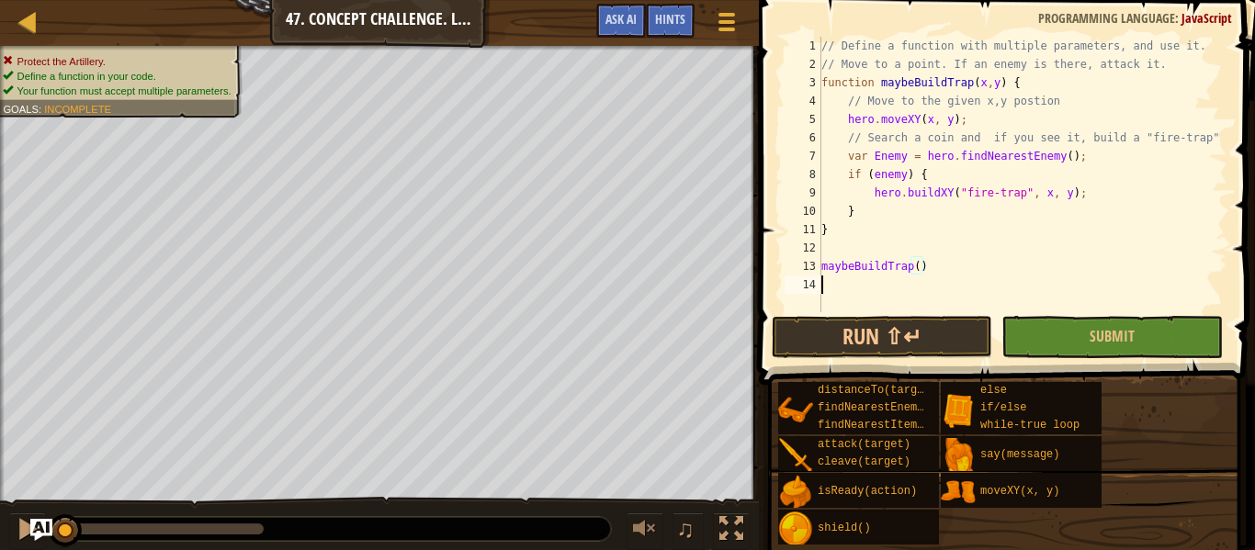
scroll to position [8, 0]
type textarea "maybeBuildTrap()"
click at [864, 247] on div "// Define a function with multiple parameters, and use it. // Move to a point. …" at bounding box center [1022, 193] width 410 height 312
type textarea "w"
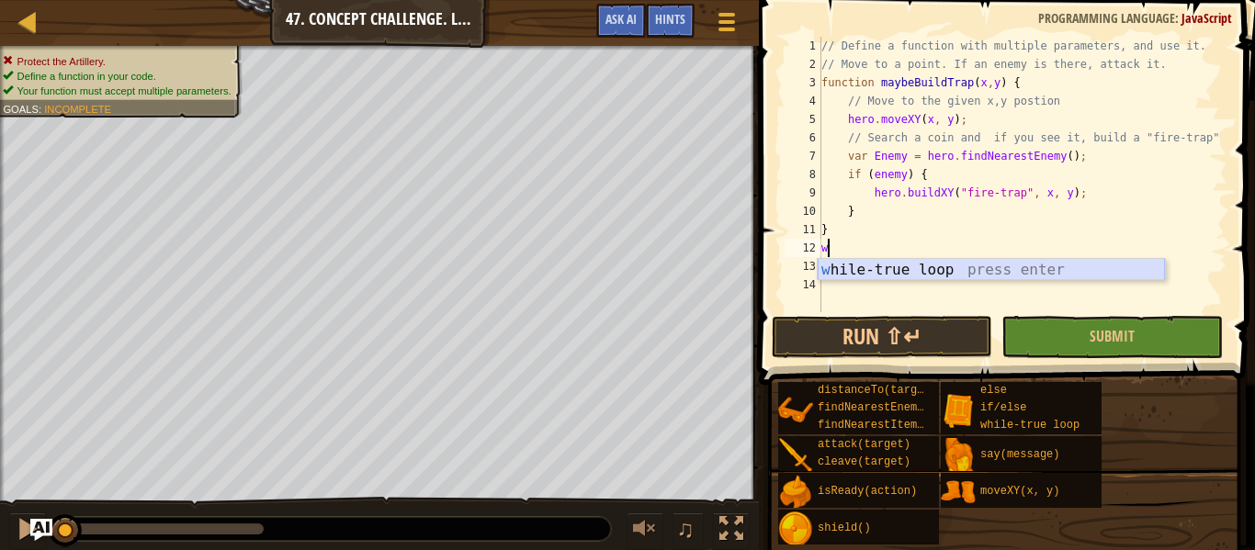
click at [895, 269] on div "w [PERSON_NAME]-true loop press enter" at bounding box center [990, 292] width 347 height 66
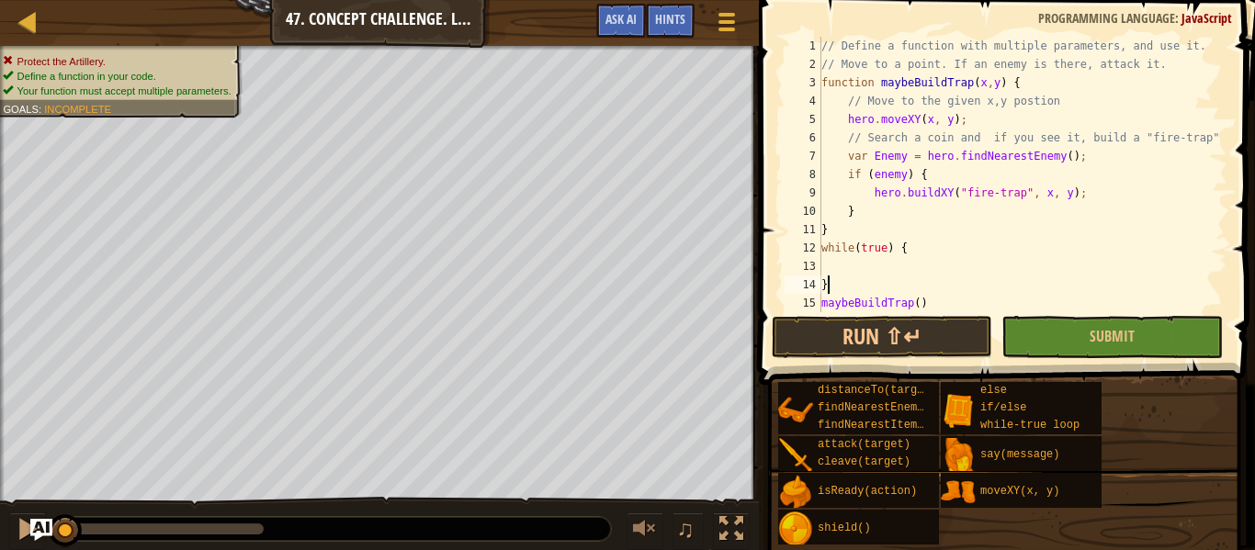
click at [861, 292] on div "// Define a function with multiple parameters, and use it. // Move to a point. …" at bounding box center [1022, 193] width 410 height 312
type textarea "}"
type textarea "while(true) {"
click at [944, 276] on div "// Define a function with multiple parameters, and use it. // Move to a point. …" at bounding box center [1022, 193] width 410 height 312
click at [917, 266] on div "// Define a function with multiple parameters, and use it. // Move to a point. …" at bounding box center [1022, 193] width 410 height 312
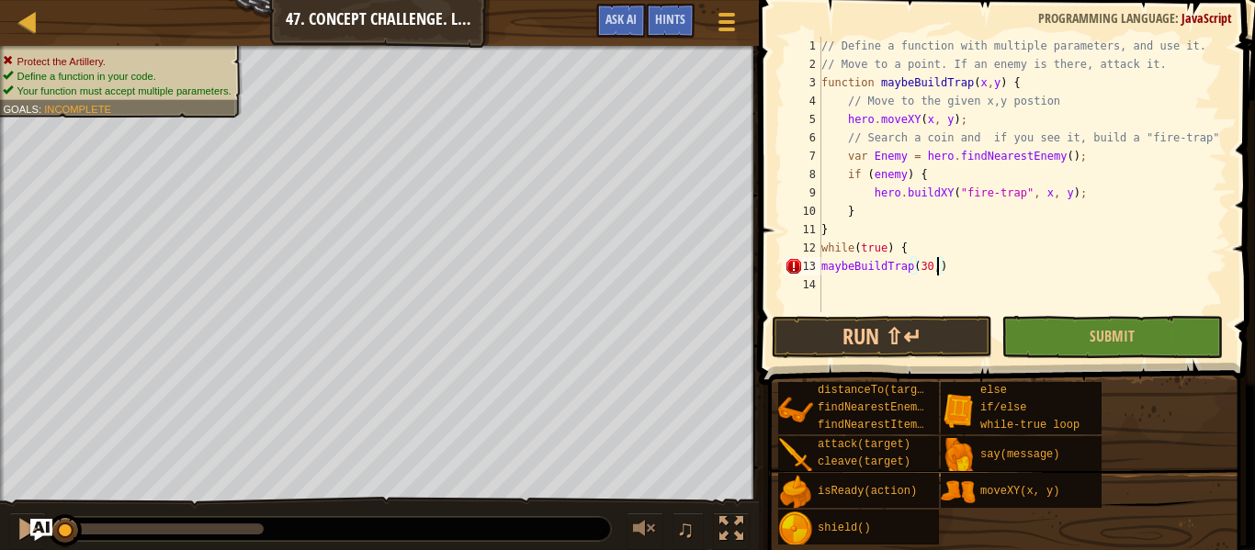
scroll to position [8, 17]
type textarea "maybeBuildTrap(30,10)"
click at [879, 276] on div "// Define a function with multiple parameters, and use it. // Move to a point. …" at bounding box center [1022, 193] width 410 height 312
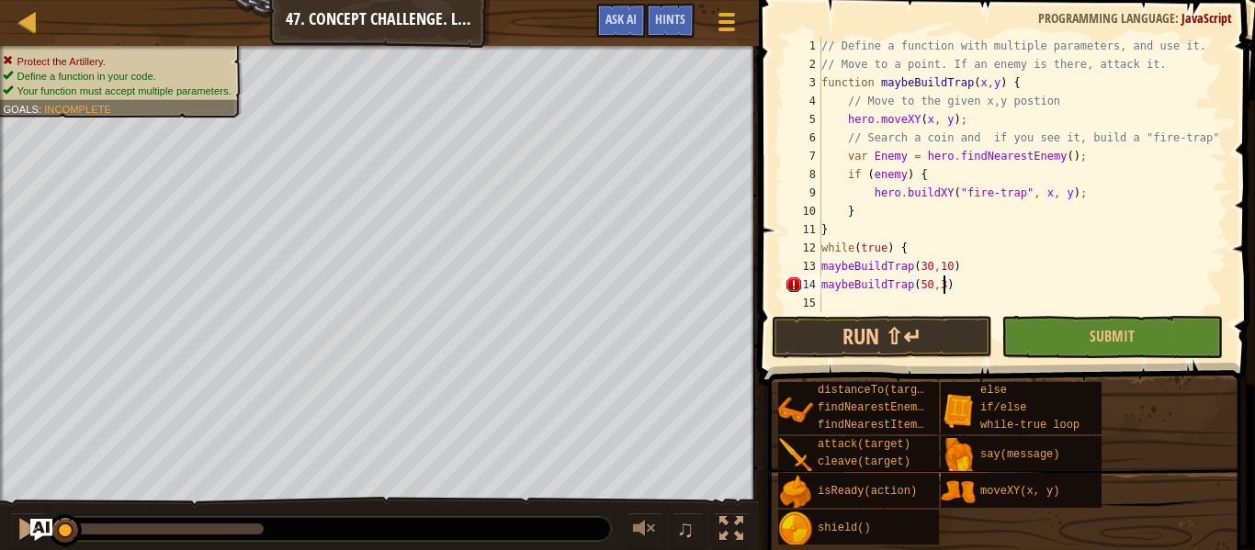
type textarea "maybeBuildTrap(50,30)"
click at [862, 302] on div "// Define a function with multiple parameters, and use it. // Move to a point. …" at bounding box center [1022, 193] width 410 height 312
type textarea "maybeBuildTrap(10,30)"
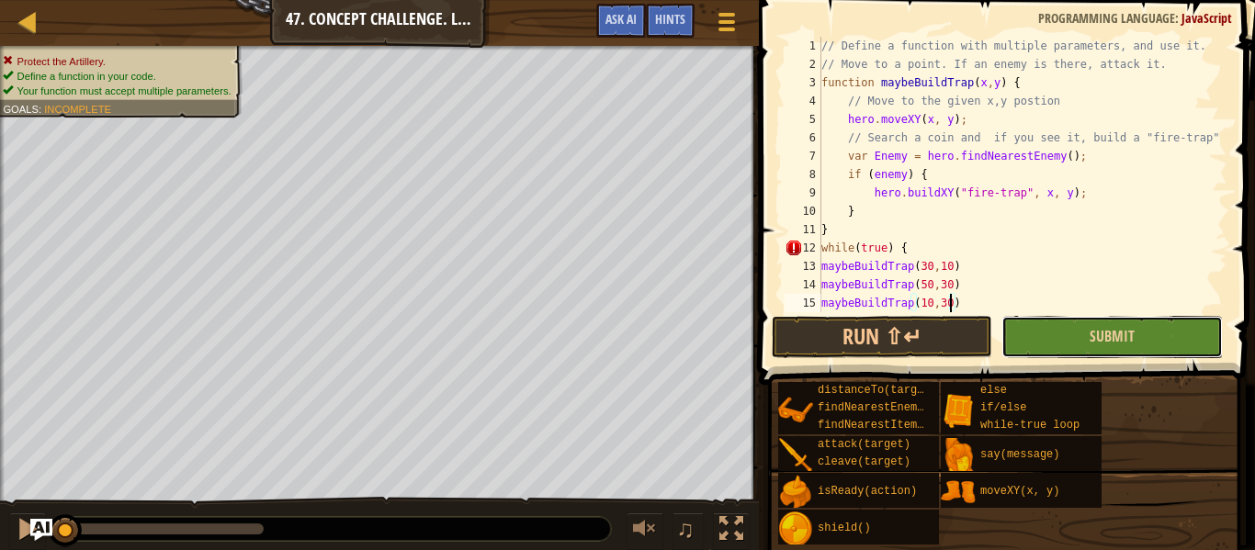
click at [1163, 324] on button "Submit" at bounding box center [1111, 337] width 220 height 42
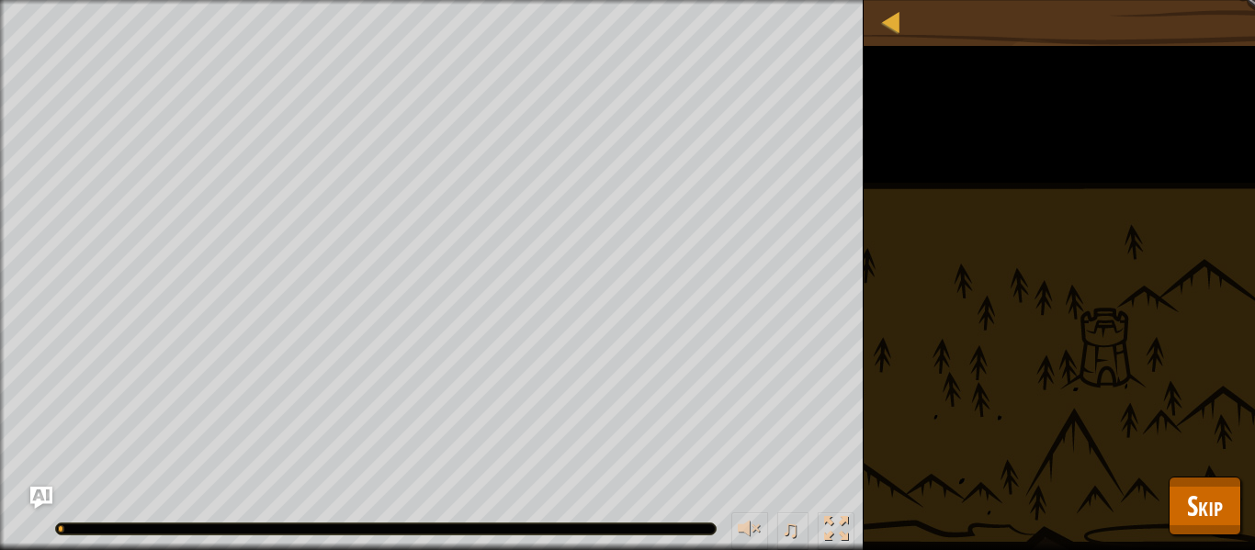
click at [1220, 548] on div "Protect the Artillery. Define a function in your code. Your function must accep…" at bounding box center [627, 275] width 1255 height 550
click at [1210, 510] on span "Skip" at bounding box center [1205, 506] width 36 height 38
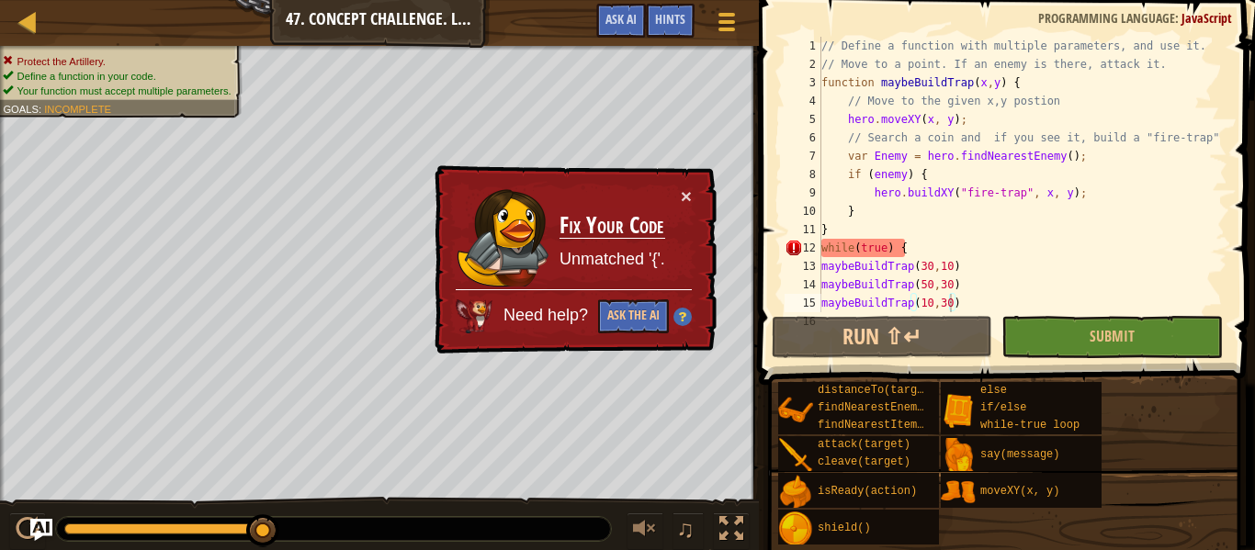
scroll to position [18, 0]
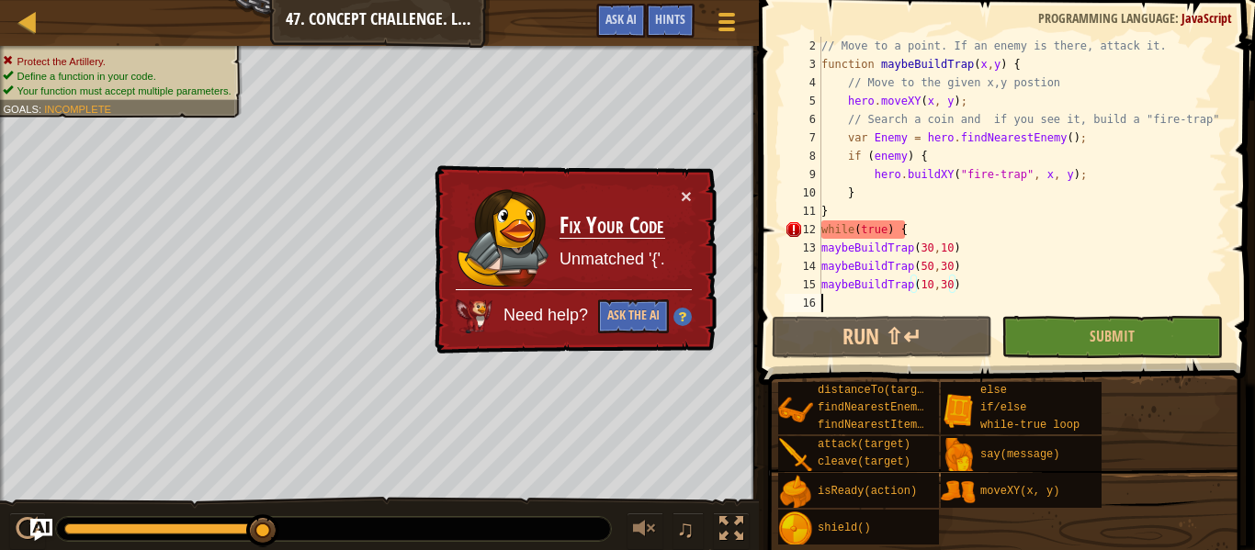
click at [941, 304] on div "// Move to a point. If an enemy is there, attack it. function maybeBuildTrap ( …" at bounding box center [1022, 193] width 410 height 312
paste textarea "}"
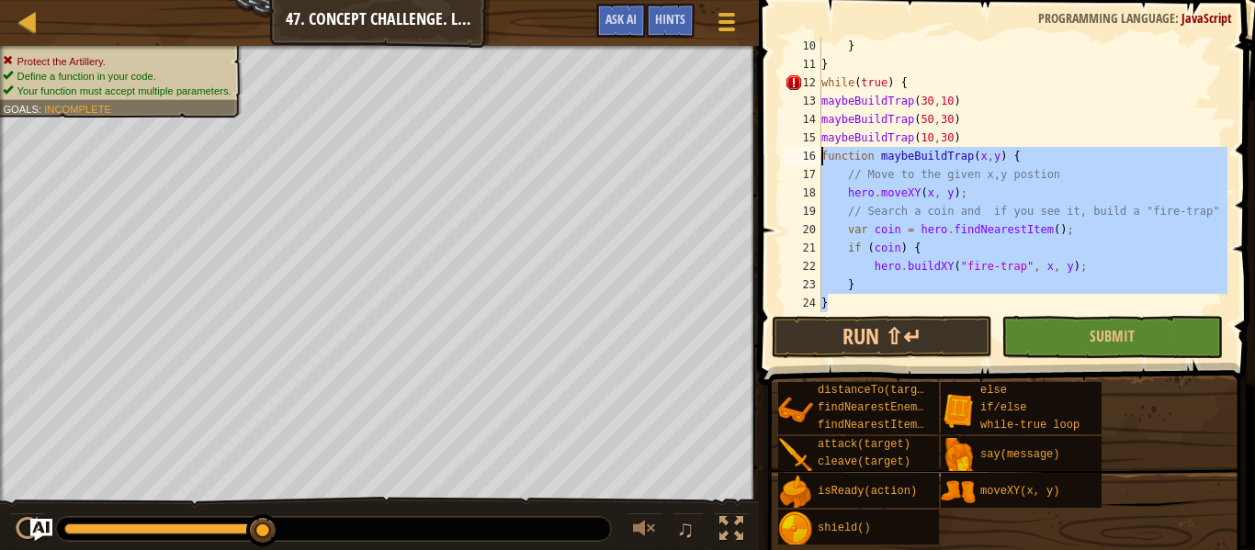
drag, startPoint x: 902, startPoint y: 307, endPoint x: 776, endPoint y: 154, distance: 197.7
click at [776, 154] on div "} 10 11 12 13 14 15 16 17 18 19 20 21 22 23 24 25 } } while ( true ) { maybeBui…" at bounding box center [1003, 228] width 501 height 439
type textarea "function maybeBuildTrap(x, y) { // Move to the given x,y postion"
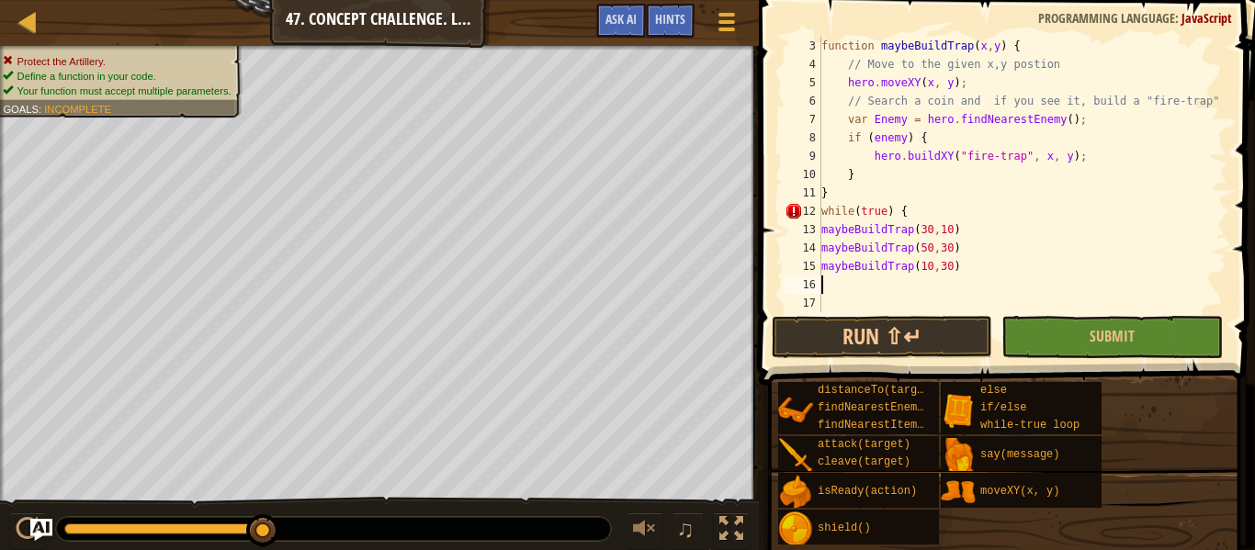
type textarea "maybeBuildTrap(10,30)"
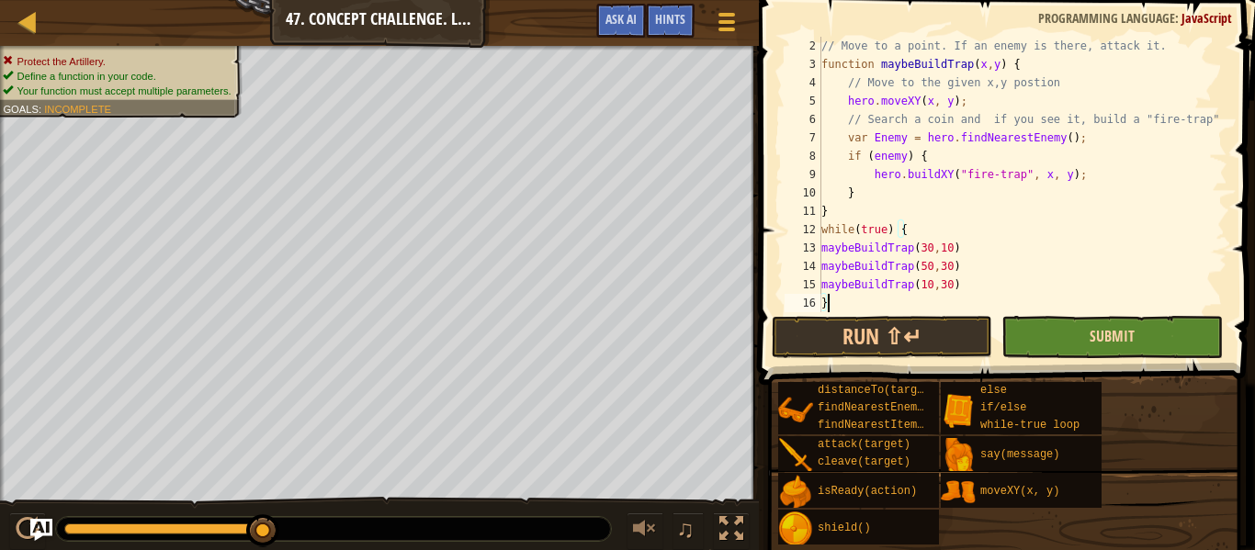
type textarea "}"
click at [1099, 338] on span "Submit" at bounding box center [1111, 336] width 45 height 20
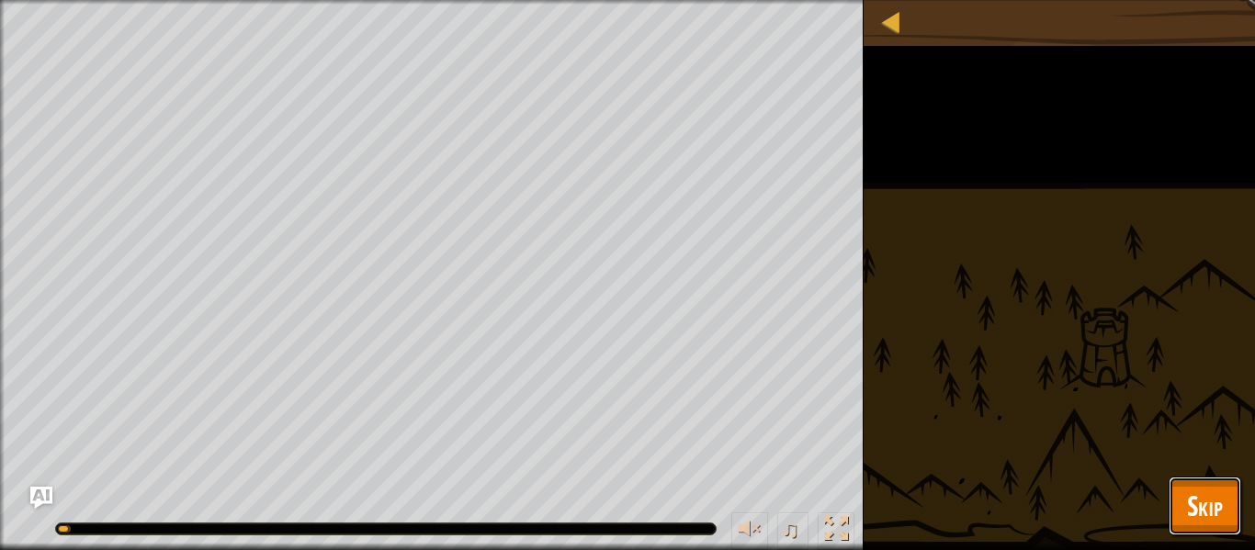
click at [1171, 508] on button "Skip" at bounding box center [1204, 506] width 73 height 59
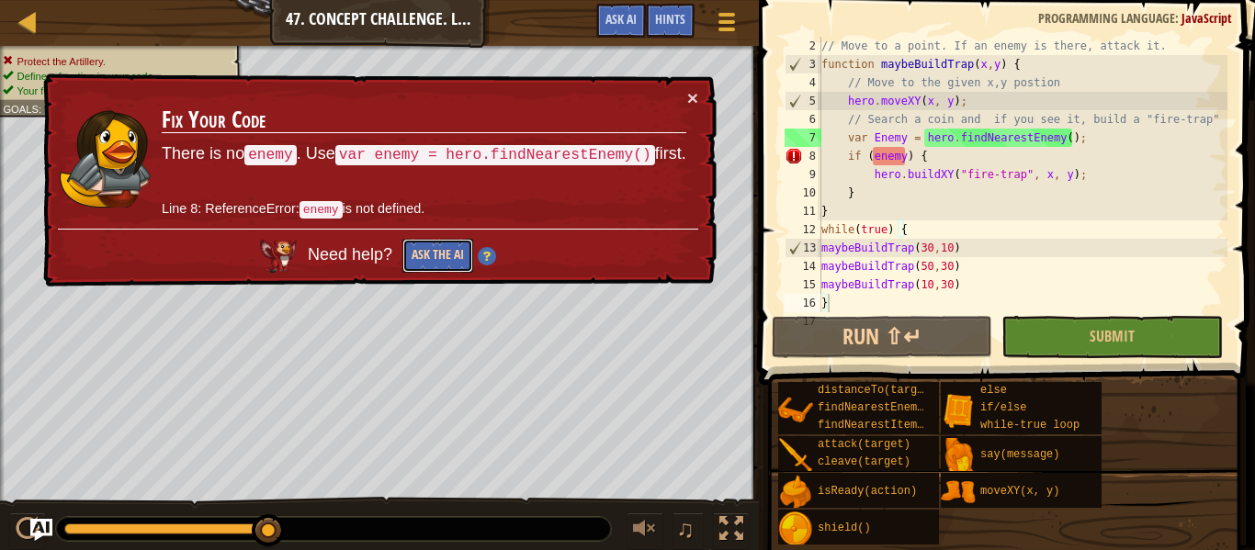
click at [420, 254] on button "Ask the AI" at bounding box center [436, 257] width 72 height 35
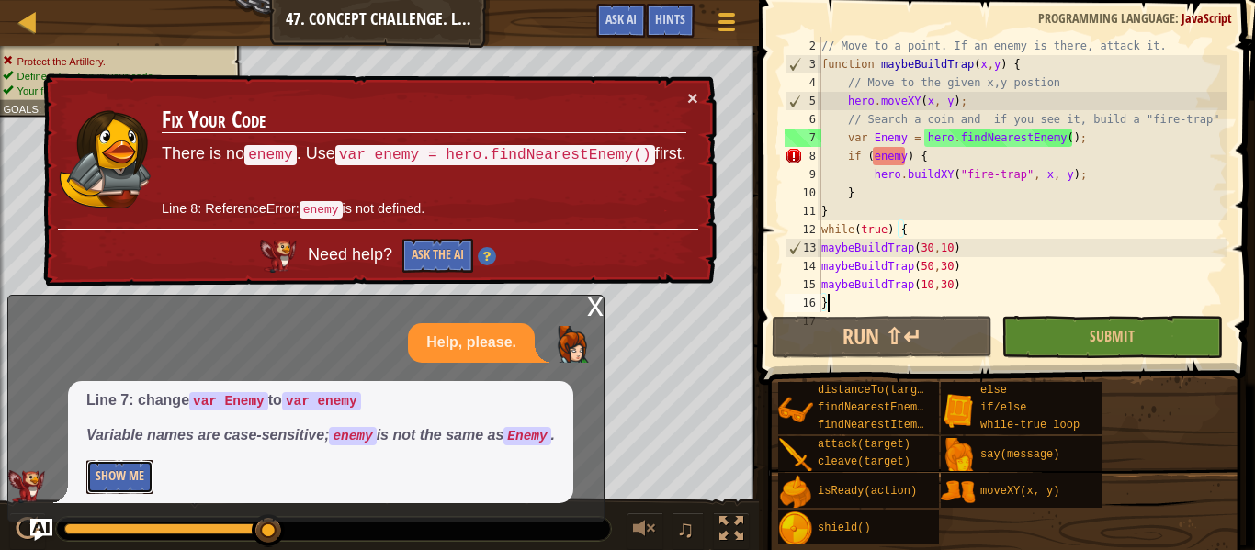
click at [96, 478] on button "Show Me" at bounding box center [119, 477] width 67 height 34
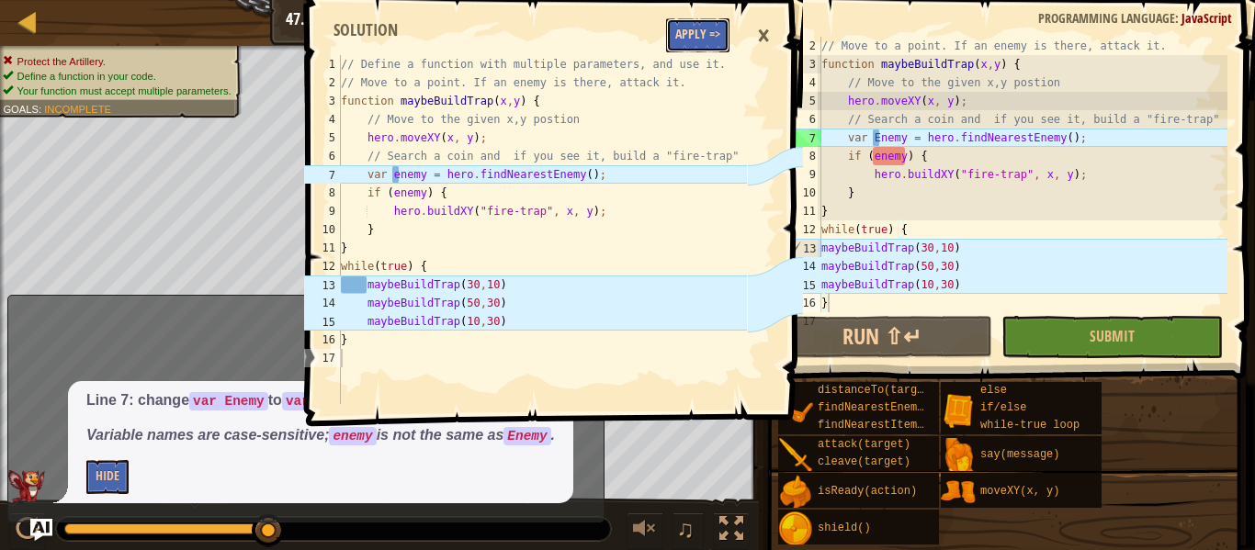
click at [685, 42] on button "Apply =>" at bounding box center [697, 35] width 63 height 34
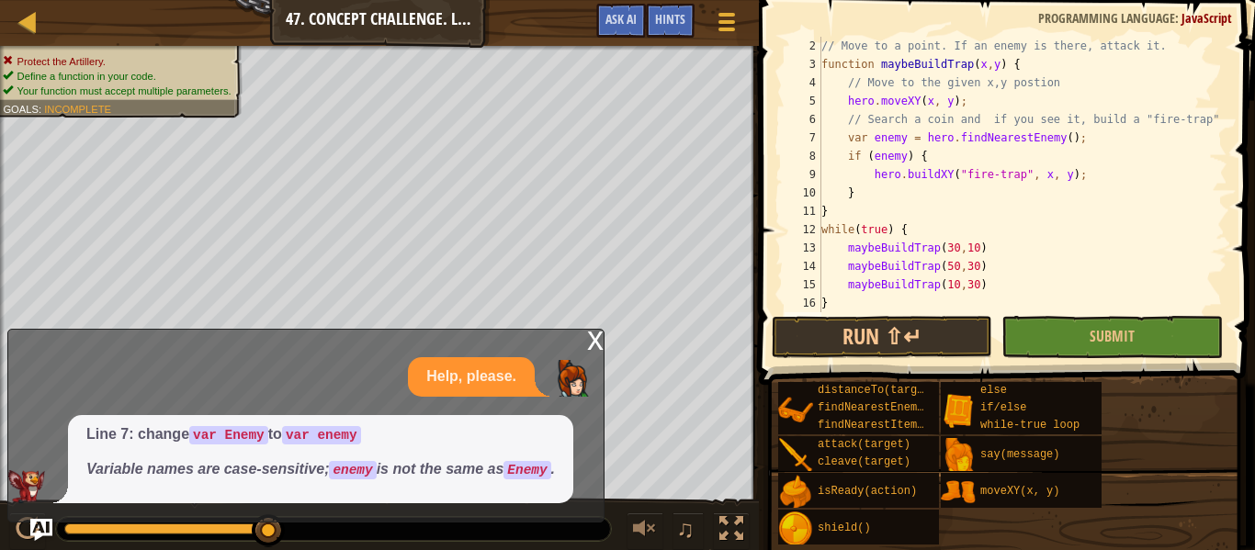
click at [602, 332] on div "x" at bounding box center [595, 339] width 17 height 18
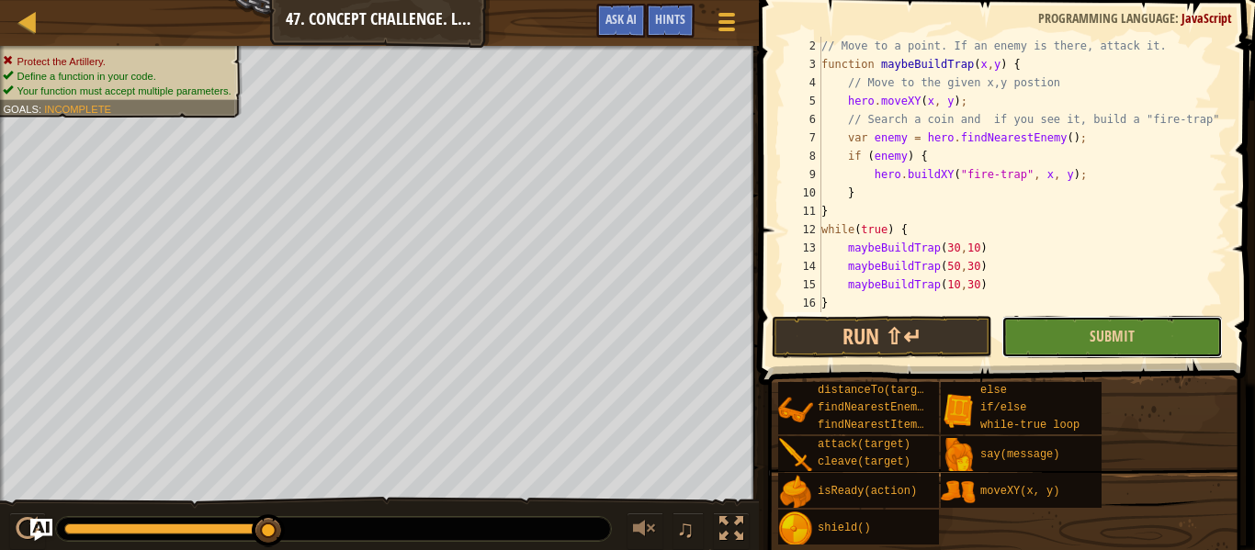
click at [1030, 339] on button "Submit" at bounding box center [1111, 337] width 220 height 42
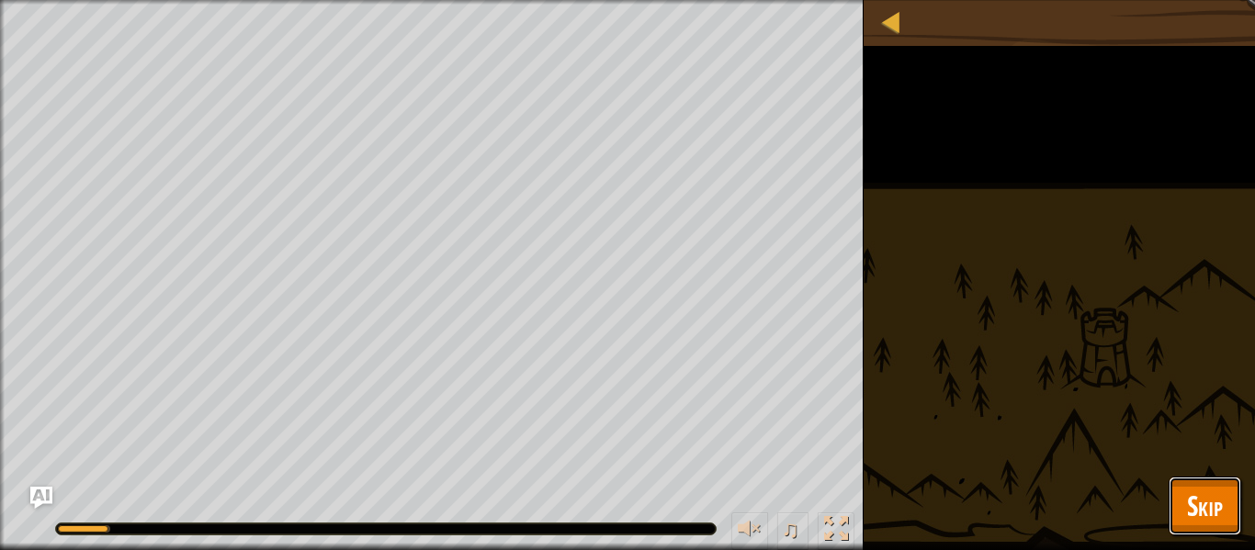
click at [1206, 513] on span "Skip" at bounding box center [1205, 506] width 36 height 38
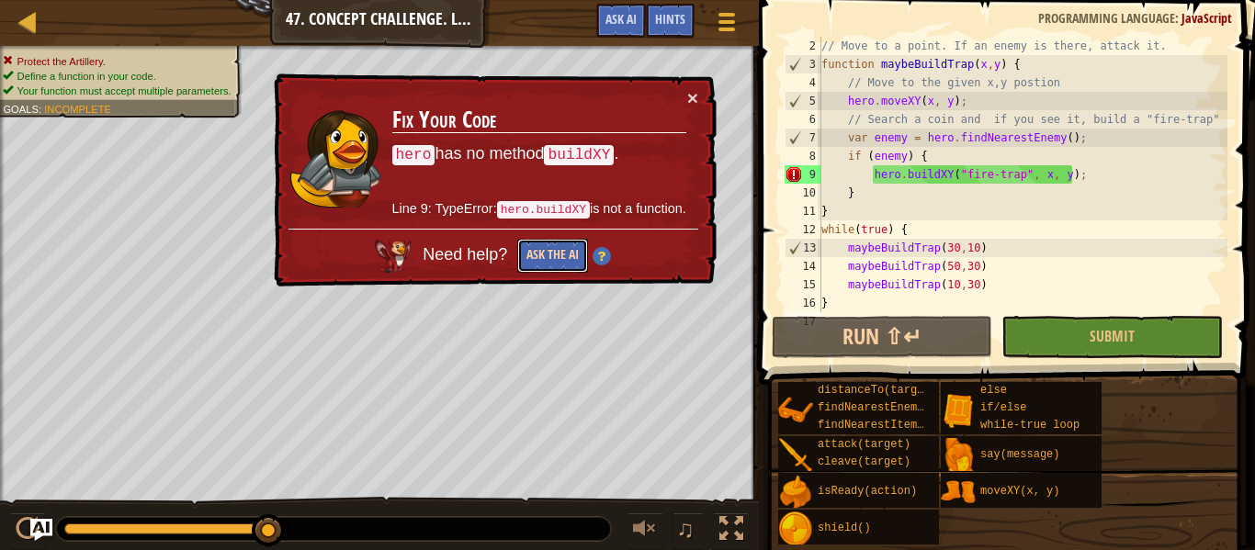
click at [540, 262] on button "Ask the AI" at bounding box center [552, 256] width 71 height 34
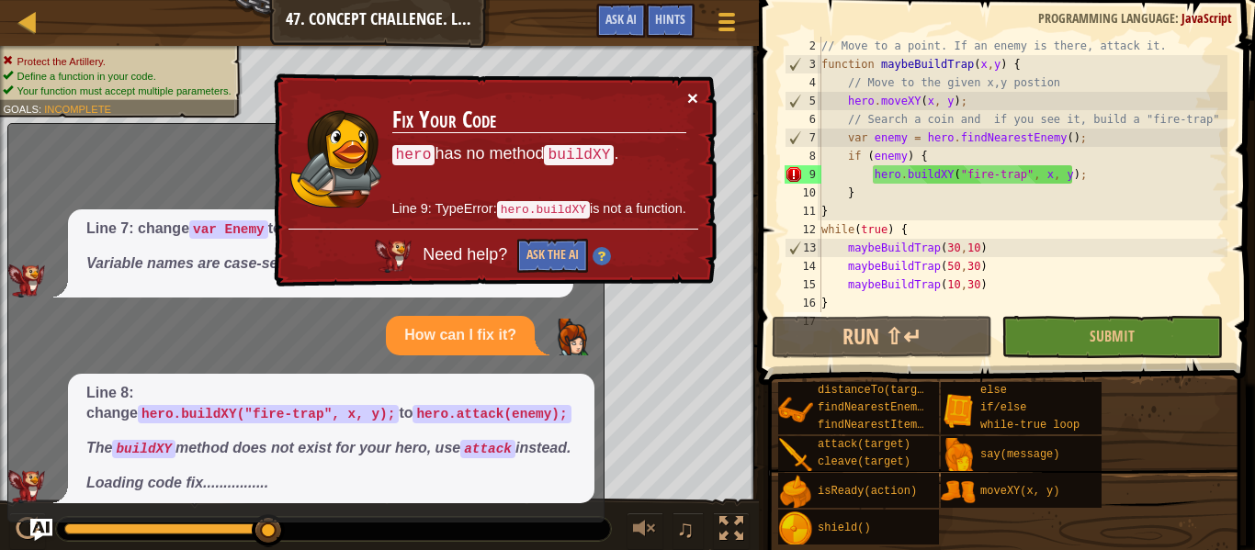
click at [692, 97] on button "×" at bounding box center [692, 99] width 11 height 19
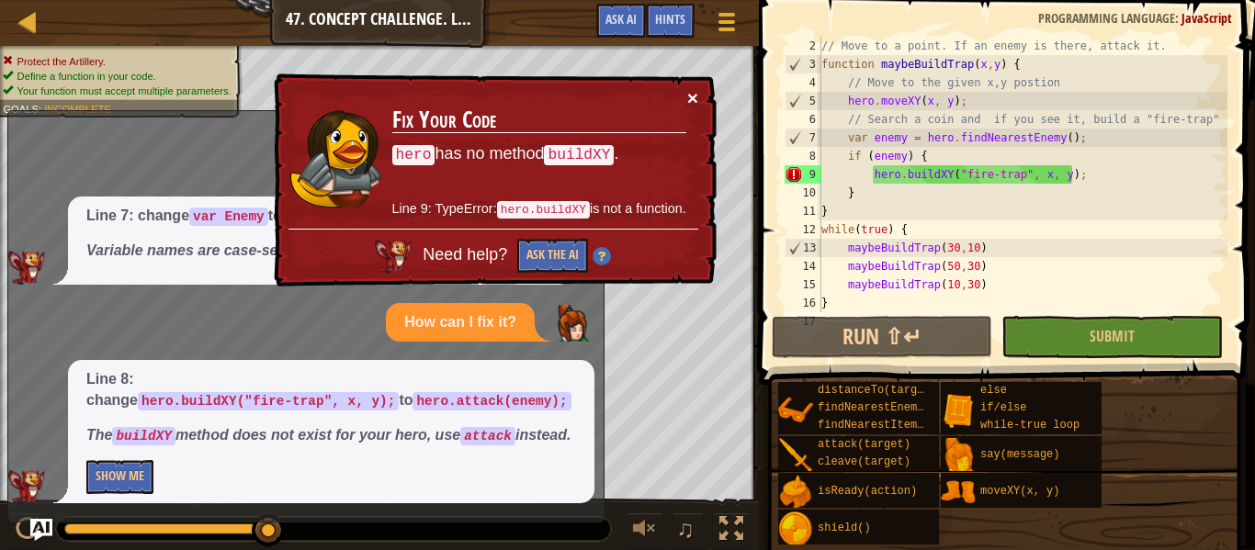
click at [691, 100] on button "×" at bounding box center [691, 96] width 11 height 19
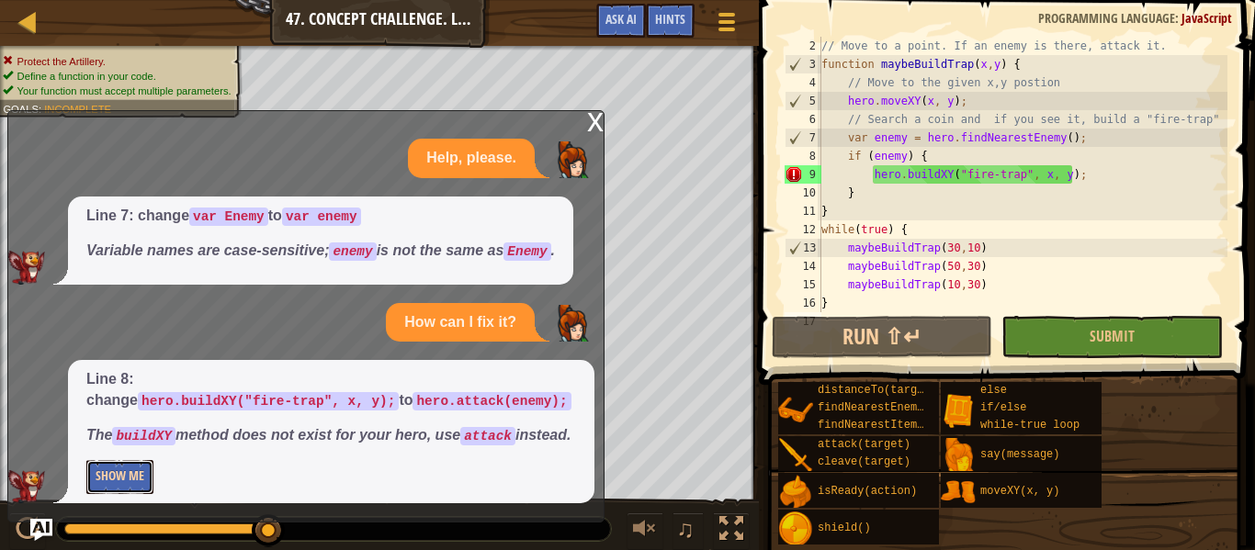
click at [96, 478] on button "Show Me" at bounding box center [119, 477] width 67 height 34
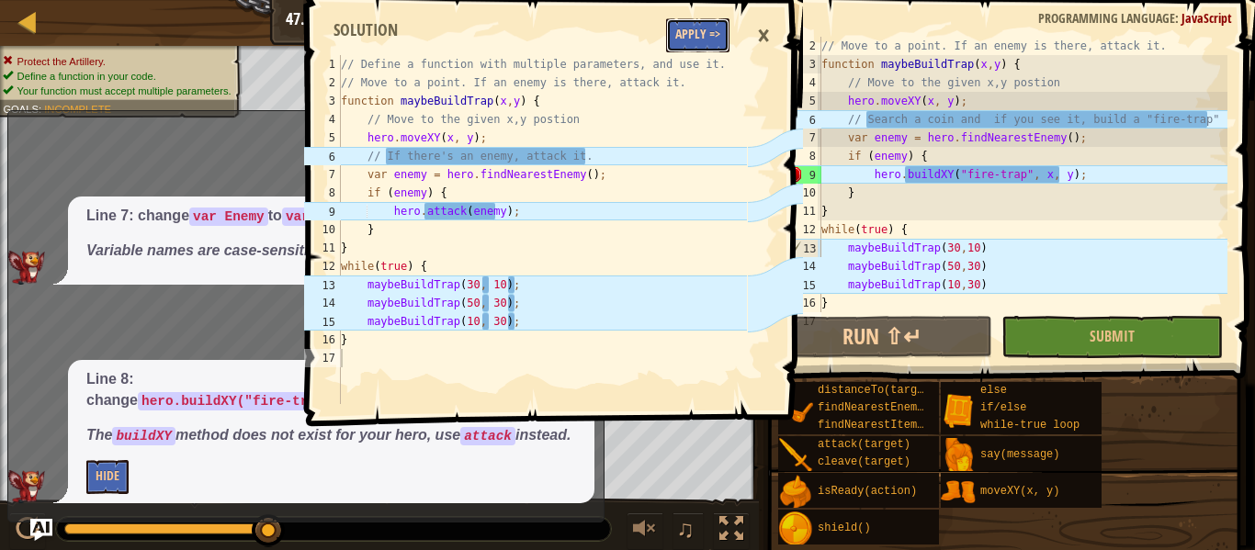
click at [686, 46] on button "Apply =>" at bounding box center [697, 35] width 63 height 34
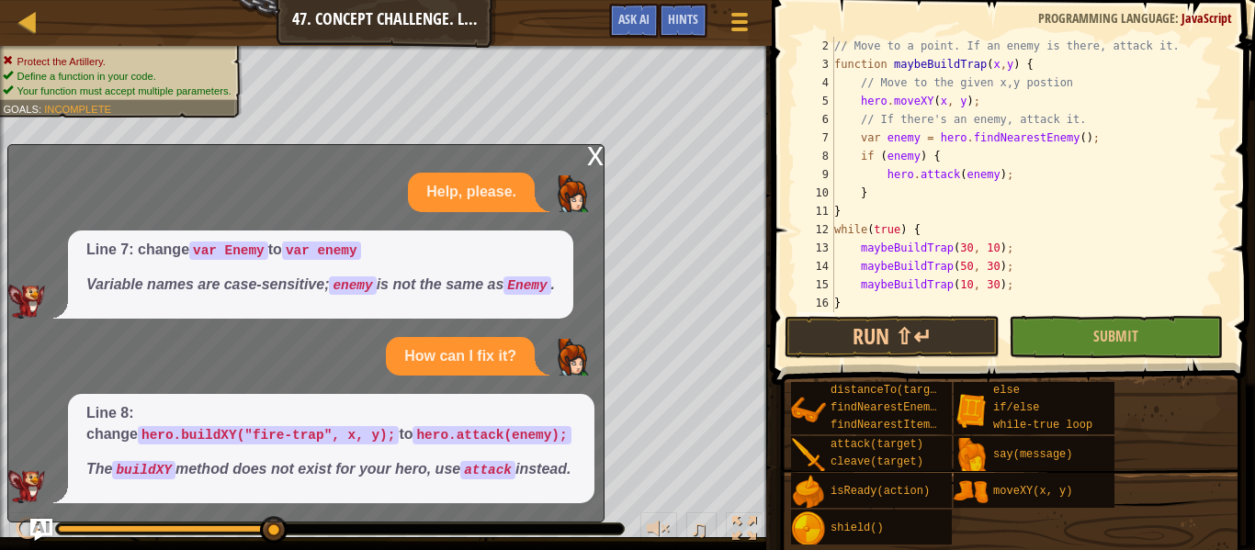
click at [598, 148] on div "x" at bounding box center [595, 154] width 17 height 18
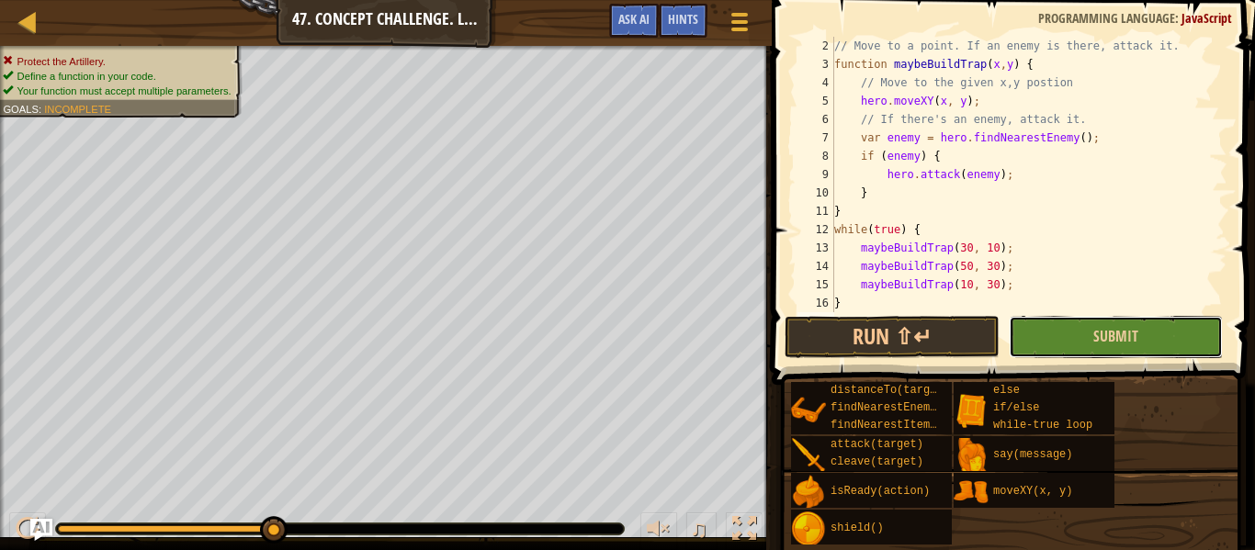
click at [1091, 338] on button "Submit" at bounding box center [1115, 337] width 214 height 42
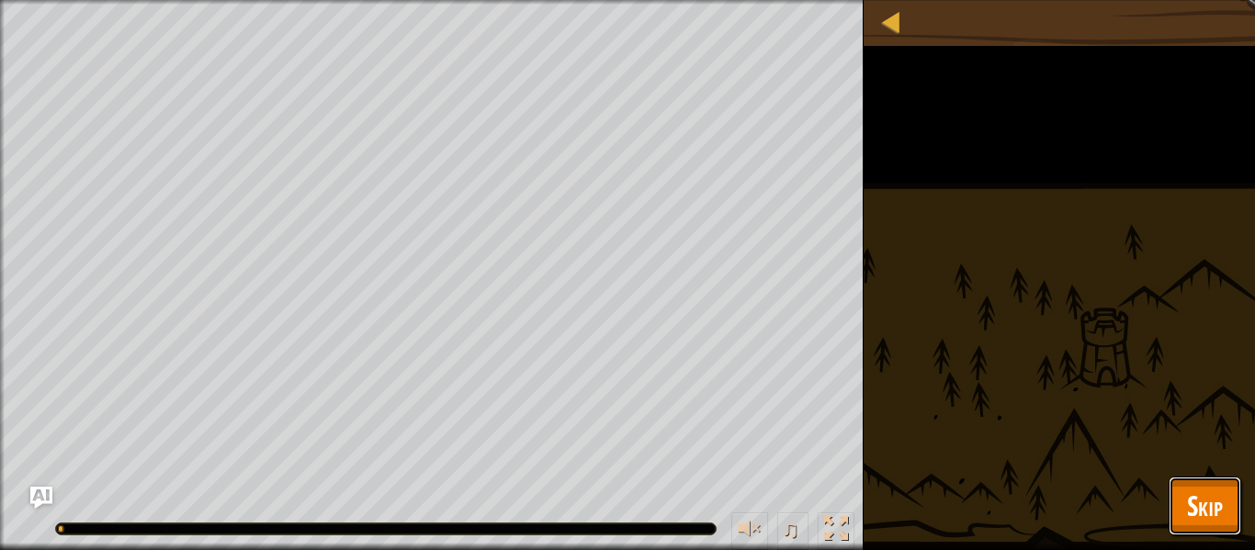
click at [1181, 520] on button "Skip" at bounding box center [1204, 506] width 73 height 59
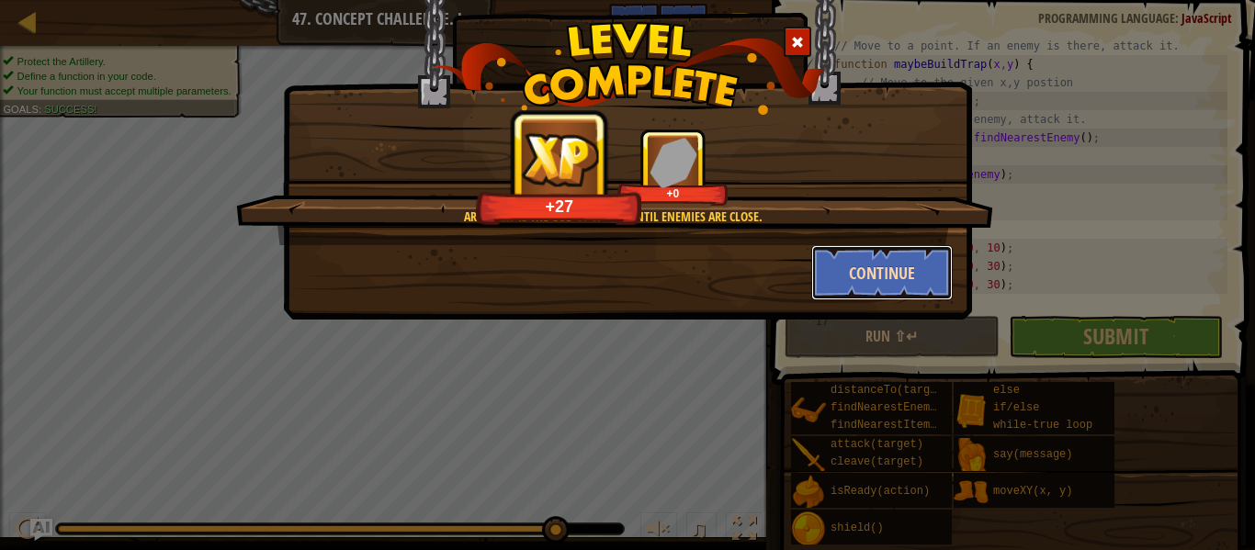
click at [833, 276] on button "Continue" at bounding box center [882, 272] width 142 height 55
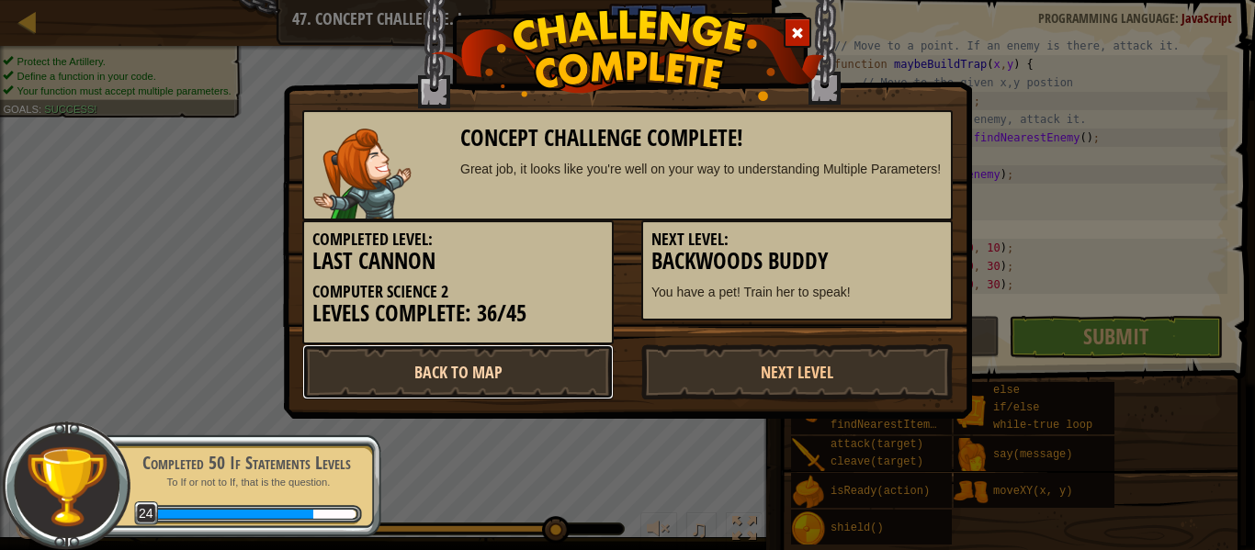
click at [470, 374] on link "Back to Map" at bounding box center [457, 371] width 311 height 55
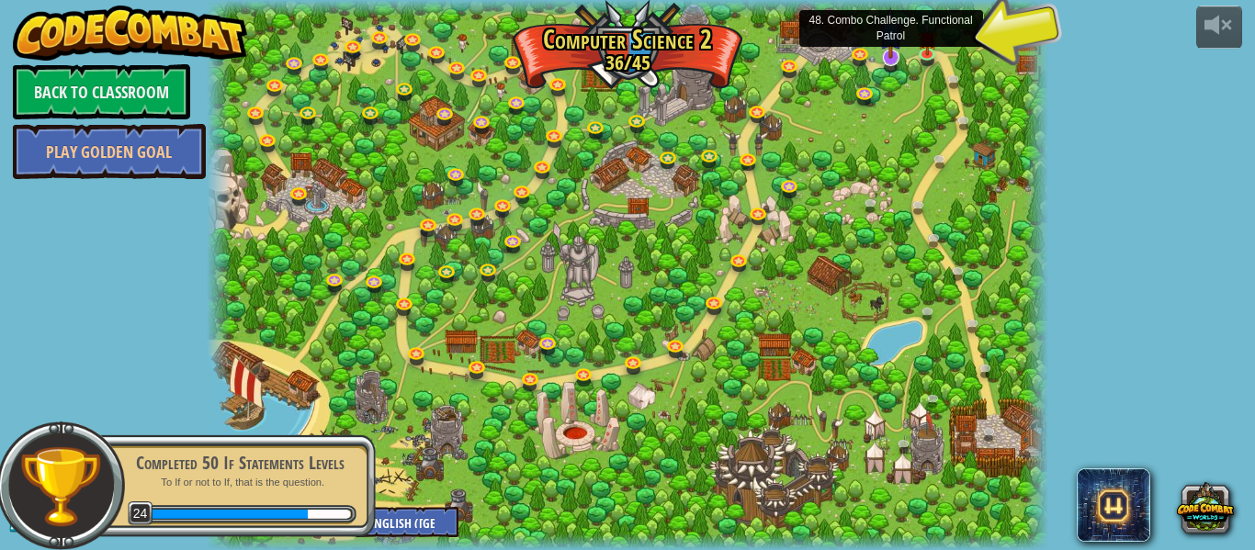
click at [887, 51] on img at bounding box center [890, 32] width 22 height 51
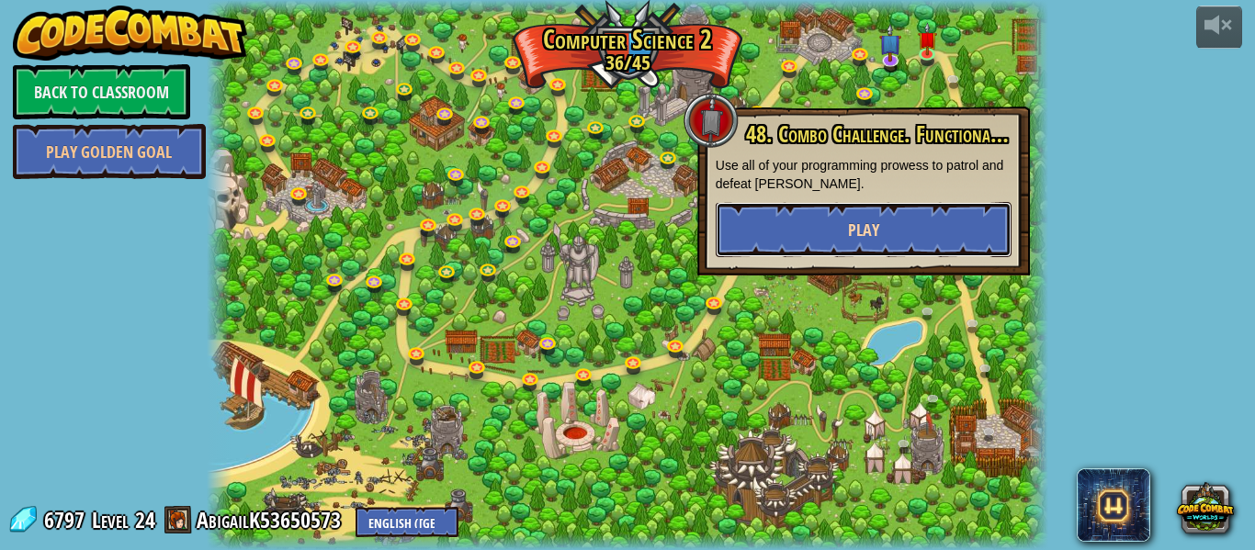
click at [877, 219] on span "Play" at bounding box center [863, 230] width 31 height 23
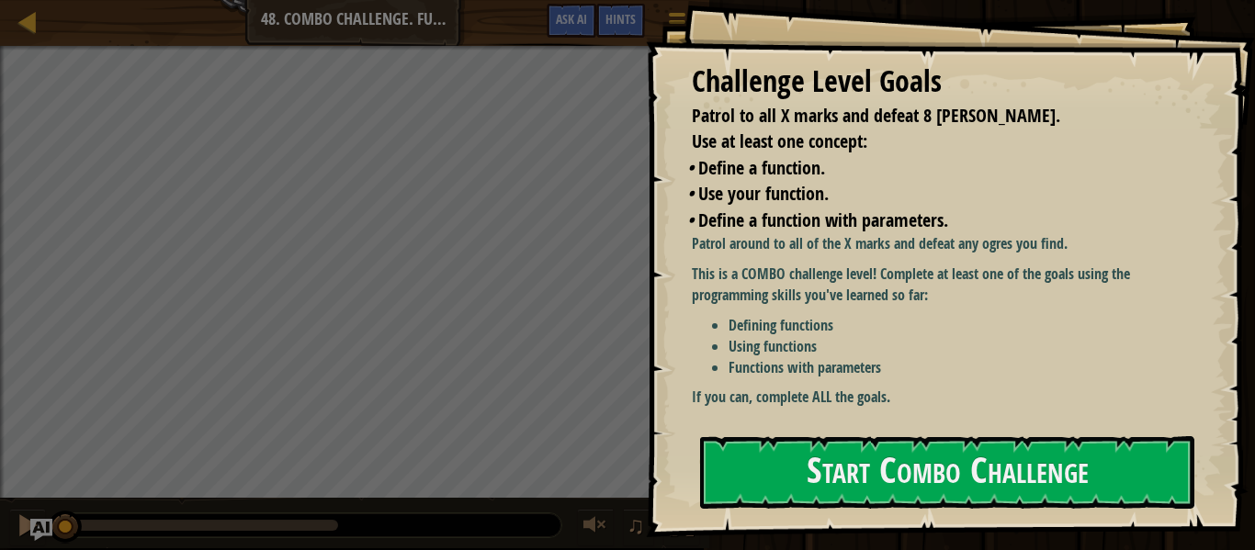
click at [877, 219] on span "Define a function with parameters." at bounding box center [823, 220] width 250 height 25
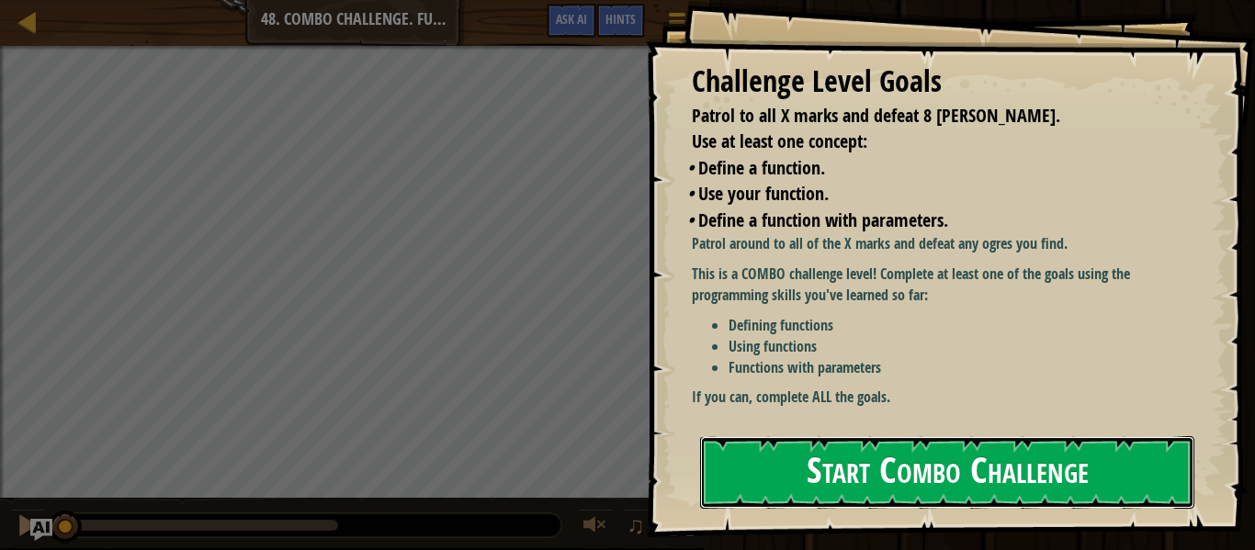
click at [756, 499] on button "Start Combo Challenge" at bounding box center [947, 472] width 494 height 73
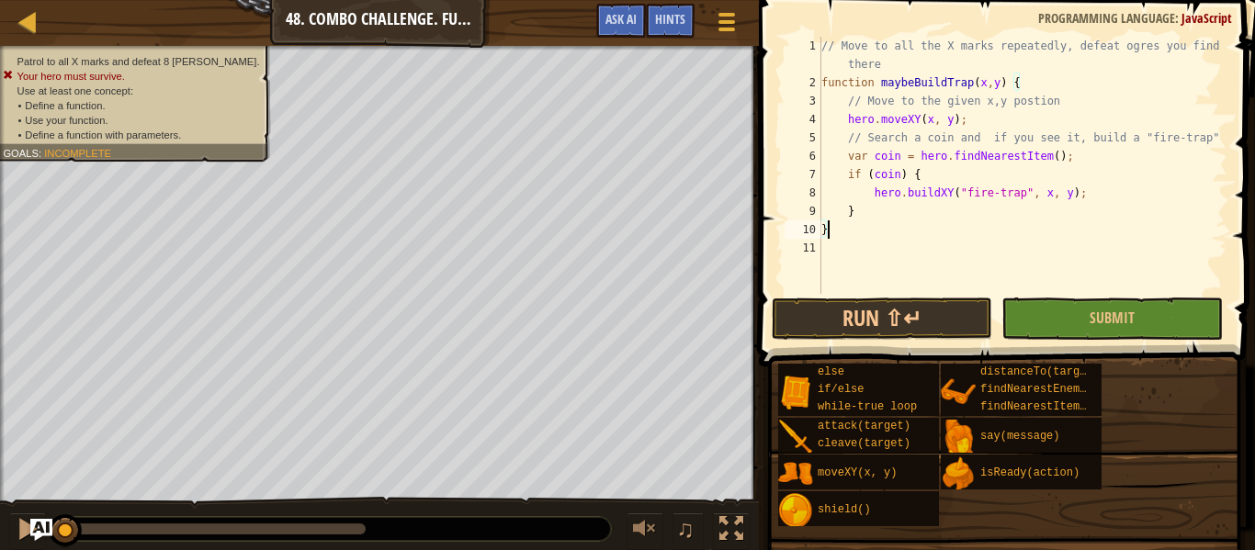
click at [1025, 194] on div "// Move to all the X marks repeatedly, defeat ogres you find there function may…" at bounding box center [1022, 193] width 410 height 312
click at [901, 169] on div "// Move to all the X marks repeatedly, defeat ogres you find there function may…" at bounding box center [1022, 193] width 410 height 312
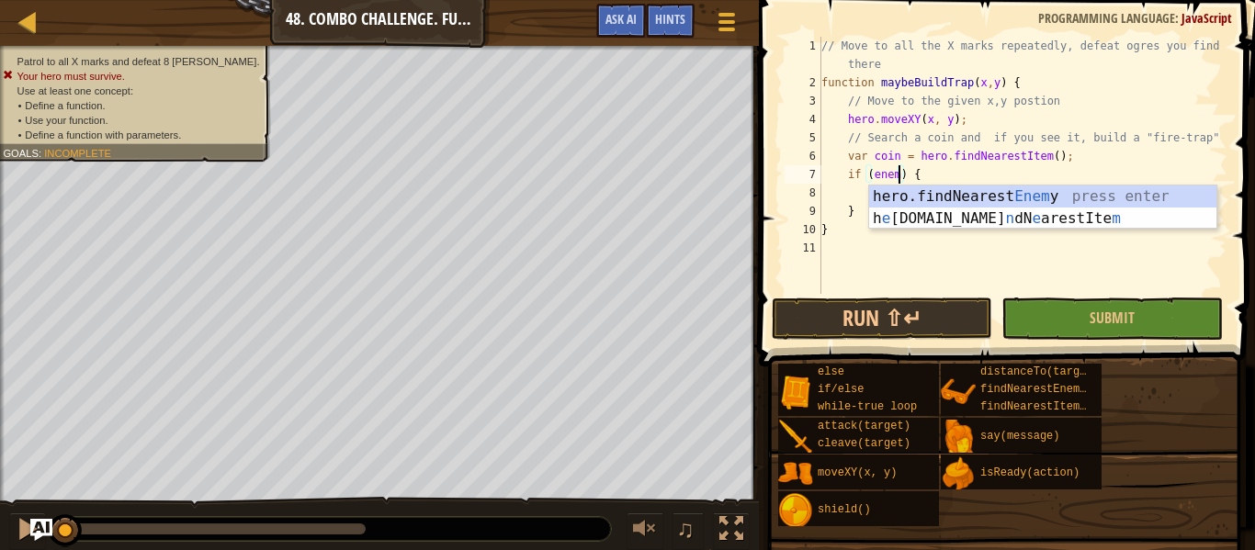
scroll to position [8, 12]
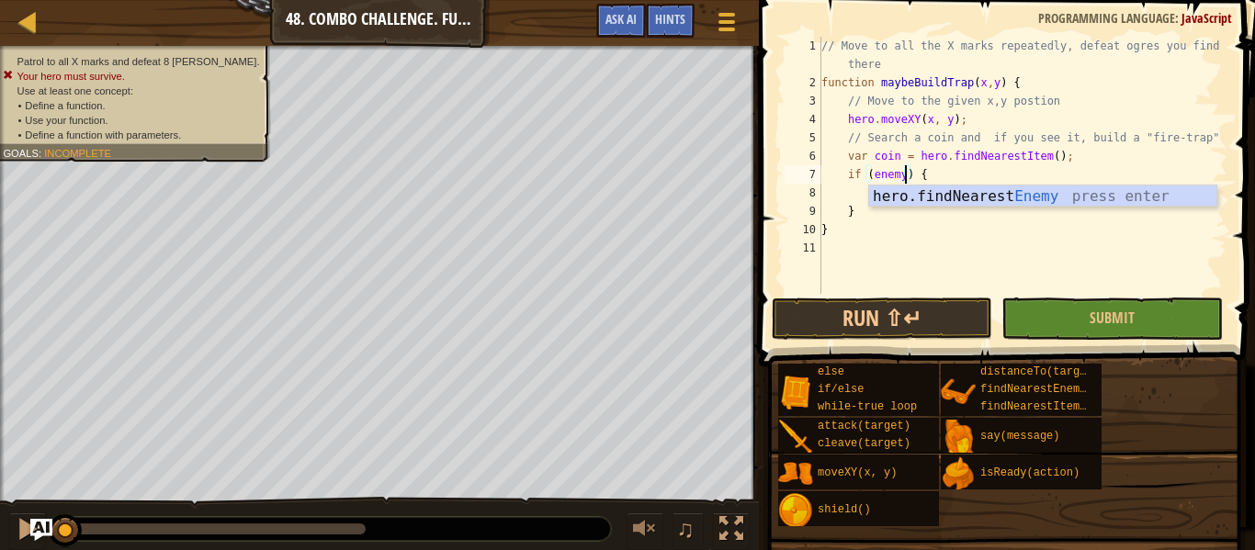
click at [886, 154] on div "// Move to all the X marks repeatedly, defeat ogres you find there function may…" at bounding box center [1022, 193] width 410 height 312
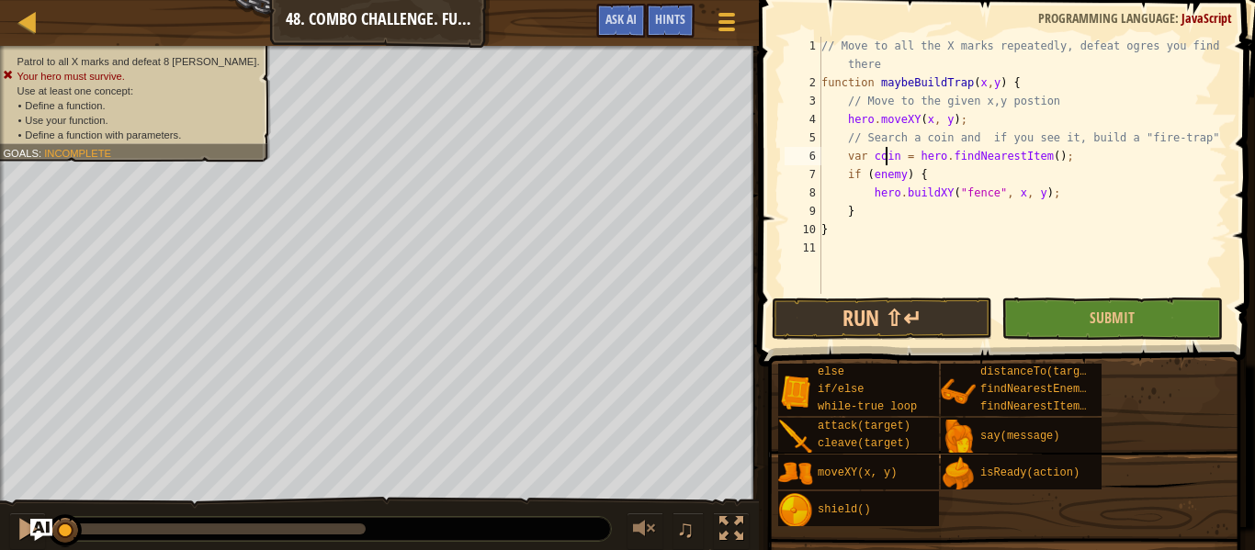
click at [886, 154] on div "// Move to all the X marks repeatedly, defeat ogres you find there function may…" at bounding box center [1022, 193] width 410 height 312
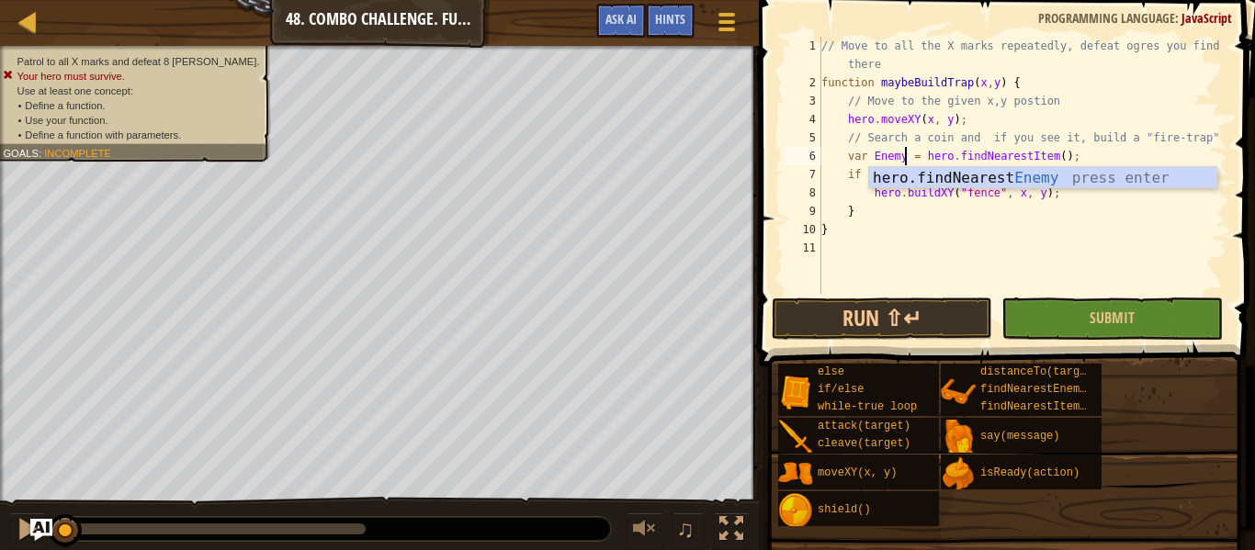
click at [1051, 156] on div "// Move to all the X marks repeatedly, defeat ogres you find there function may…" at bounding box center [1022, 193] width 410 height 312
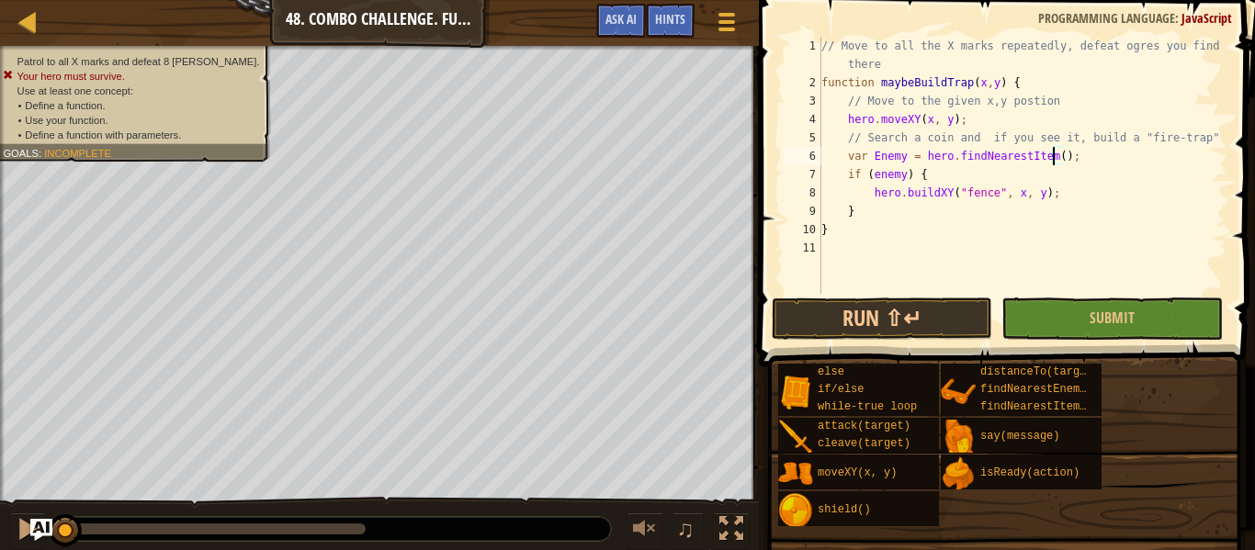
click at [1051, 156] on div "// Move to all the X marks repeatedly, defeat ogres you find there function may…" at bounding box center [1022, 193] width 410 height 312
click at [1040, 155] on div "// Move to all the X marks repeatedly, defeat ogres you find there function may…" at bounding box center [1022, 193] width 410 height 312
click at [1045, 158] on div "// Move to all the X marks repeatedly, defeat ogres you find there function may…" at bounding box center [1022, 165] width 410 height 257
drag, startPoint x: 1053, startPoint y: 159, endPoint x: 1025, endPoint y: 157, distance: 28.5
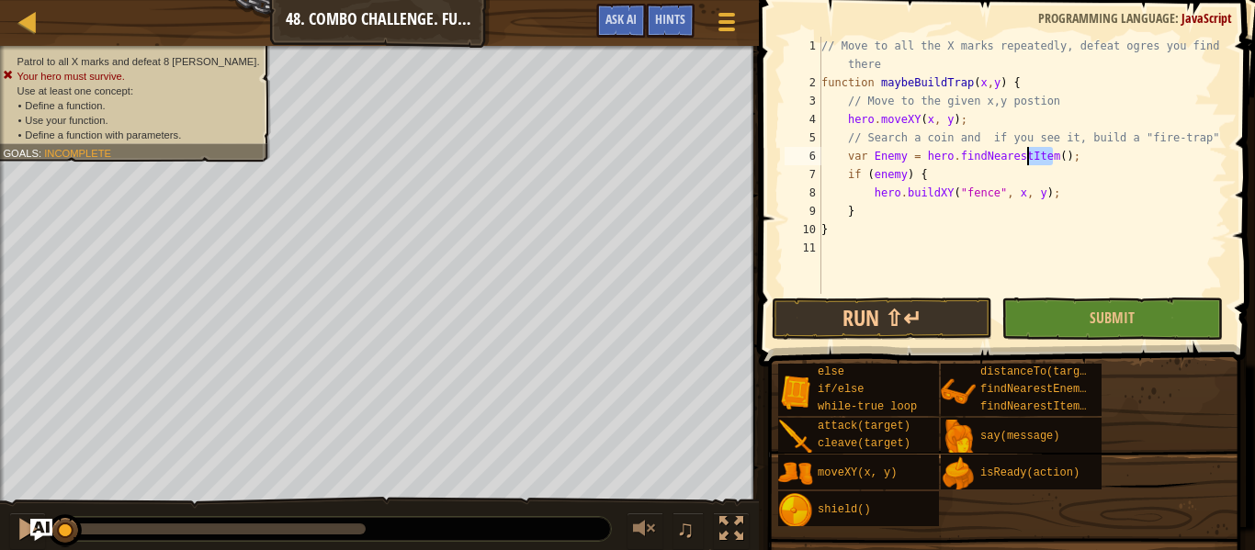
click at [1025, 157] on div "// Move to all the X marks repeatedly, defeat ogres you find there function may…" at bounding box center [1022, 193] width 410 height 312
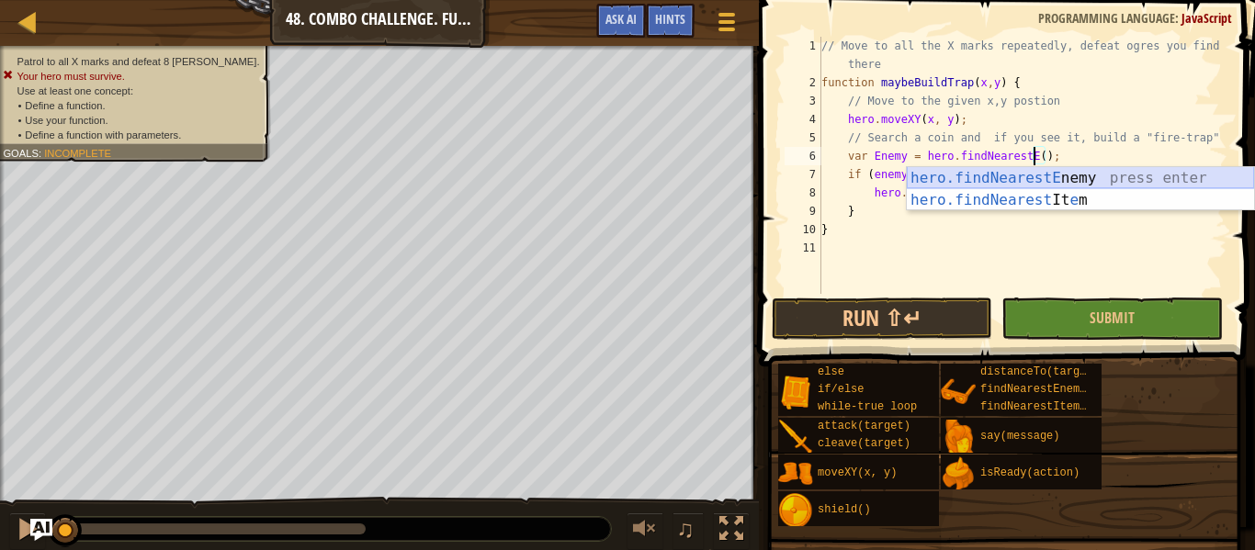
click at [1099, 177] on div "hero.findNearestE nemy press enter hero.findNearest It e m press enter" at bounding box center [1079, 211] width 347 height 88
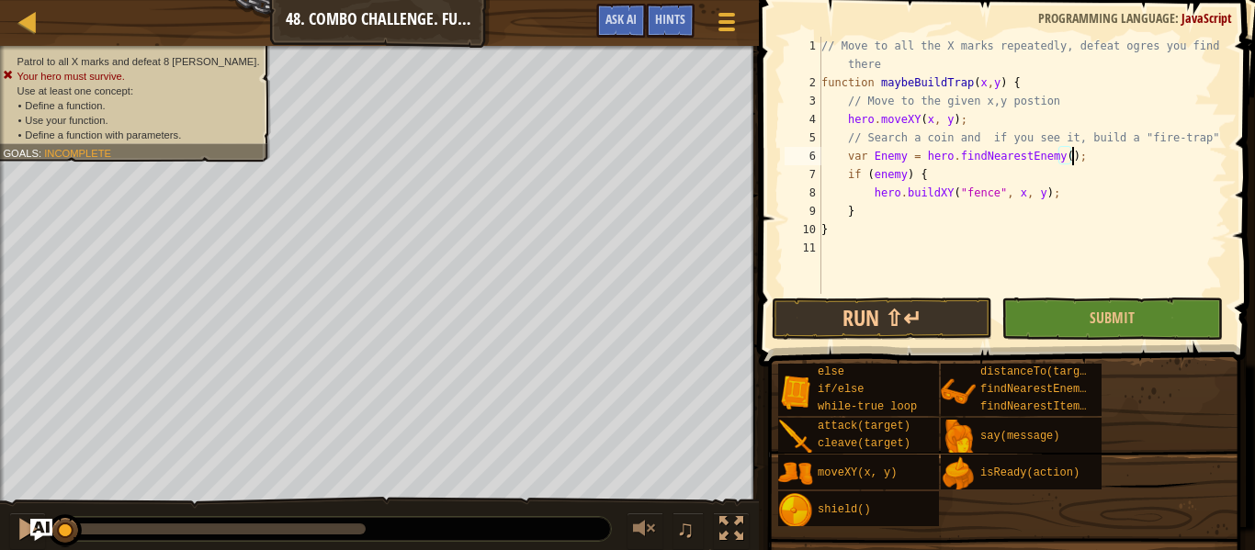
click at [1013, 237] on div "// Move to all the X marks repeatedly, defeat ogres you find there function may…" at bounding box center [1022, 193] width 410 height 312
type textarea "}"
click at [982, 258] on div "// Move to all the X marks repeatedly, defeat ogres you find there function may…" at bounding box center [1022, 193] width 410 height 312
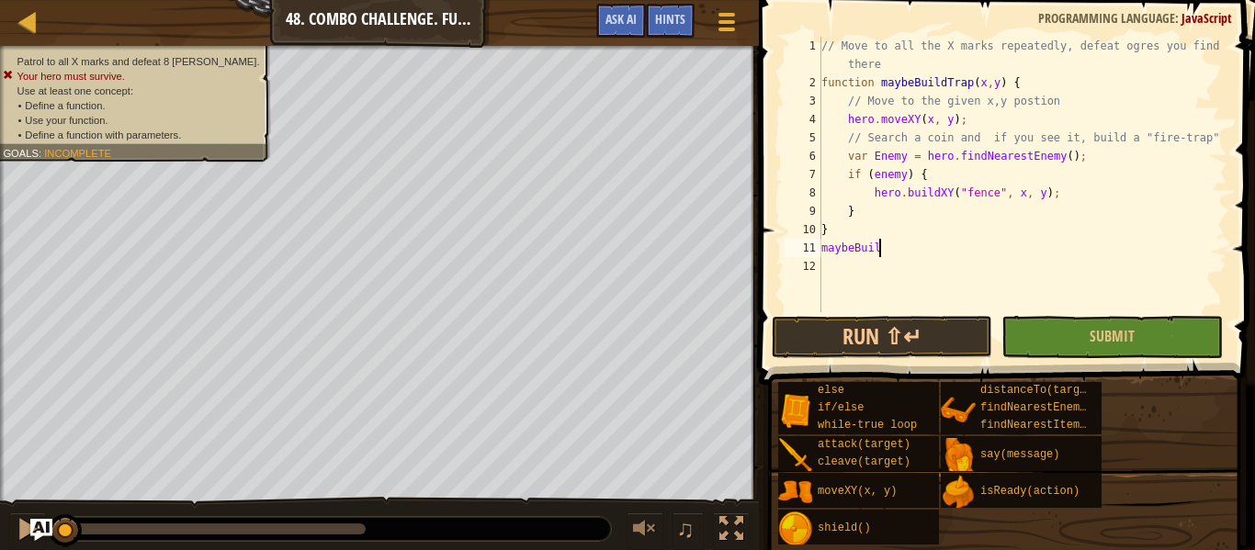
scroll to position [8, 7]
type textarea "maybeBuil"
